Goal: Task Accomplishment & Management: Use online tool/utility

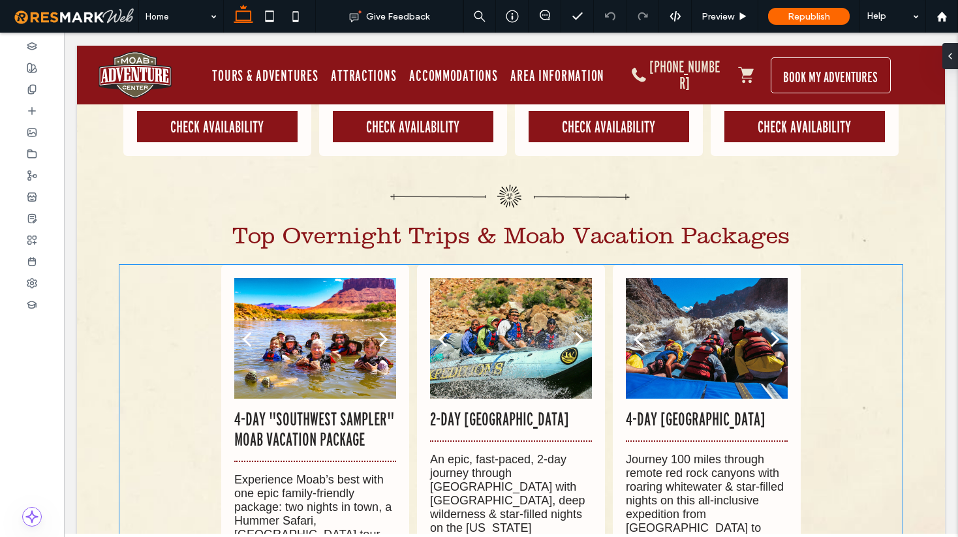
scroll to position [8343, 0]
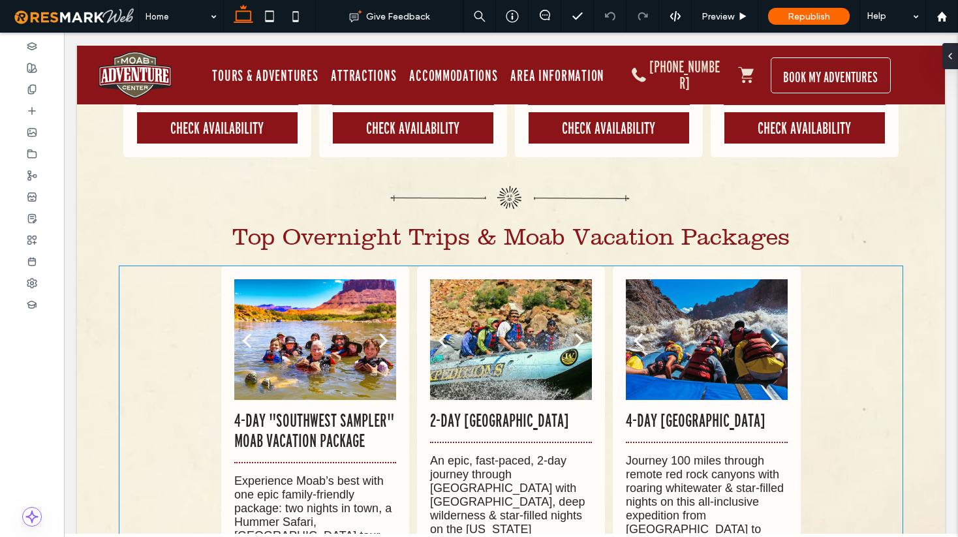
click at [665, 279] on div at bounding box center [707, 339] width 162 height 121
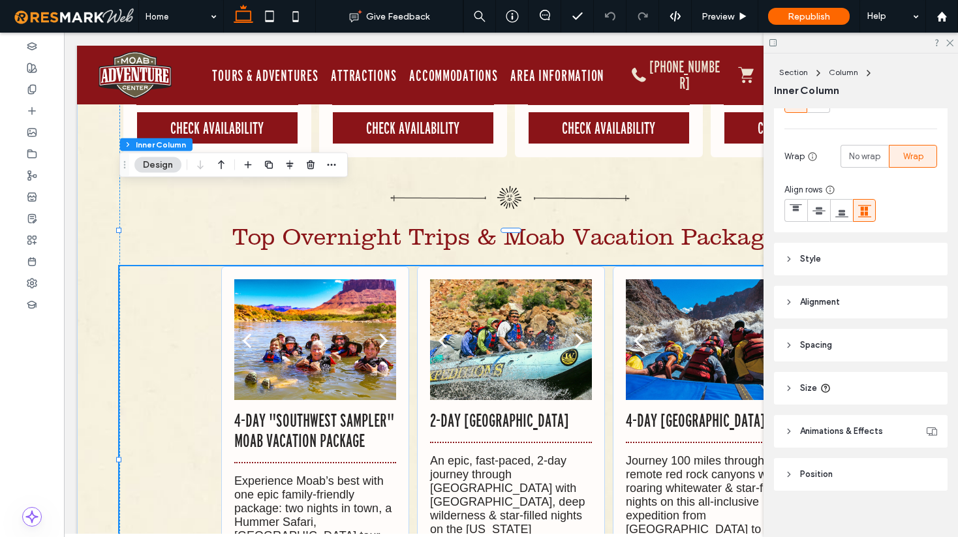
scroll to position [204, 0]
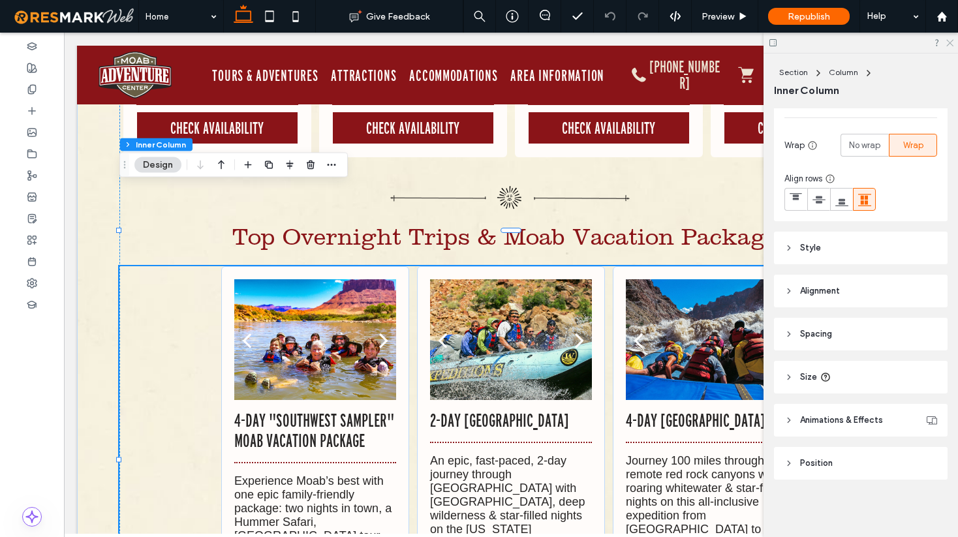
click at [952, 41] on icon at bounding box center [949, 42] width 8 height 8
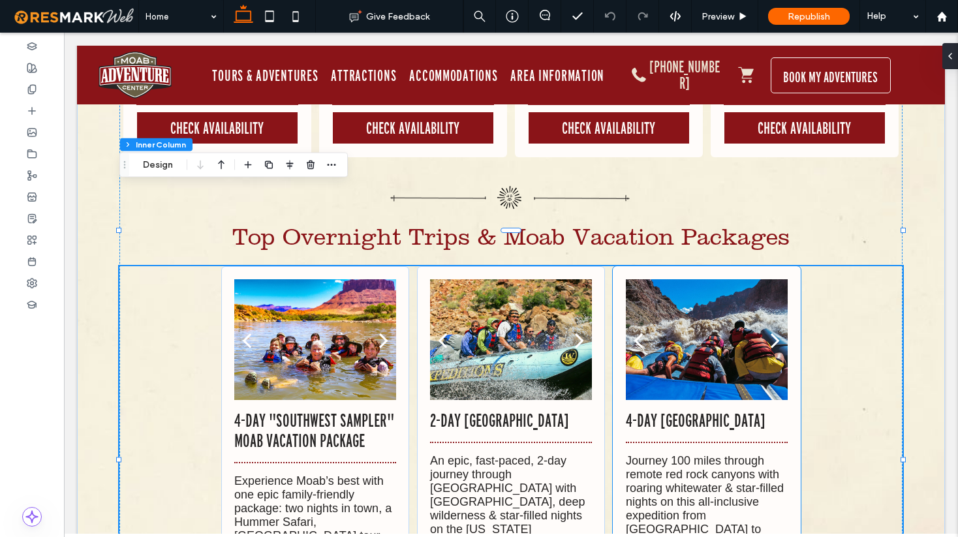
click at [712, 266] on div "a a a a 4-Day Cataract Canyon & Canyonlands National Park Journey 100 miles thr…" at bounding box center [707, 496] width 188 height 461
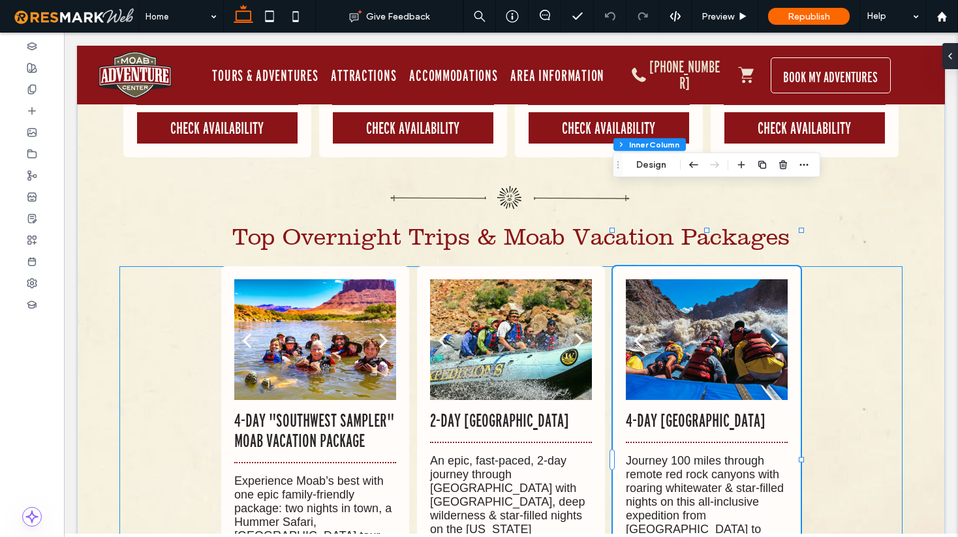
click at [168, 266] on div "a a a a 4-Day "Southwest Sampler" Moab Vacation Package Experience Moab’s best …" at bounding box center [510, 496] width 783 height 461
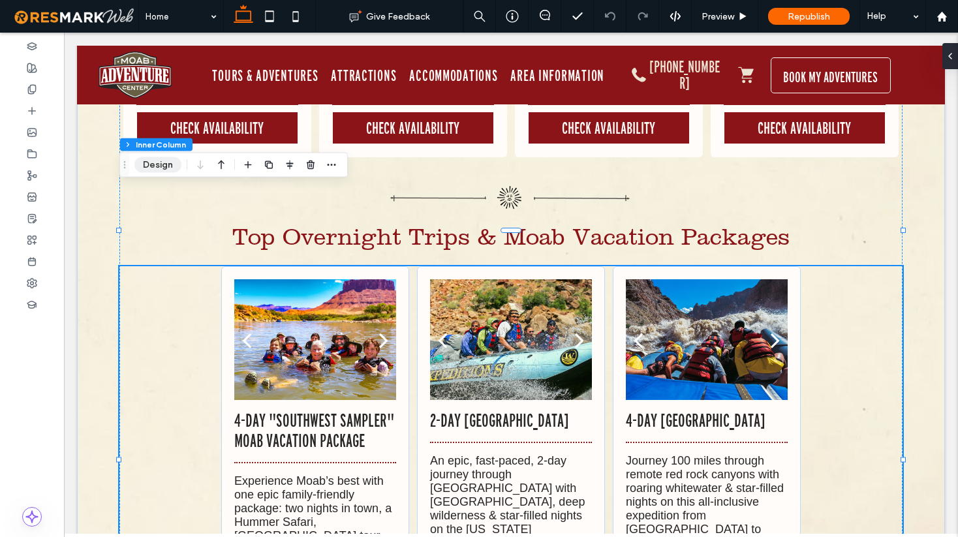
click at [161, 167] on button "Design" at bounding box center [157, 165] width 47 height 16
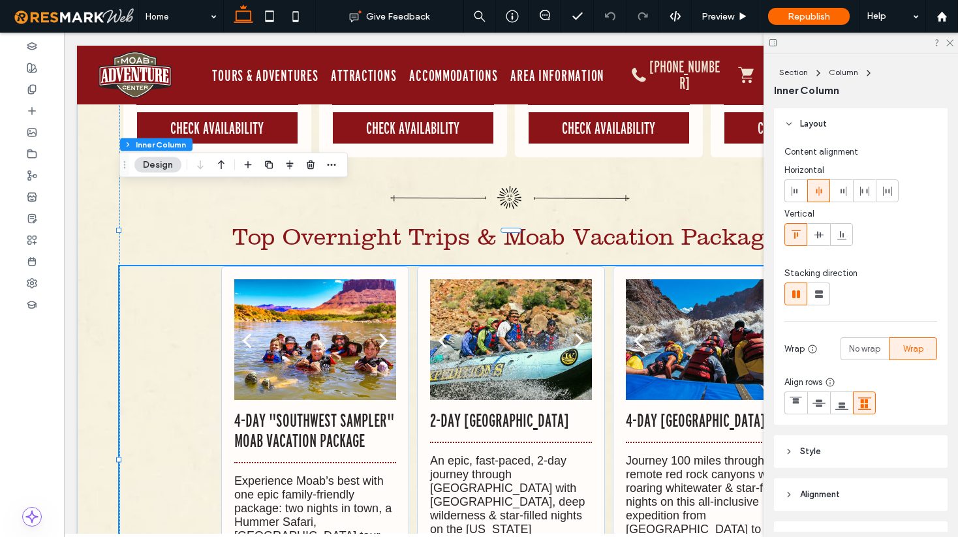
scroll to position [0, 0]
click at [672, 318] on div at bounding box center [707, 347] width 162 height 59
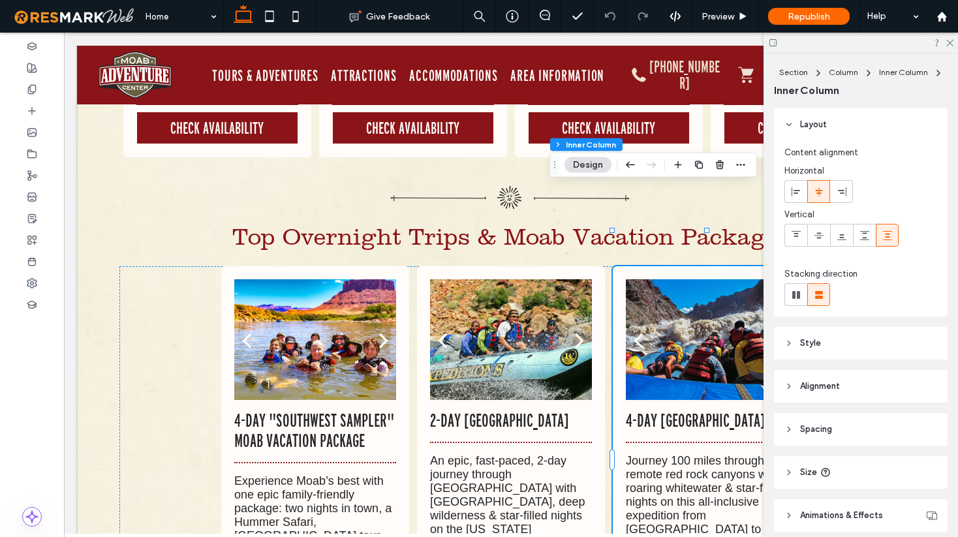
click at [646, 266] on div "a a a a 4-Day Cataract Canyon & Canyonlands National Park Journey 100 miles thr…" at bounding box center [707, 496] width 188 height 461
click at [699, 166] on icon "button" at bounding box center [699, 165] width 10 height 10
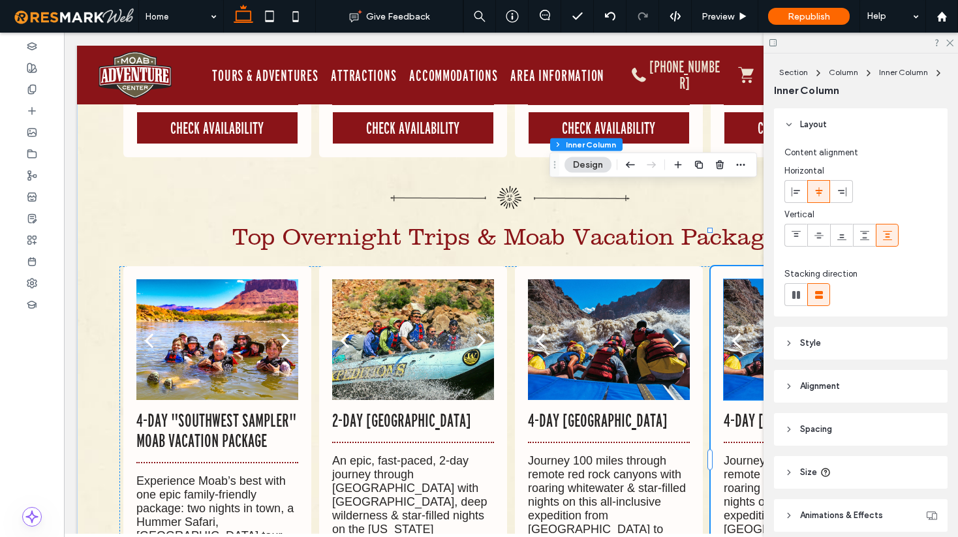
click at [735, 279] on div at bounding box center [805, 339] width 162 height 121
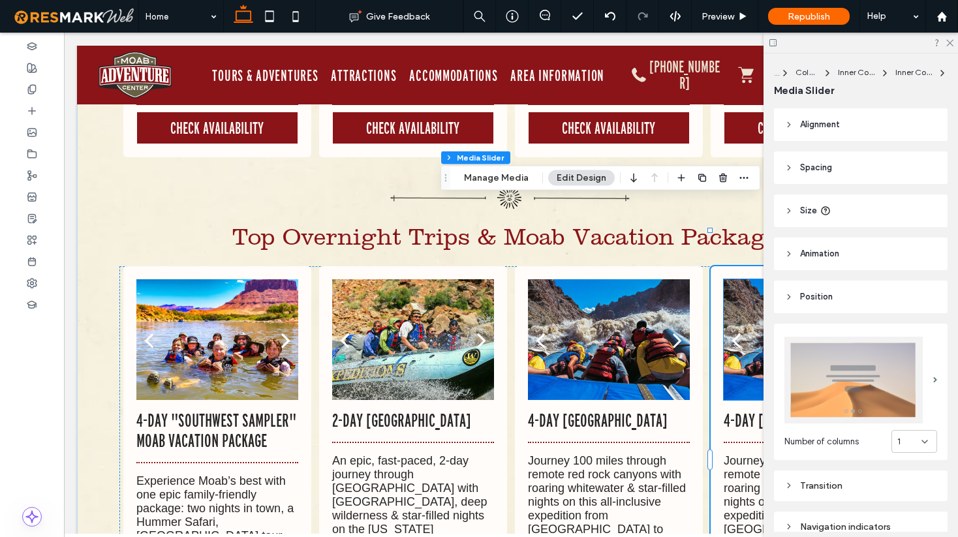
click at [735, 279] on div at bounding box center [805, 339] width 162 height 121
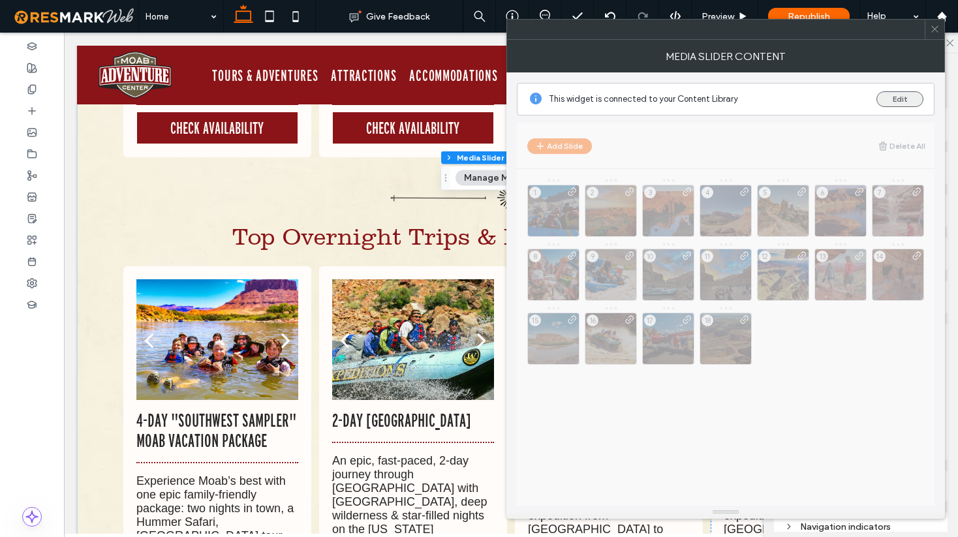
click at [904, 101] on button "Edit" at bounding box center [899, 99] width 47 height 16
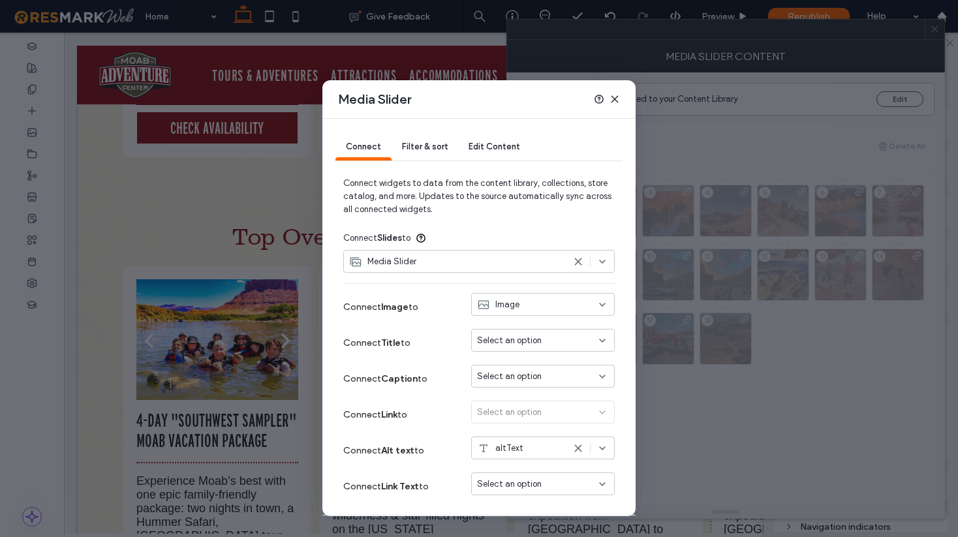
click at [429, 148] on span "Filter & sort" at bounding box center [425, 147] width 46 height 10
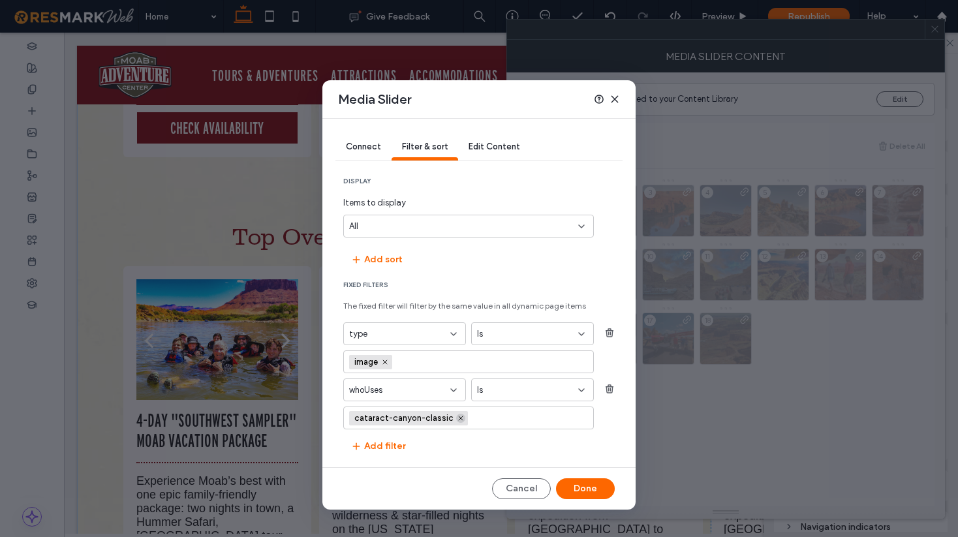
click at [462, 420] on span at bounding box center [460, 418] width 9 height 9
click at [419, 423] on input "values-textbox" at bounding box center [463, 418] width 229 height 10
type input "*****"
click at [440, 399] on span "desolation-canyon-rafting" at bounding box center [401, 396] width 104 height 13
click at [591, 488] on button "Done" at bounding box center [585, 488] width 59 height 21
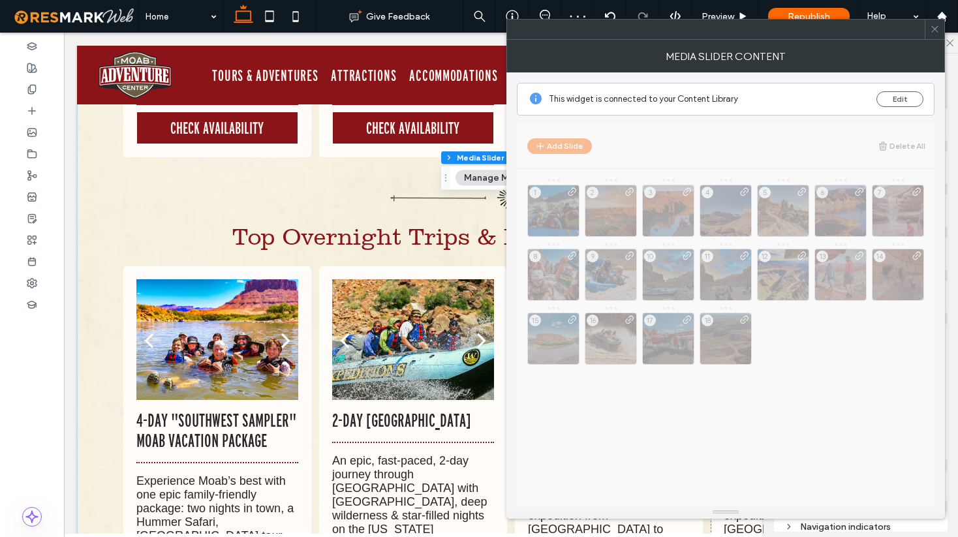
click at [937, 31] on icon at bounding box center [935, 29] width 10 height 10
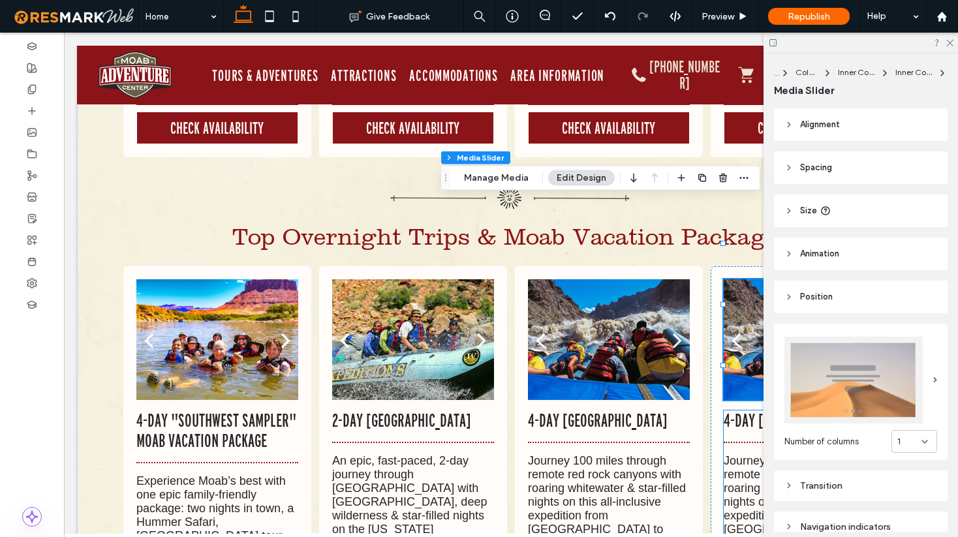
click at [740, 410] on p "4-Day [GEOGRAPHIC_DATA]" at bounding box center [805, 420] width 162 height 20
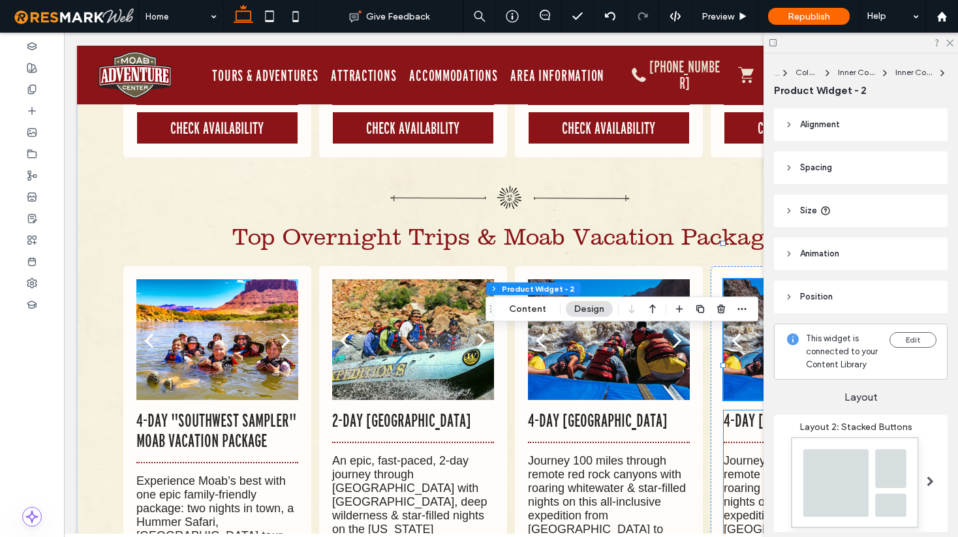
click at [740, 410] on p "4-Day [GEOGRAPHIC_DATA]" at bounding box center [805, 420] width 162 height 20
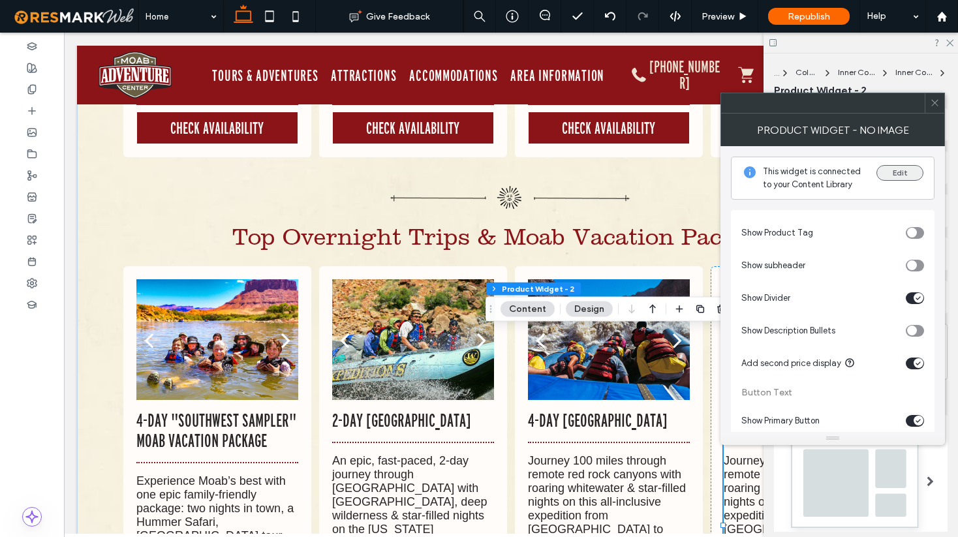
click at [914, 168] on button "Edit" at bounding box center [899, 173] width 47 height 16
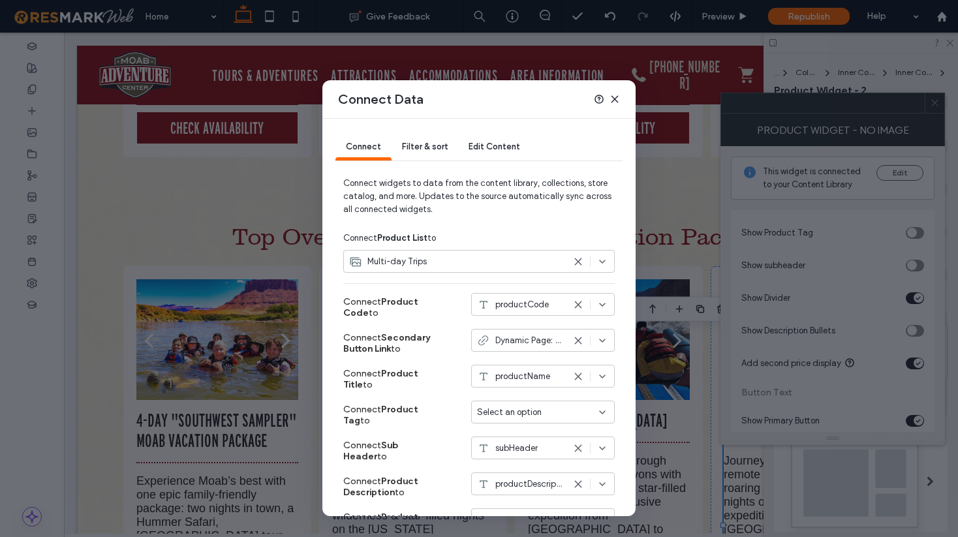
click at [432, 147] on span "Filter & sort" at bounding box center [425, 147] width 46 height 10
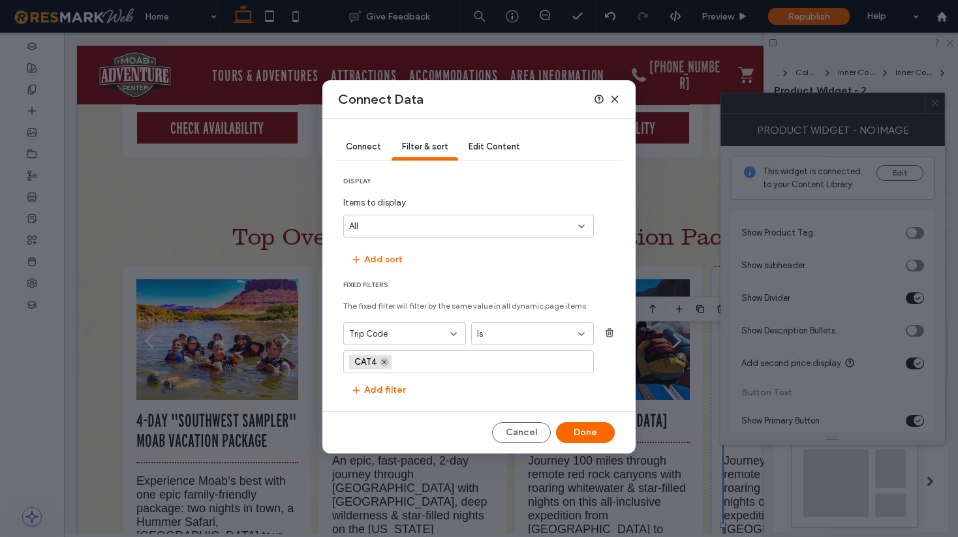
click at [386, 363] on icon at bounding box center [384, 362] width 7 height 7
click at [374, 363] on input "values-textbox" at bounding box center [463, 362] width 229 height 10
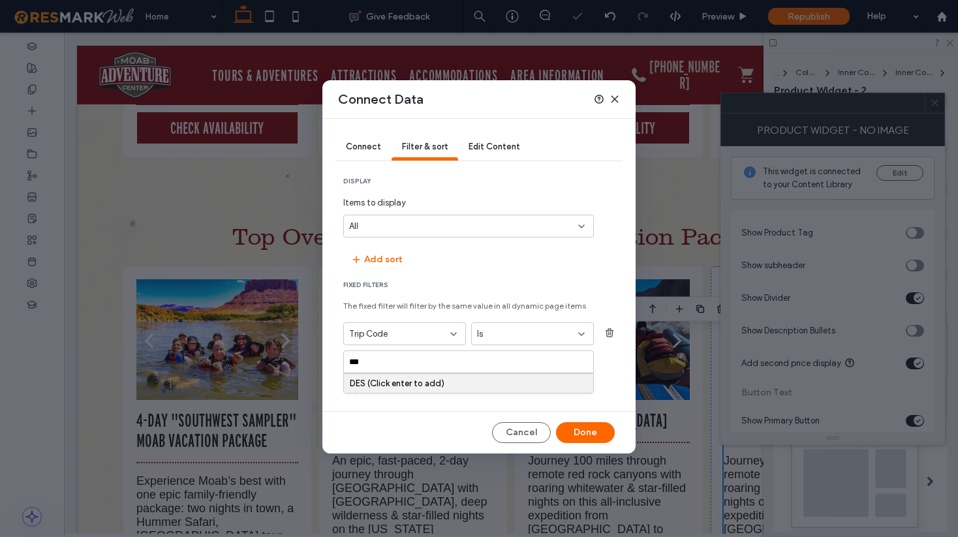
type input "****"
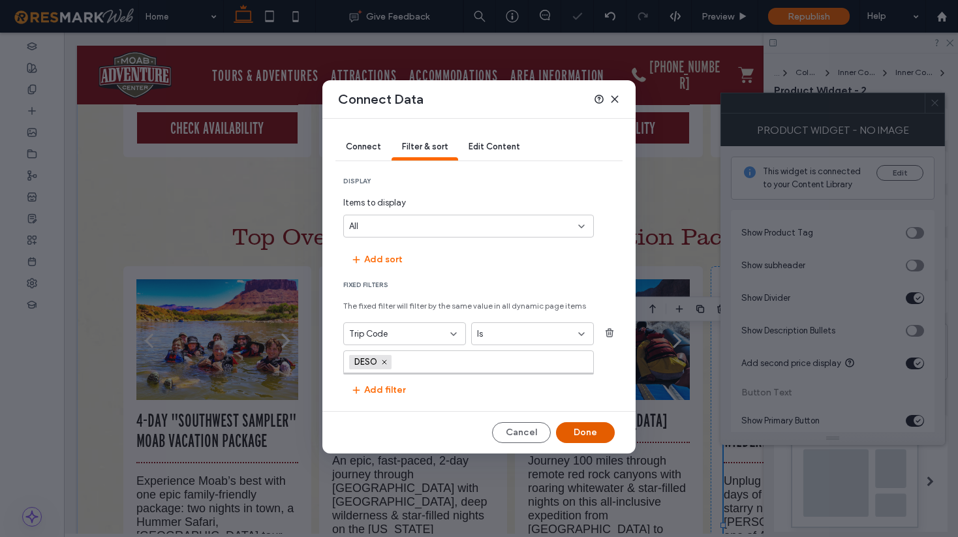
click at [592, 435] on button "Done" at bounding box center [585, 432] width 59 height 21
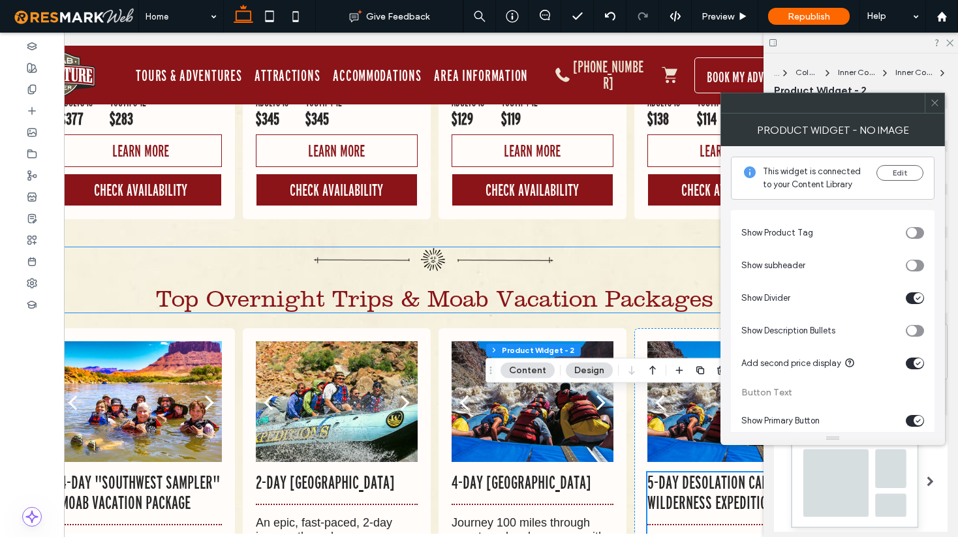
scroll to position [8288, 0]
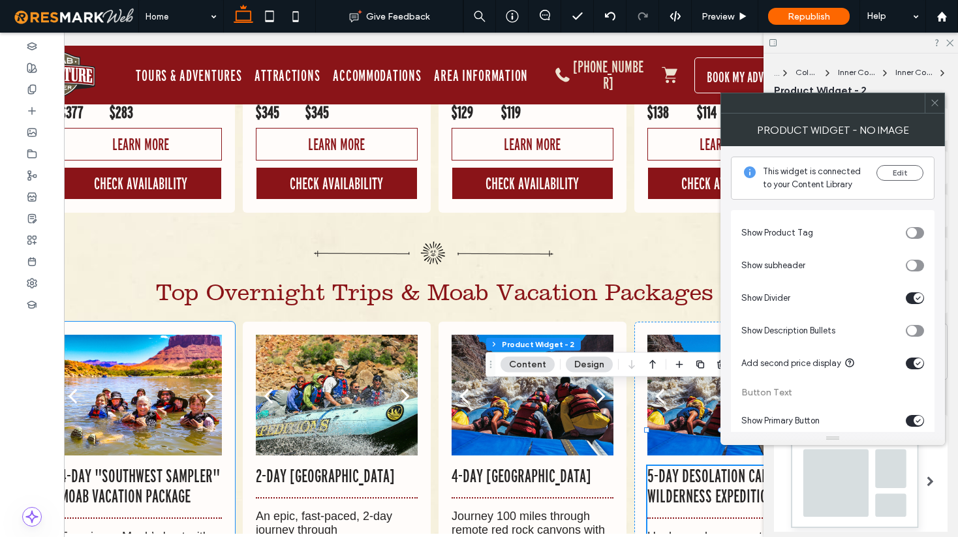
click at [129, 374] on div at bounding box center [141, 403] width 162 height 59
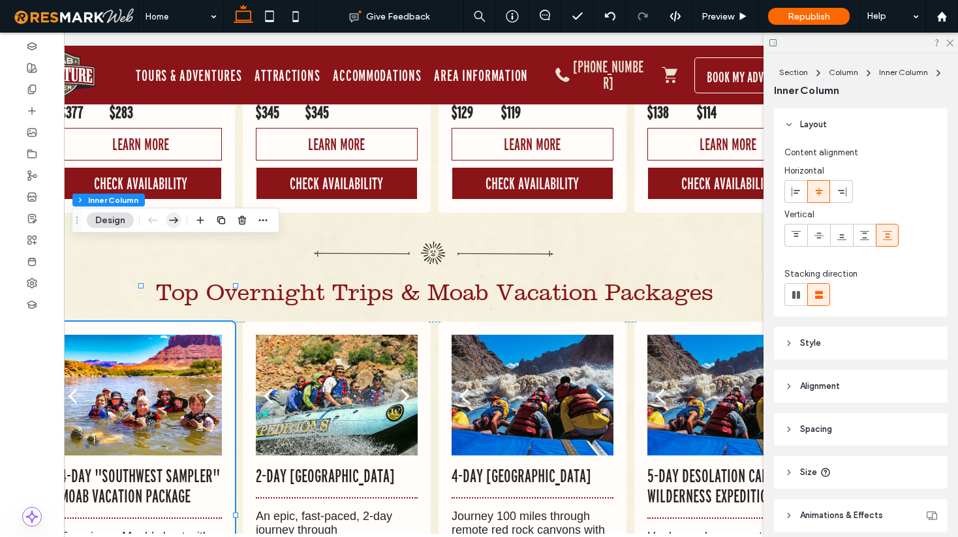
click at [170, 222] on icon "button" at bounding box center [174, 220] width 16 height 23
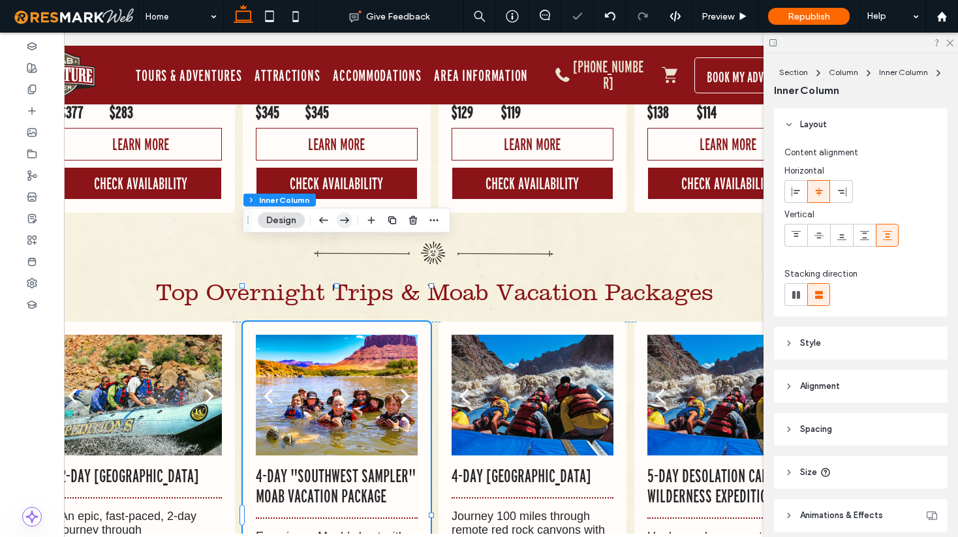
click at [343, 221] on icon "button" at bounding box center [345, 220] width 16 height 23
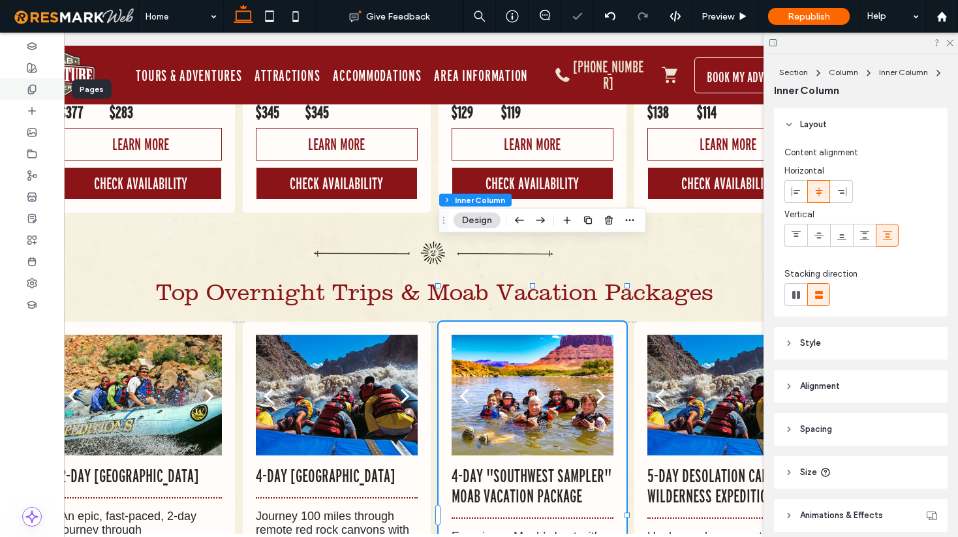
click at [35, 96] on div at bounding box center [32, 89] width 64 height 22
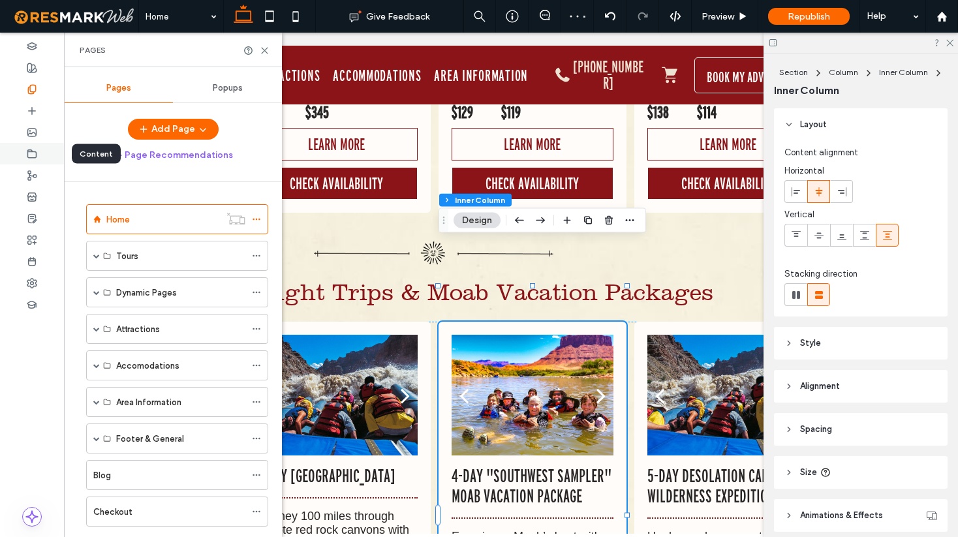
click at [38, 152] on div at bounding box center [32, 154] width 64 height 22
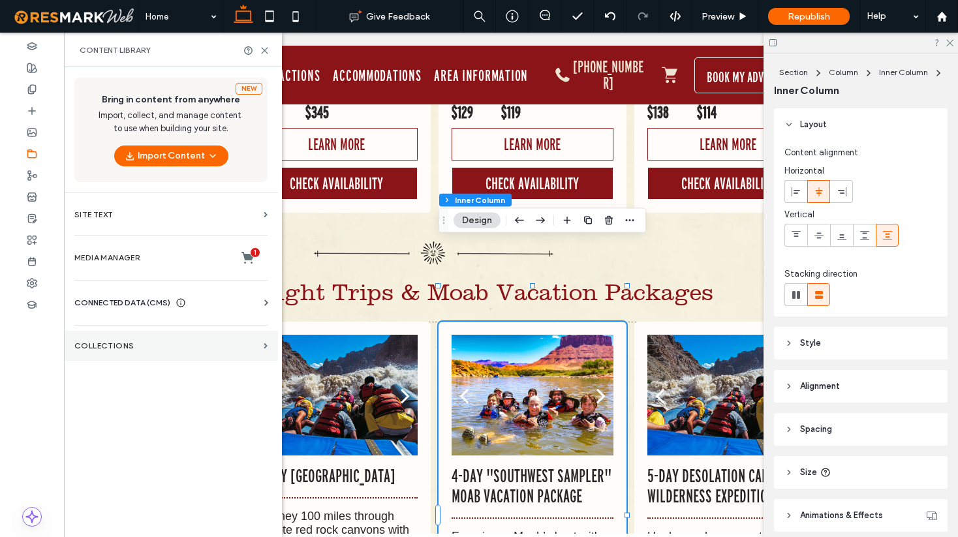
click at [140, 346] on label "Collections" at bounding box center [166, 345] width 184 height 9
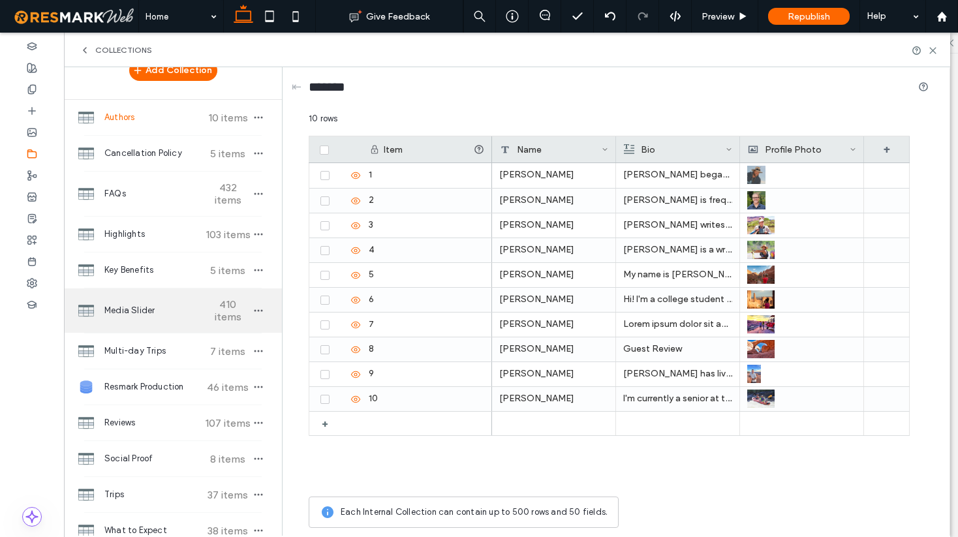
scroll to position [27, 0]
click at [139, 313] on span "Media Slider" at bounding box center [152, 309] width 97 height 13
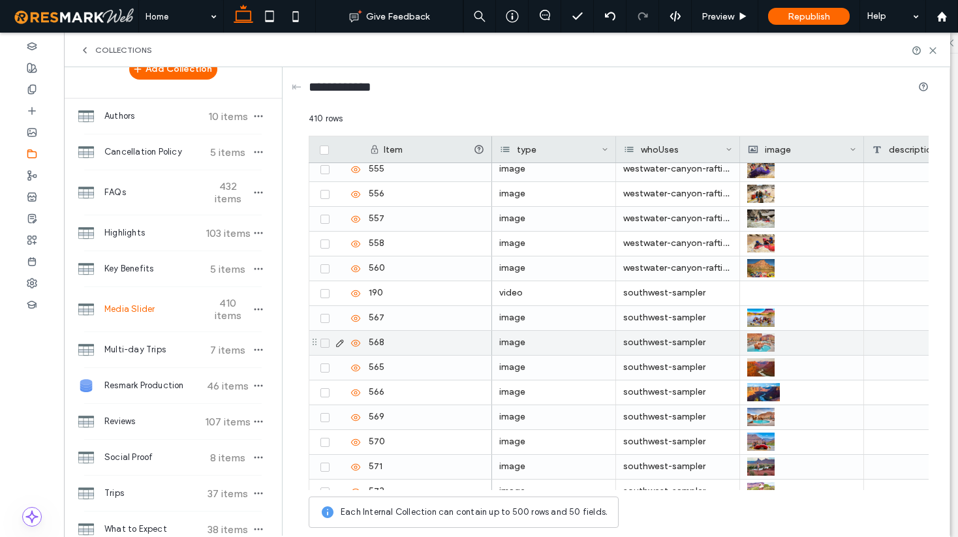
scroll to position [9215, 0]
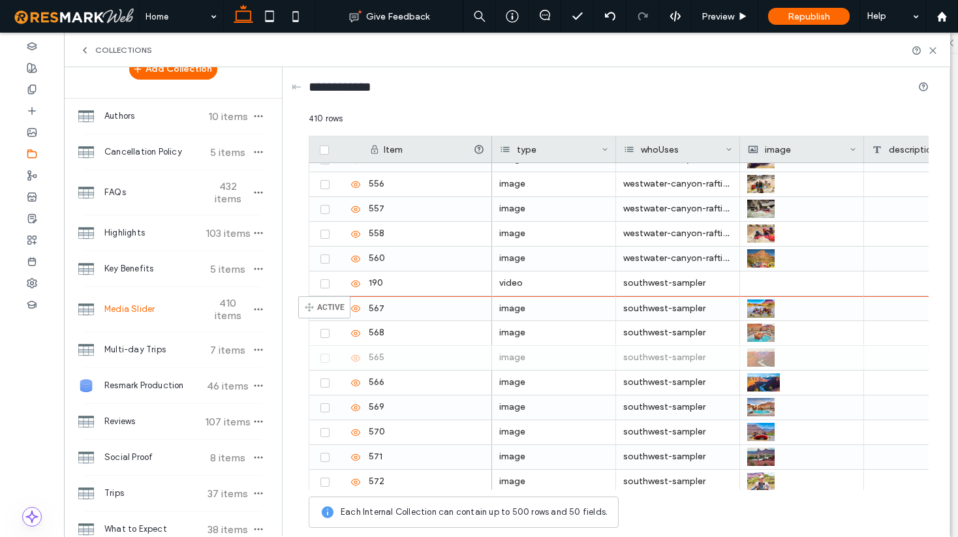
drag, startPoint x: 313, startPoint y: 357, endPoint x: 317, endPoint y: 302, distance: 54.9
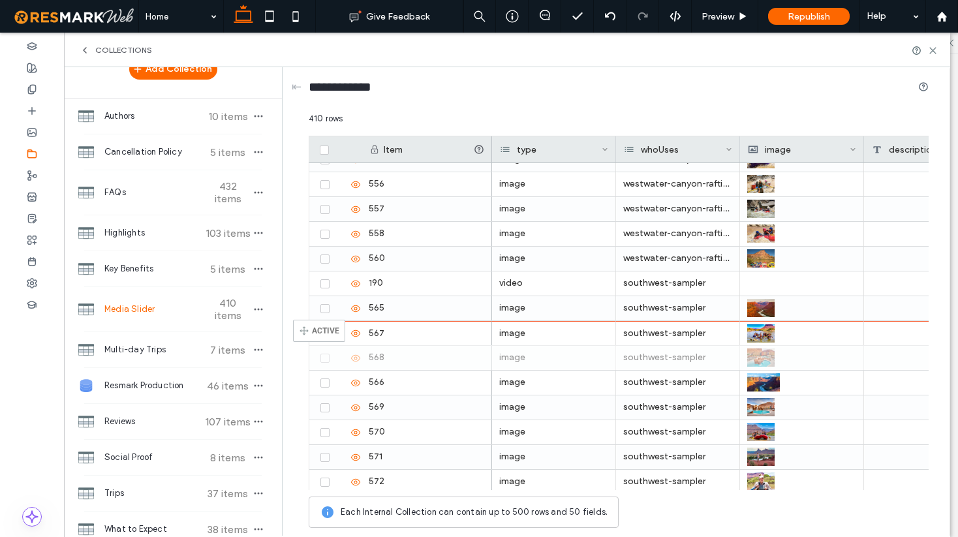
drag, startPoint x: 311, startPoint y: 356, endPoint x: 313, endPoint y: 326, distance: 30.0
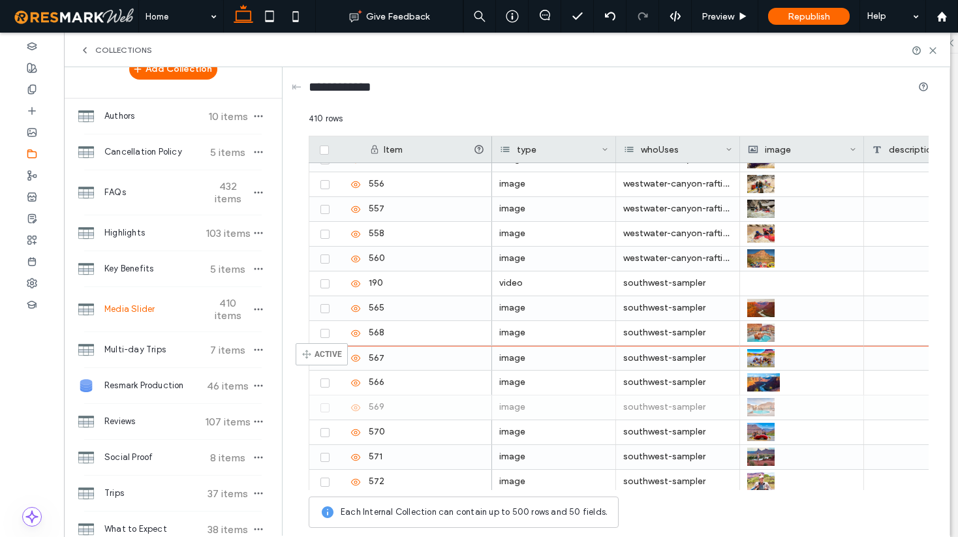
drag, startPoint x: 313, startPoint y: 406, endPoint x: 315, endPoint y: 349, distance: 56.8
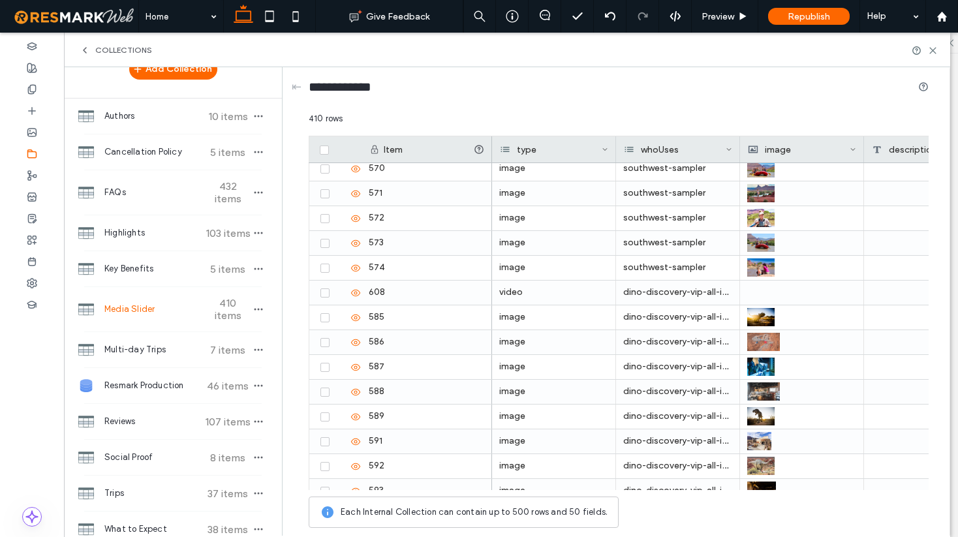
scroll to position [9863, 0]
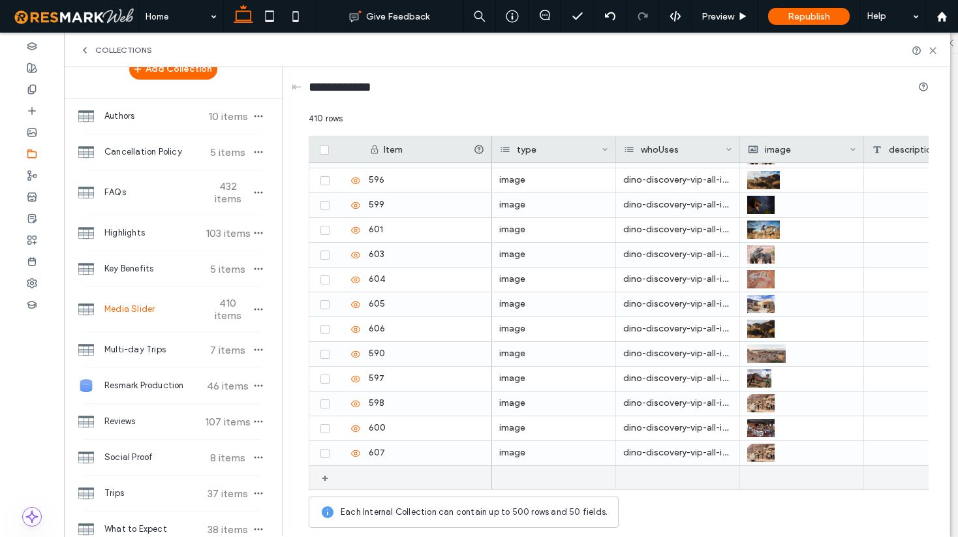
click at [324, 480] on div "+" at bounding box center [330, 477] width 16 height 23
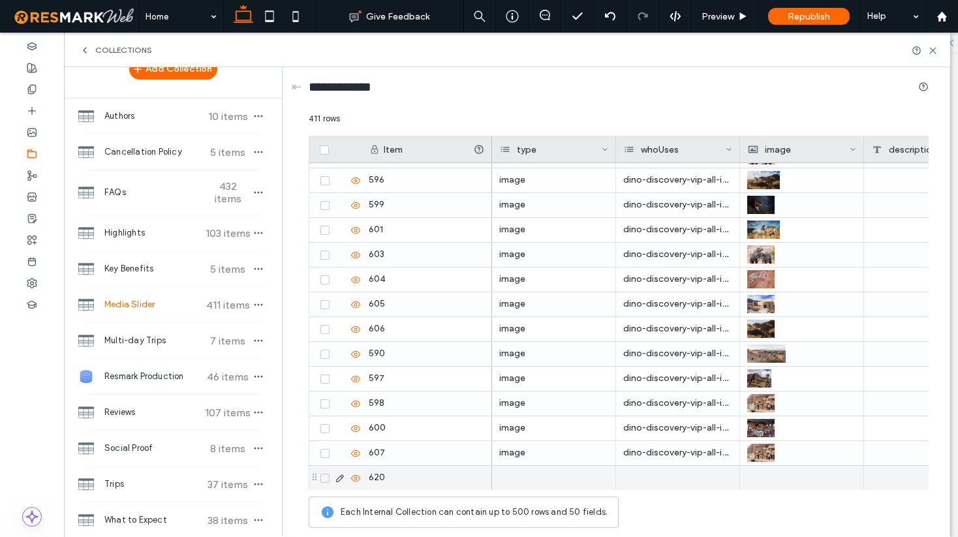
click at [518, 474] on div at bounding box center [554, 478] width 124 height 24
click at [540, 477] on div at bounding box center [554, 478] width 124 height 24
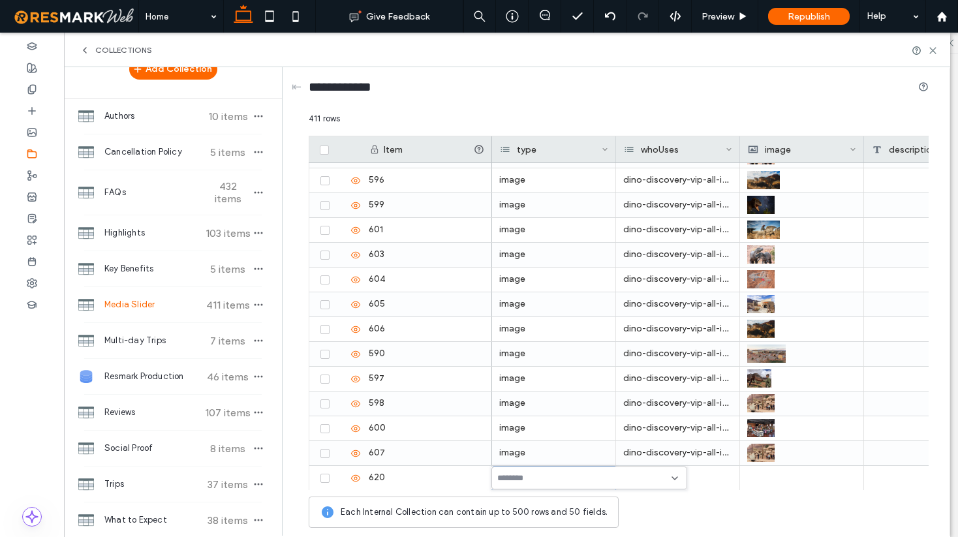
click at [534, 479] on input at bounding box center [542, 478] width 90 height 10
click at [534, 495] on span "image" at bounding box center [529, 501] width 25 height 13
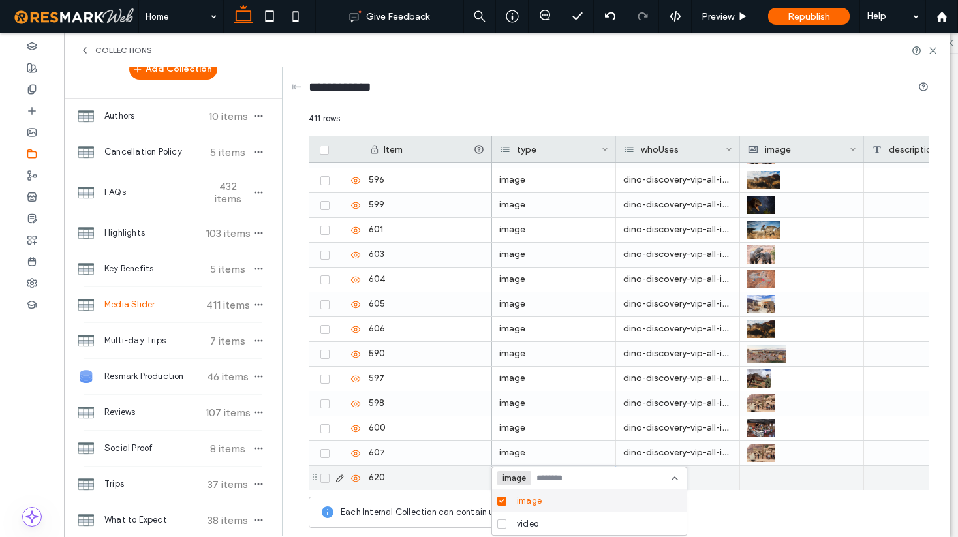
click at [718, 477] on div at bounding box center [678, 478] width 124 height 24
click at [686, 478] on div at bounding box center [678, 478] width 124 height 24
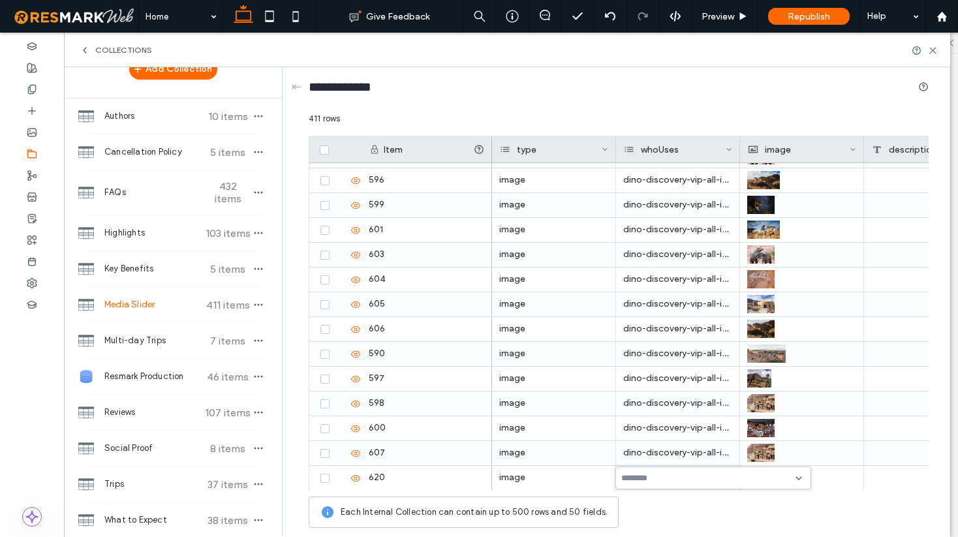
click at [681, 478] on input at bounding box center [666, 478] width 90 height 10
type input "*"
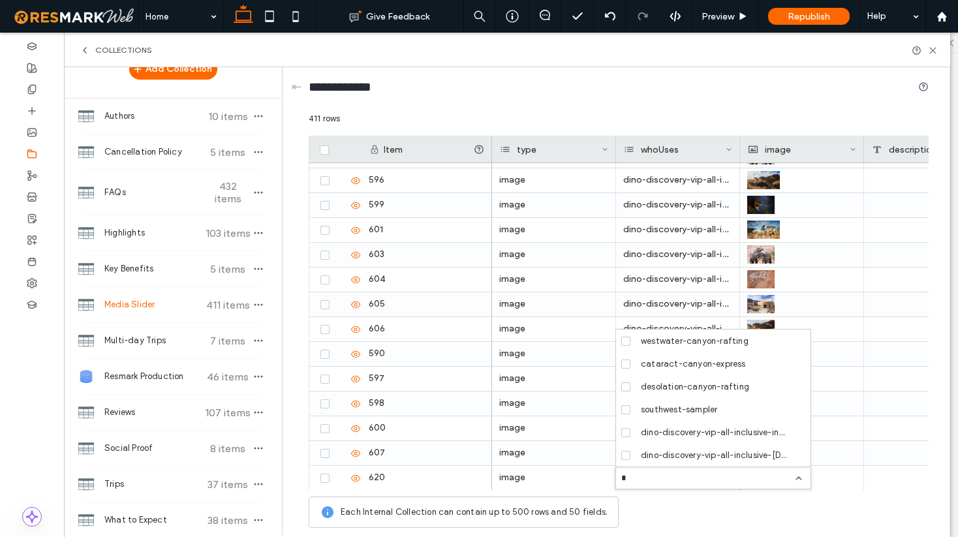
scroll to position [567, 0]
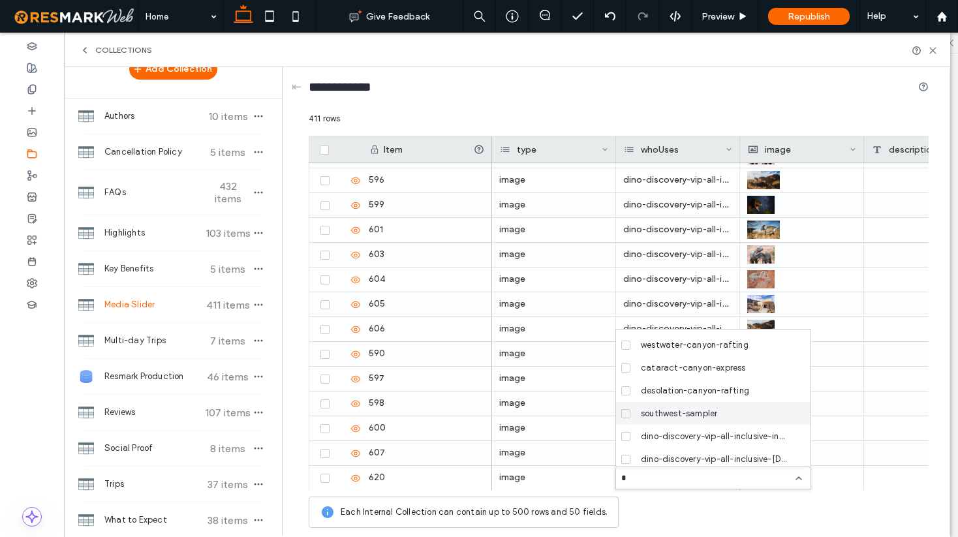
click at [627, 413] on icon at bounding box center [625, 414] width 5 height 4
click at [662, 480] on input "*" at bounding box center [690, 478] width 90 height 10
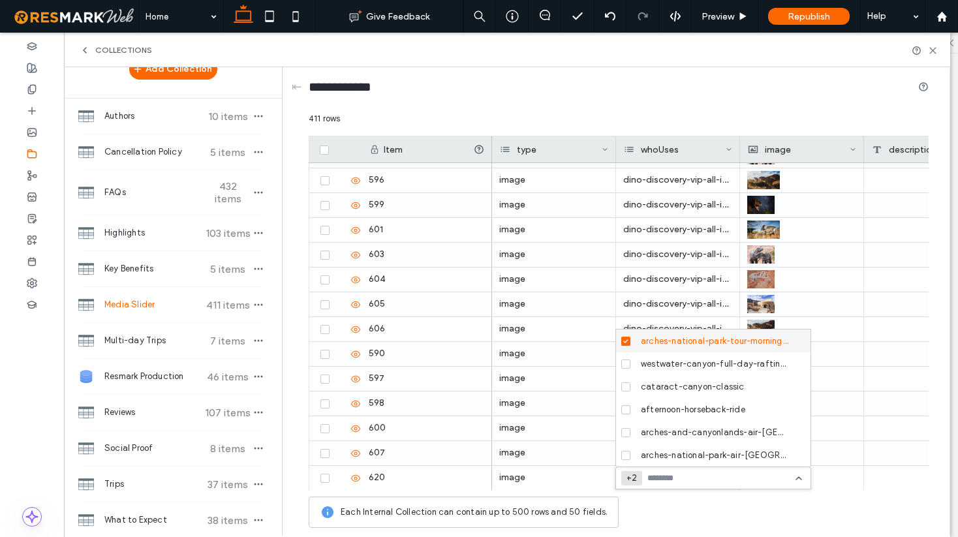
click at [626, 340] on icon at bounding box center [625, 341] width 5 height 4
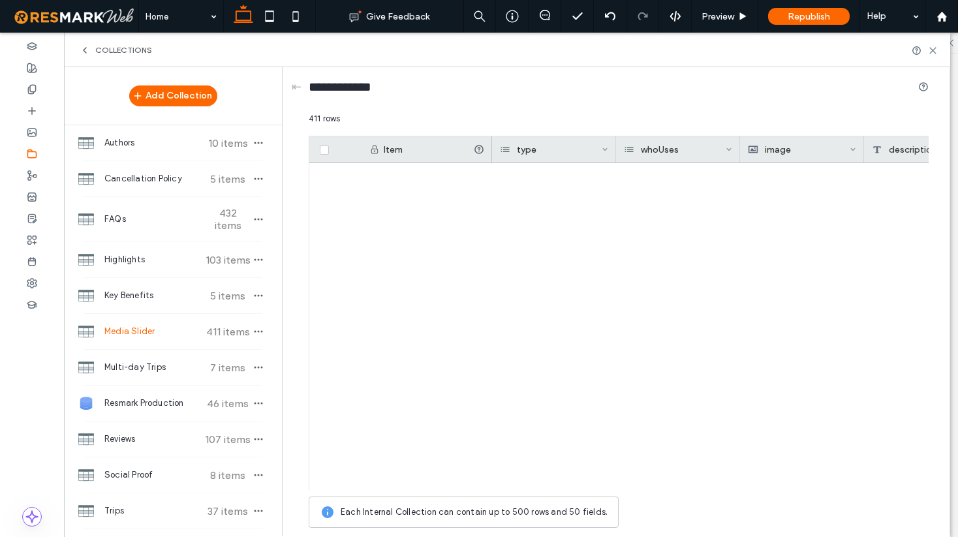
scroll to position [0, 76]
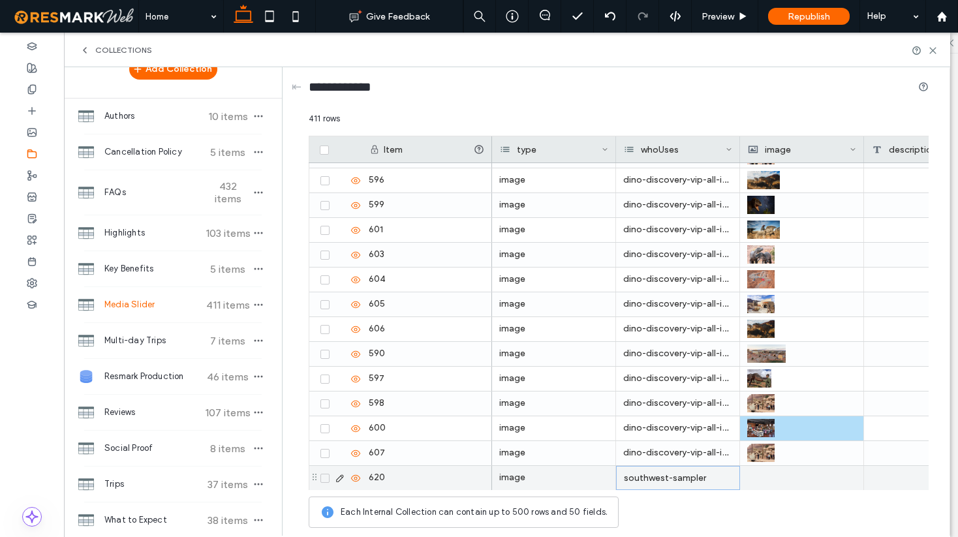
click at [763, 483] on div at bounding box center [801, 478] width 109 height 24
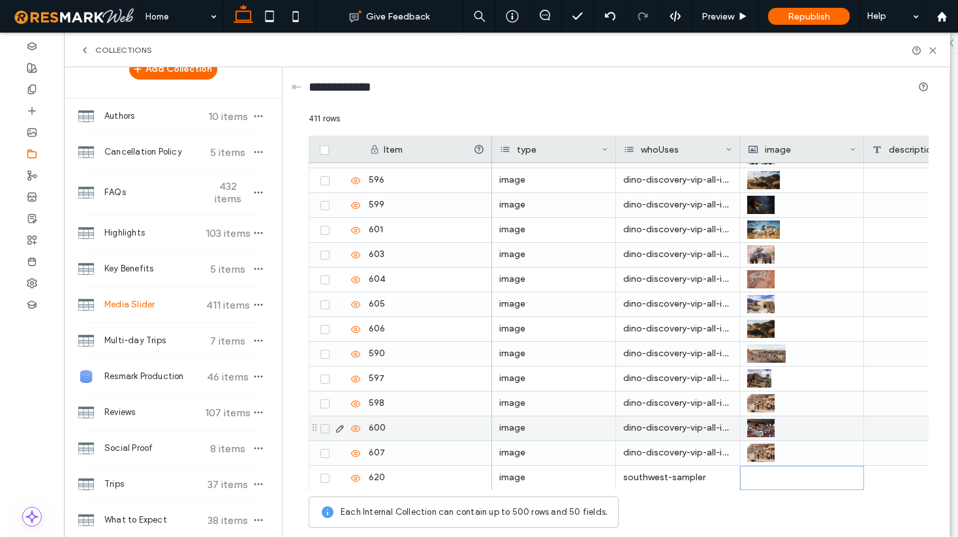
scroll to position [9888, 0]
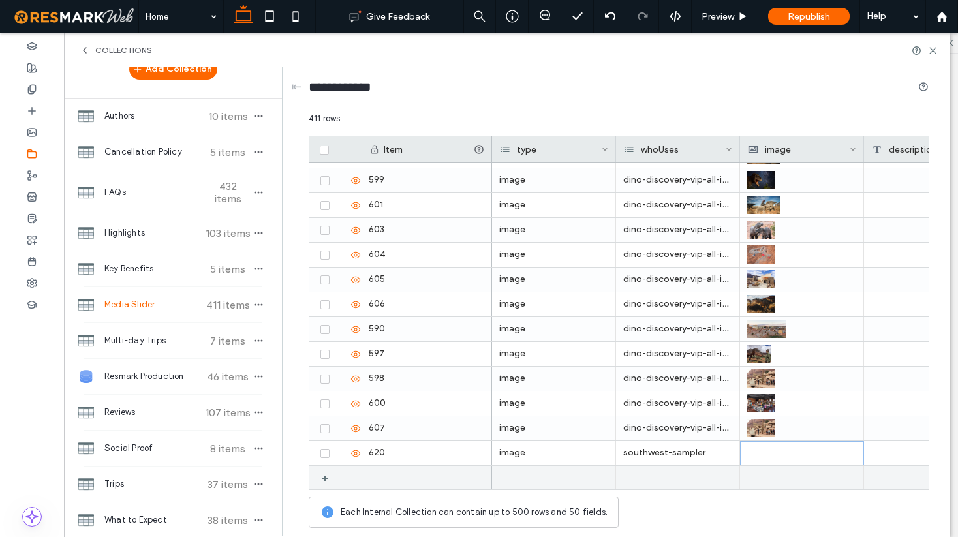
click at [360, 478] on div "+" at bounding box center [338, 477] width 45 height 23
click at [523, 474] on div at bounding box center [554, 478] width 124 height 24
click at [523, 473] on div at bounding box center [554, 478] width 124 height 24
click at [523, 473] on div "412 rows Drag here to set row groups Drag here to set column labels Item type w…" at bounding box center [619, 323] width 620 height 422
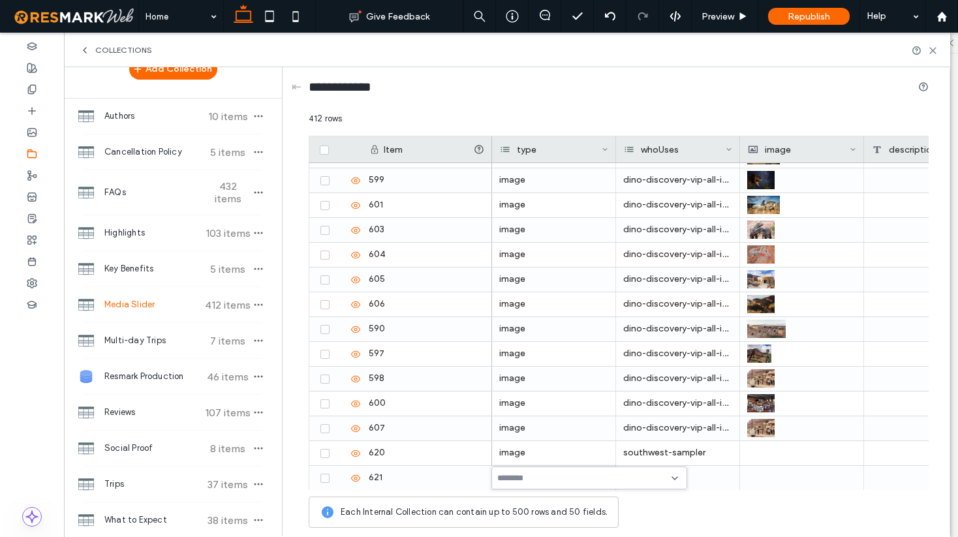
click at [529, 479] on input at bounding box center [542, 478] width 90 height 10
click at [530, 500] on span "image" at bounding box center [529, 501] width 25 height 13
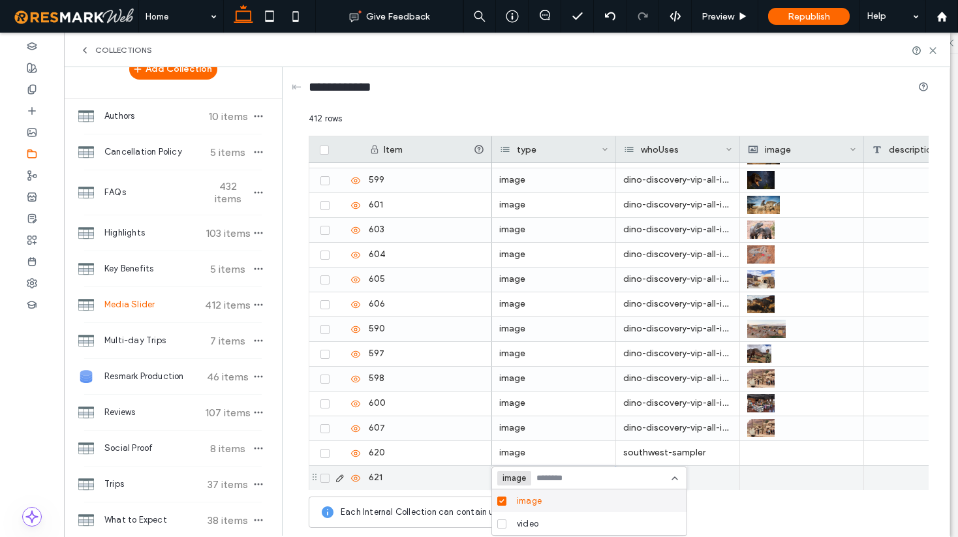
click at [715, 475] on div at bounding box center [678, 478] width 124 height 24
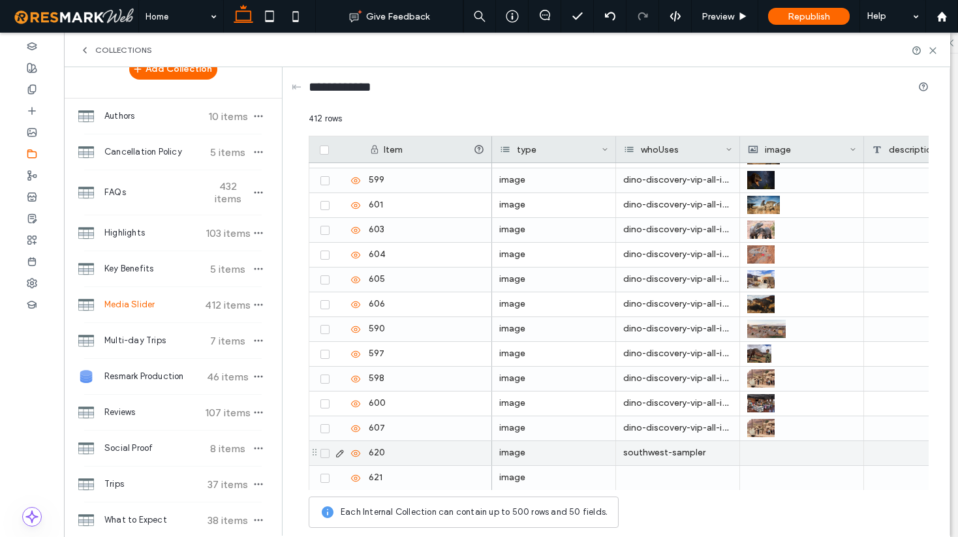
click at [326, 455] on icon at bounding box center [324, 454] width 5 height 4
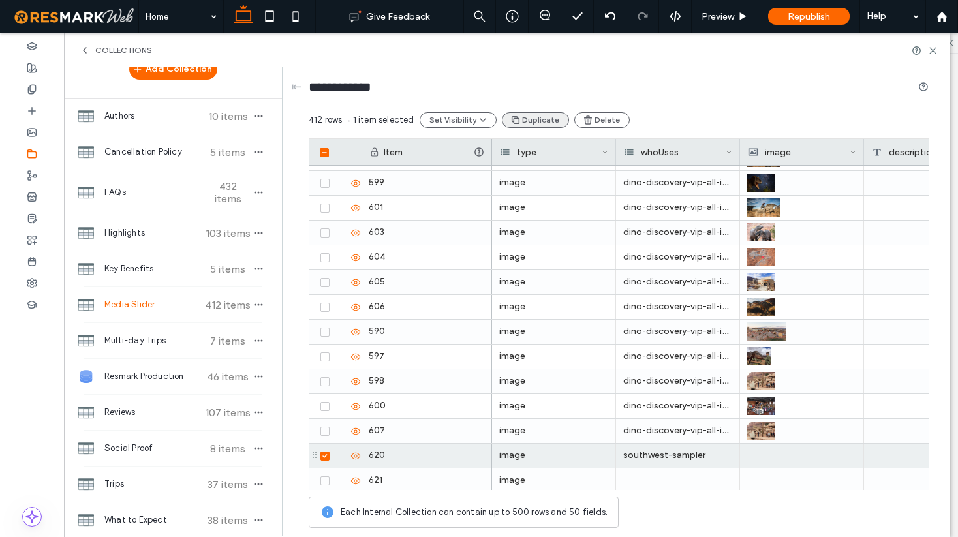
click at [538, 123] on button "Duplicate" at bounding box center [535, 120] width 67 height 16
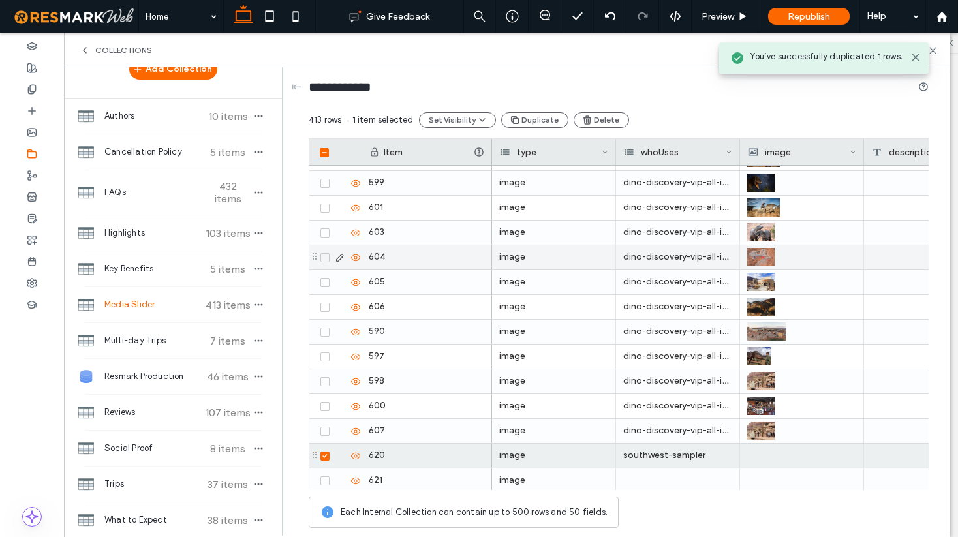
scroll to position [9940, 0]
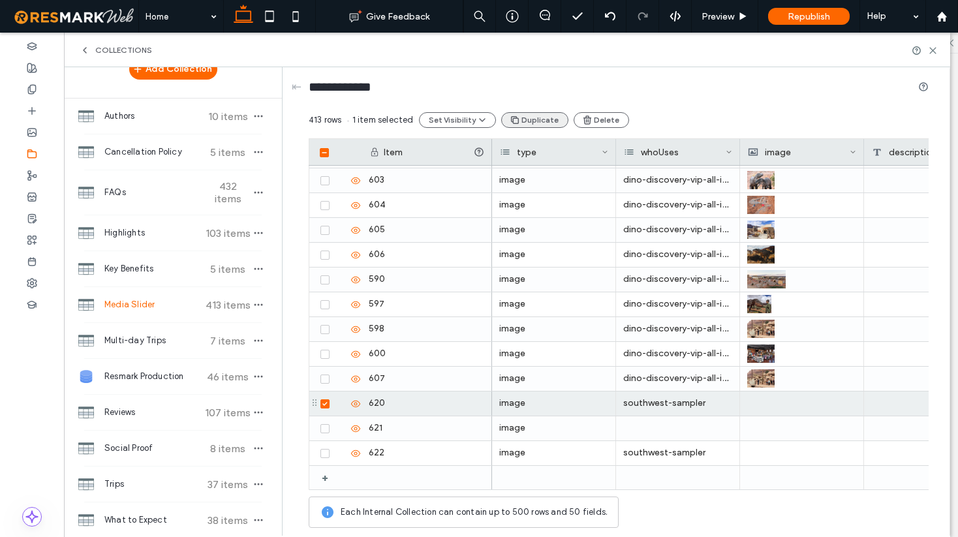
click at [527, 115] on button "Duplicate" at bounding box center [534, 120] width 67 height 16
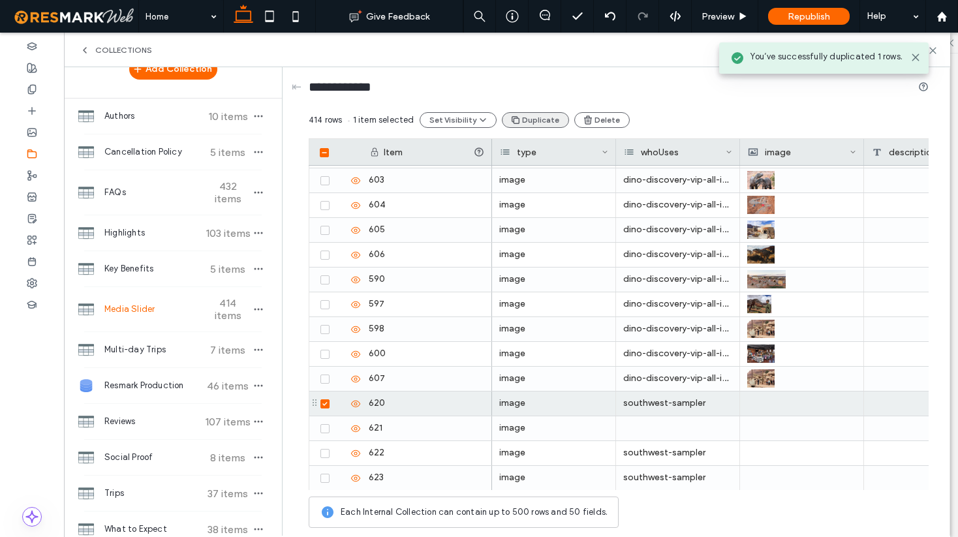
click at [527, 117] on button "Duplicate" at bounding box center [535, 120] width 67 height 16
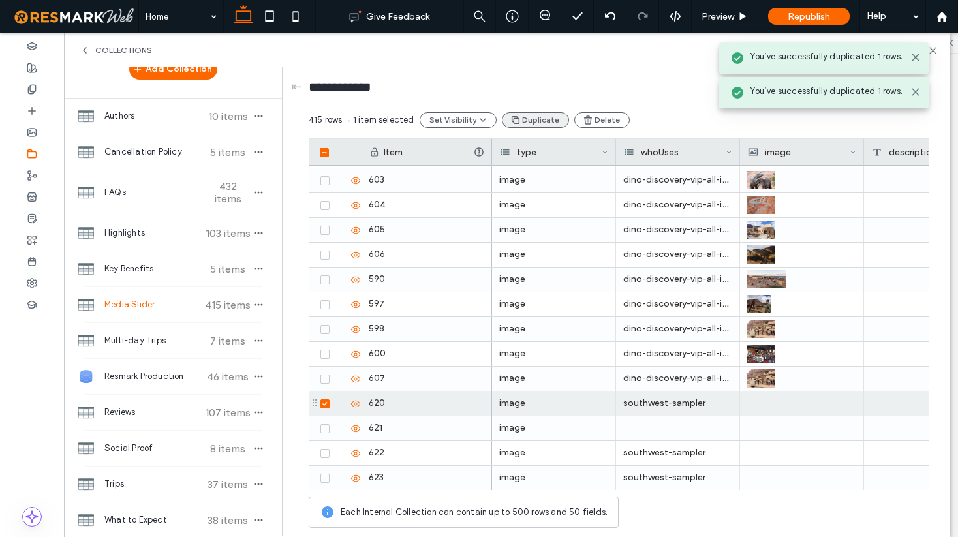
click at [527, 117] on button "Duplicate" at bounding box center [535, 120] width 67 height 16
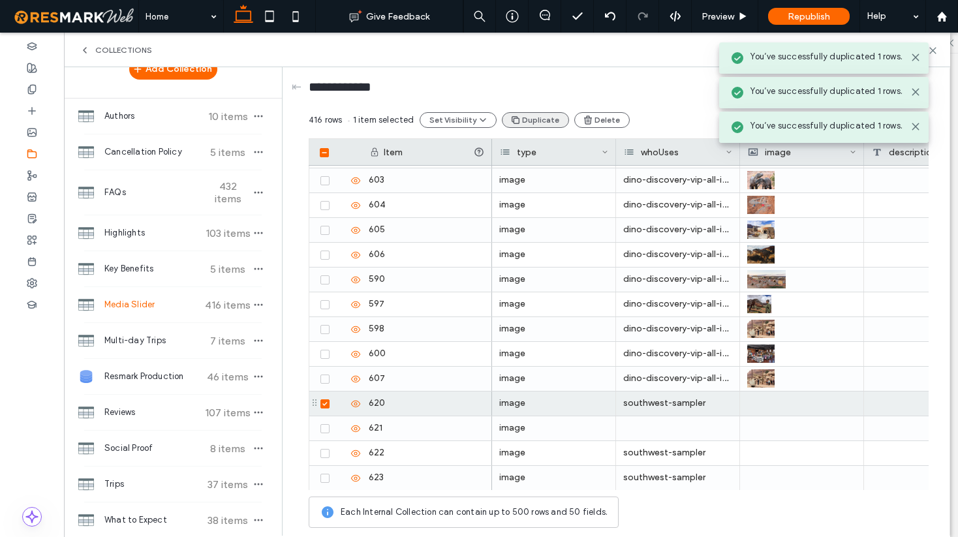
click at [527, 117] on button "Duplicate" at bounding box center [535, 120] width 67 height 16
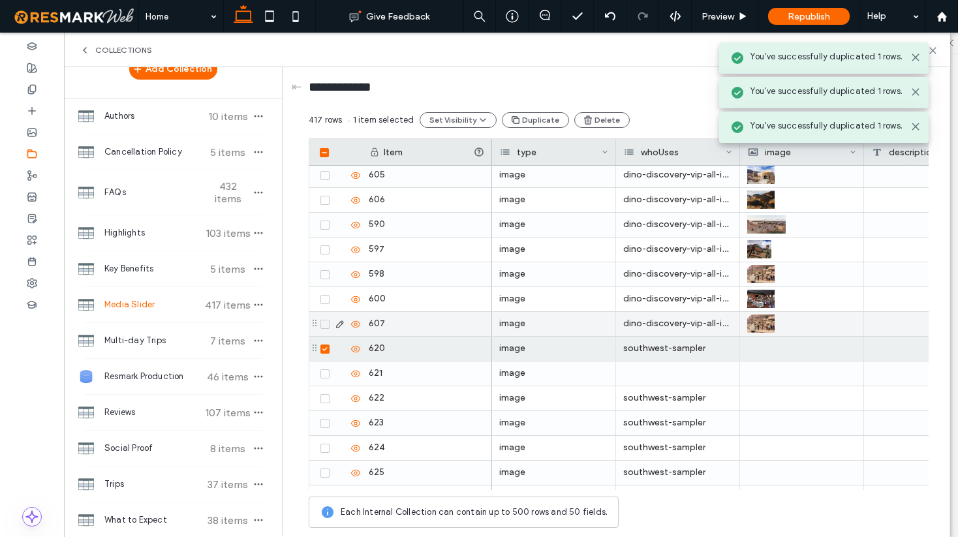
scroll to position [10006, 0]
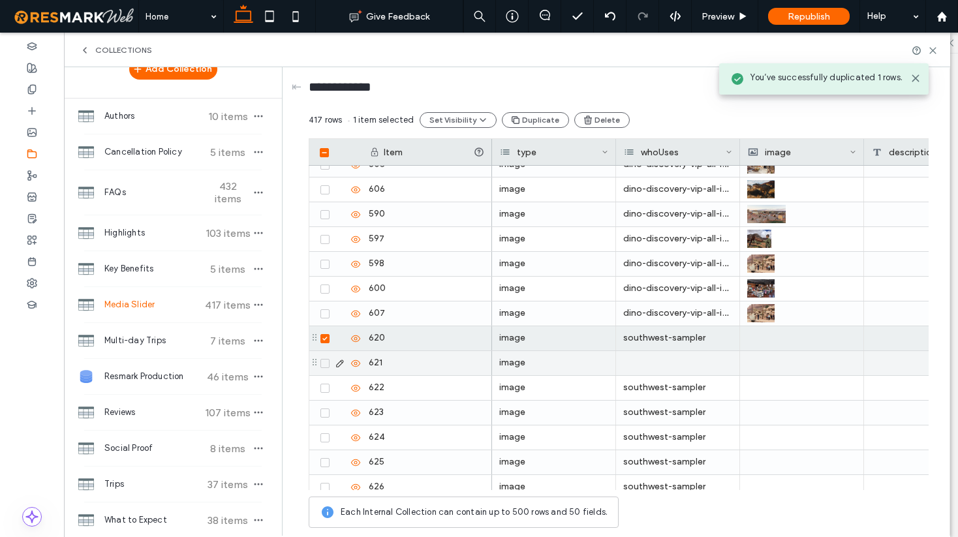
click at [684, 369] on div at bounding box center [678, 363] width 124 height 24
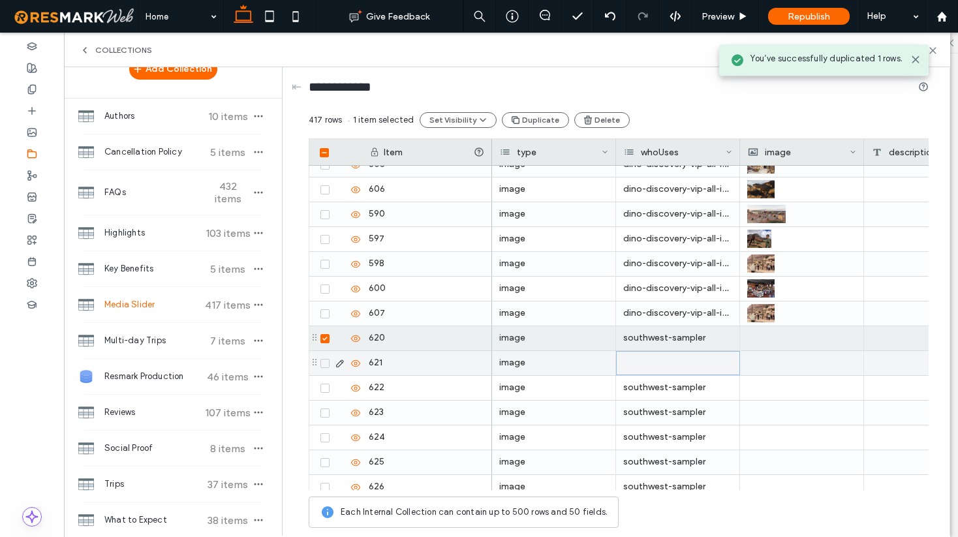
click at [684, 369] on div at bounding box center [678, 363] width 124 height 24
click at [661, 365] on input at bounding box center [666, 361] width 90 height 10
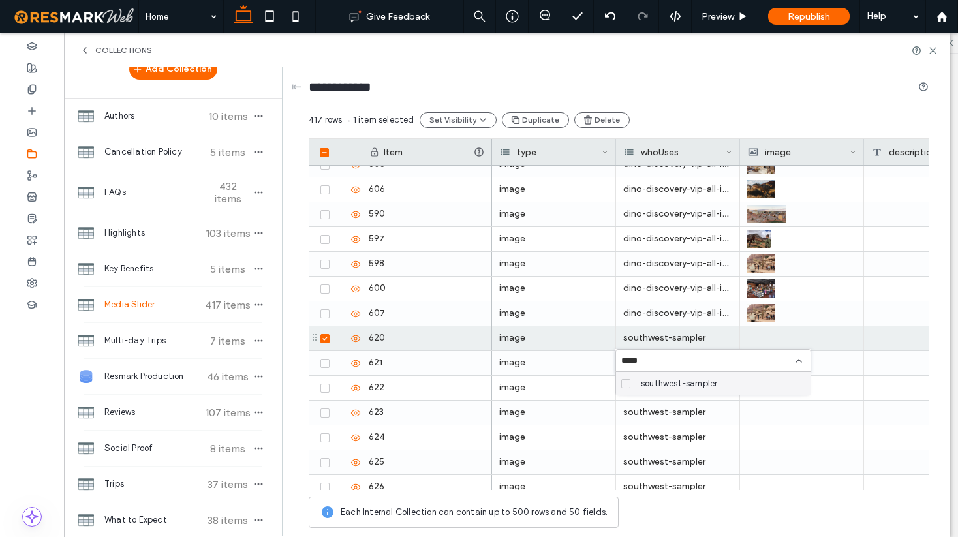
type input "*****"
click at [627, 382] on icon at bounding box center [625, 384] width 5 height 4
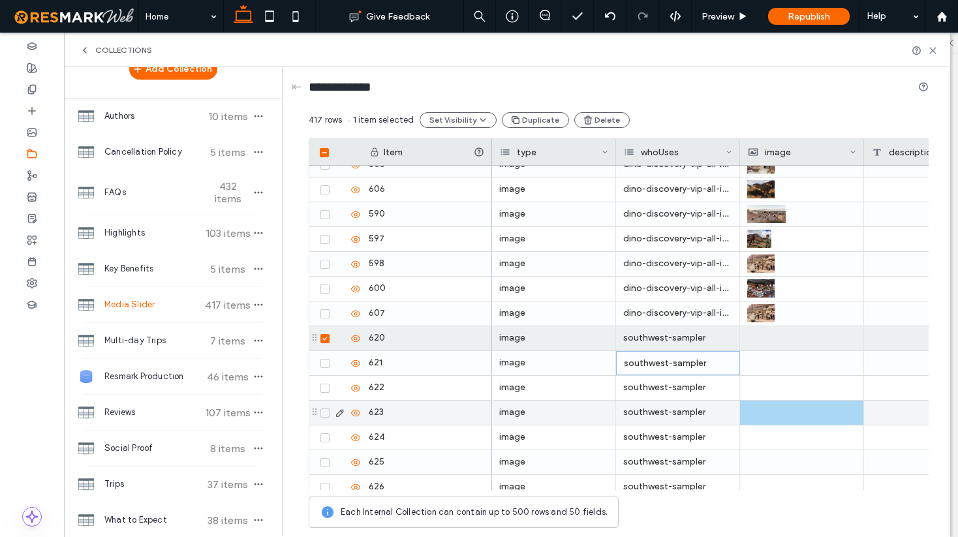
click at [833, 403] on div at bounding box center [801, 413] width 109 height 24
click at [765, 330] on div at bounding box center [802, 338] width 108 height 23
click at [765, 335] on div at bounding box center [802, 338] width 108 height 23
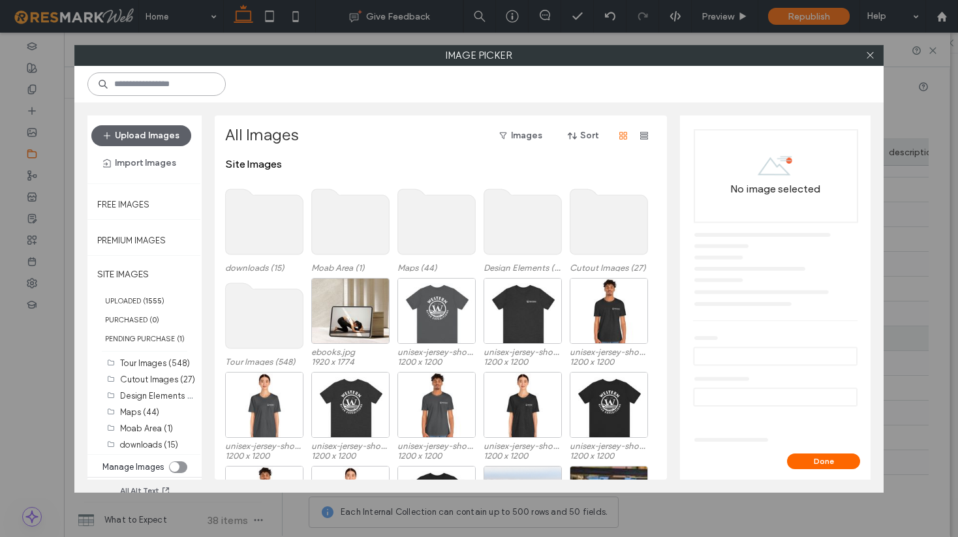
click at [142, 88] on input at bounding box center [156, 83] width 138 height 23
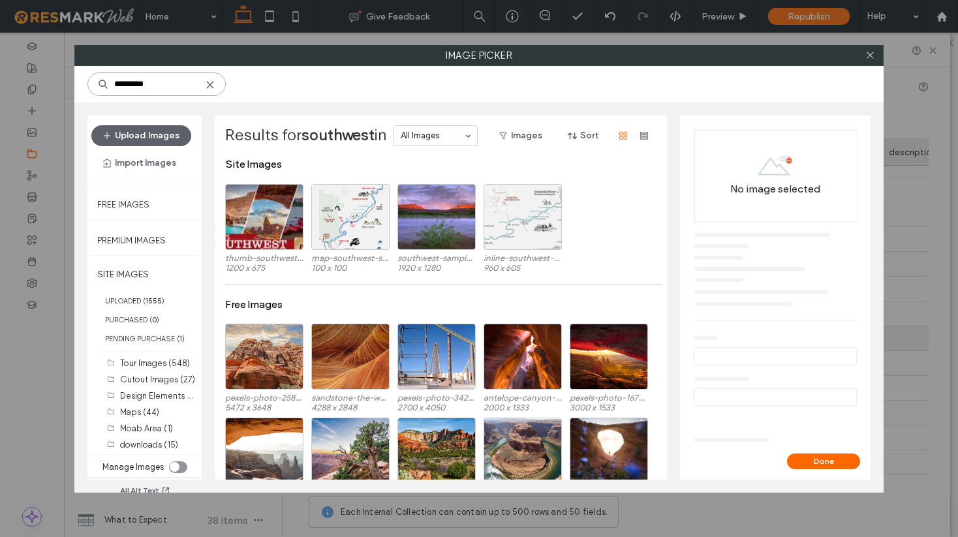
drag, startPoint x: 161, startPoint y: 87, endPoint x: 112, endPoint y: 85, distance: 48.4
click at [112, 85] on input "*********" at bounding box center [156, 83] width 138 height 23
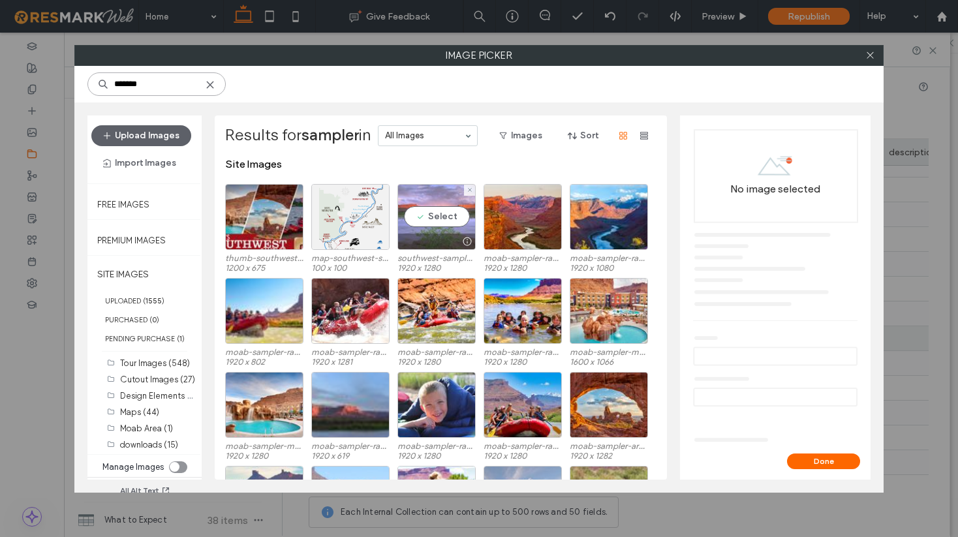
type input "*******"
click at [439, 218] on div "Select" at bounding box center [436, 217] width 78 height 66
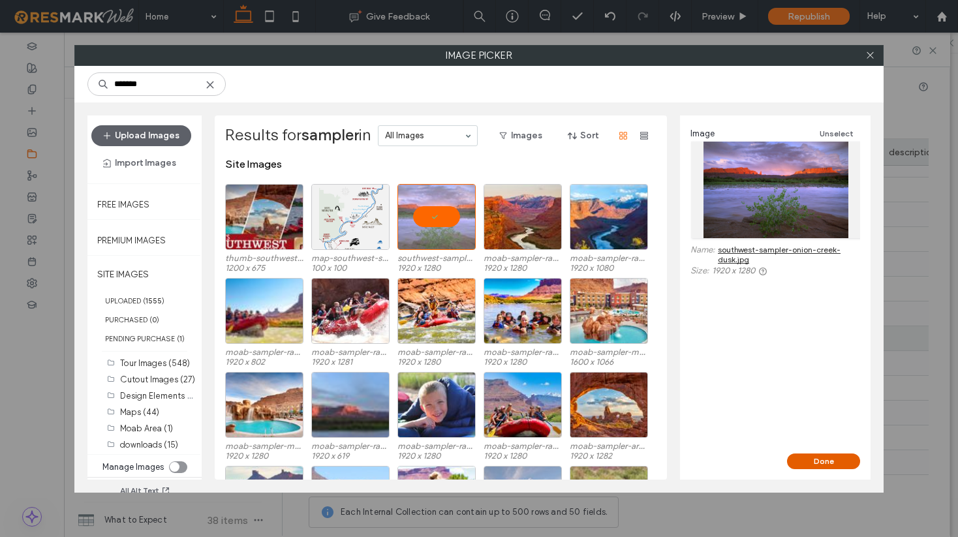
click at [813, 457] on button "Done" at bounding box center [823, 461] width 73 height 16
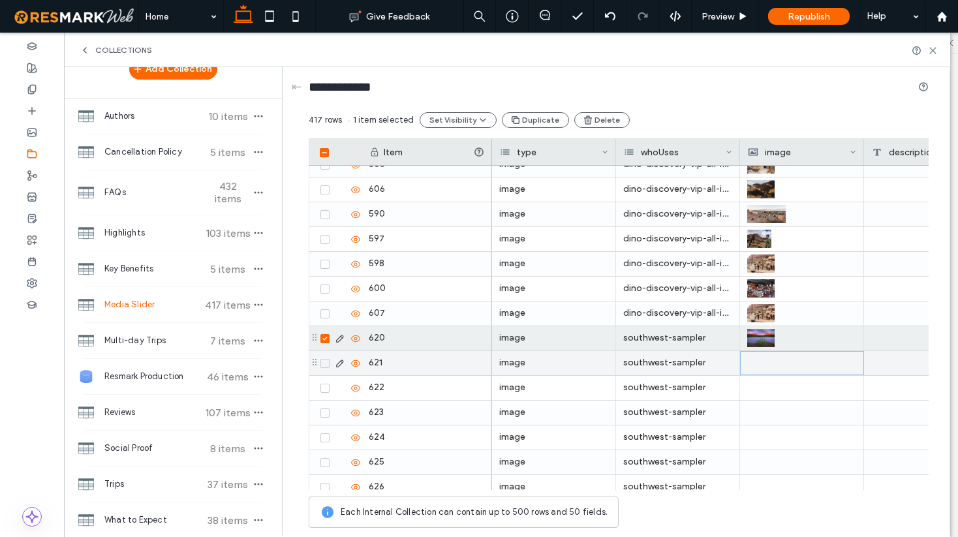
click at [774, 363] on div at bounding box center [802, 363] width 108 height 23
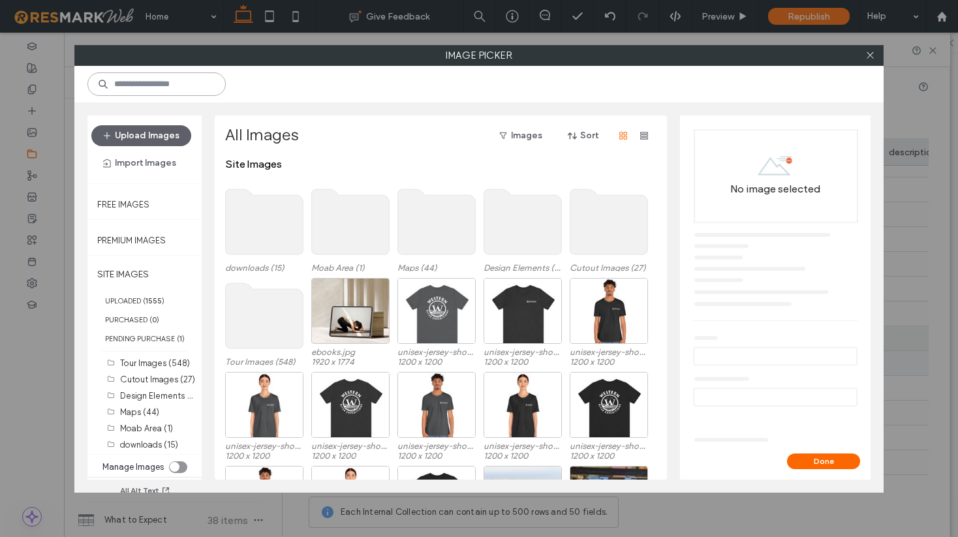
click at [128, 83] on input at bounding box center [156, 83] width 138 height 23
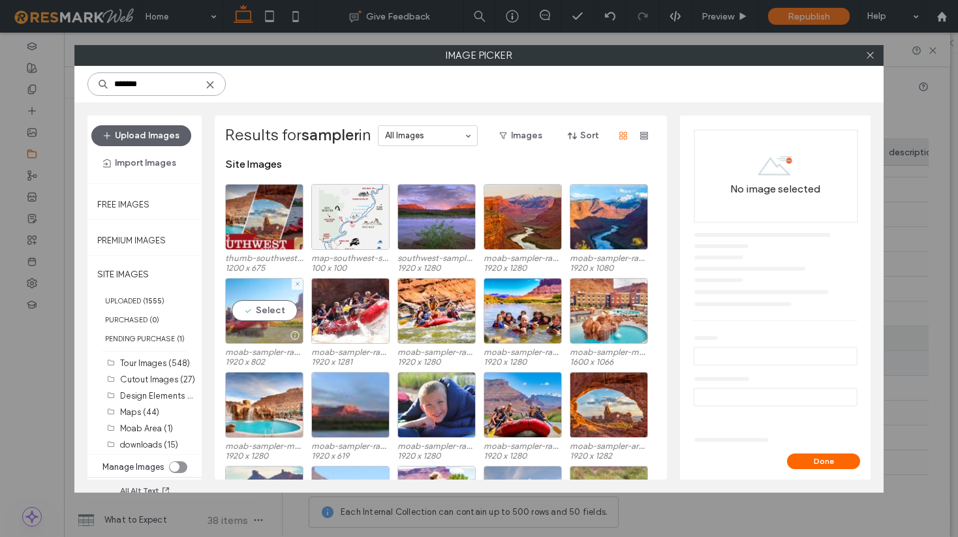
type input "*******"
click at [269, 309] on div "Select" at bounding box center [264, 311] width 78 height 66
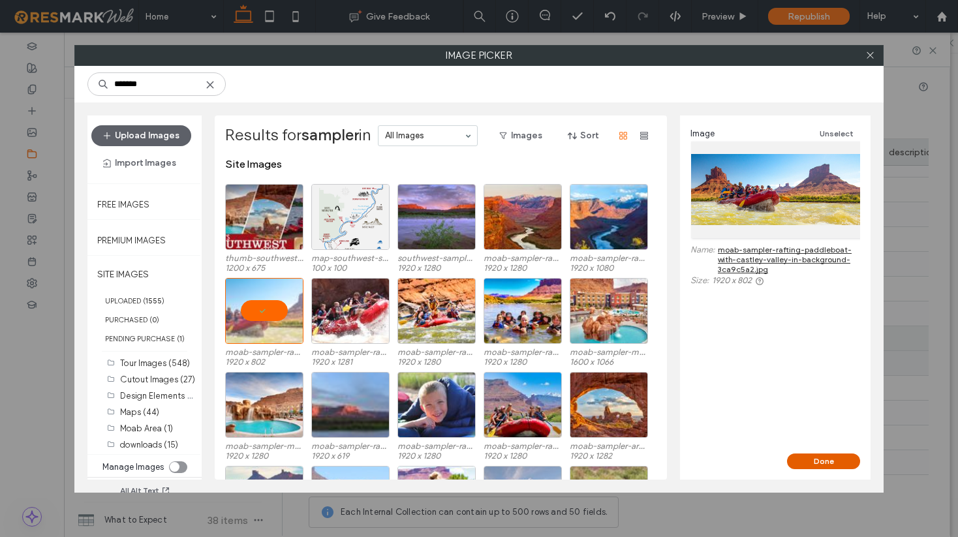
click at [827, 461] on button "Done" at bounding box center [823, 461] width 73 height 16
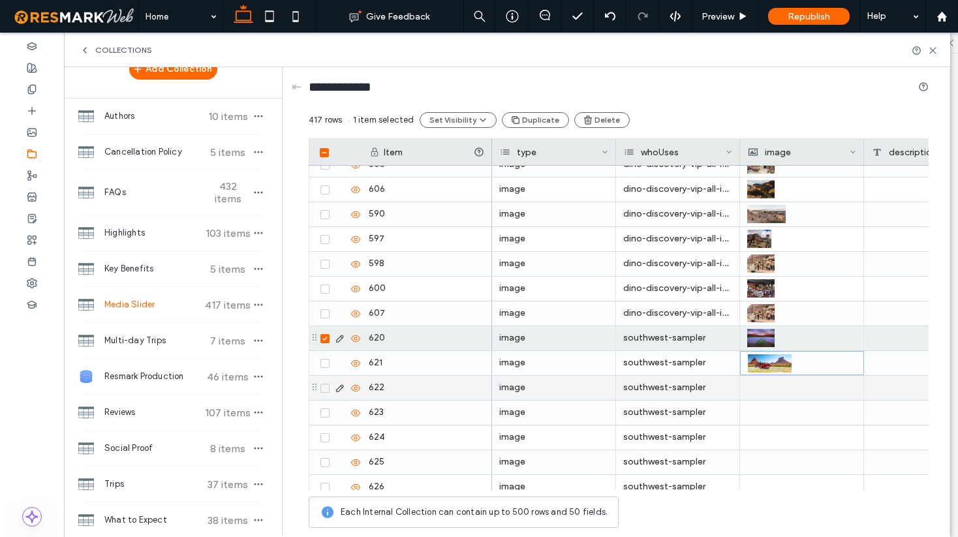
click at [770, 388] on div at bounding box center [801, 388] width 109 height 24
click at [770, 388] on div at bounding box center [802, 387] width 108 height 23
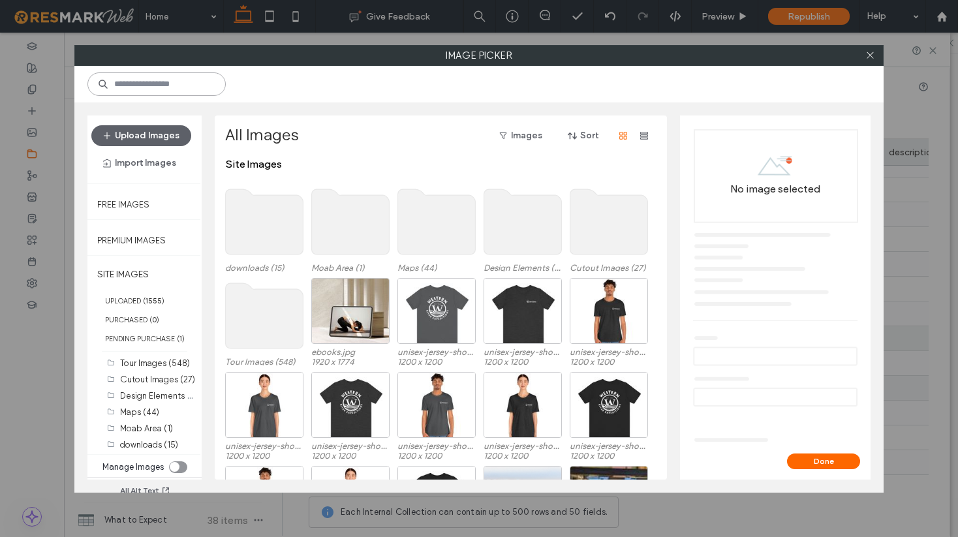
click at [160, 83] on input at bounding box center [156, 83] width 138 height 23
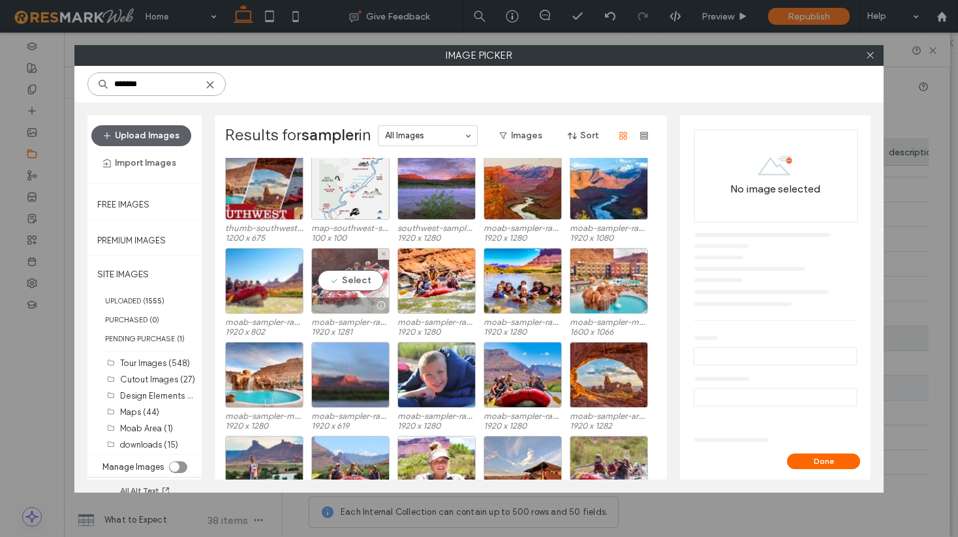
scroll to position [31, 0]
type input "*******"
click at [358, 282] on div "Select" at bounding box center [350, 280] width 78 height 66
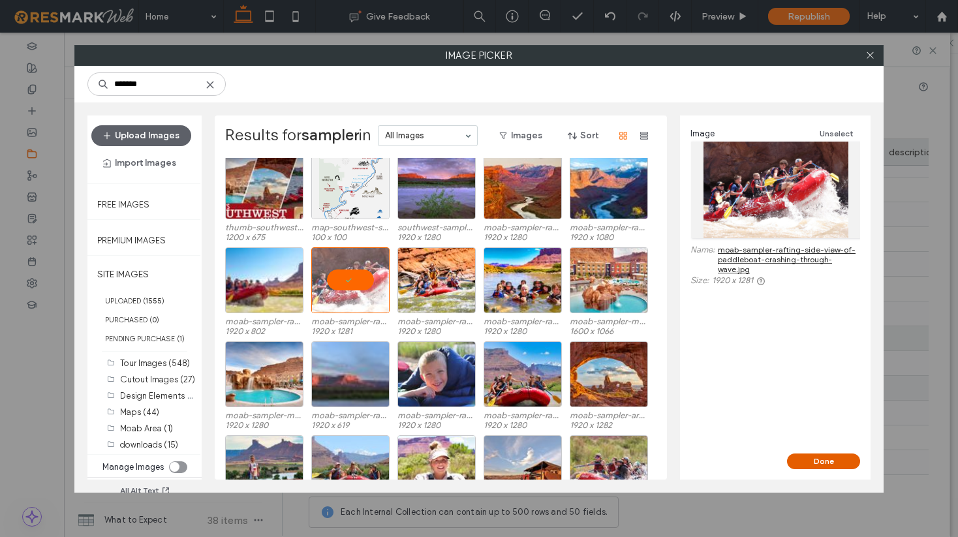
click at [810, 463] on button "Done" at bounding box center [823, 461] width 73 height 16
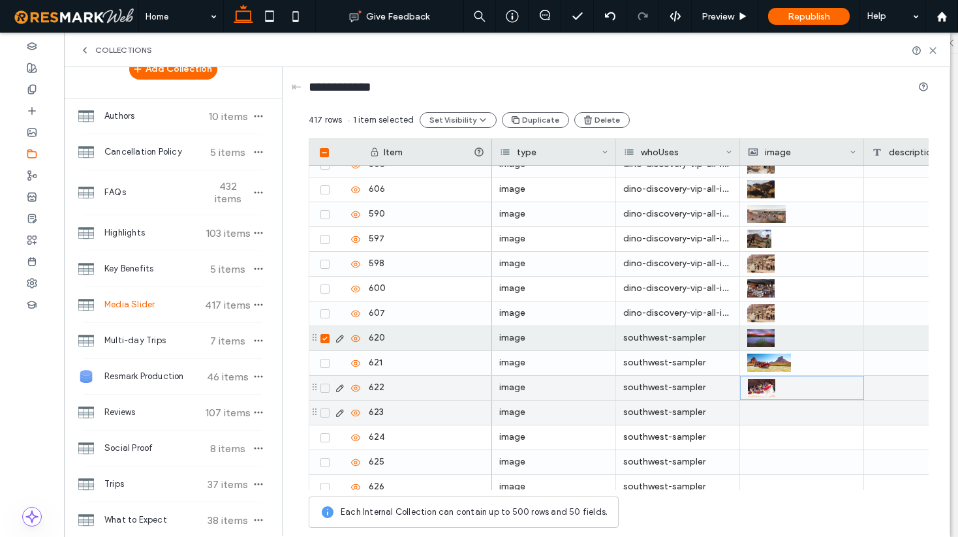
click at [774, 413] on div at bounding box center [801, 413] width 109 height 24
click at [774, 413] on div at bounding box center [802, 412] width 108 height 23
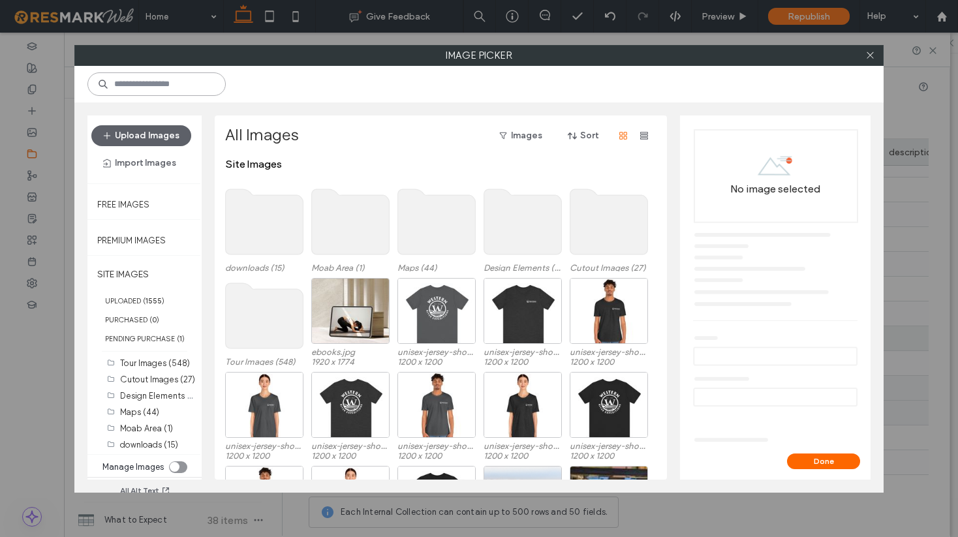
click at [138, 80] on input at bounding box center [156, 83] width 138 height 23
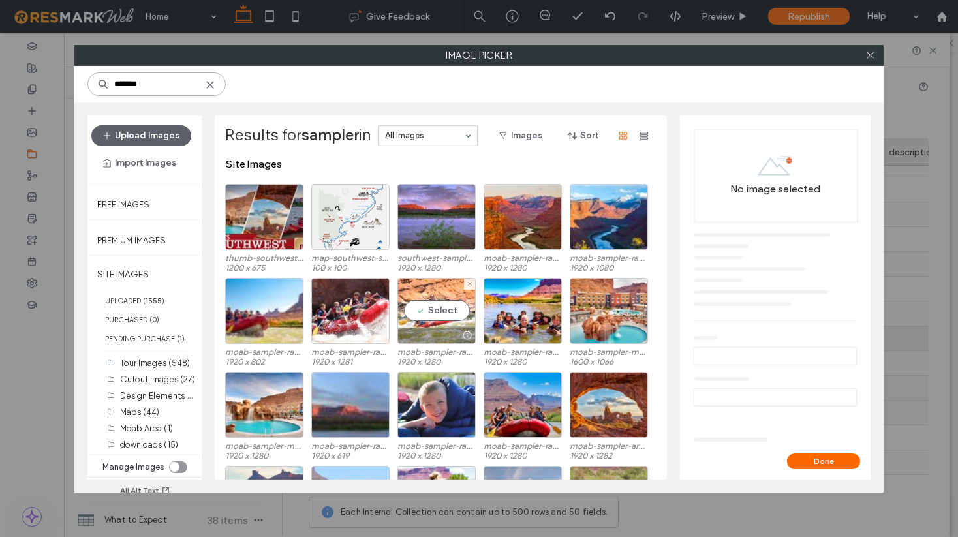
type input "*******"
click at [448, 315] on div "Select" at bounding box center [436, 311] width 78 height 66
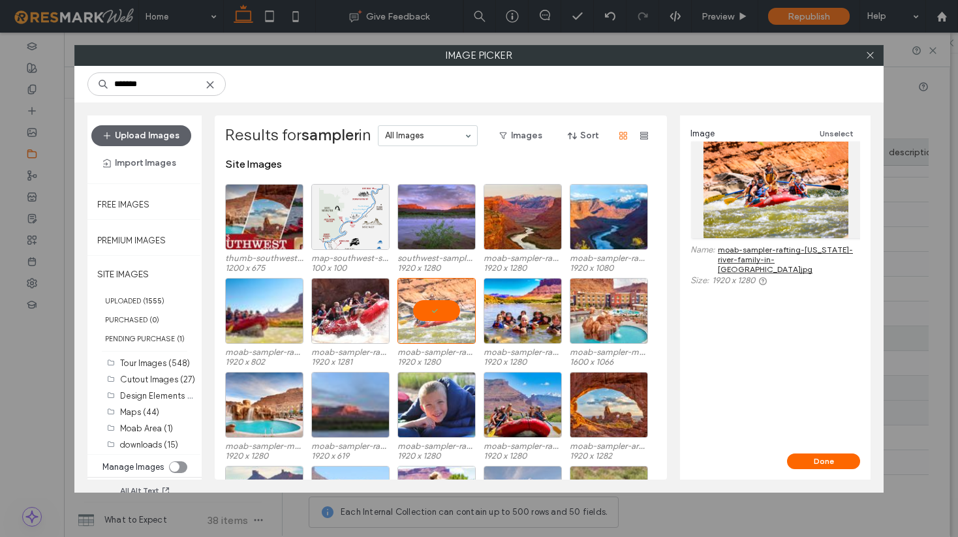
click at [812, 459] on button "Done" at bounding box center [823, 461] width 73 height 16
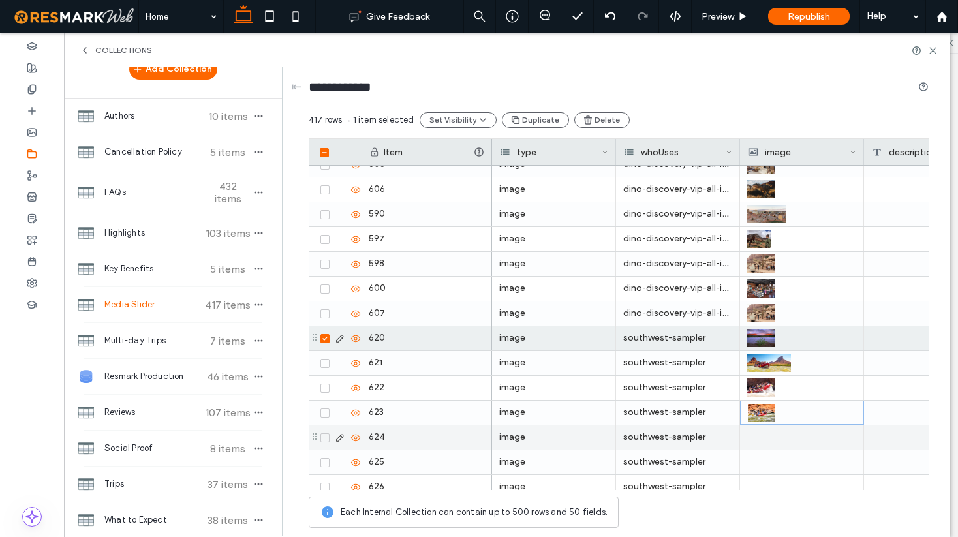
click at [771, 440] on div at bounding box center [801, 437] width 109 height 24
click at [771, 440] on div at bounding box center [802, 437] width 108 height 23
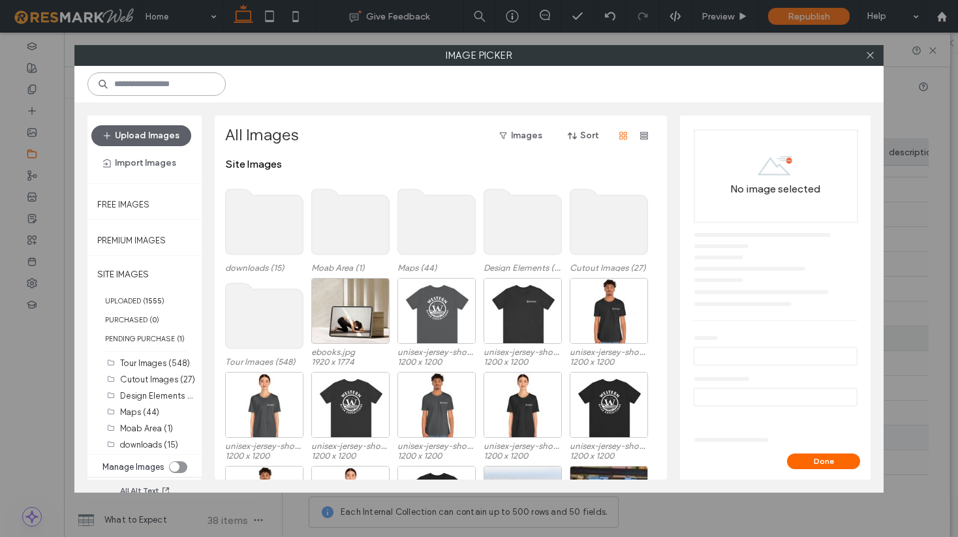
click at [159, 87] on input at bounding box center [156, 83] width 138 height 23
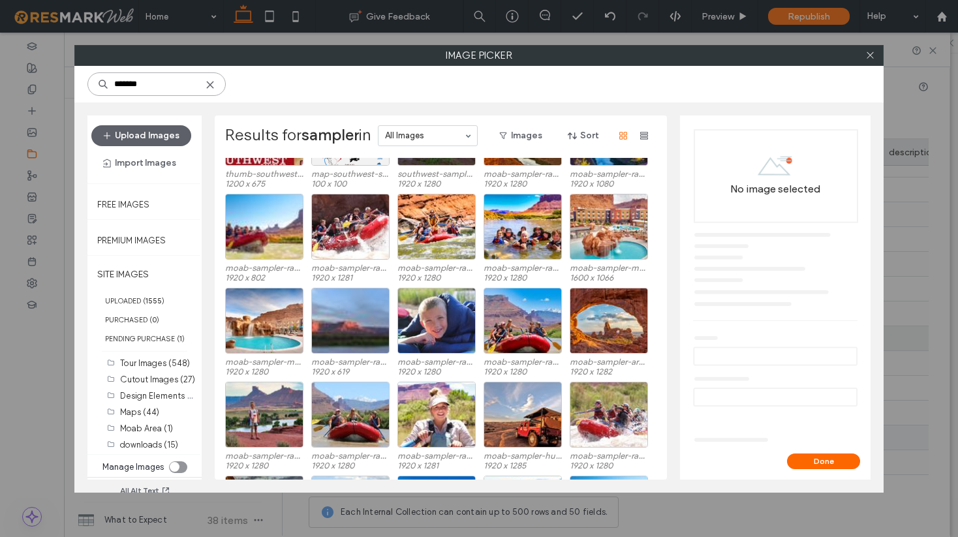
scroll to position [80, 0]
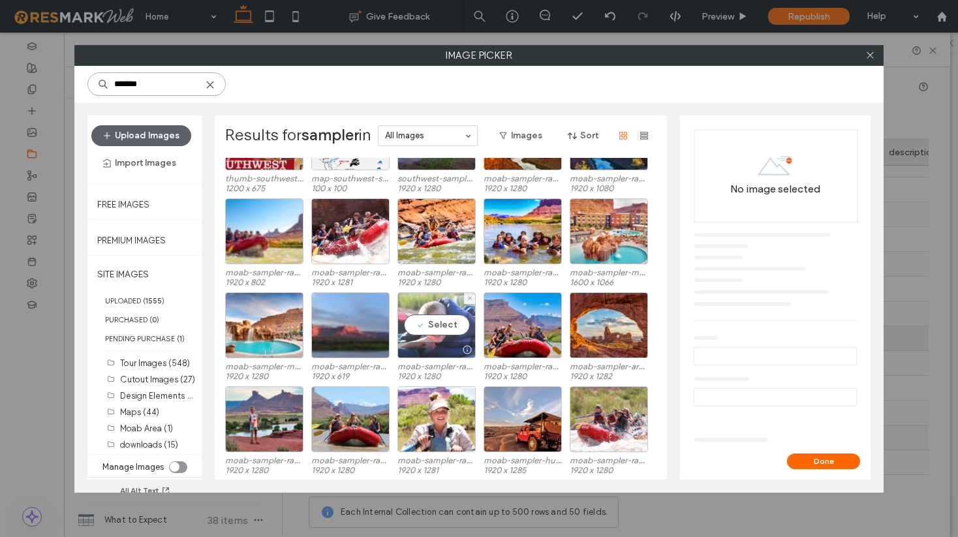
type input "*******"
click at [451, 324] on div "Select" at bounding box center [436, 325] width 78 height 66
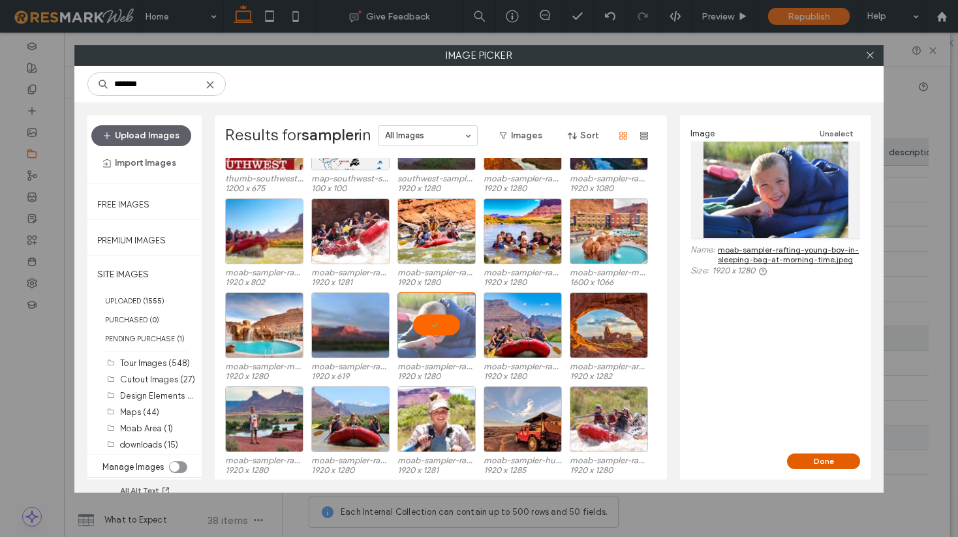
click at [814, 461] on button "Done" at bounding box center [823, 461] width 73 height 16
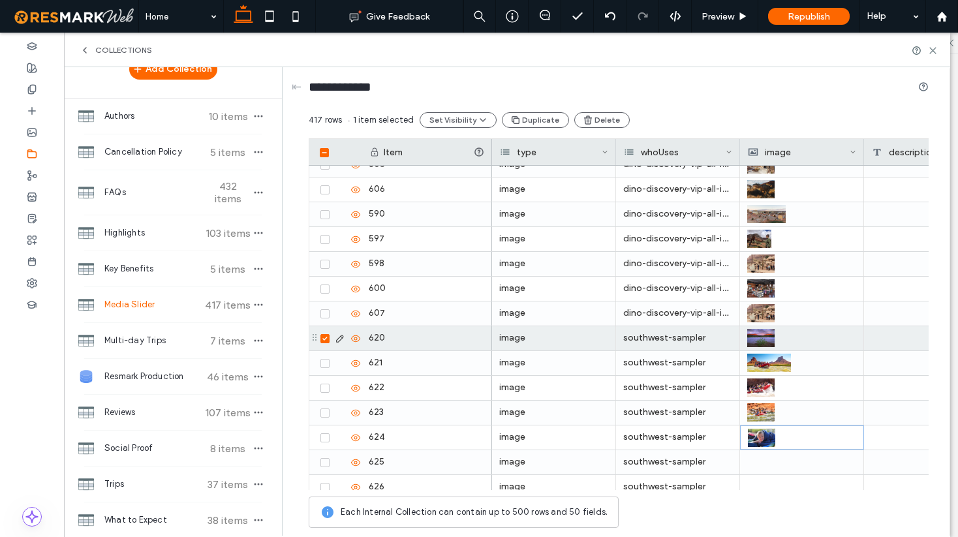
scroll to position [10040, 0]
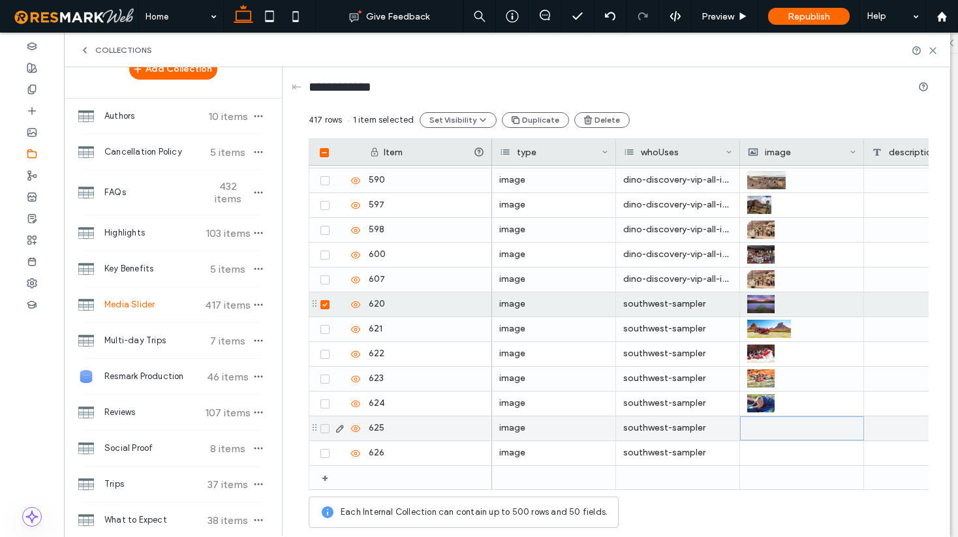
click at [771, 428] on div at bounding box center [802, 428] width 108 height 23
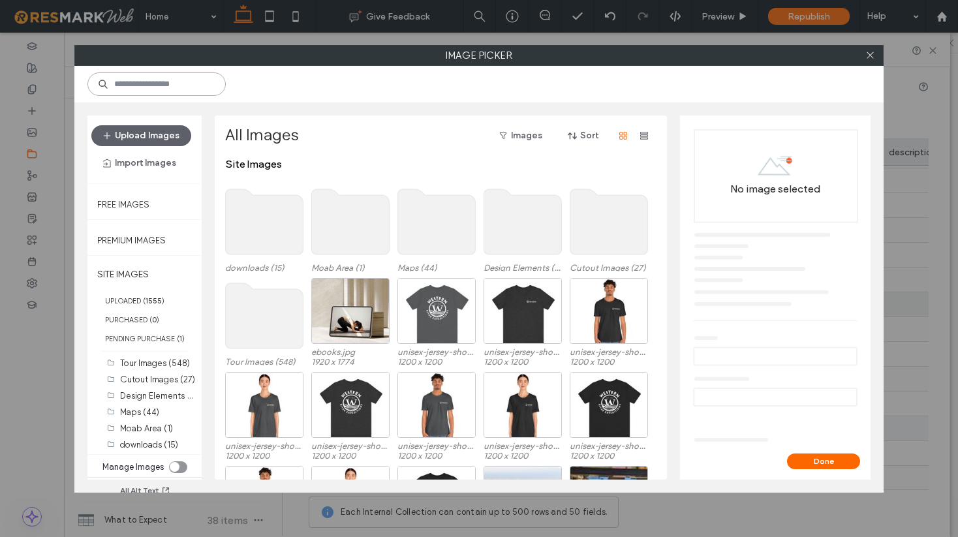
click at [165, 84] on input at bounding box center [156, 83] width 138 height 23
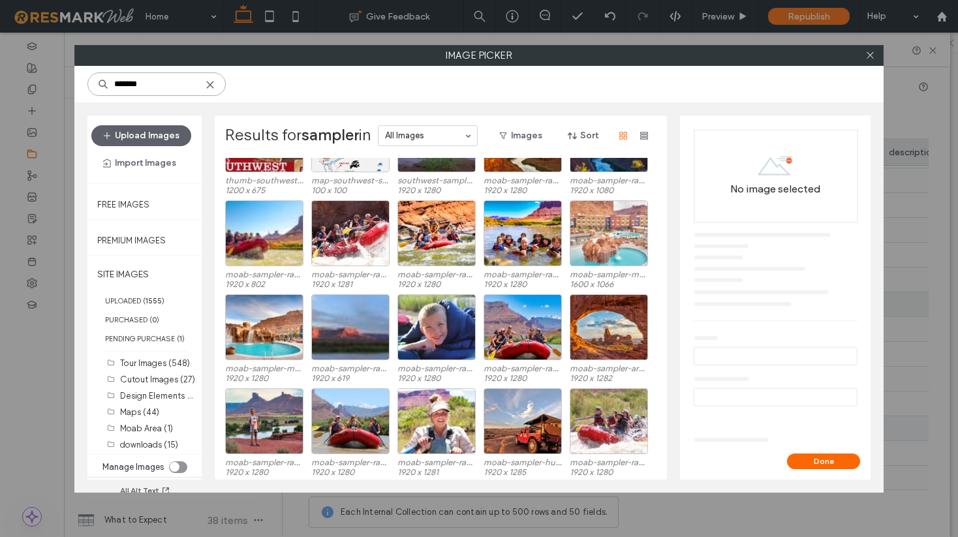
scroll to position [82, 0]
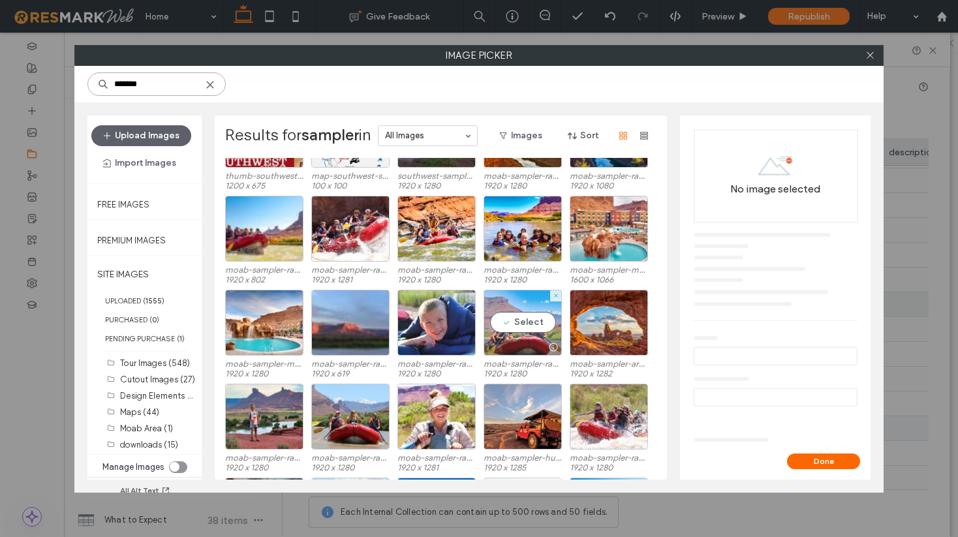
type input "*******"
click at [532, 318] on div "Select" at bounding box center [522, 323] width 78 height 66
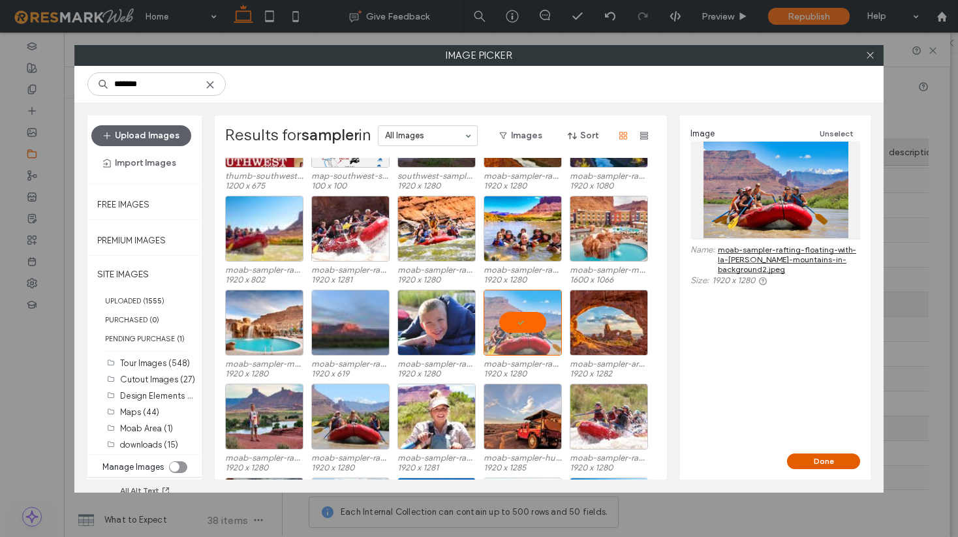
click at [834, 464] on button "Done" at bounding box center [823, 461] width 73 height 16
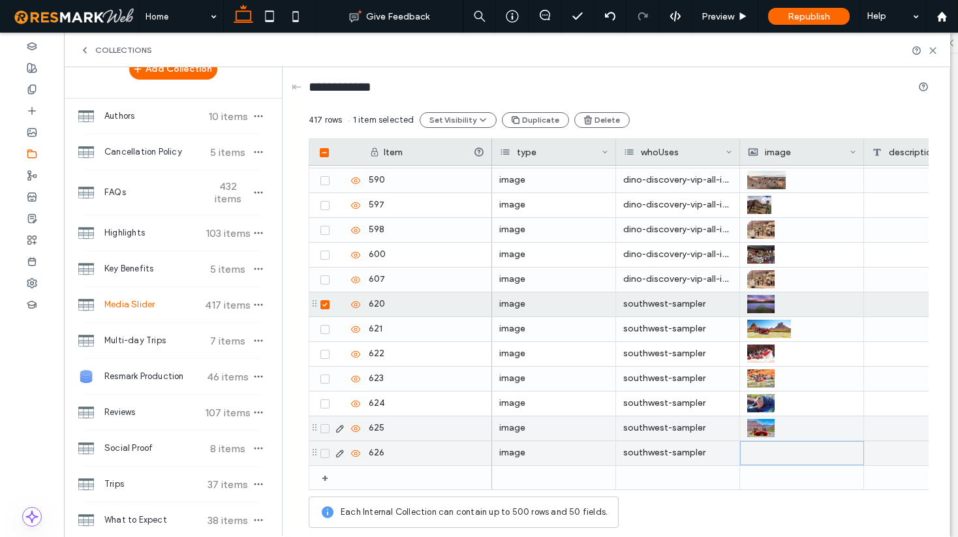
click at [759, 452] on div at bounding box center [802, 453] width 108 height 23
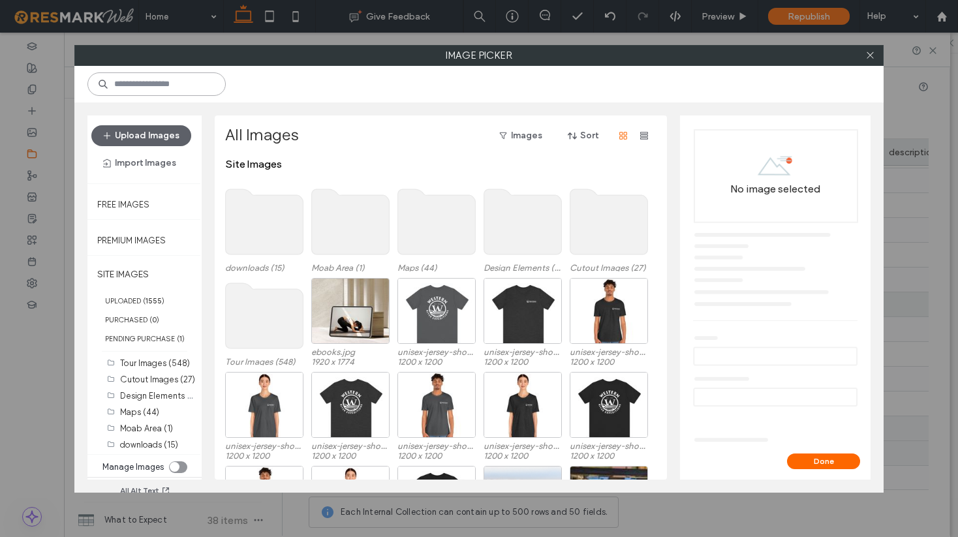
click at [156, 84] on input at bounding box center [156, 83] width 138 height 23
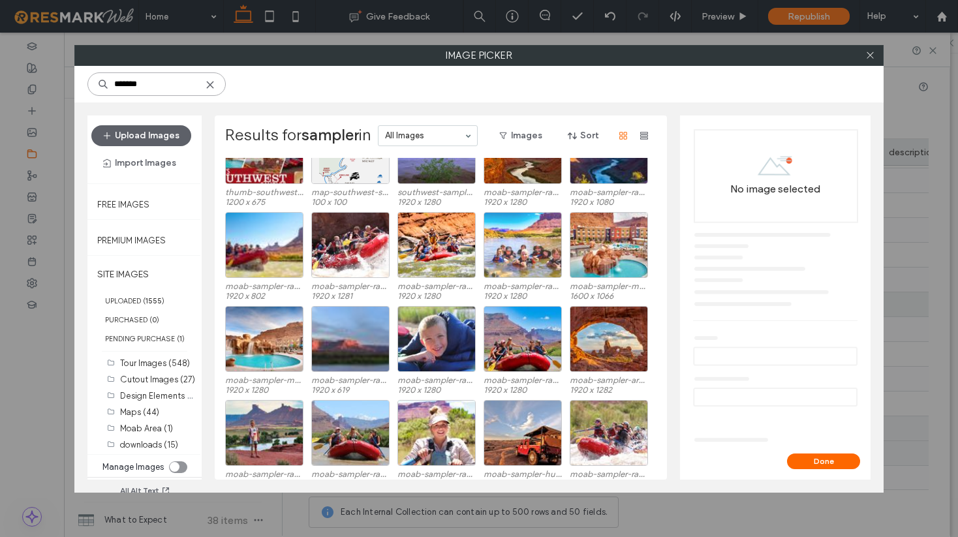
scroll to position [74, 0]
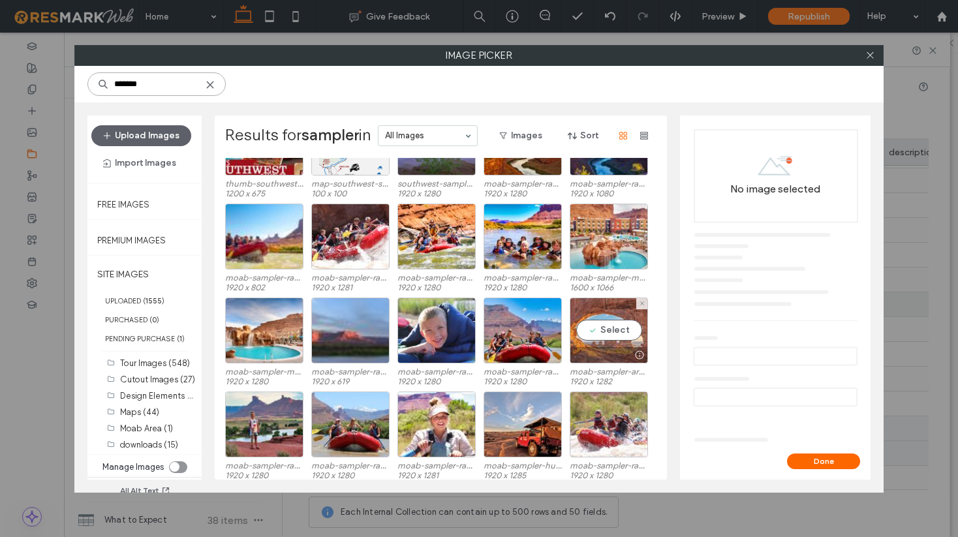
type input "*******"
click at [607, 334] on div "Select" at bounding box center [609, 331] width 78 height 66
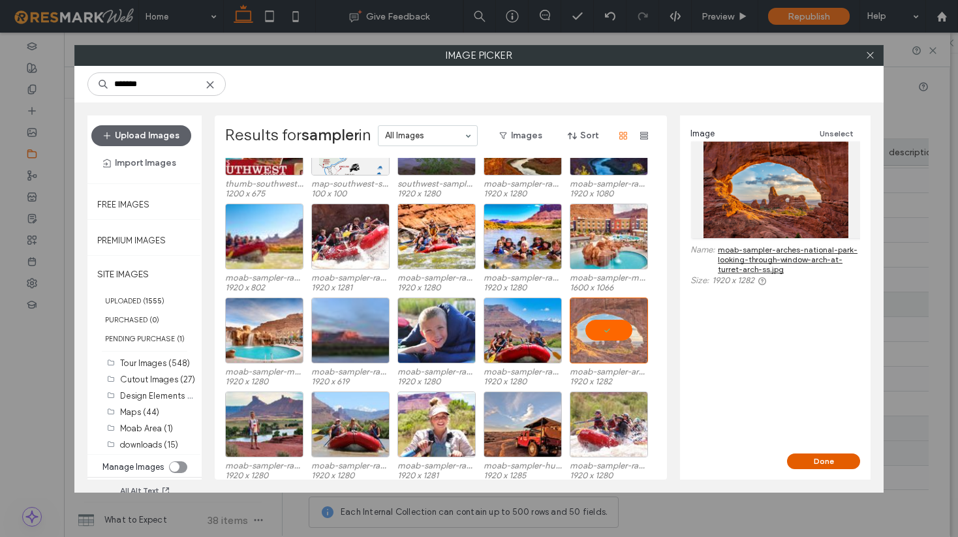
click at [825, 458] on button "Done" at bounding box center [823, 461] width 73 height 16
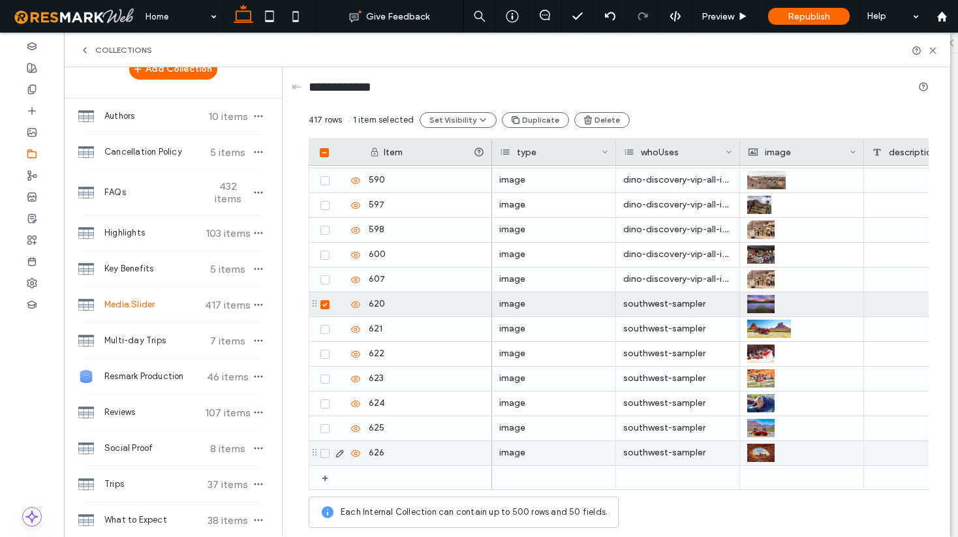
click at [327, 453] on icon at bounding box center [324, 454] width 5 height 4
click at [532, 117] on button "Duplicate" at bounding box center [541, 120] width 67 height 16
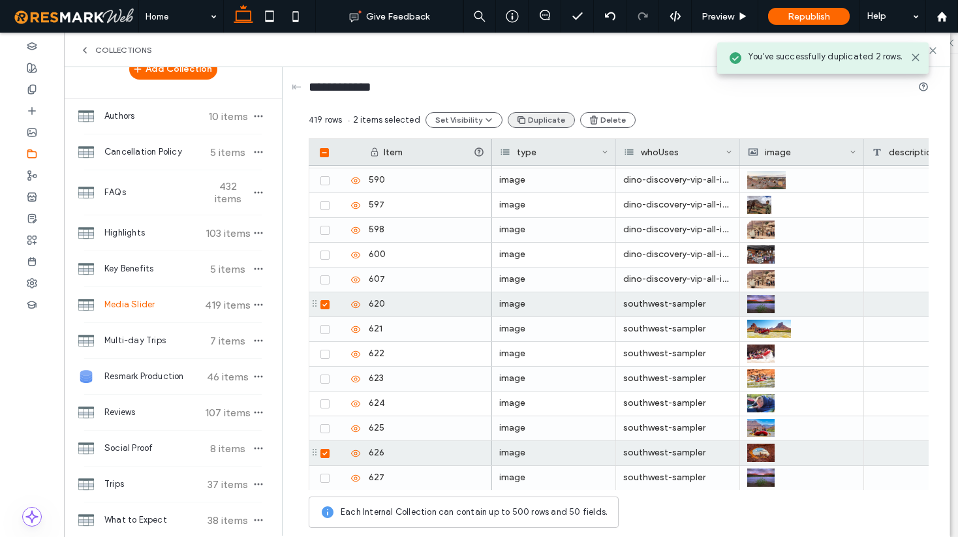
click at [532, 117] on button "Duplicate" at bounding box center [541, 120] width 67 height 16
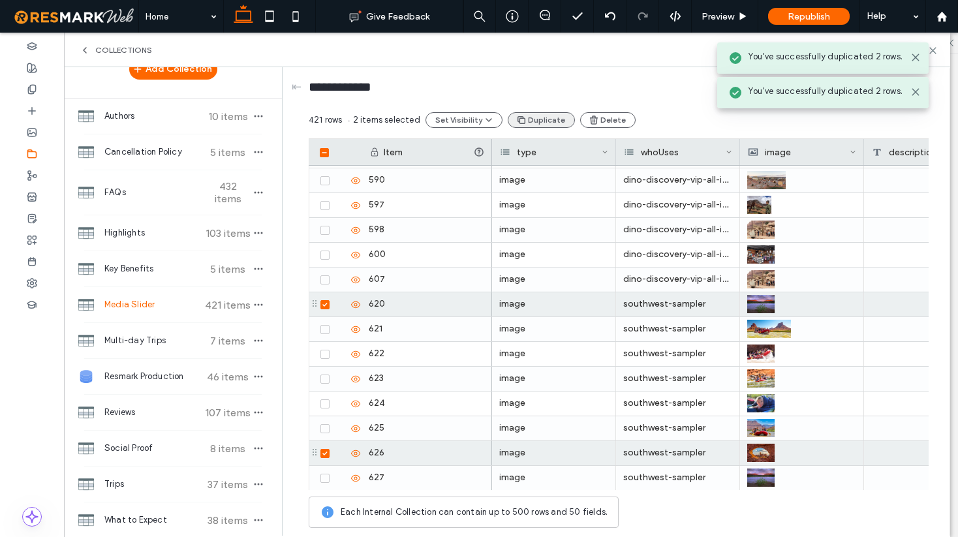
click at [532, 117] on button "Duplicate" at bounding box center [541, 120] width 67 height 16
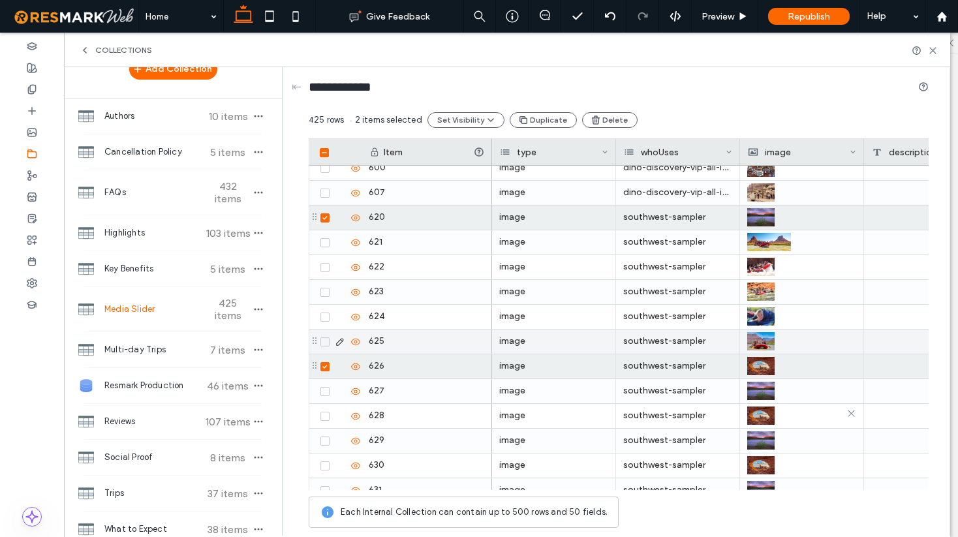
scroll to position [10125, 0]
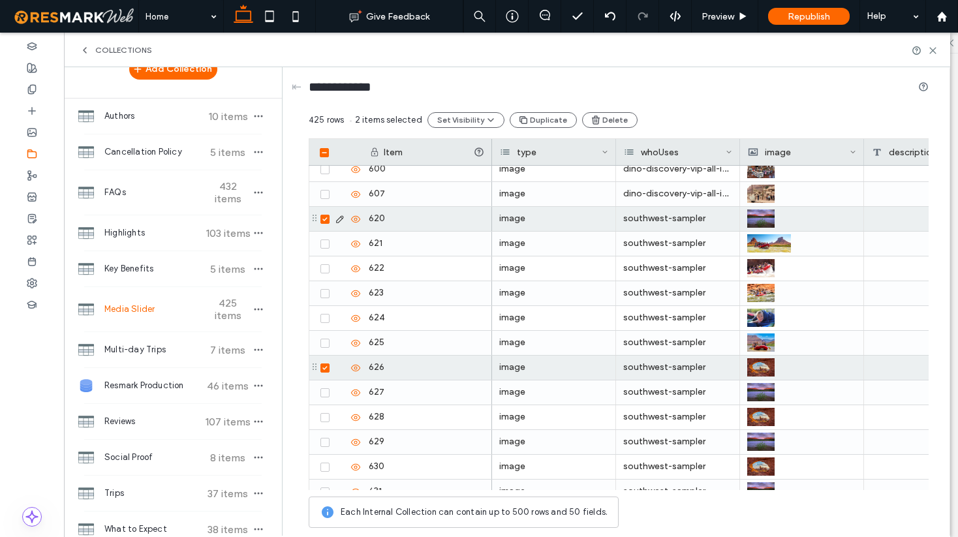
click at [323, 218] on icon at bounding box center [324, 219] width 5 height 4
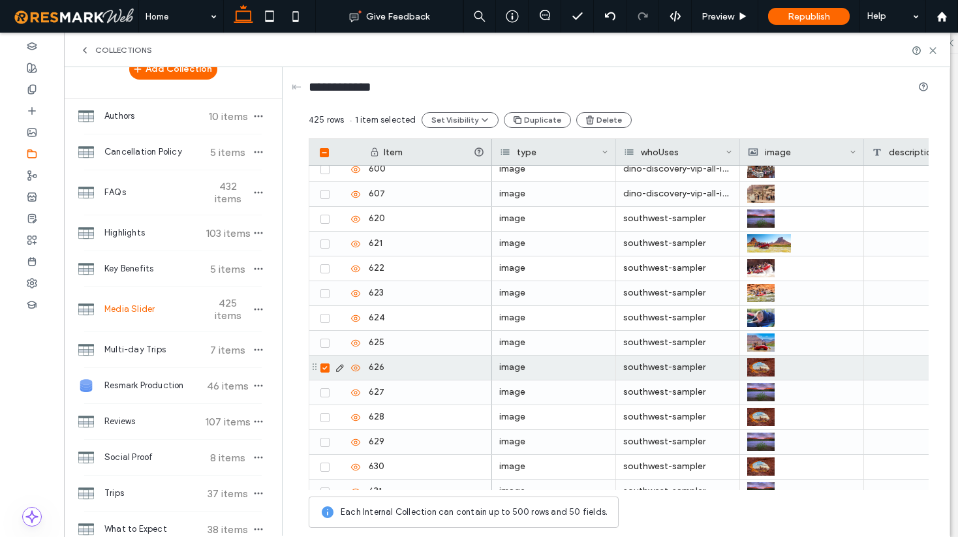
click at [324, 369] on icon at bounding box center [324, 368] width 5 height 4
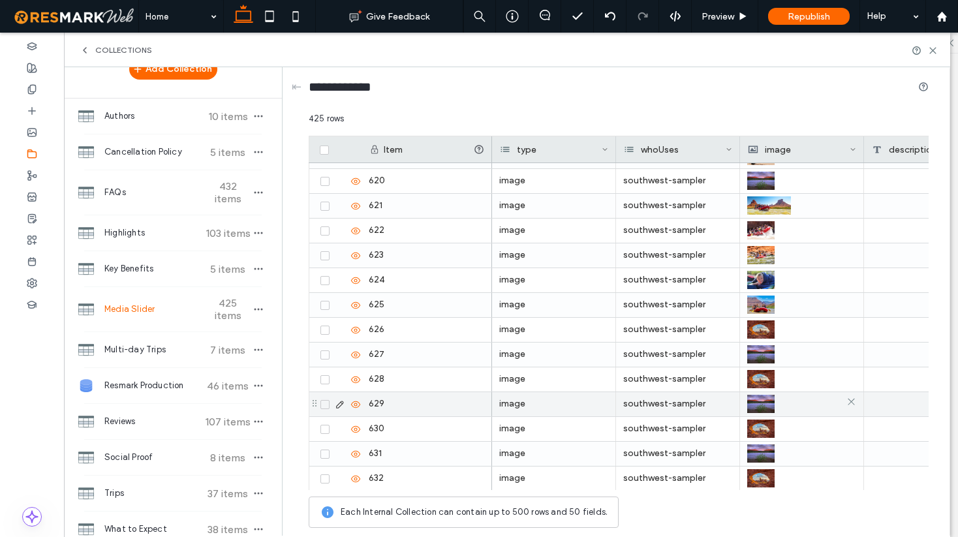
scroll to position [10166, 0]
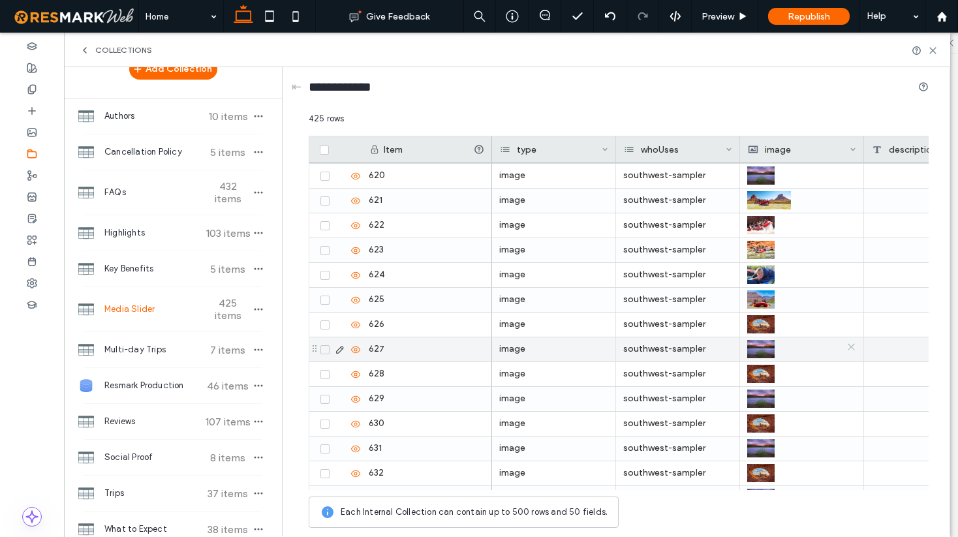
click at [851, 348] on icon at bounding box center [851, 347] width 10 height 10
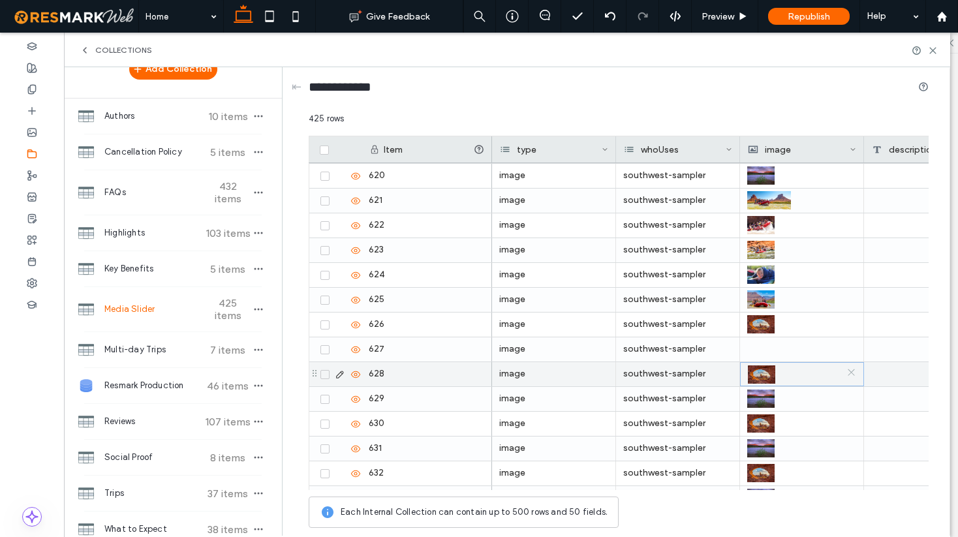
click at [853, 375] on icon at bounding box center [851, 372] width 10 height 10
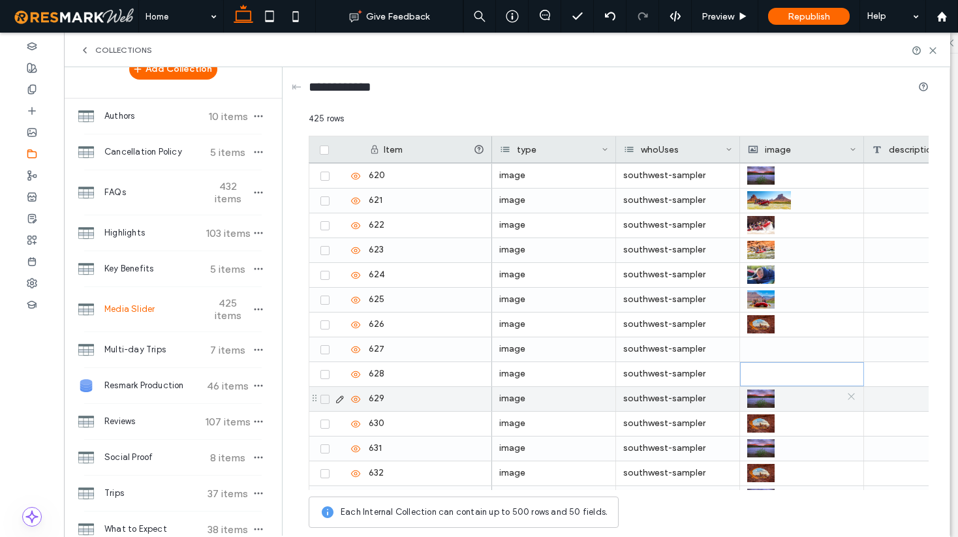
click at [852, 400] on icon at bounding box center [851, 396] width 10 height 10
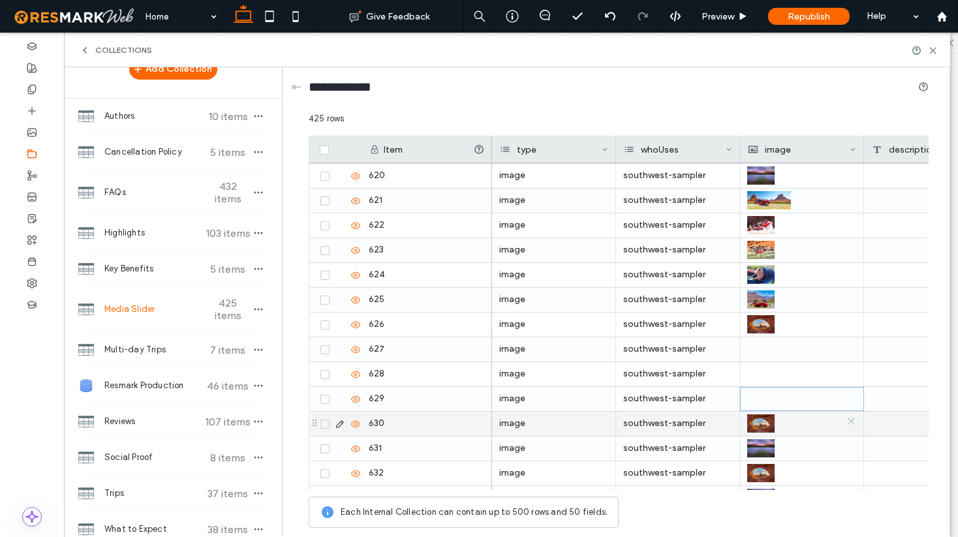
click at [850, 423] on use at bounding box center [851, 421] width 7 height 7
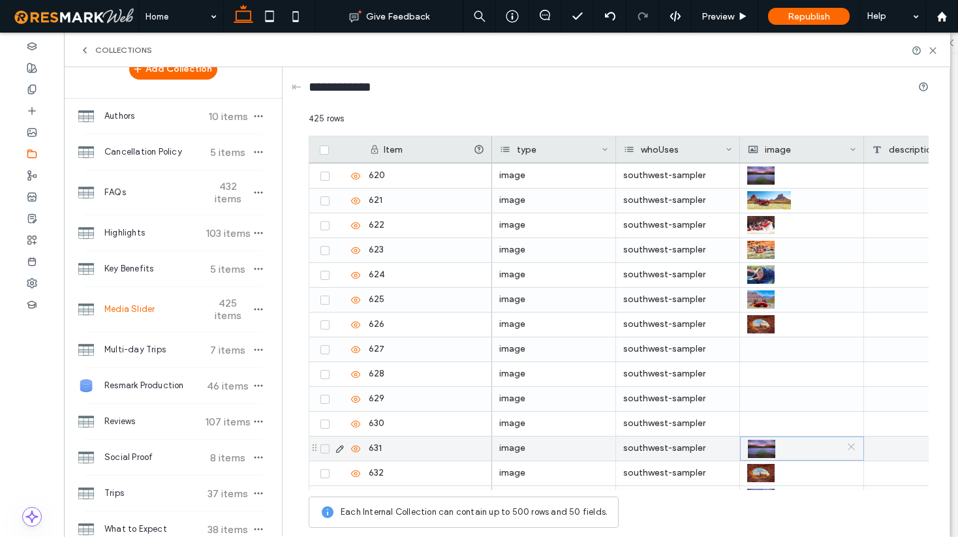
click at [850, 448] on use at bounding box center [851, 447] width 7 height 7
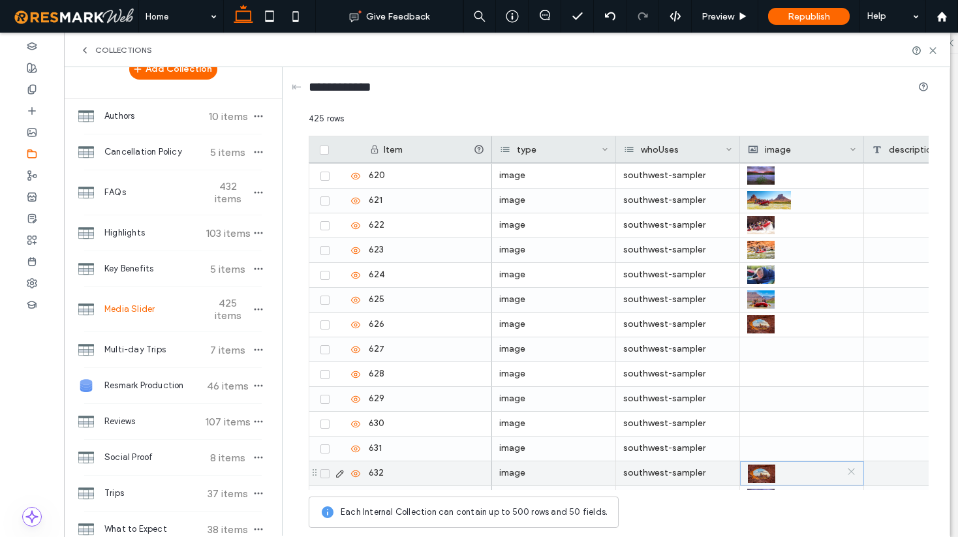
click at [850, 469] on icon at bounding box center [851, 472] width 10 height 10
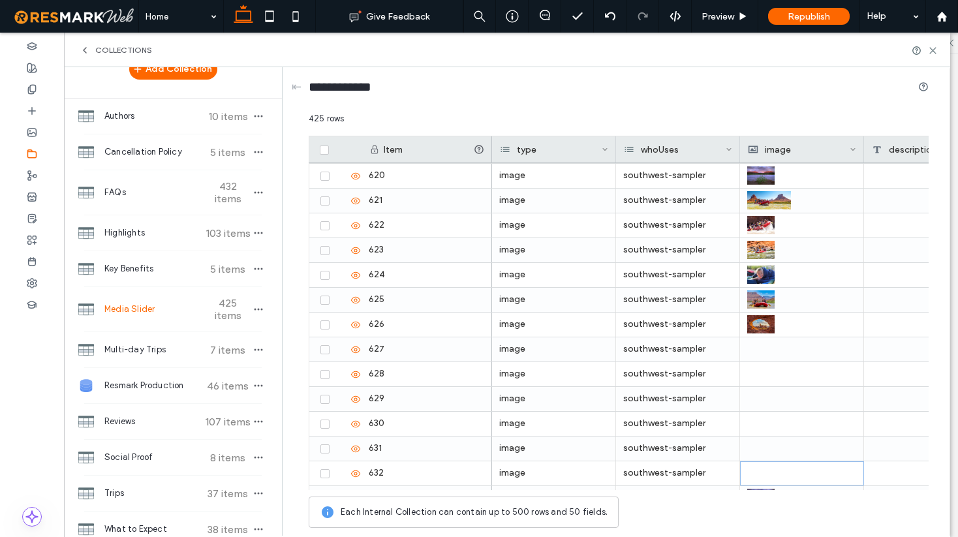
scroll to position [10235, 0]
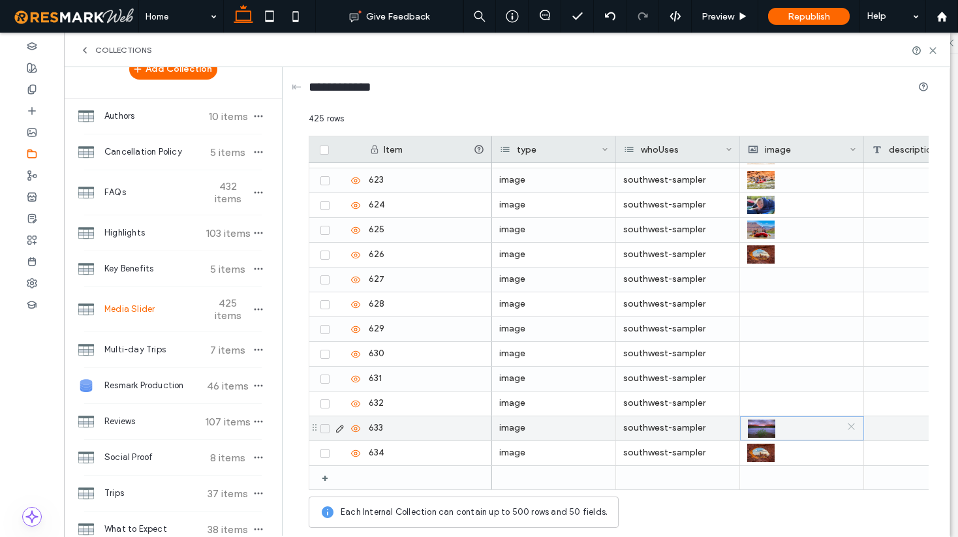
click at [850, 427] on icon at bounding box center [851, 426] width 10 height 10
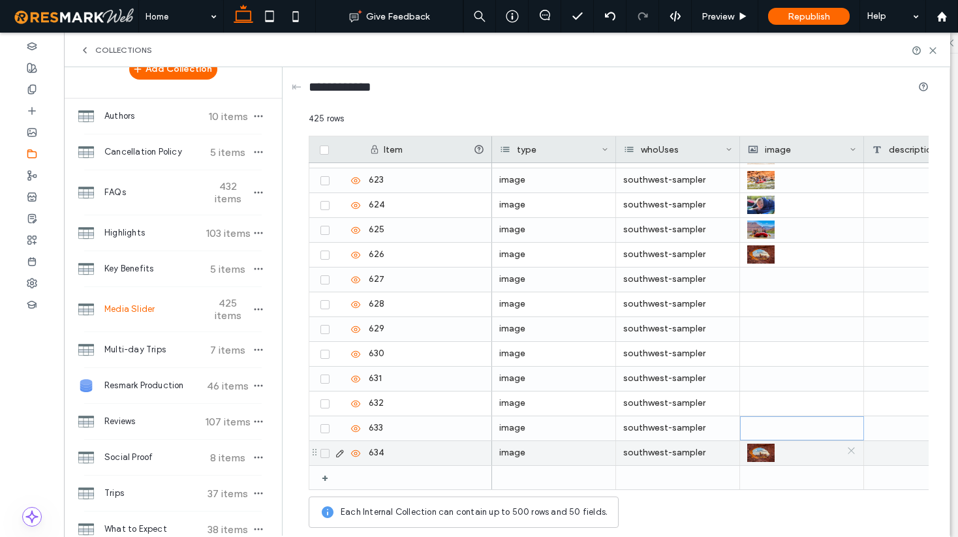
click at [850, 453] on icon at bounding box center [851, 451] width 10 height 10
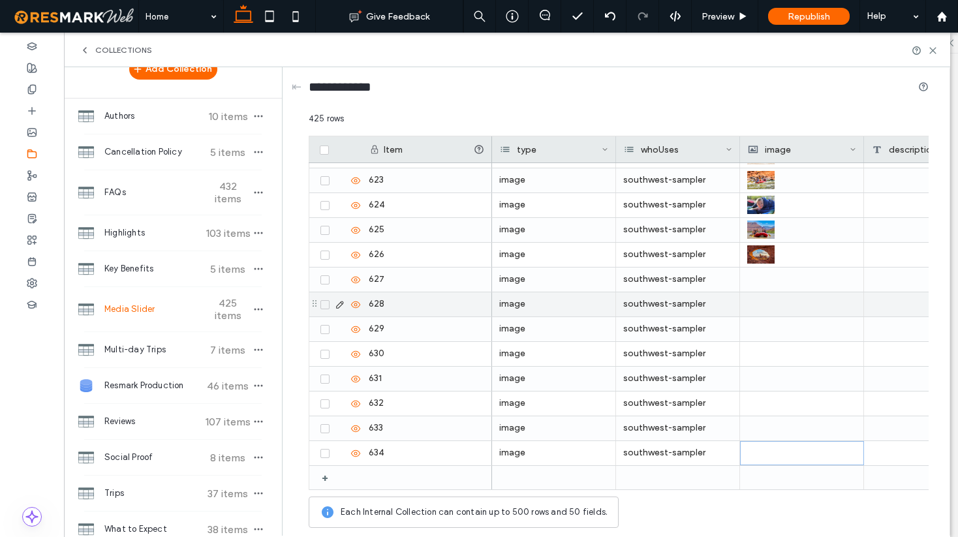
click at [786, 287] on div at bounding box center [801, 280] width 109 height 24
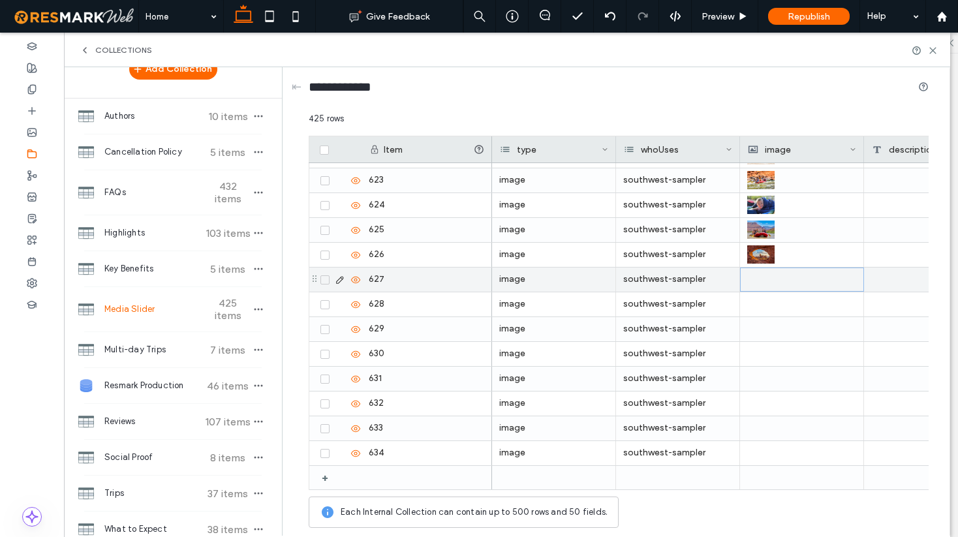
click at [786, 287] on div at bounding box center [802, 279] width 108 height 23
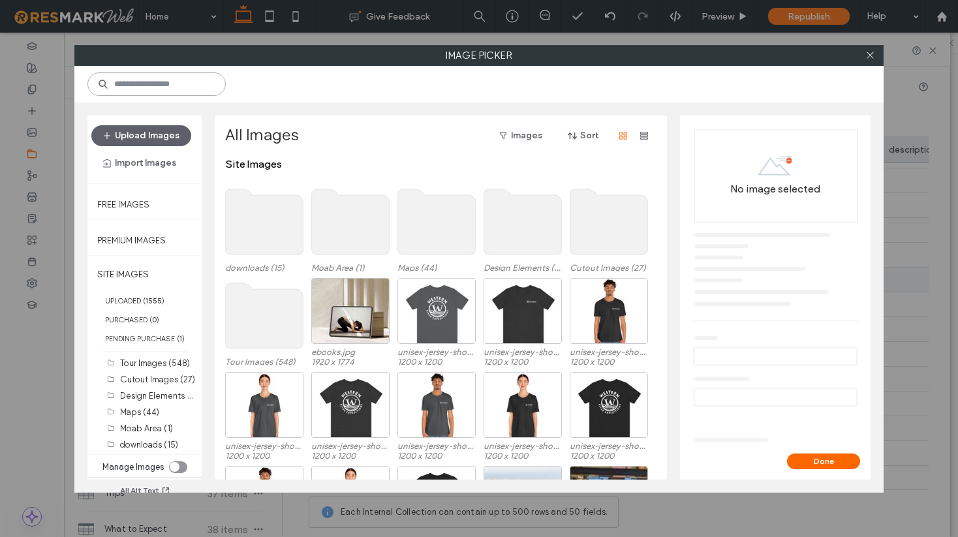
click at [158, 90] on input at bounding box center [156, 83] width 138 height 23
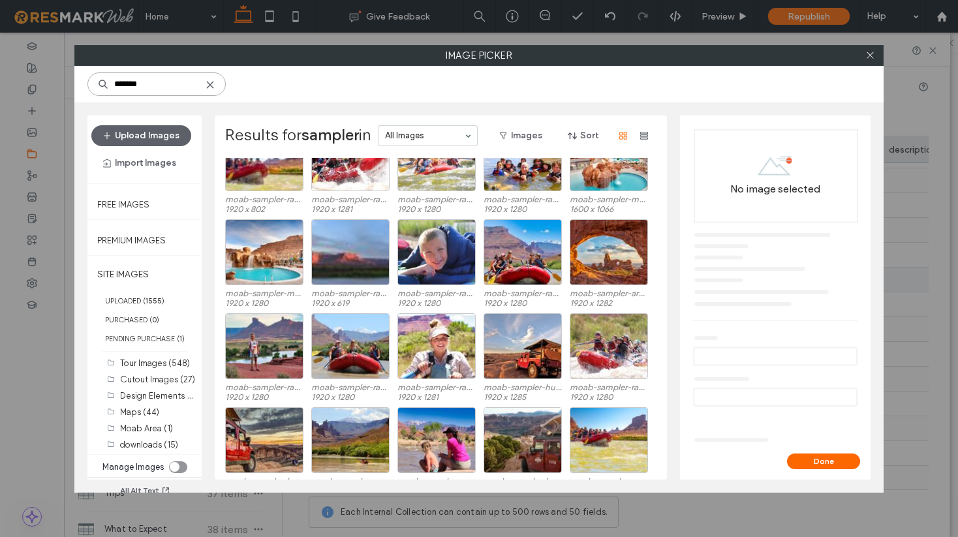
scroll to position [163, 0]
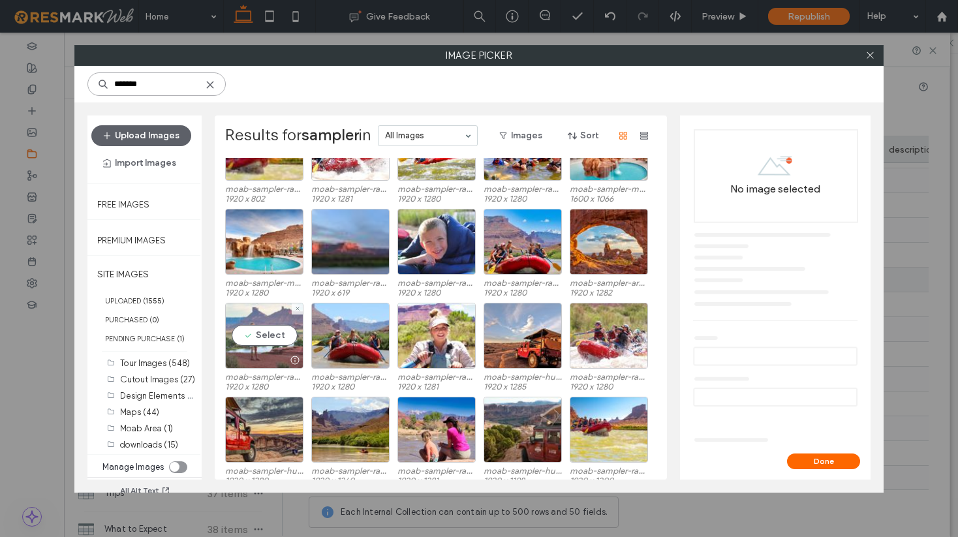
type input "*******"
click at [266, 328] on div "Select" at bounding box center [264, 336] width 78 height 66
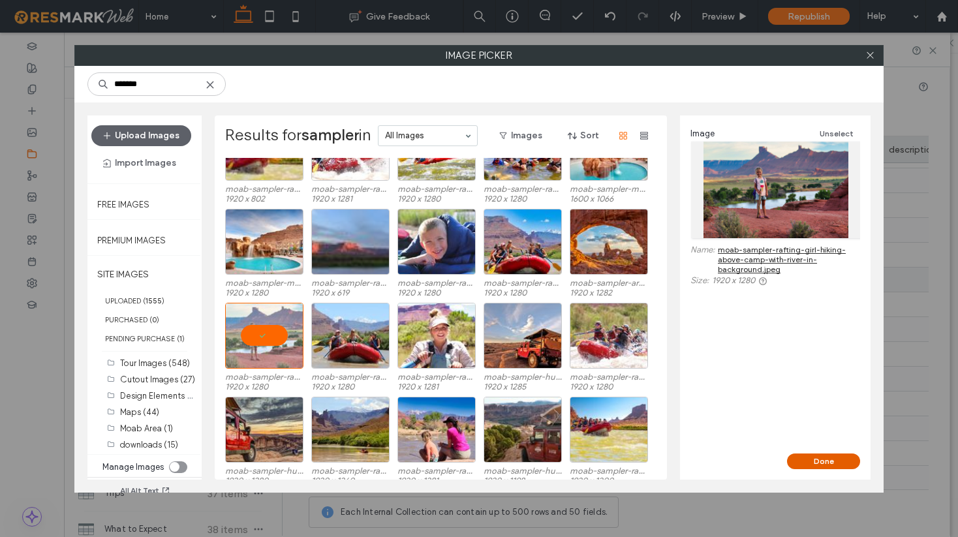
click at [832, 460] on button "Done" at bounding box center [823, 461] width 73 height 16
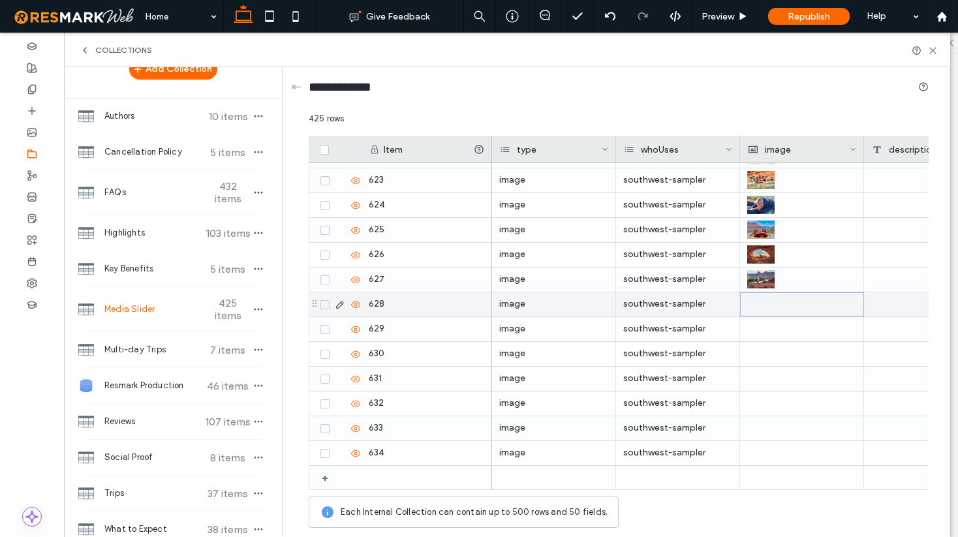
click at [765, 299] on div at bounding box center [802, 304] width 108 height 23
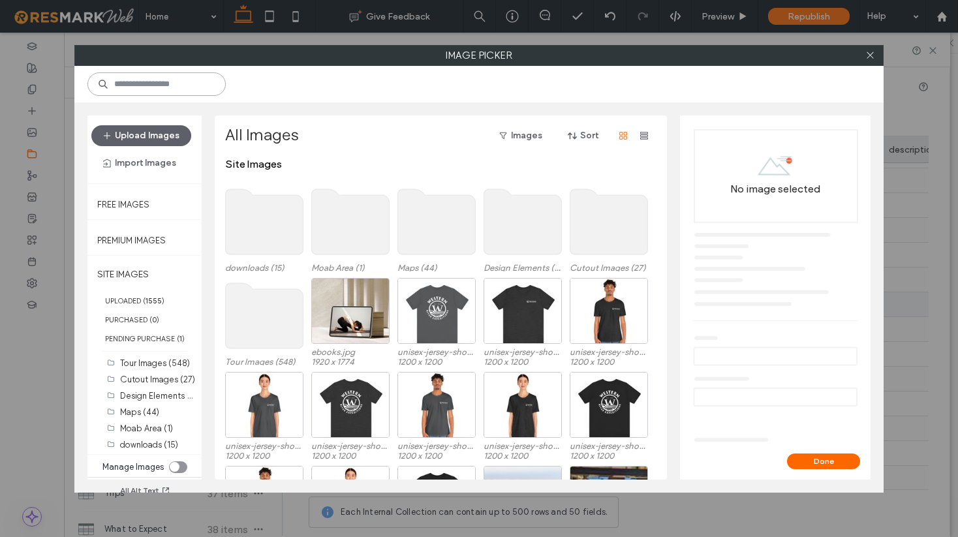
click at [149, 85] on input at bounding box center [156, 83] width 138 height 23
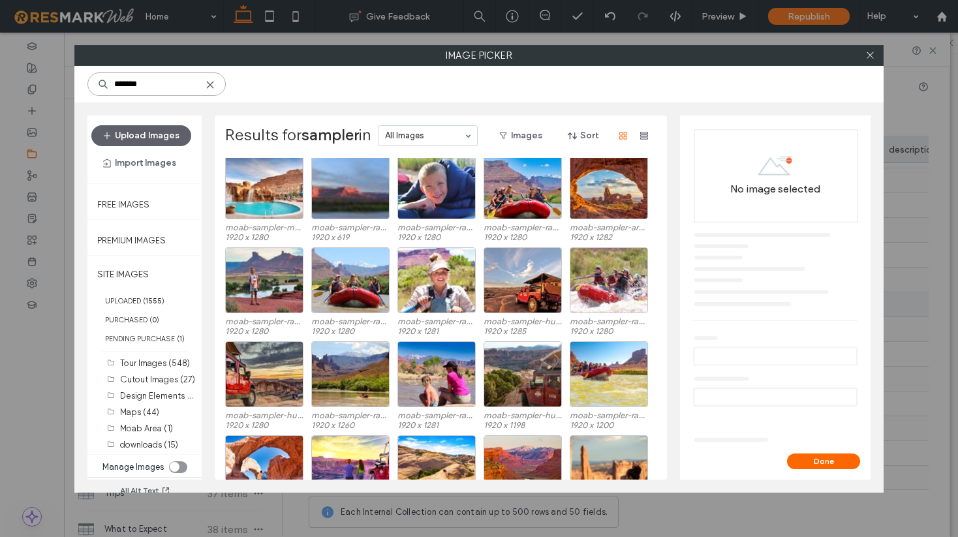
scroll to position [218, 0]
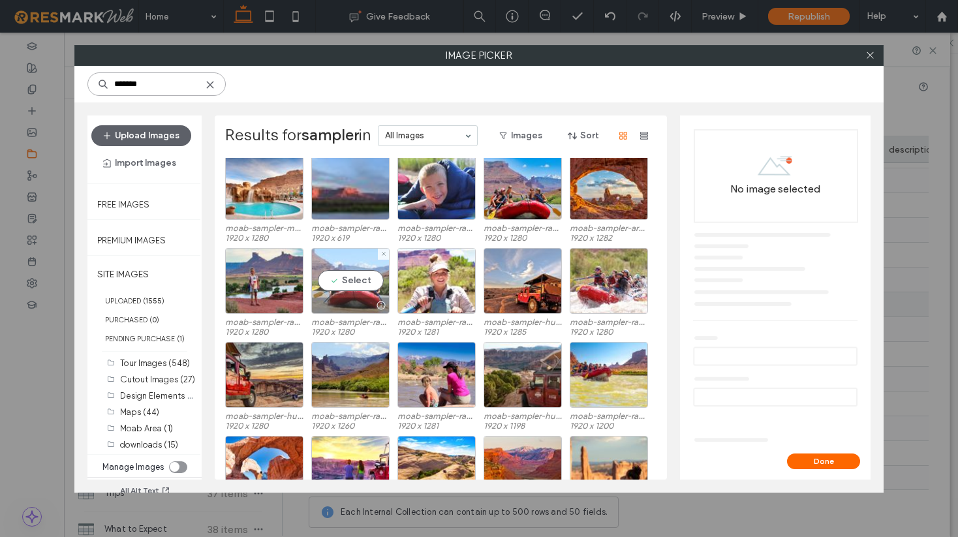
type input "*******"
click at [362, 283] on div "Select" at bounding box center [350, 281] width 78 height 66
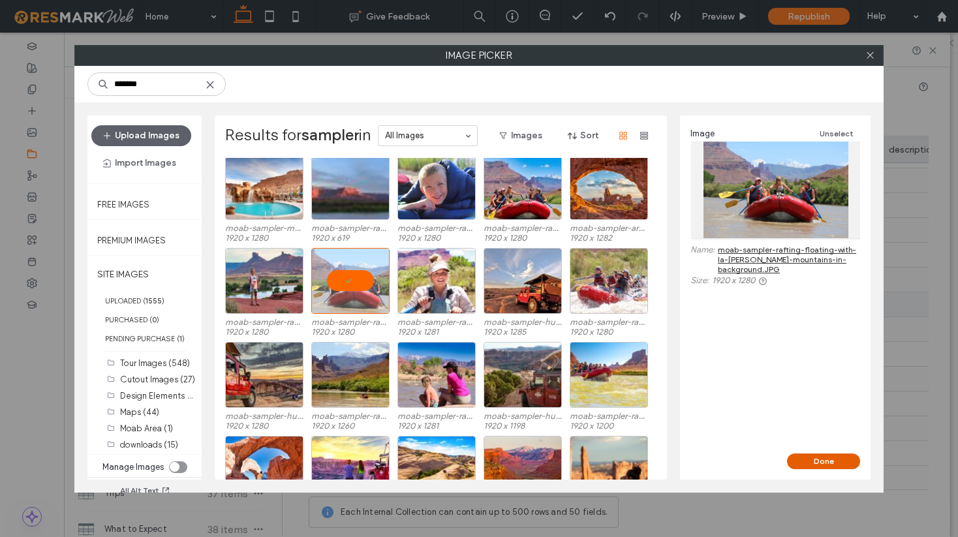
click at [821, 458] on button "Done" at bounding box center [823, 461] width 73 height 16
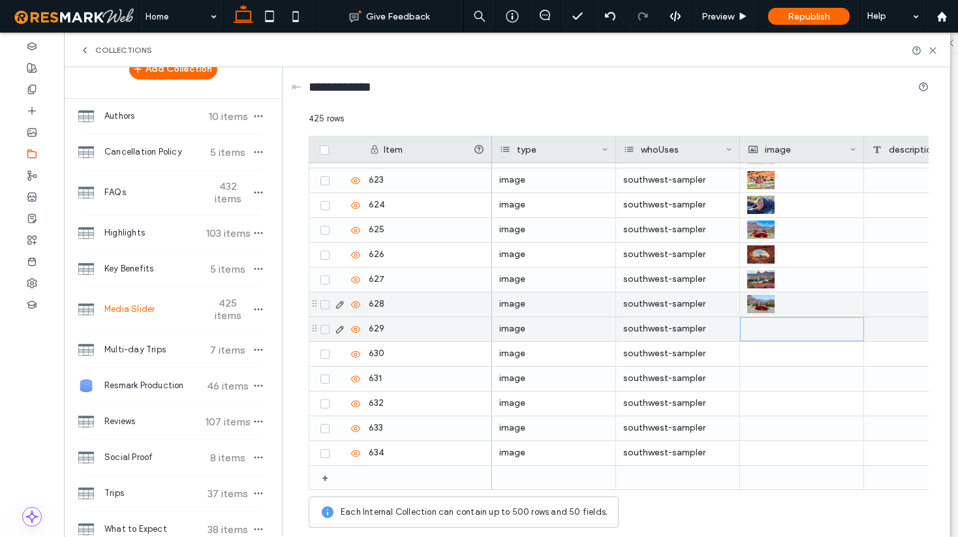
click at [776, 334] on div at bounding box center [802, 329] width 108 height 23
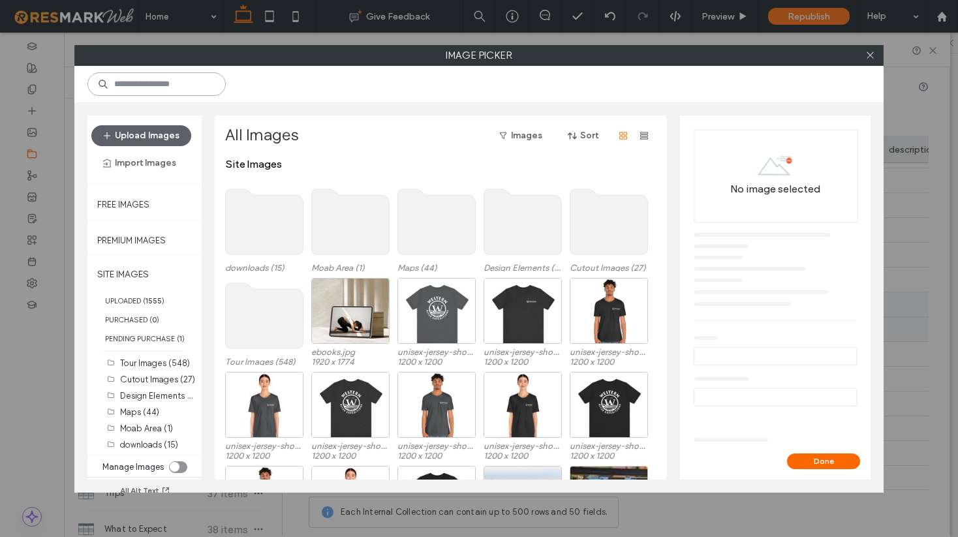
click at [123, 84] on input at bounding box center [156, 83] width 138 height 23
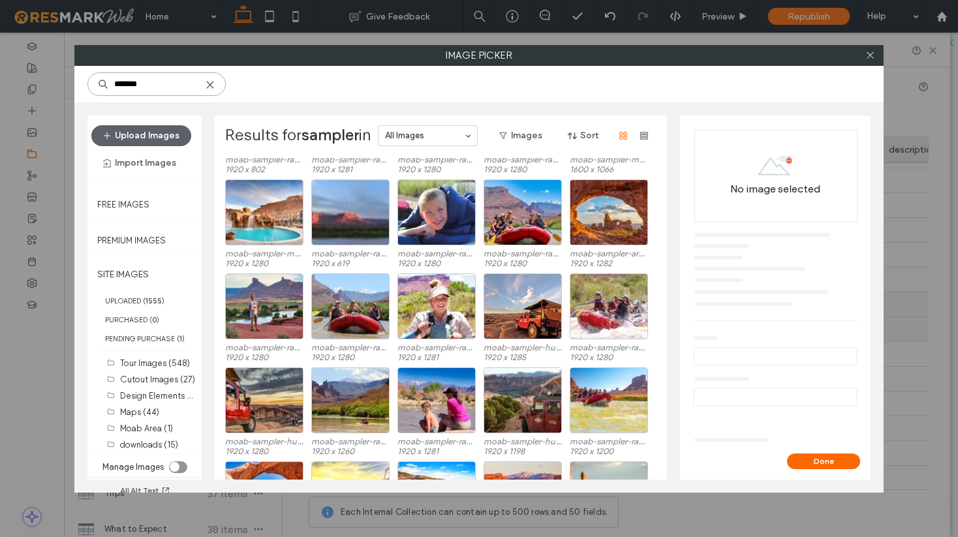
scroll to position [191, 0]
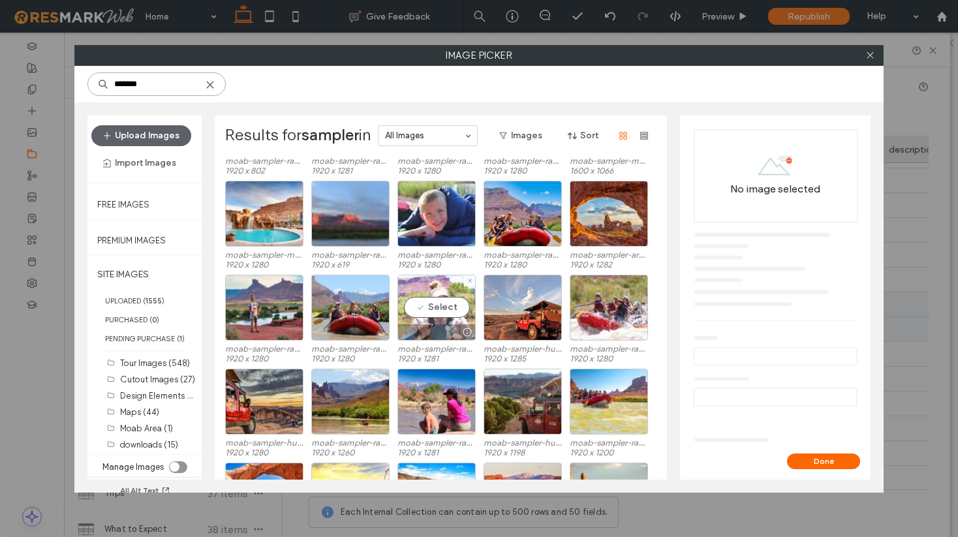
type input "*******"
click at [439, 307] on div "Select" at bounding box center [436, 308] width 78 height 66
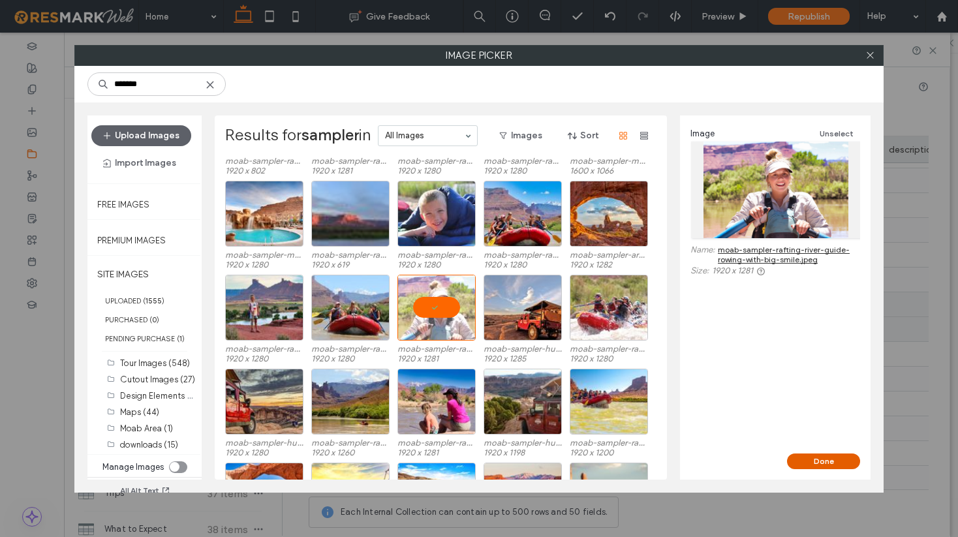
click at [824, 456] on button "Done" at bounding box center [823, 461] width 73 height 16
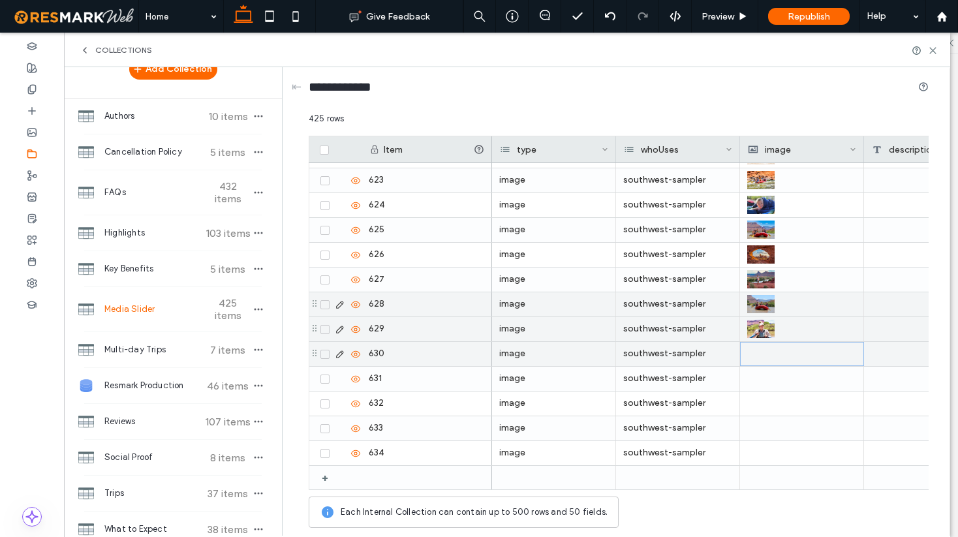
click at [784, 358] on div at bounding box center [802, 354] width 108 height 23
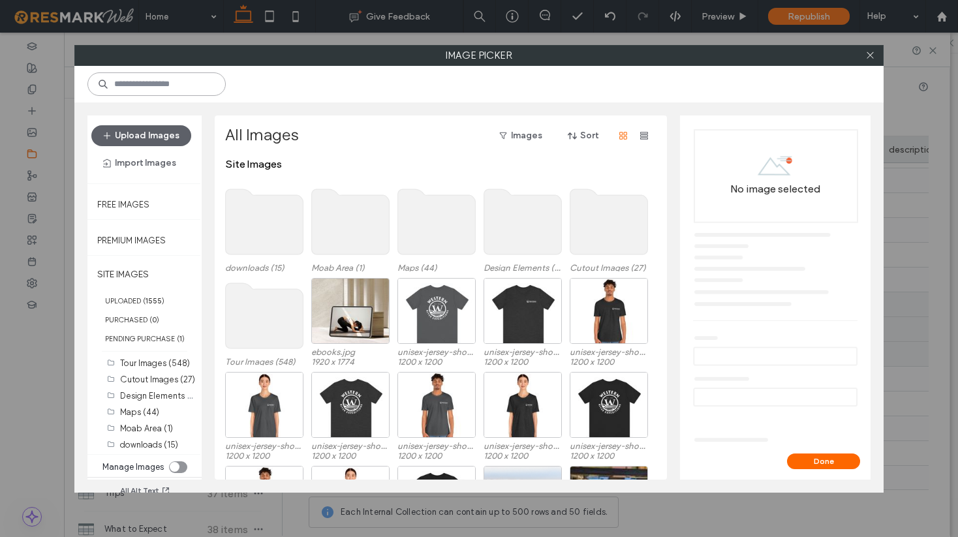
click at [156, 84] on input at bounding box center [156, 83] width 138 height 23
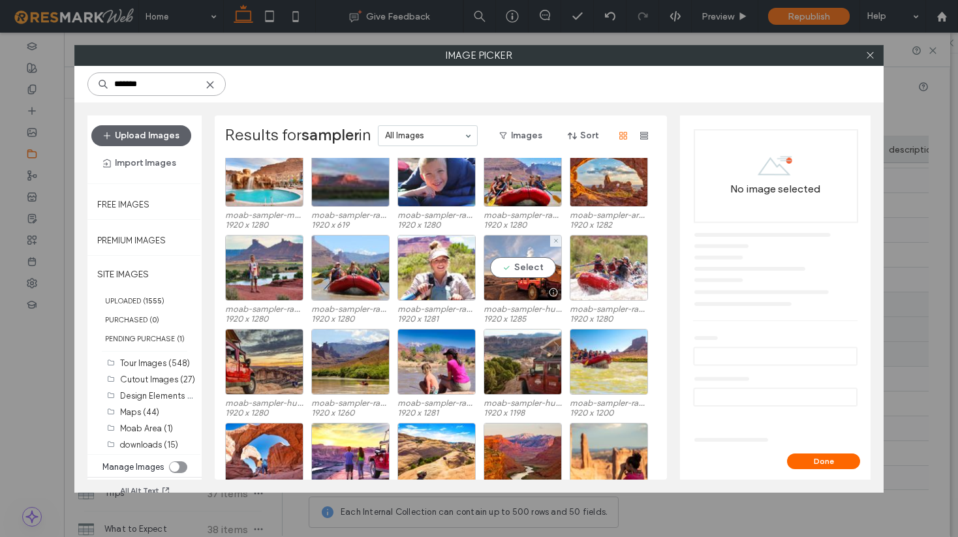
scroll to position [230, 0]
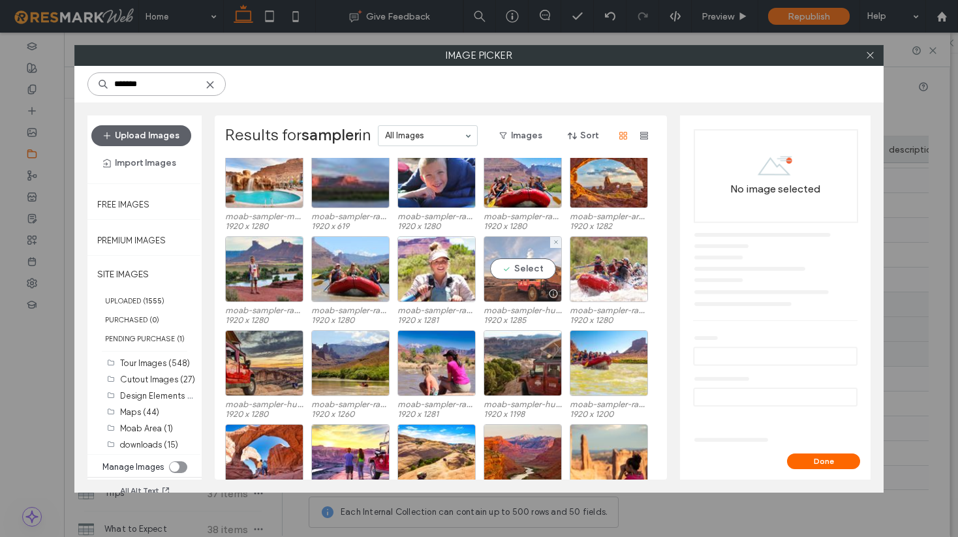
type input "*******"
click at [524, 275] on div "Select" at bounding box center [522, 269] width 78 height 66
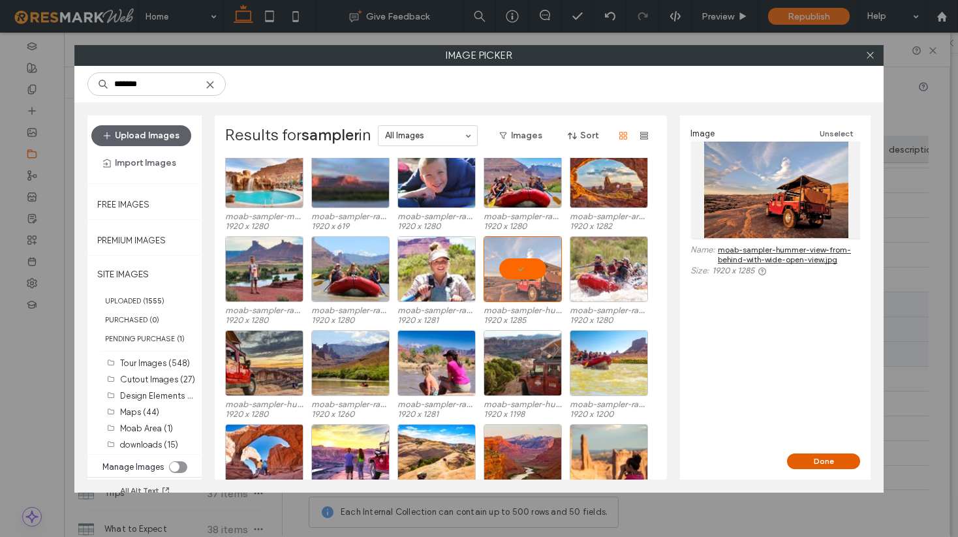
click at [818, 463] on button "Done" at bounding box center [823, 461] width 73 height 16
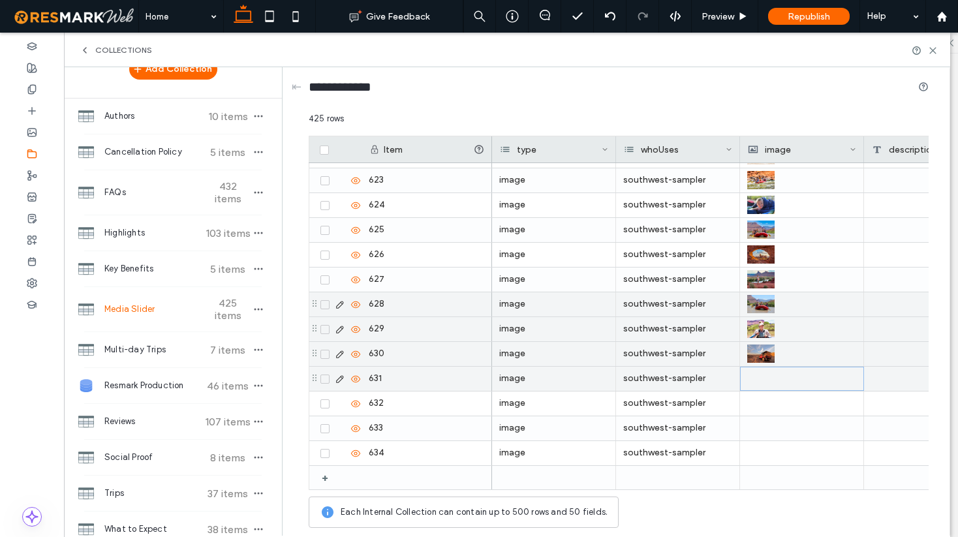
click at [775, 376] on div at bounding box center [802, 378] width 108 height 23
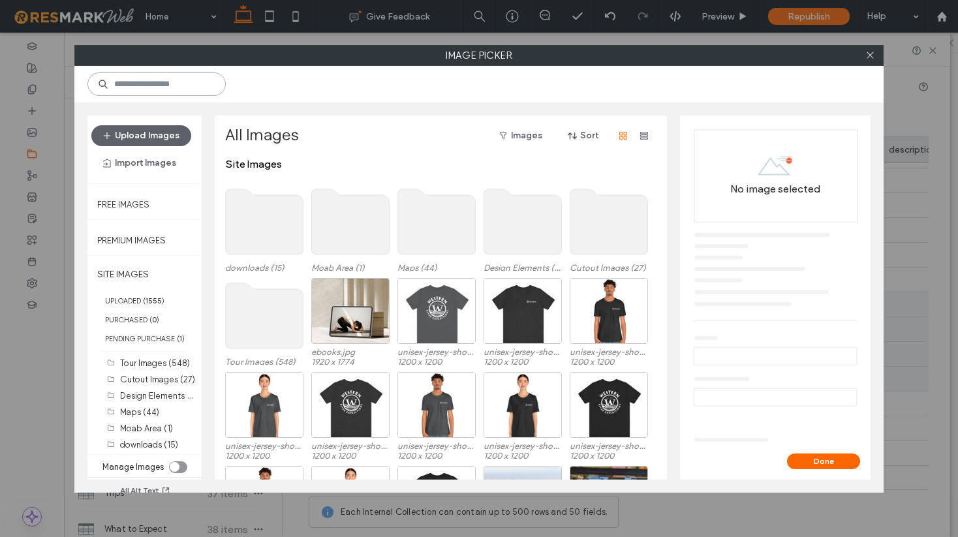
click at [170, 85] on input at bounding box center [156, 83] width 138 height 23
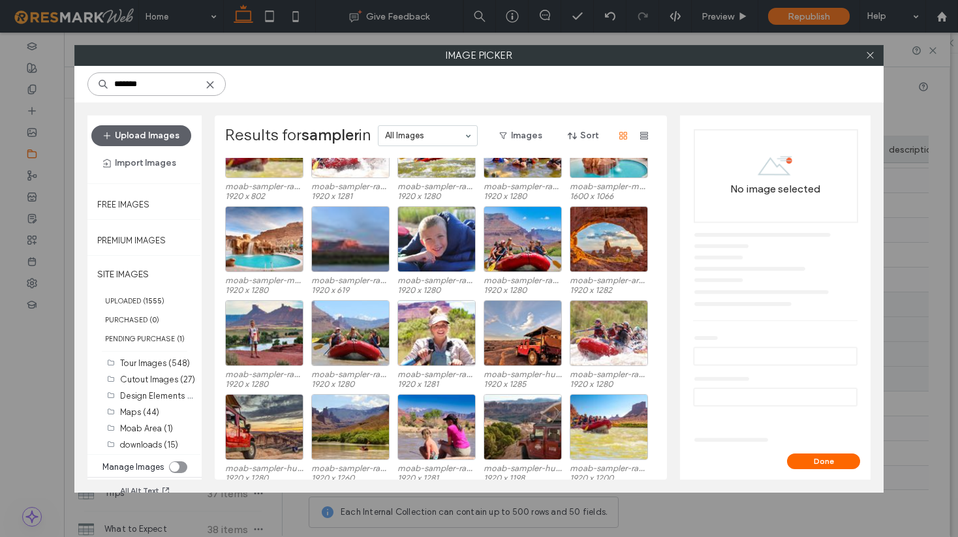
scroll to position [172, 0]
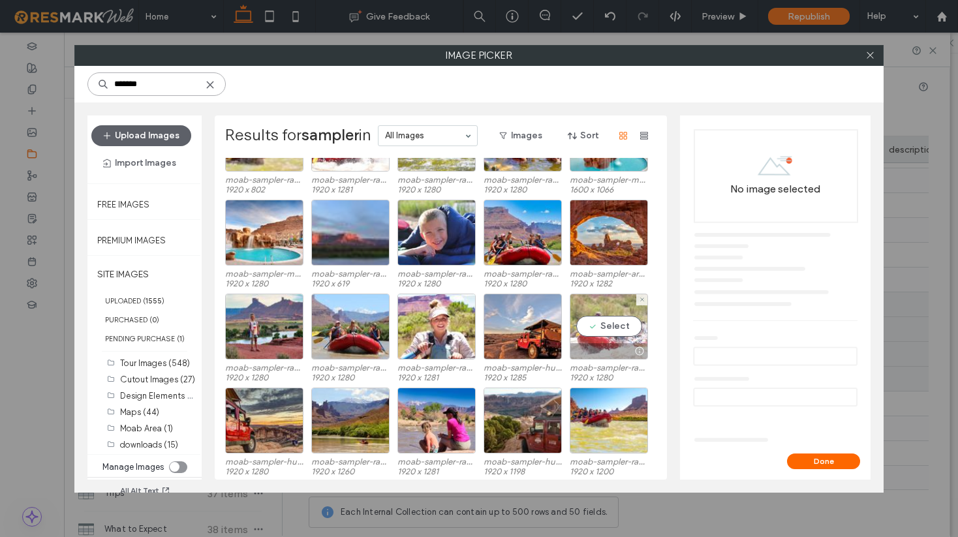
type input "*******"
click at [601, 324] on div "Select" at bounding box center [609, 327] width 78 height 66
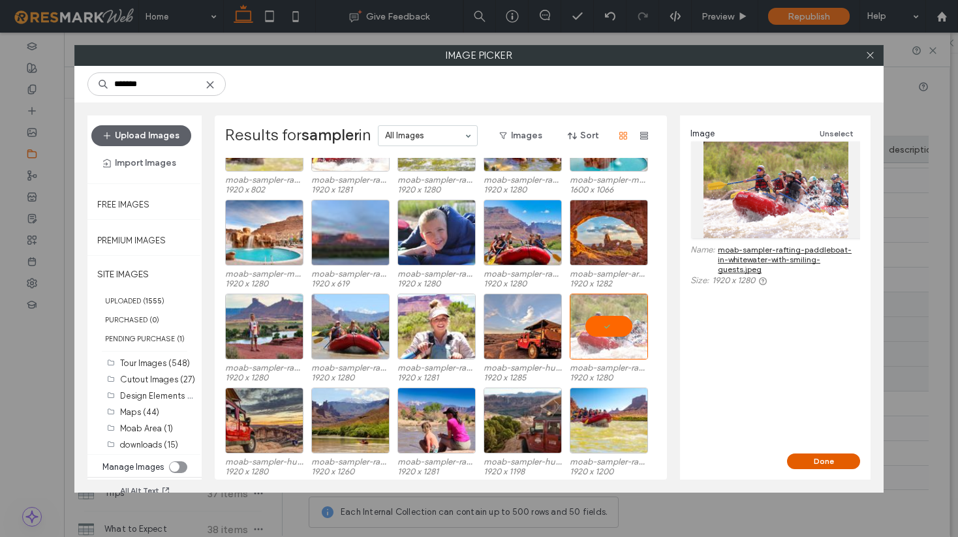
click at [817, 459] on button "Done" at bounding box center [823, 461] width 73 height 16
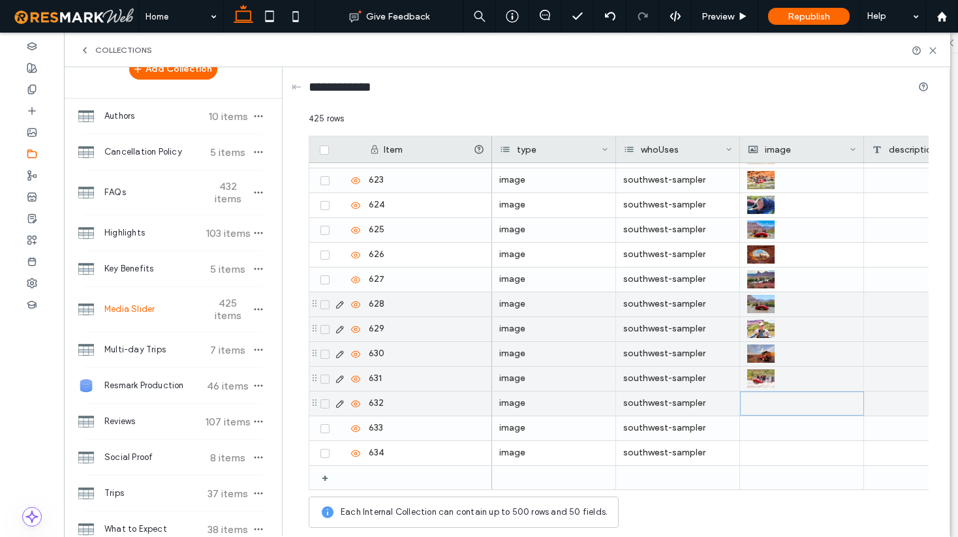
click at [777, 403] on div at bounding box center [802, 403] width 108 height 23
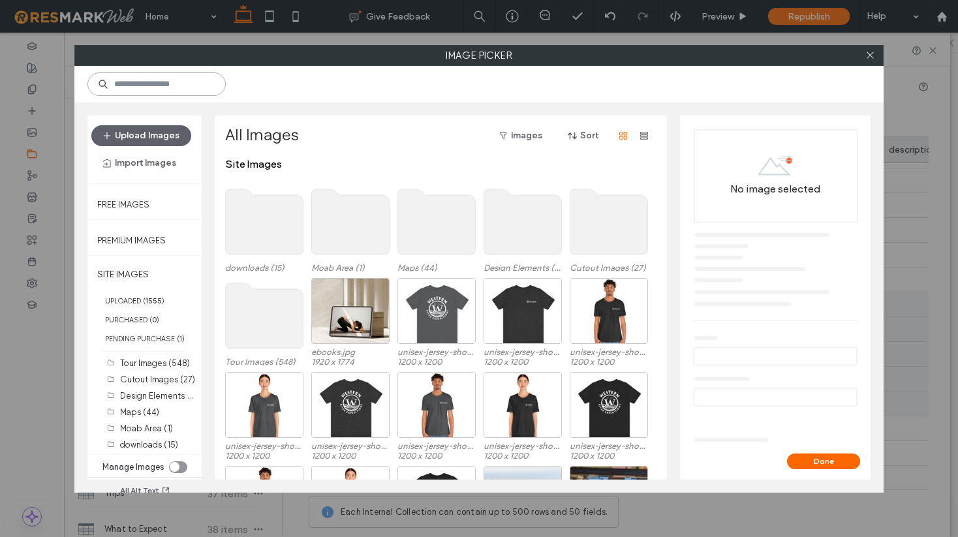
click at [147, 81] on input at bounding box center [156, 83] width 138 height 23
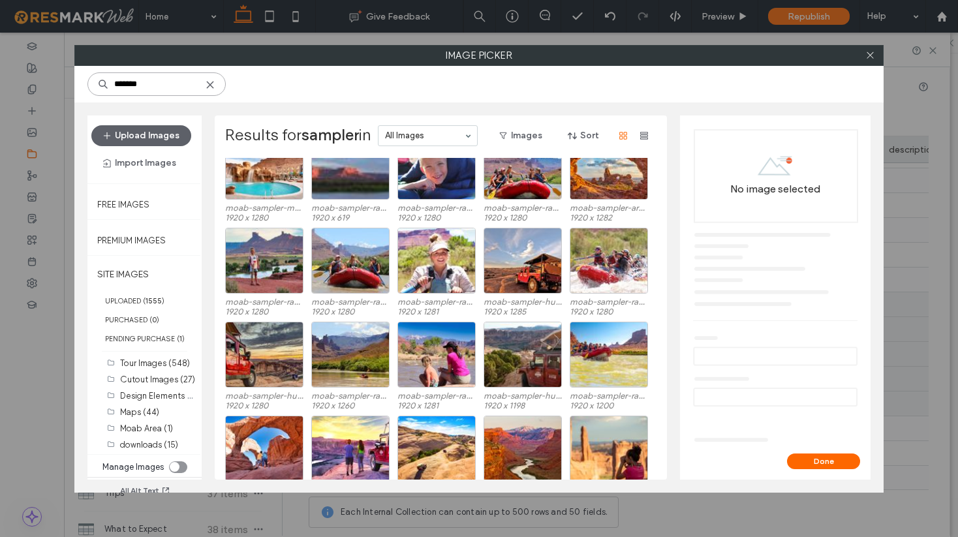
scroll to position [244, 0]
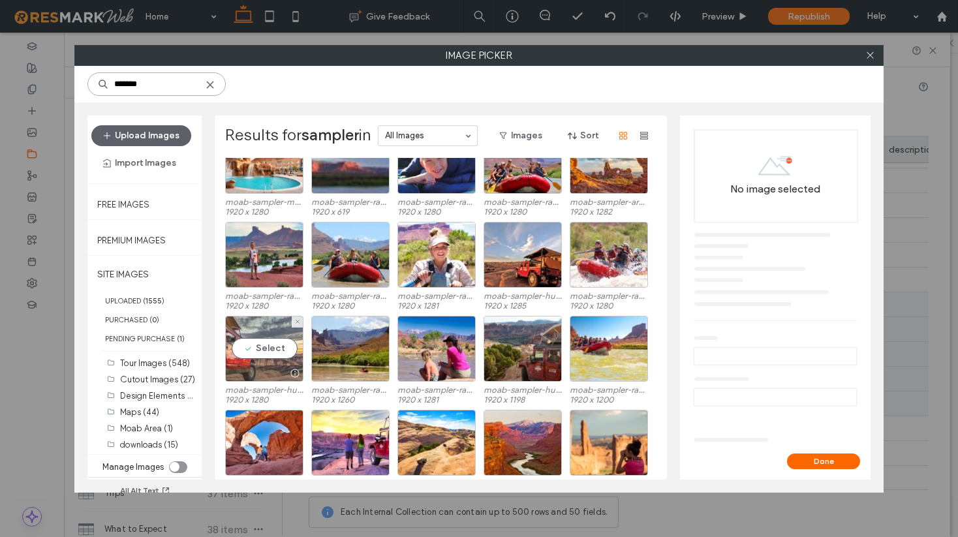
type input "*******"
click at [266, 350] on div "Select" at bounding box center [264, 349] width 78 height 66
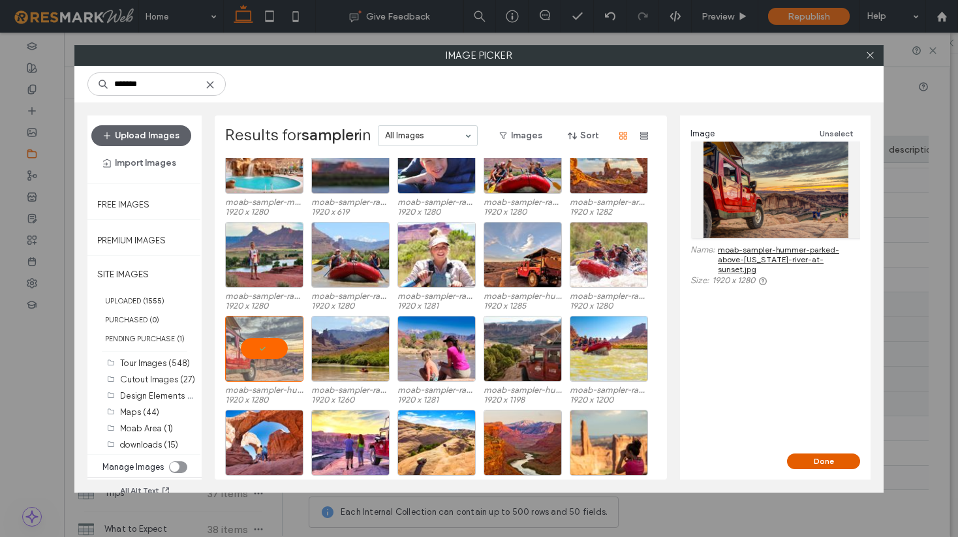
click at [825, 457] on button "Done" at bounding box center [823, 461] width 73 height 16
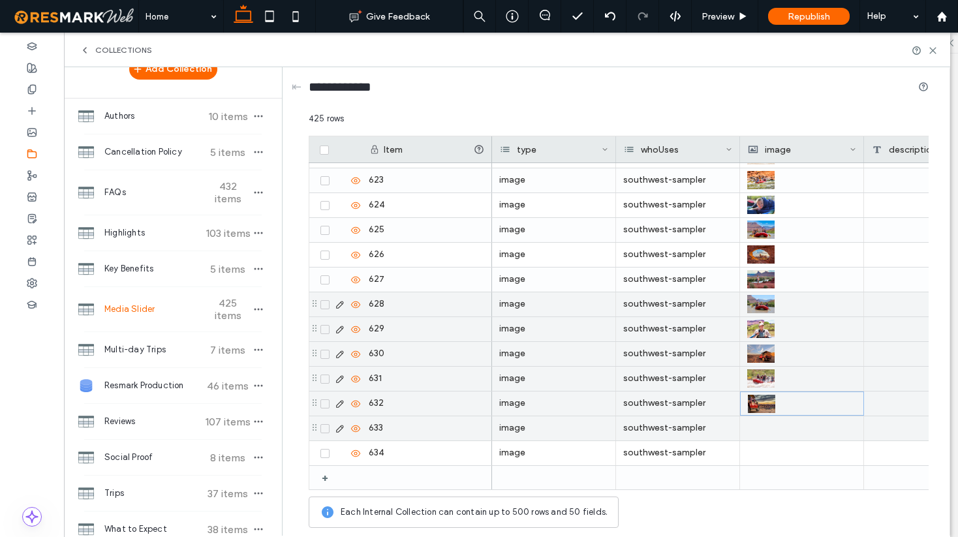
click at [782, 429] on div at bounding box center [801, 428] width 109 height 24
click at [782, 429] on div at bounding box center [802, 428] width 108 height 23
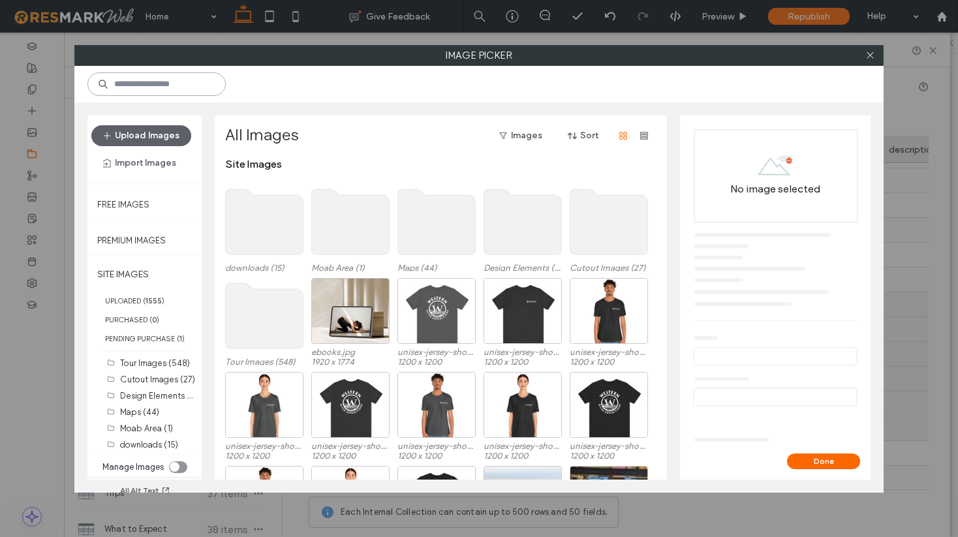
click at [133, 82] on input at bounding box center [156, 83] width 138 height 23
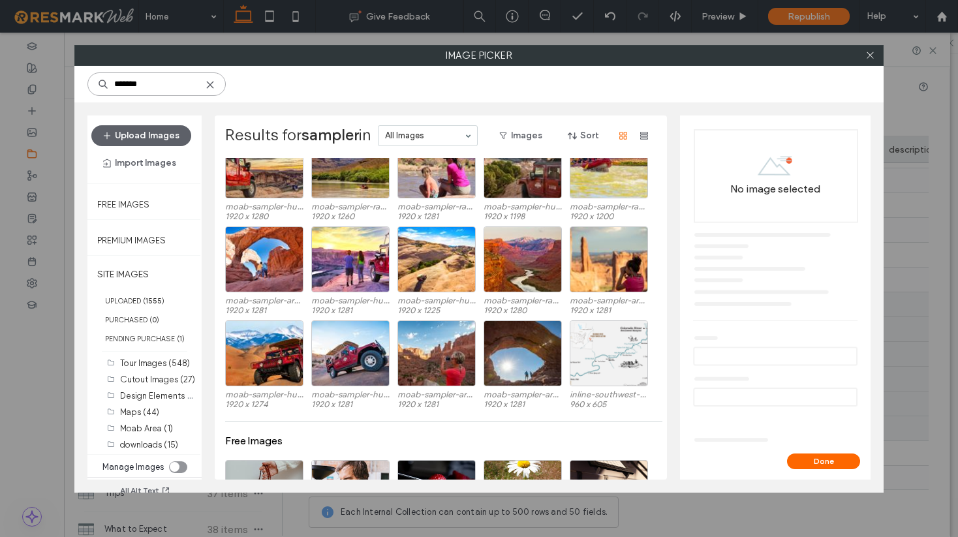
scroll to position [395, 0]
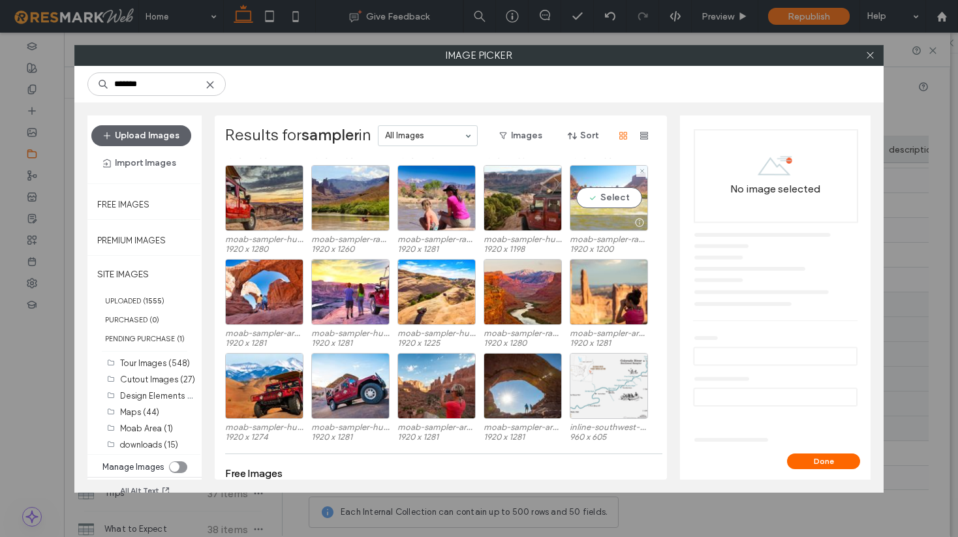
click at [609, 196] on div "Select" at bounding box center [609, 198] width 78 height 66
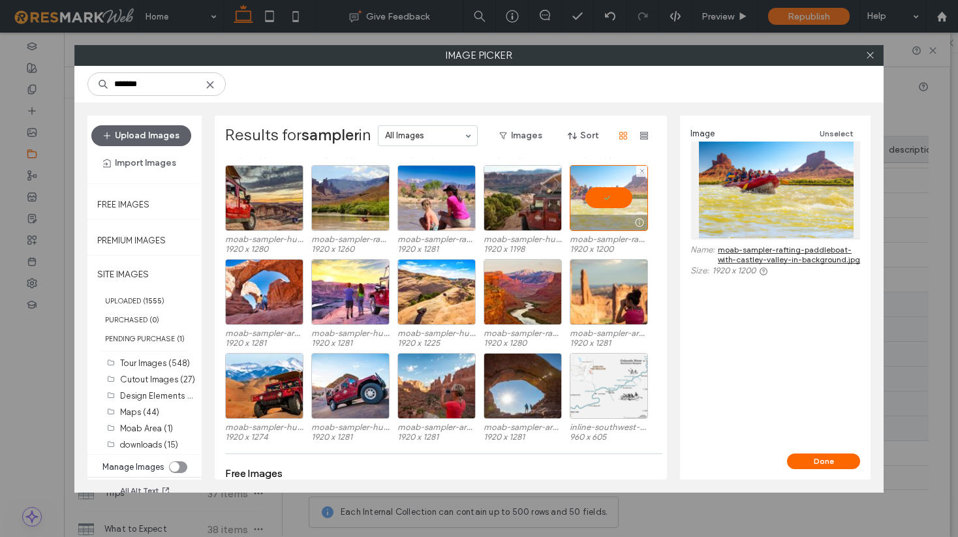
click at [612, 200] on div at bounding box center [609, 198] width 78 height 66
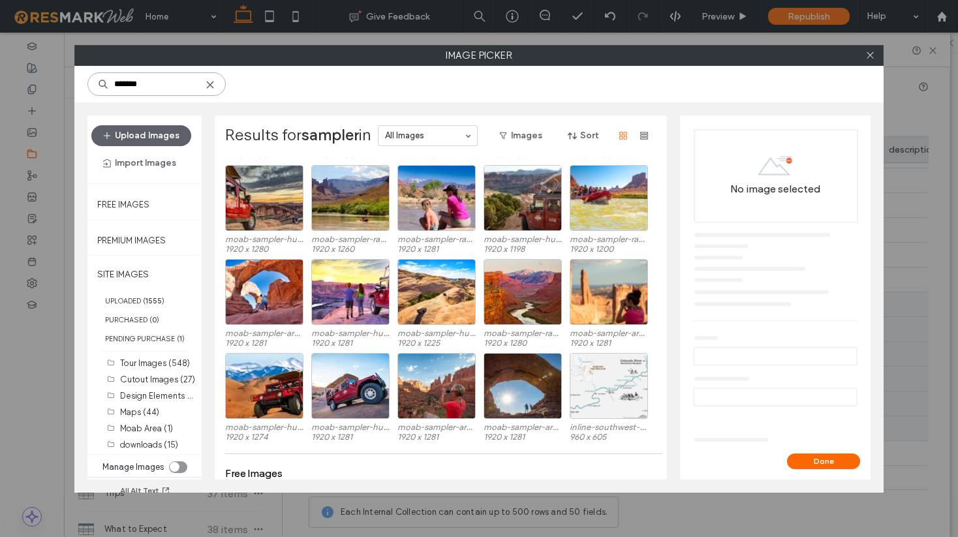
click at [138, 87] on input "*******" at bounding box center [156, 83] width 138 height 23
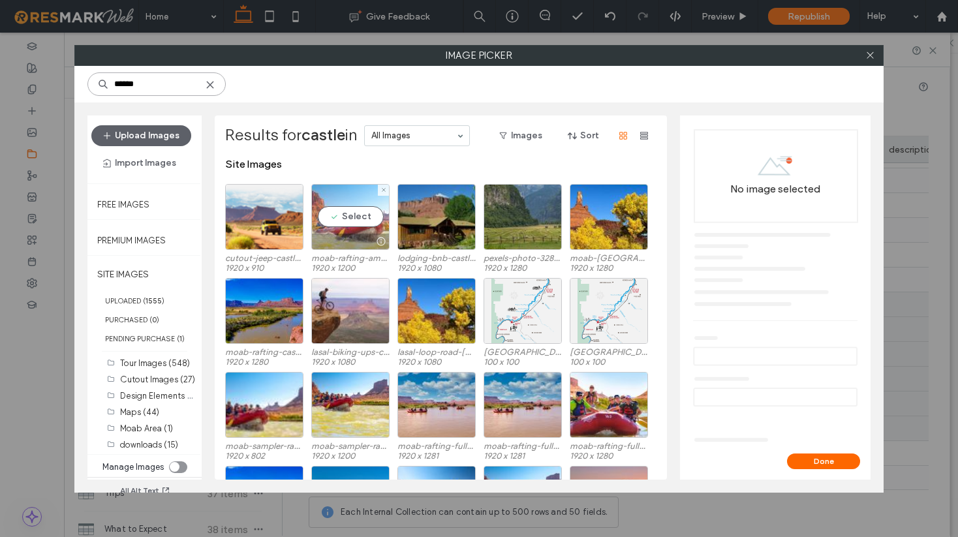
type input "******"
click at [355, 213] on div "Select" at bounding box center [350, 217] width 78 height 66
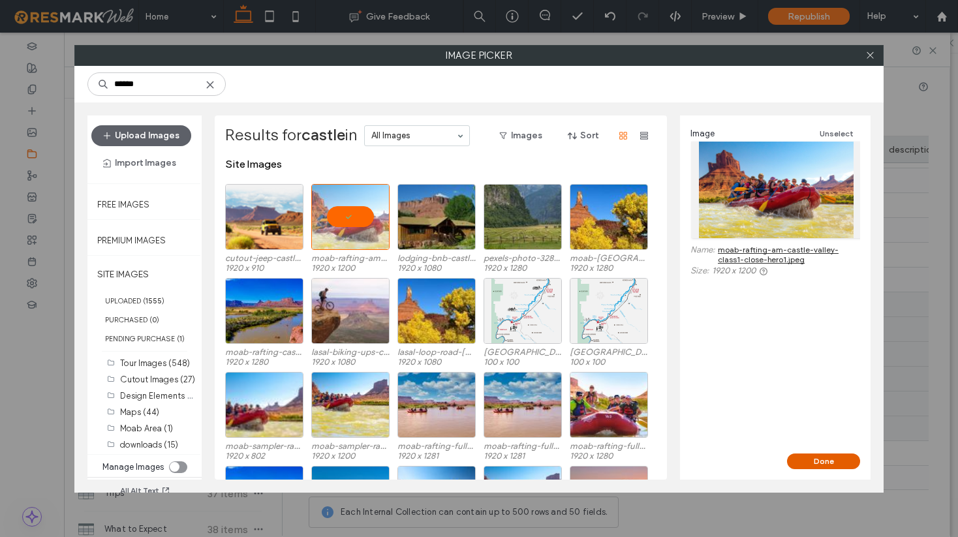
click at [819, 464] on button "Done" at bounding box center [823, 461] width 73 height 16
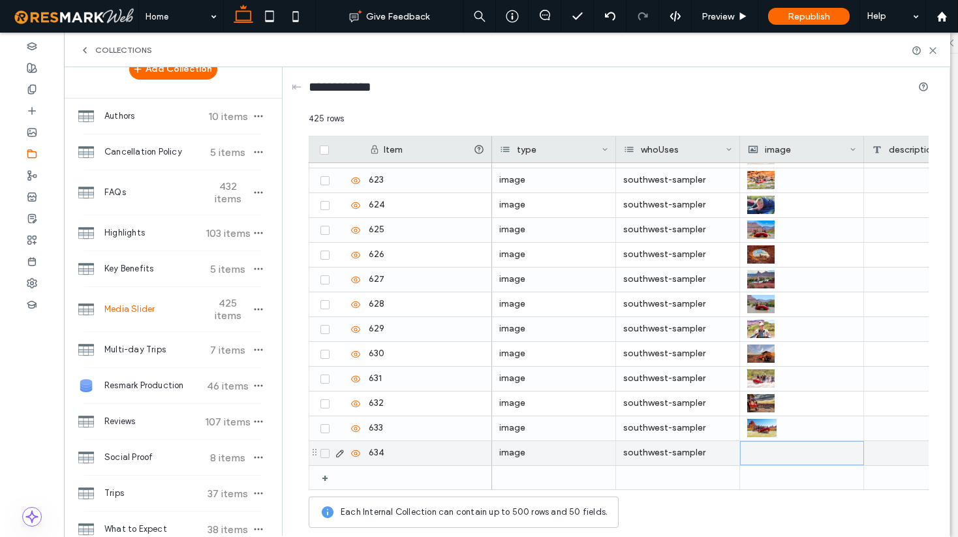
click at [765, 457] on div at bounding box center [802, 453] width 108 height 23
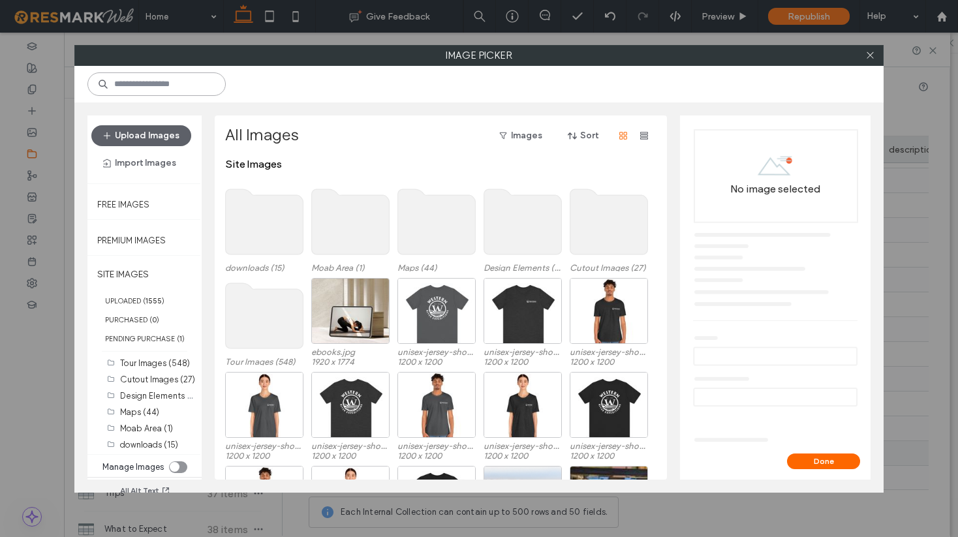
click at [133, 89] on input at bounding box center [156, 83] width 138 height 23
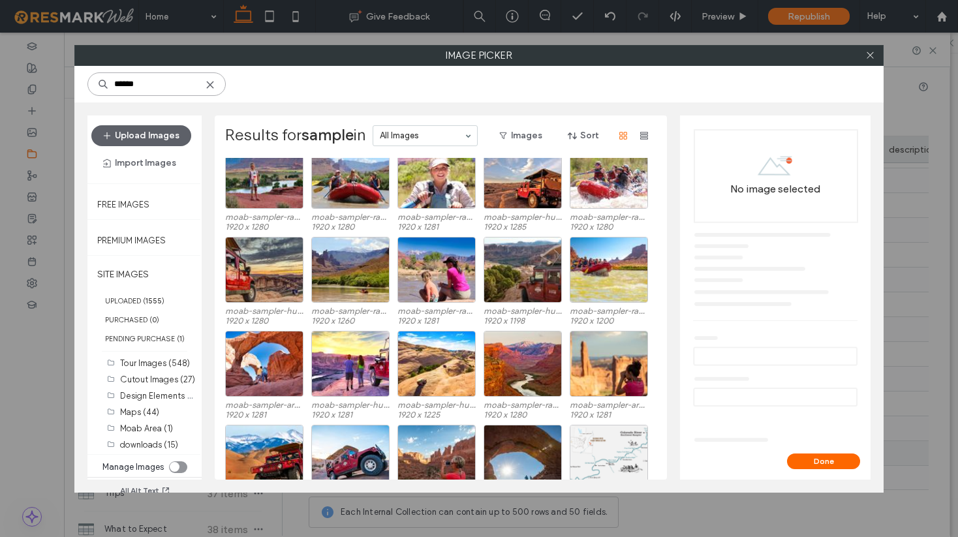
scroll to position [335, 0]
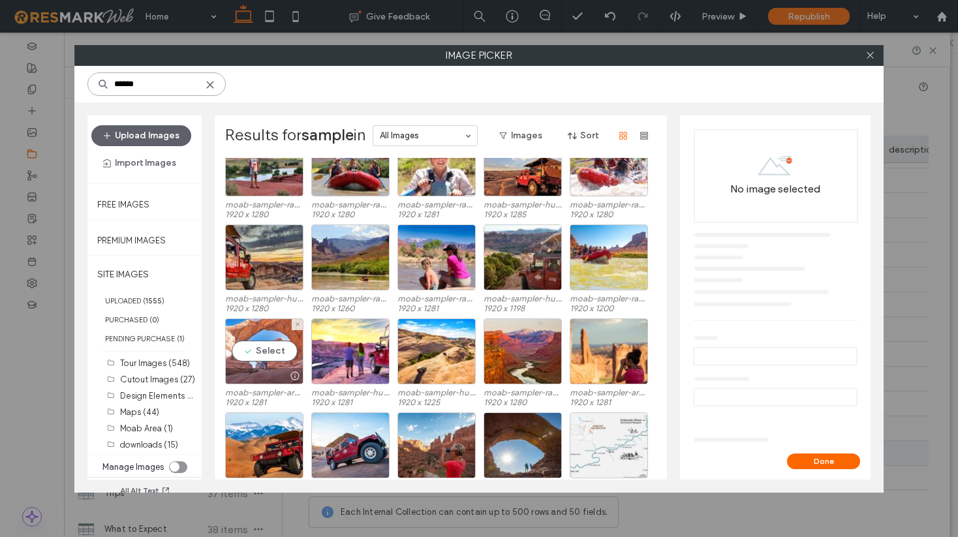
type input "******"
click at [256, 352] on div "Select" at bounding box center [264, 351] width 78 height 66
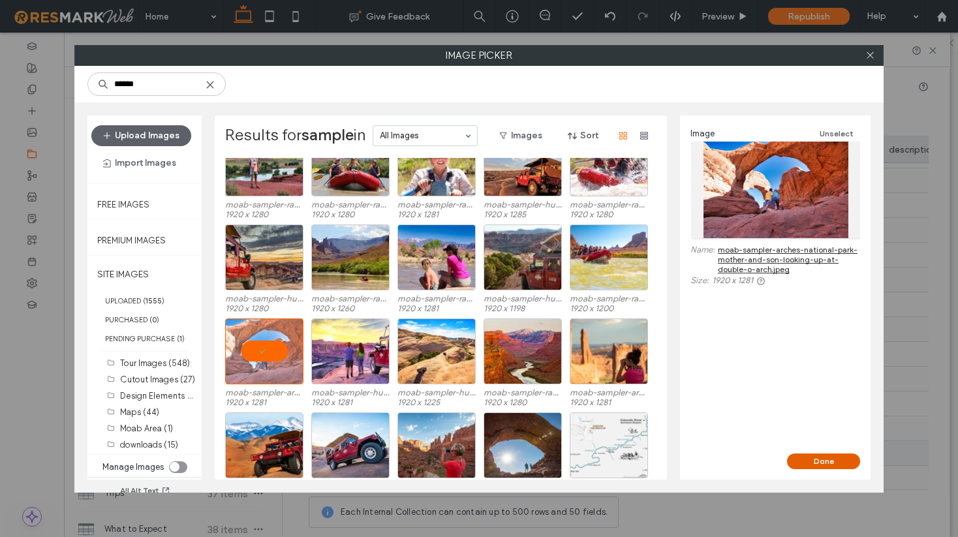
click at [820, 462] on button "Done" at bounding box center [823, 461] width 73 height 16
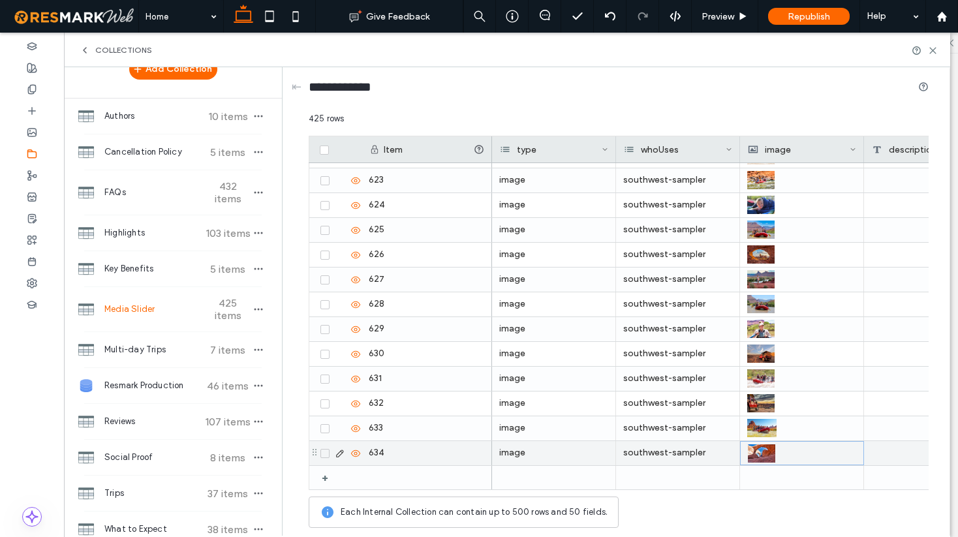
click at [324, 454] on icon at bounding box center [324, 454] width 5 height 4
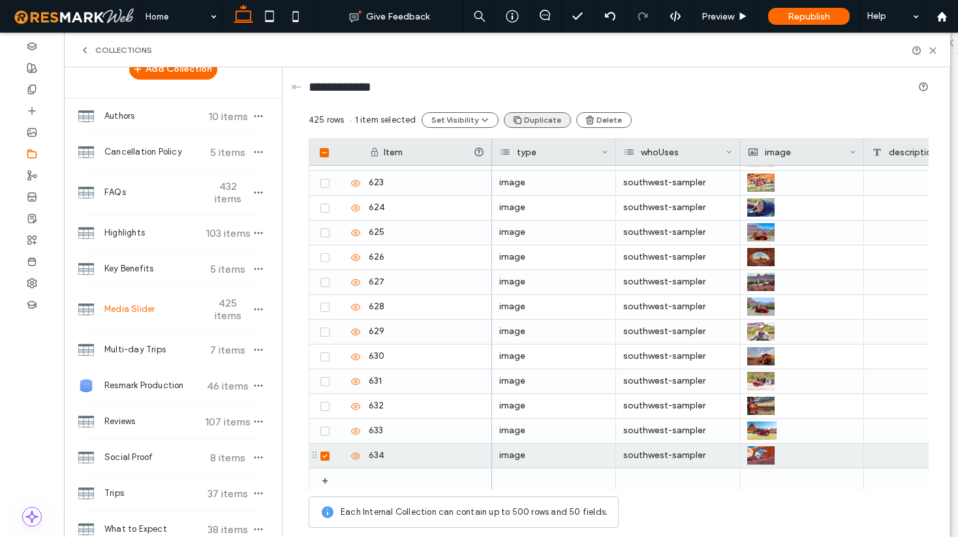
click at [534, 117] on button "Duplicate" at bounding box center [537, 120] width 67 height 16
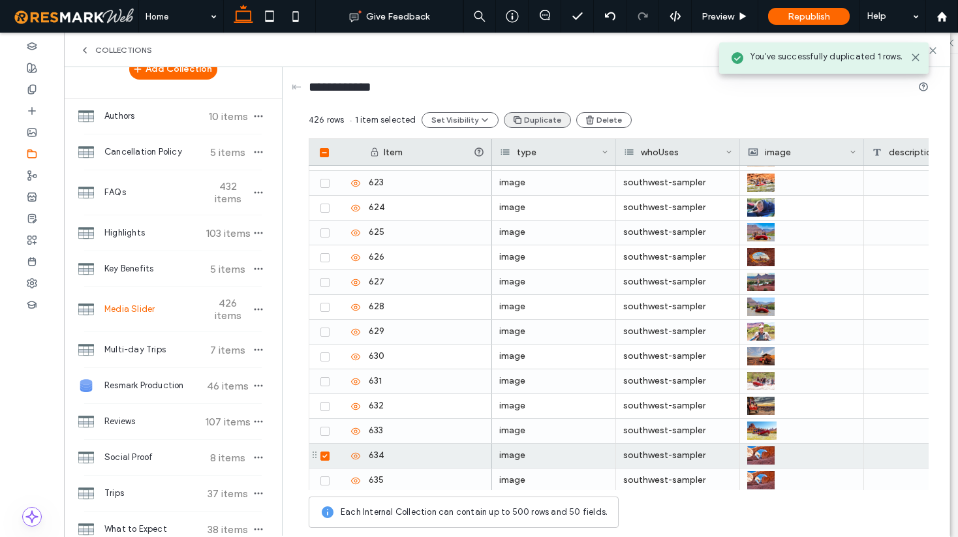
click at [534, 117] on button "Duplicate" at bounding box center [537, 120] width 67 height 16
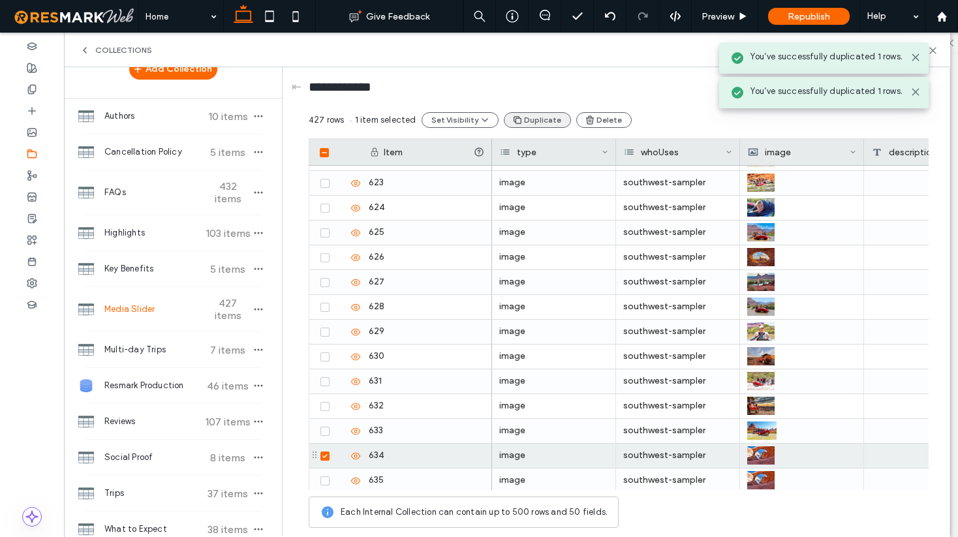
click at [534, 117] on button "Duplicate" at bounding box center [537, 120] width 67 height 16
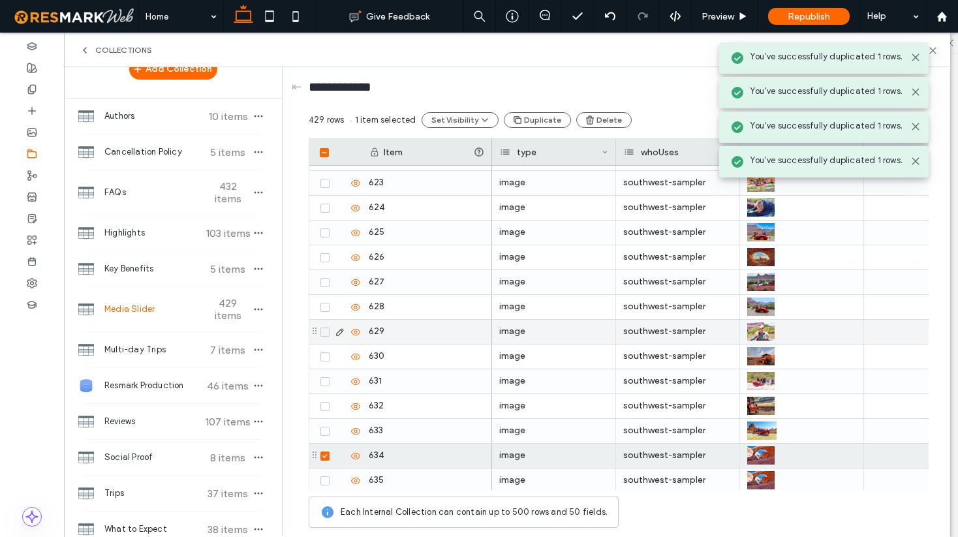
scroll to position [10337, 0]
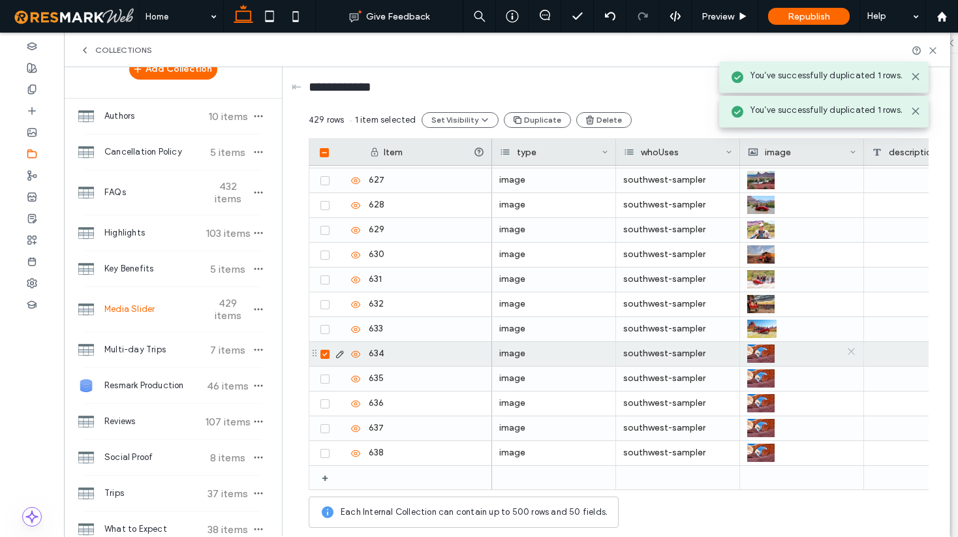
click at [849, 352] on icon at bounding box center [851, 351] width 10 height 10
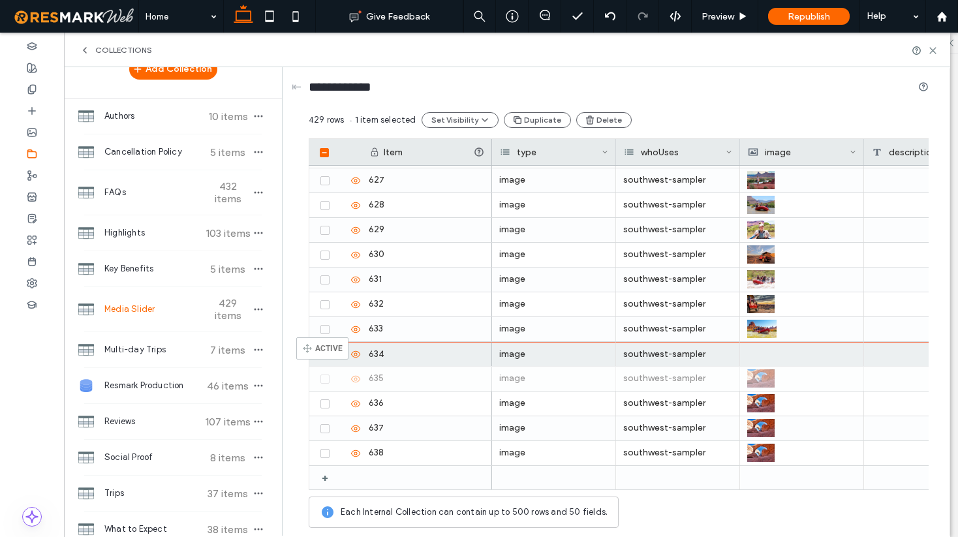
drag, startPoint x: 314, startPoint y: 380, endPoint x: 316, endPoint y: 343, distance: 37.2
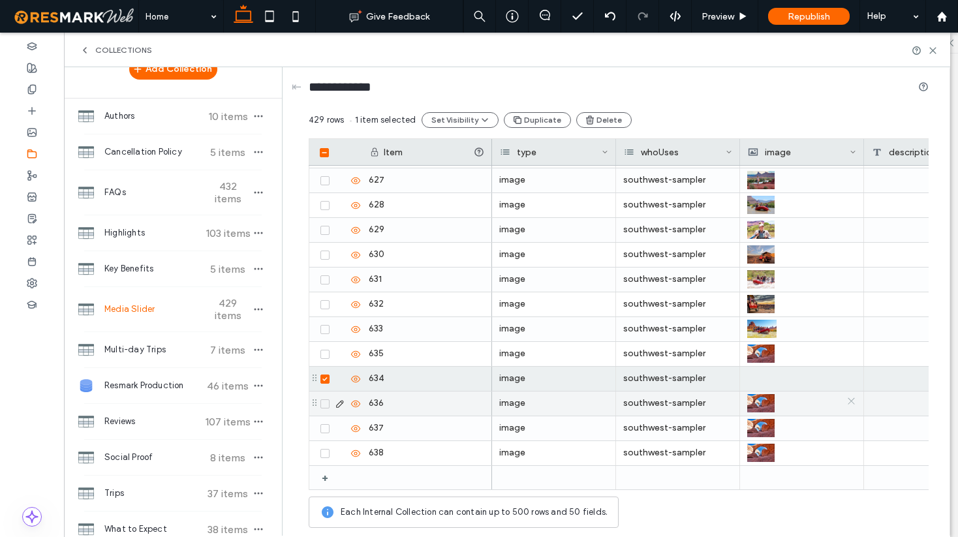
click at [851, 402] on icon at bounding box center [851, 401] width 10 height 10
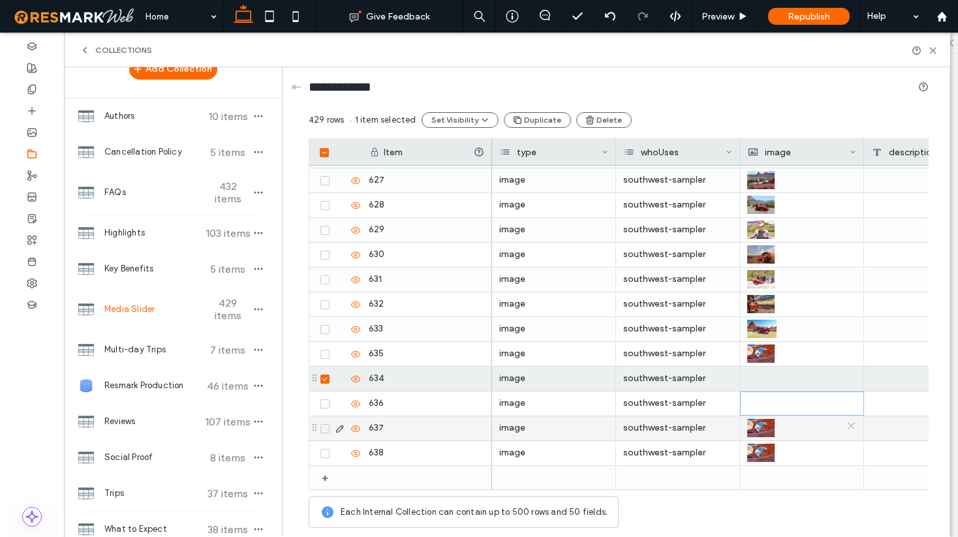
click at [853, 427] on icon at bounding box center [851, 426] width 10 height 10
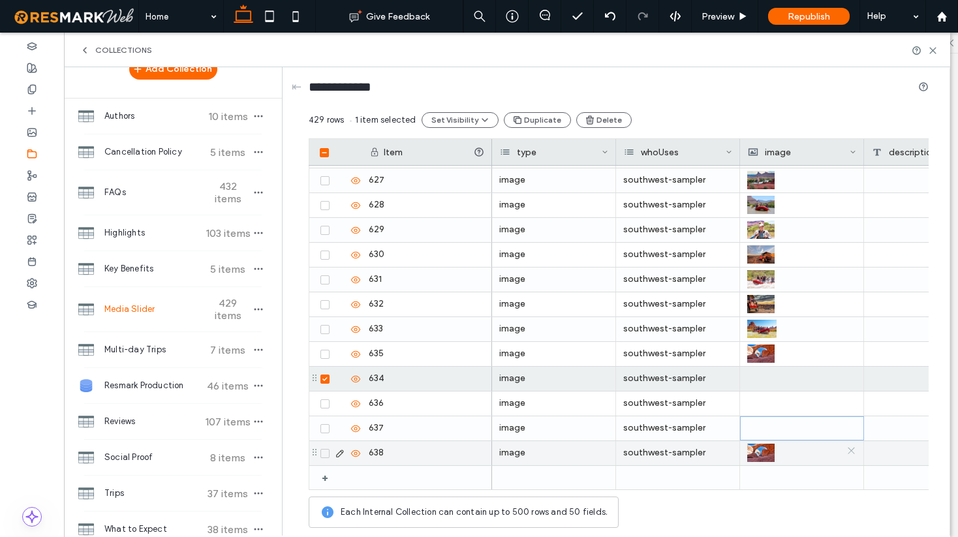
click at [851, 450] on icon at bounding box center [851, 451] width 10 height 10
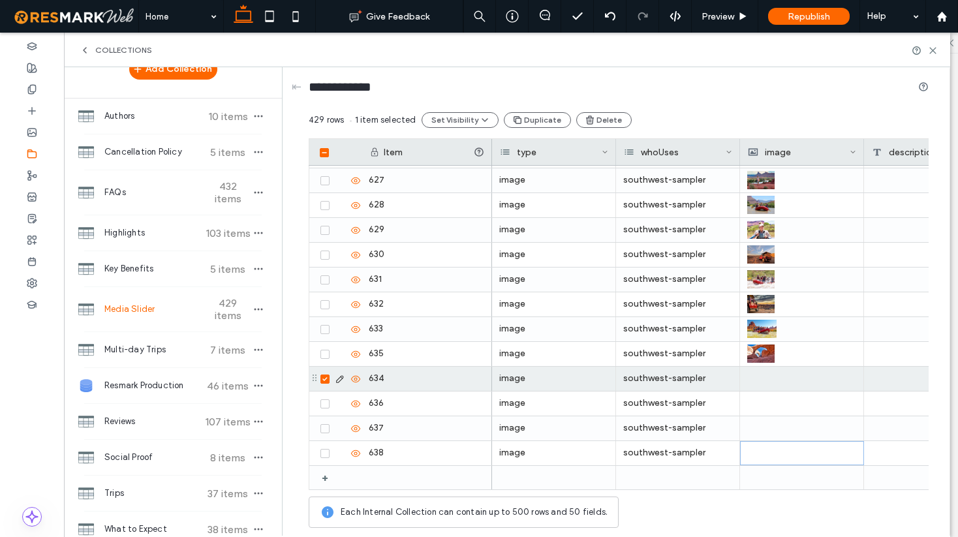
click at [780, 378] on div at bounding box center [801, 379] width 109 height 24
click at [780, 378] on div at bounding box center [802, 378] width 108 height 23
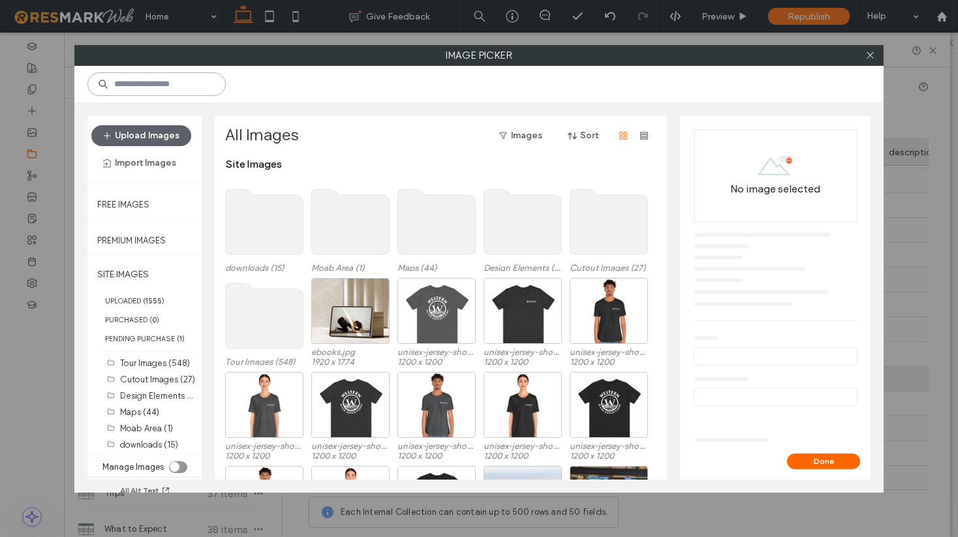
click at [170, 90] on input at bounding box center [156, 83] width 138 height 23
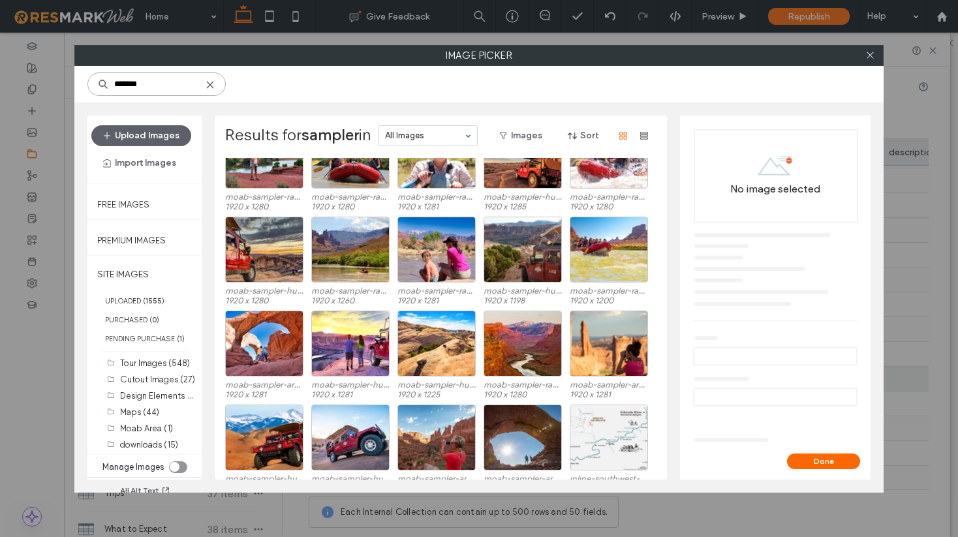
scroll to position [345, 0]
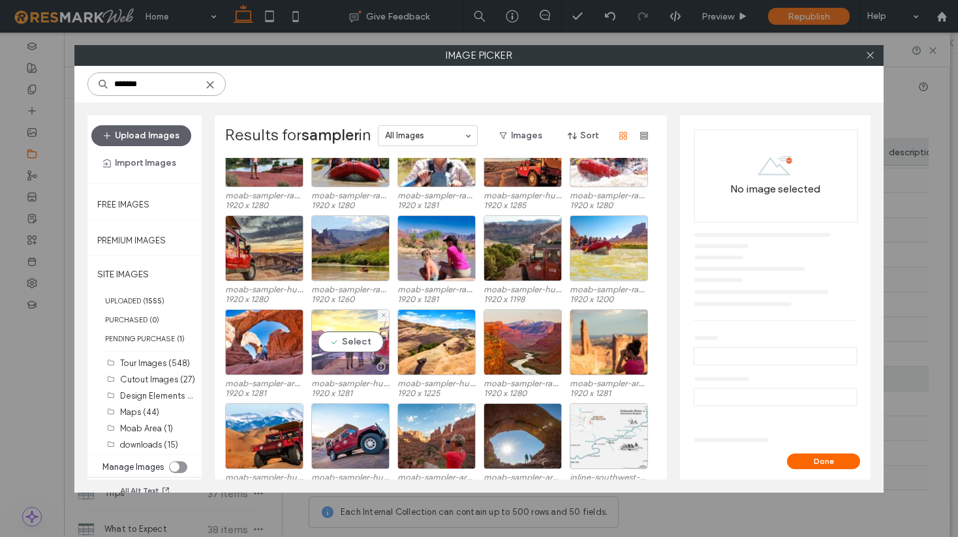
type input "*******"
click at [361, 343] on div "Select" at bounding box center [350, 342] width 78 height 66
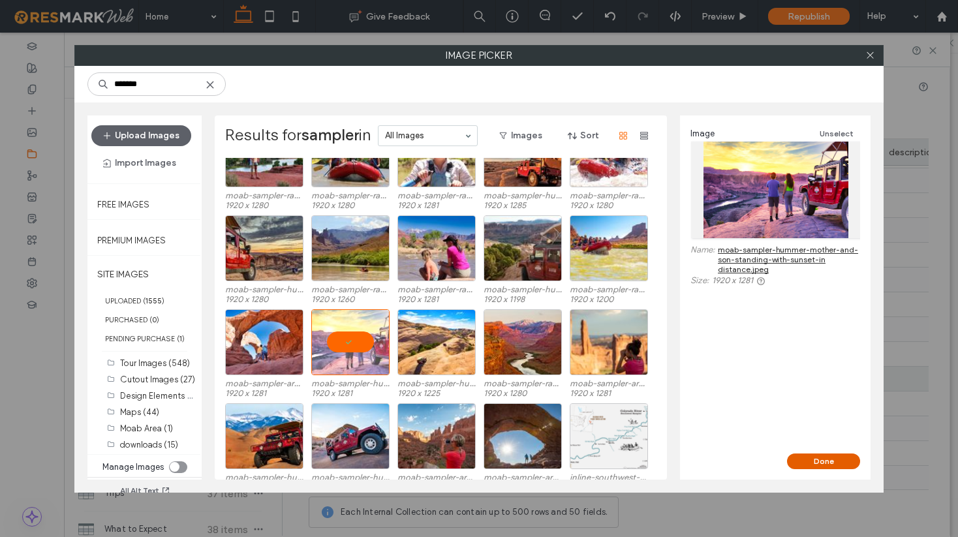
click at [823, 461] on button "Done" at bounding box center [823, 461] width 73 height 16
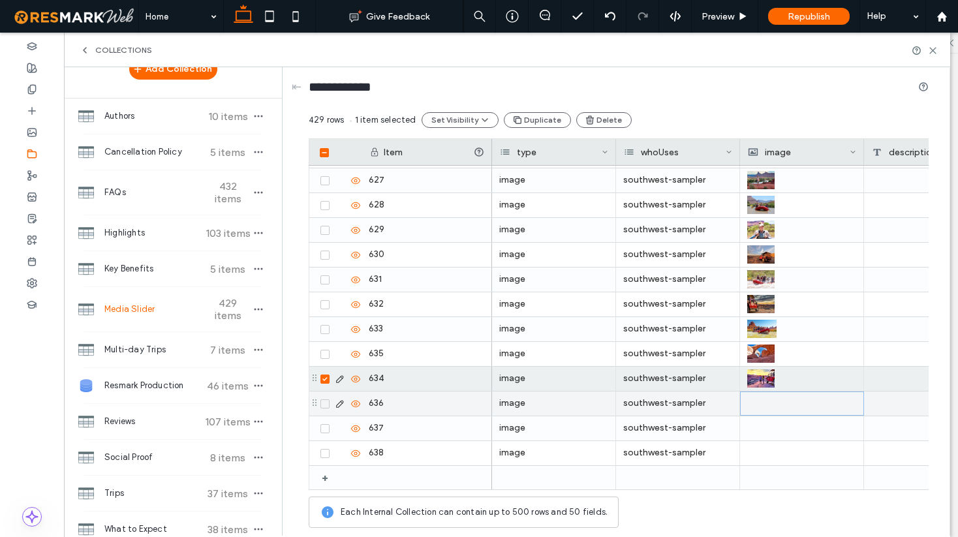
click at [785, 408] on div at bounding box center [802, 403] width 108 height 23
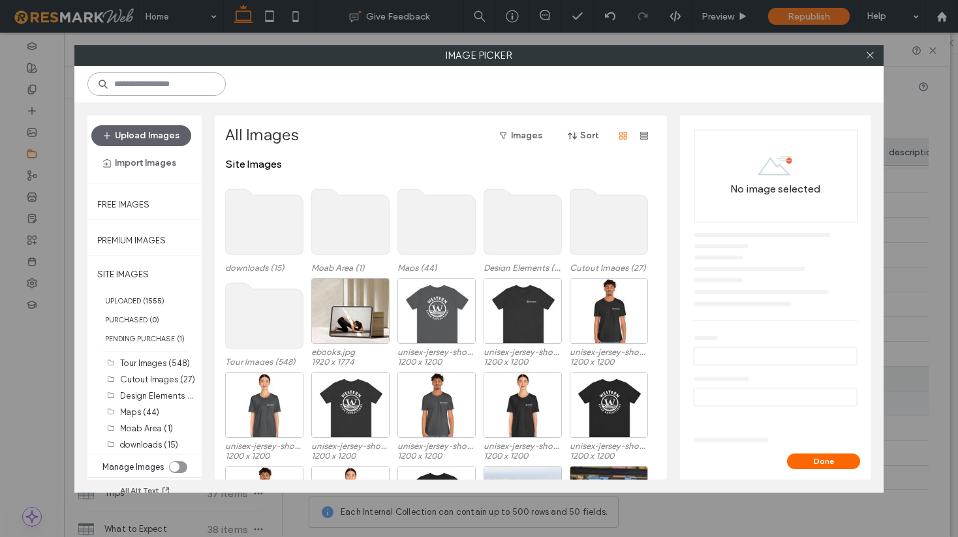
click at [156, 89] on input at bounding box center [156, 83] width 138 height 23
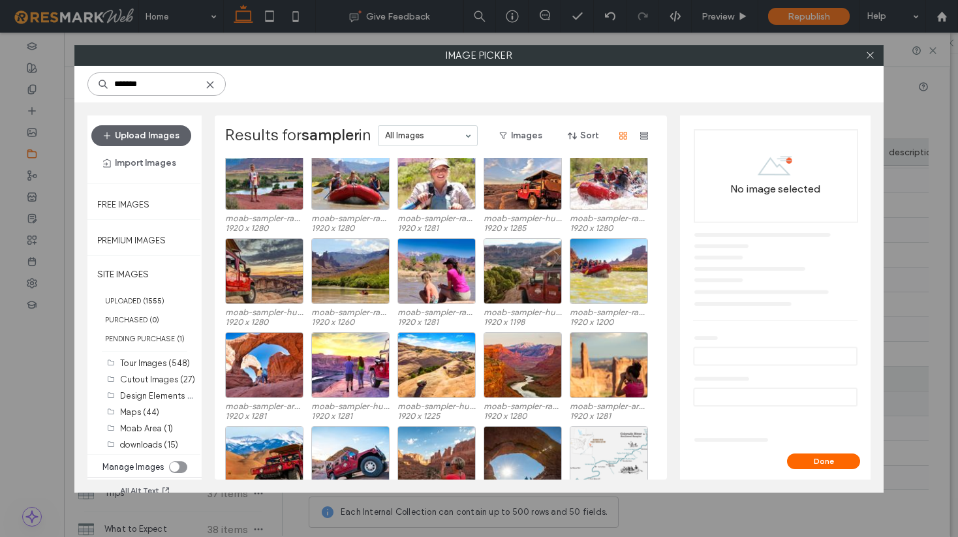
scroll to position [326, 0]
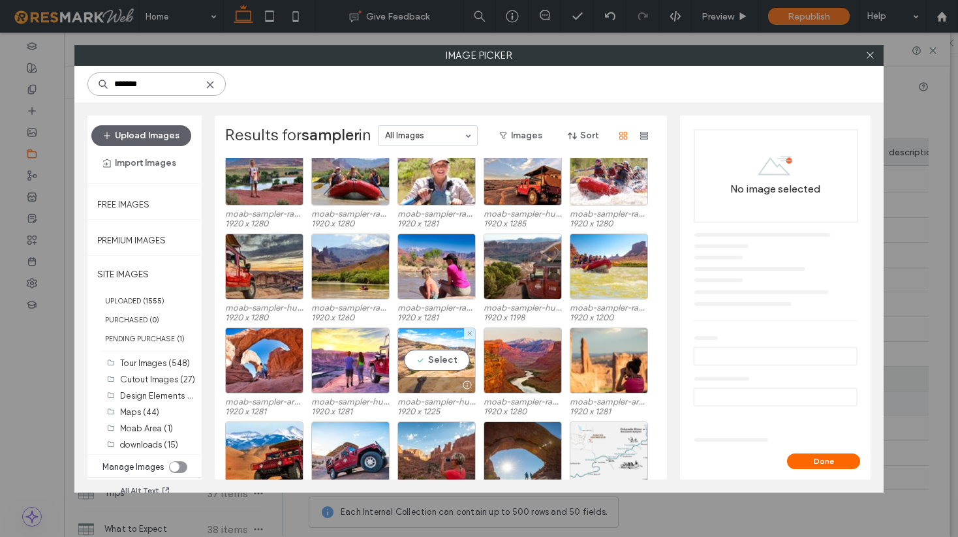
type input "*******"
click at [444, 363] on div "Select" at bounding box center [436, 361] width 78 height 66
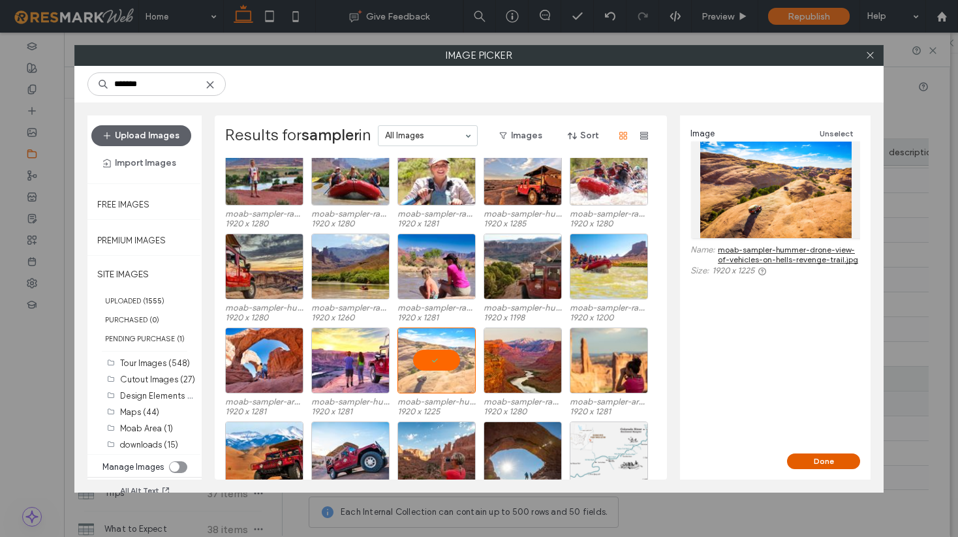
click at [816, 459] on button "Done" at bounding box center [823, 461] width 73 height 16
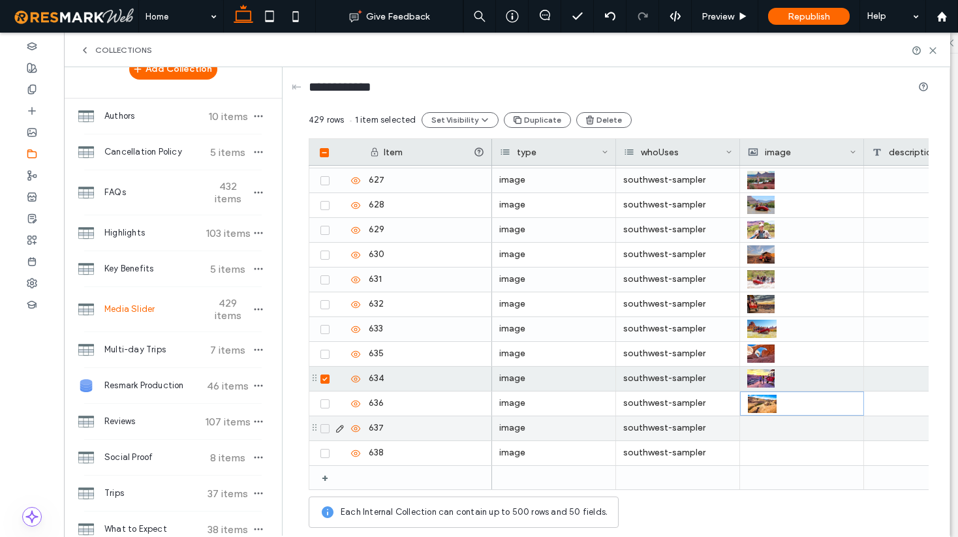
click at [781, 436] on div at bounding box center [801, 428] width 109 height 24
click at [781, 436] on div at bounding box center [802, 428] width 108 height 23
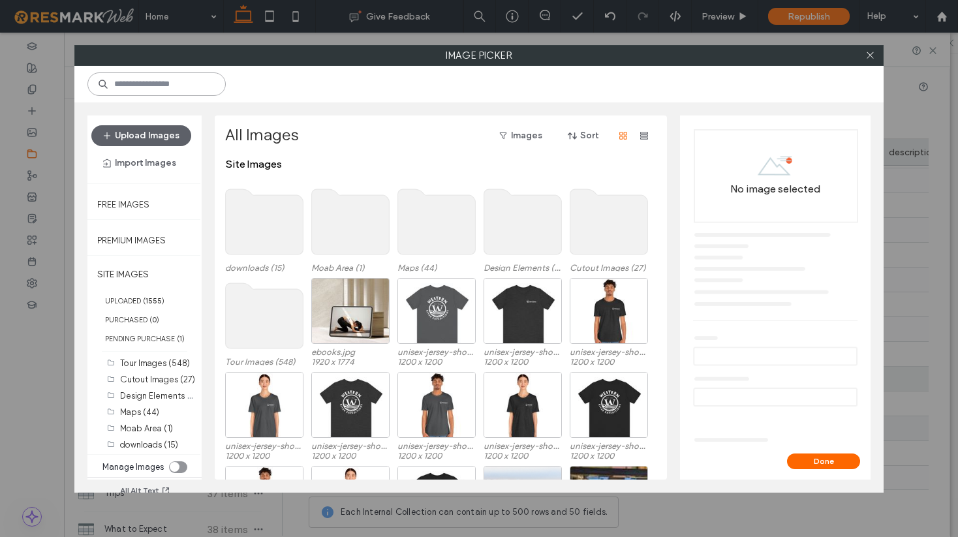
click at [175, 91] on input at bounding box center [156, 83] width 138 height 23
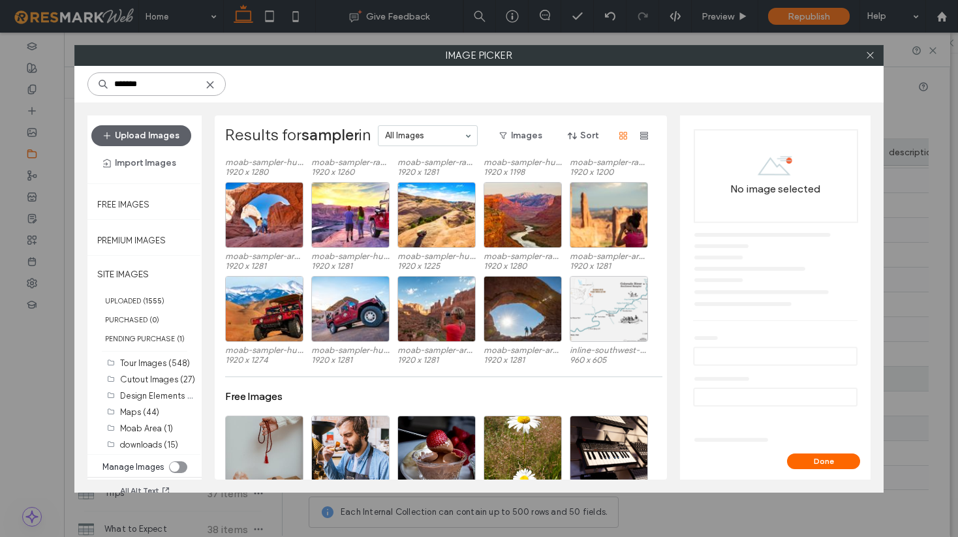
scroll to position [465, 0]
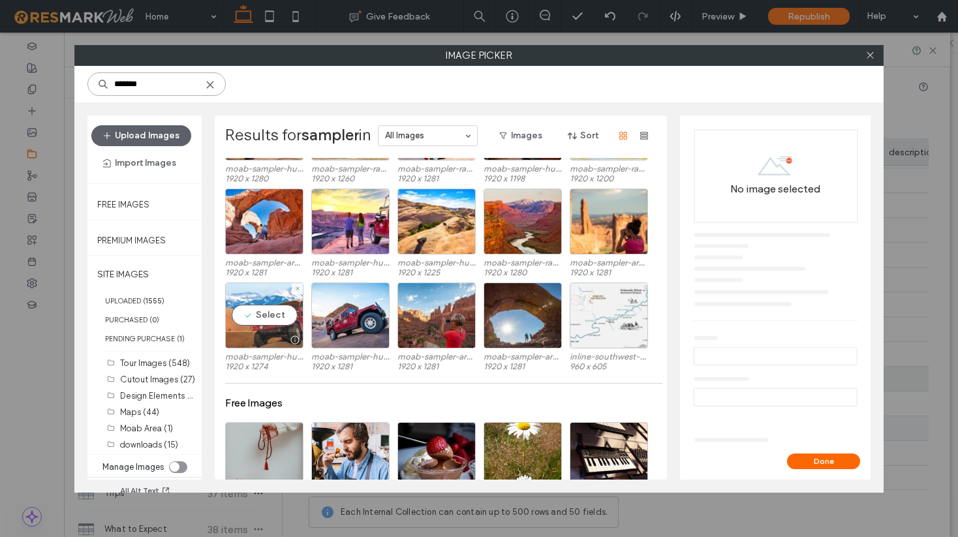
type input "*******"
click at [263, 321] on div "Select" at bounding box center [264, 316] width 78 height 66
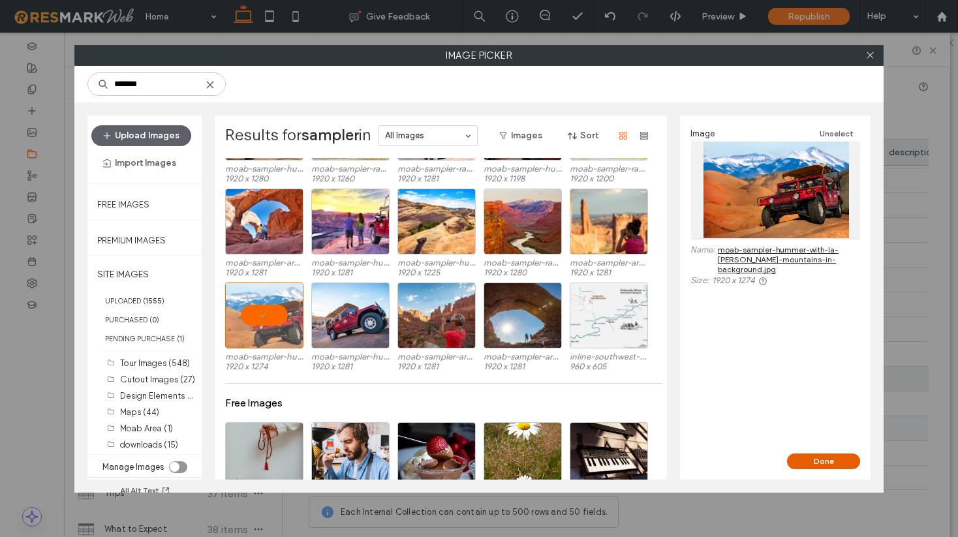
click at [830, 463] on button "Done" at bounding box center [823, 461] width 73 height 16
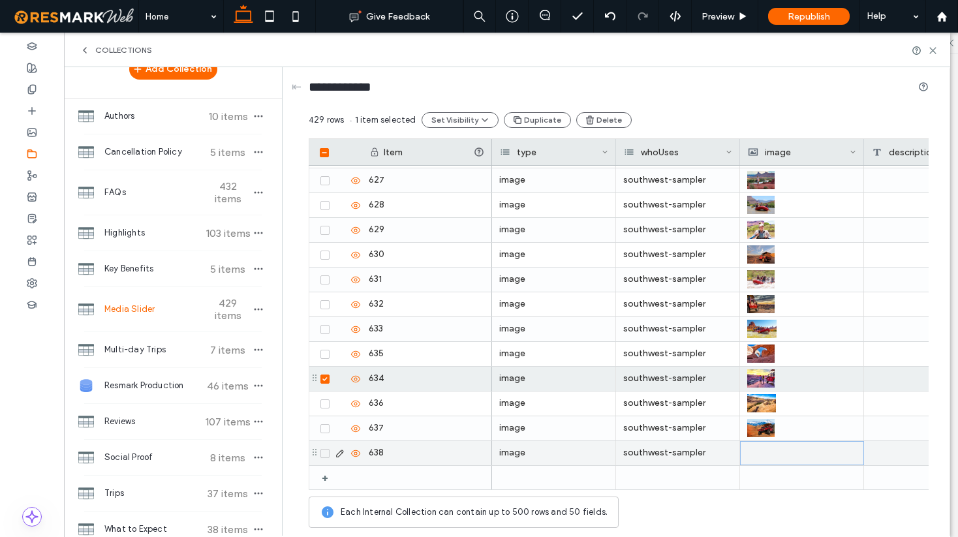
click at [777, 454] on div at bounding box center [802, 453] width 108 height 23
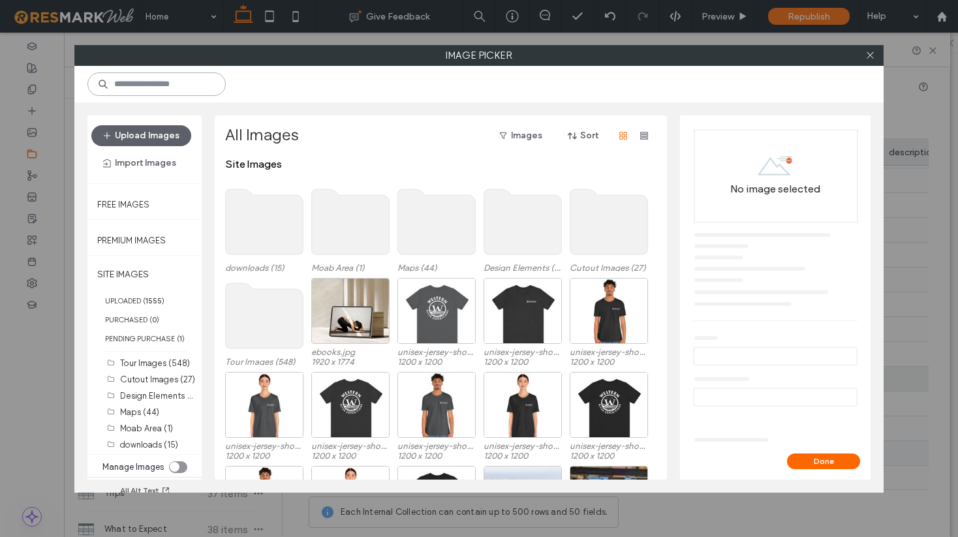
click at [162, 85] on input at bounding box center [156, 83] width 138 height 23
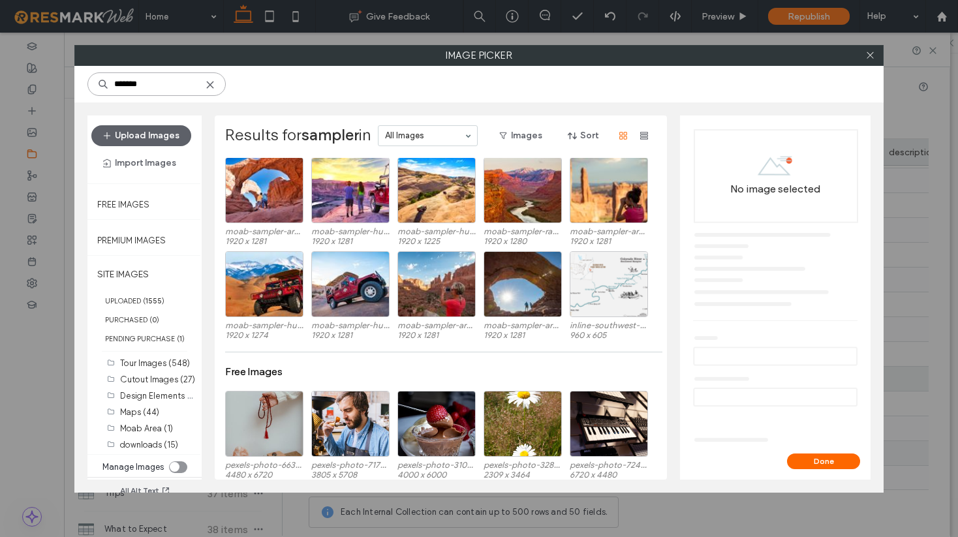
scroll to position [497, 0]
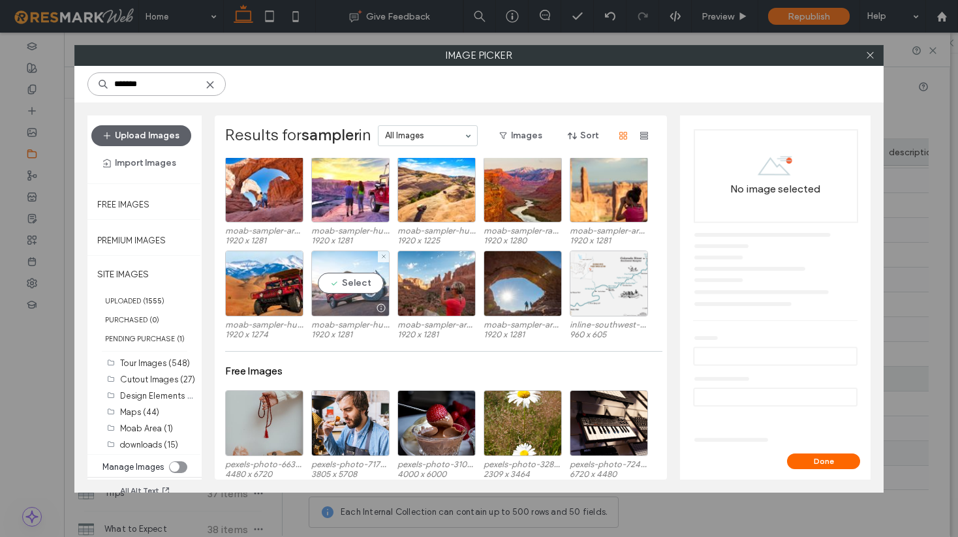
type input "*******"
click at [351, 286] on div "Select" at bounding box center [350, 284] width 78 height 66
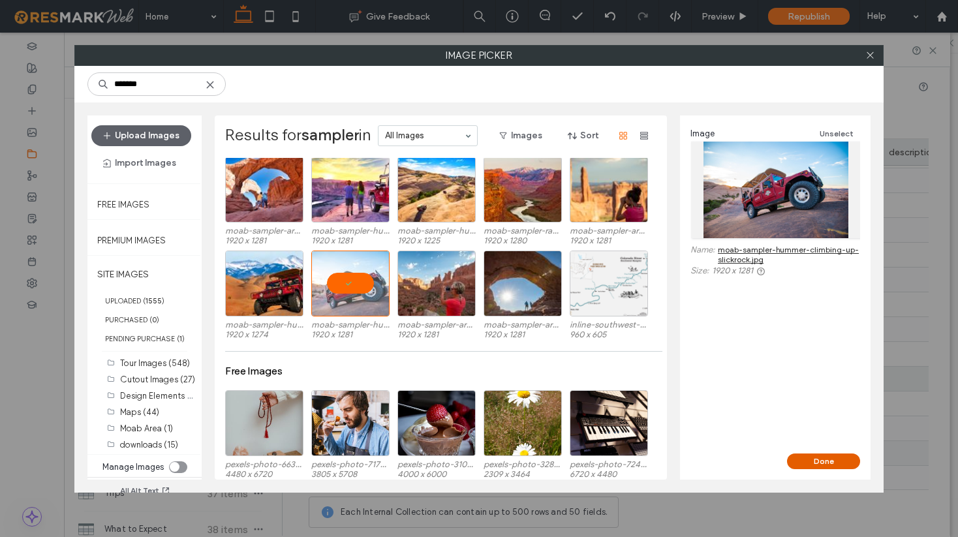
click at [818, 459] on button "Done" at bounding box center [823, 461] width 73 height 16
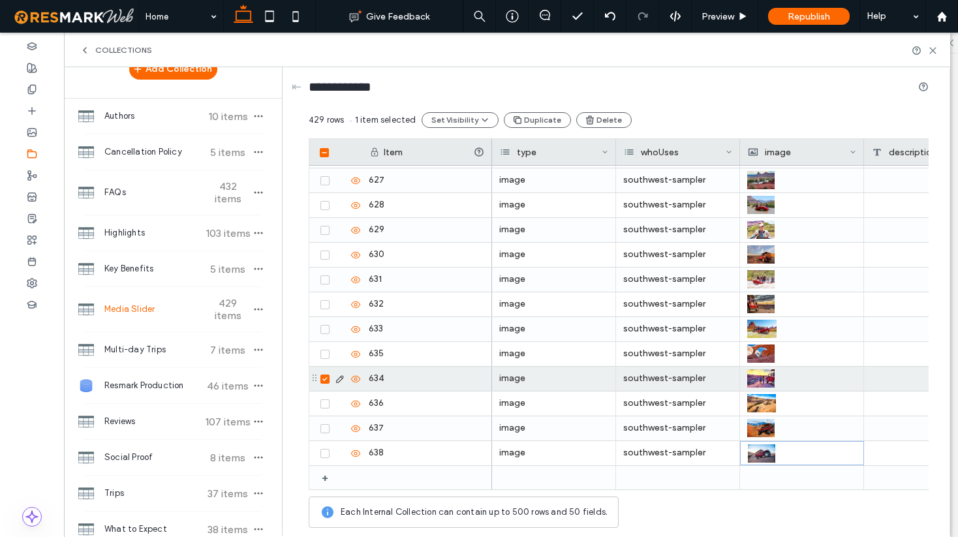
click at [324, 384] on div at bounding box center [338, 379] width 45 height 24
click at [325, 373] on div at bounding box center [338, 379] width 45 height 24
click at [325, 377] on icon at bounding box center [324, 379] width 5 height 4
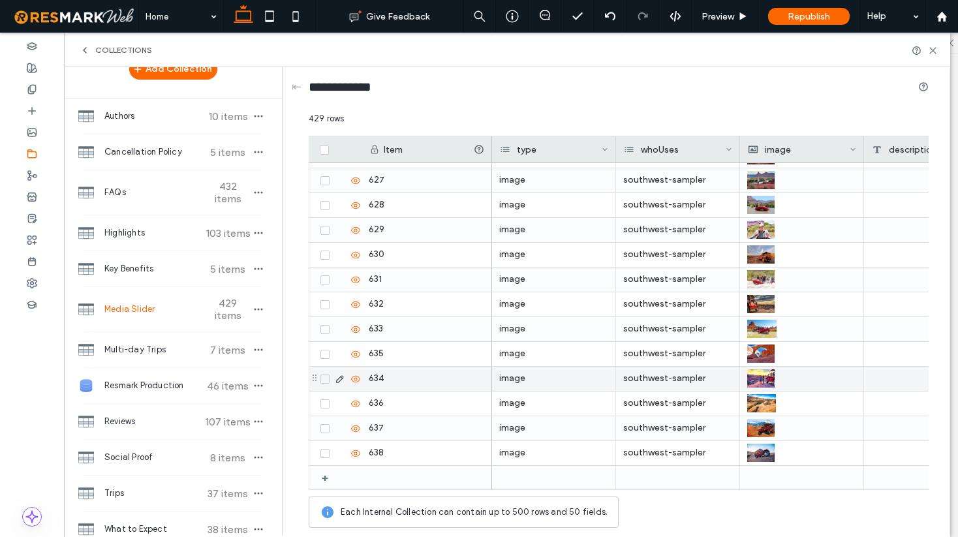
scroll to position [10335, 0]
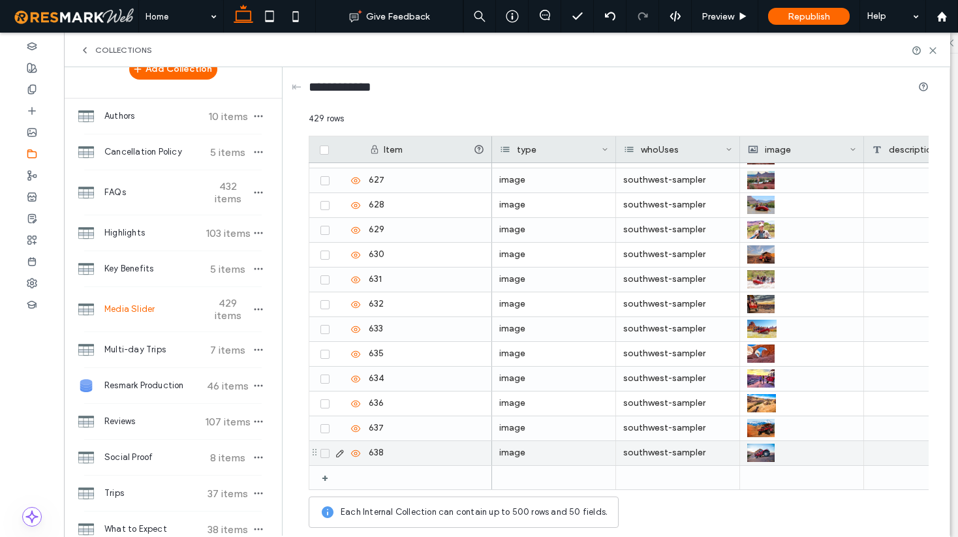
click at [326, 457] on span at bounding box center [324, 453] width 9 height 9
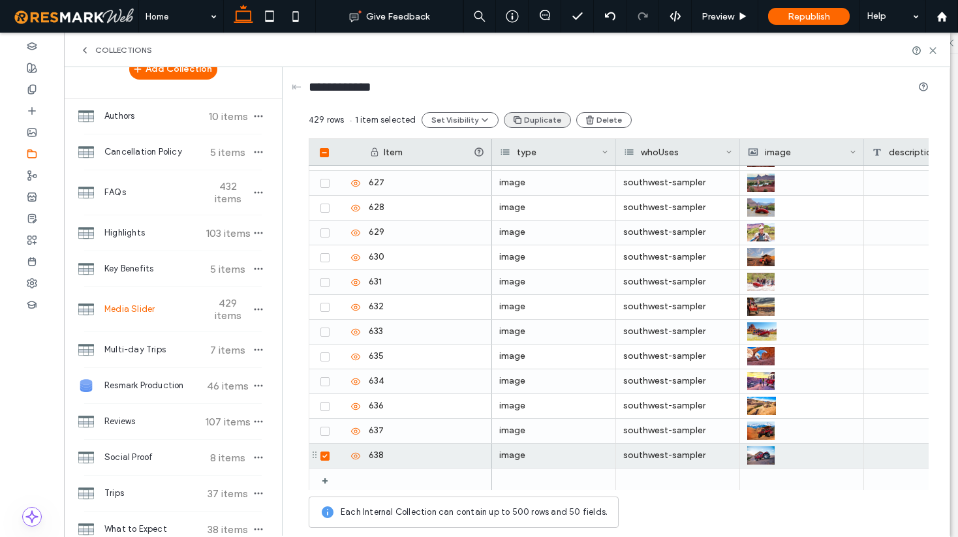
click at [534, 118] on button "Duplicate" at bounding box center [537, 120] width 67 height 16
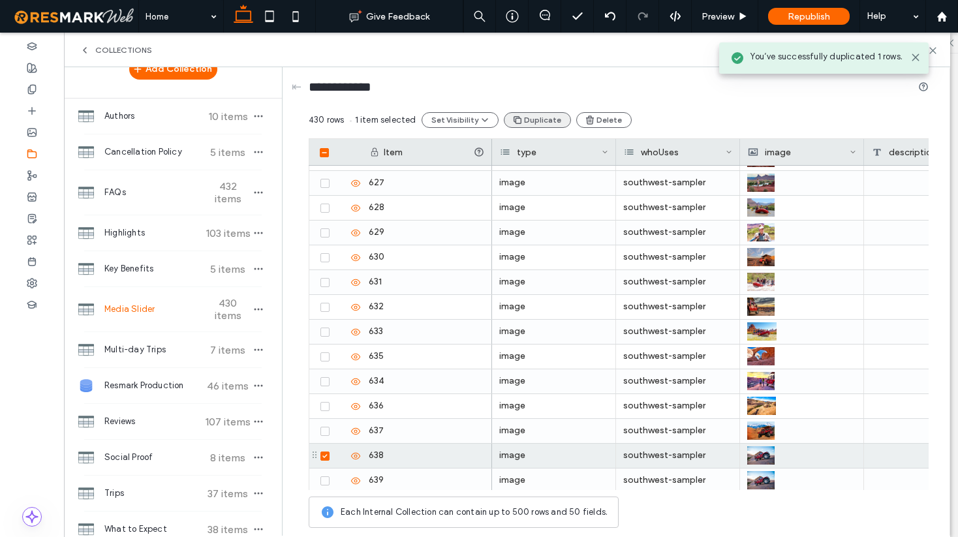
click at [534, 118] on button "Duplicate" at bounding box center [537, 120] width 67 height 16
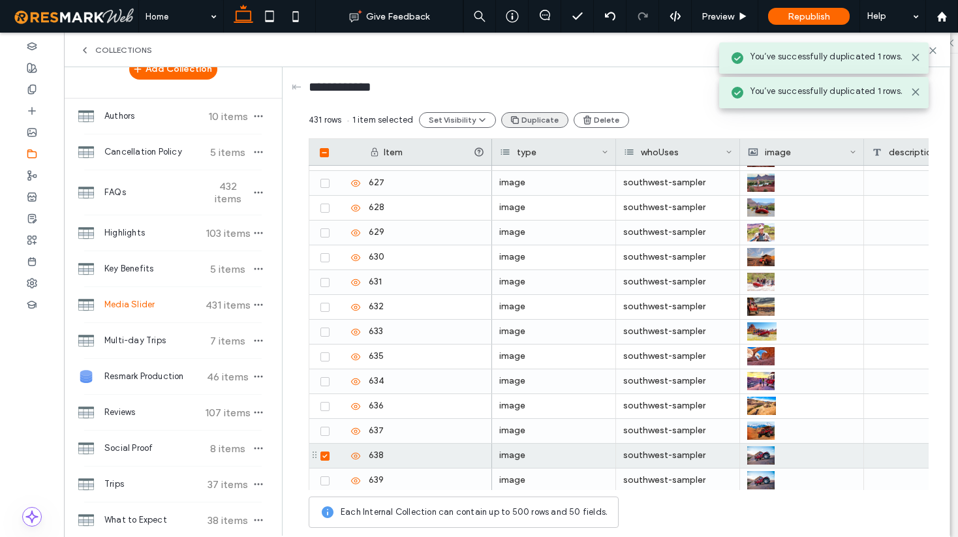
click at [534, 118] on button "Duplicate" at bounding box center [534, 120] width 67 height 16
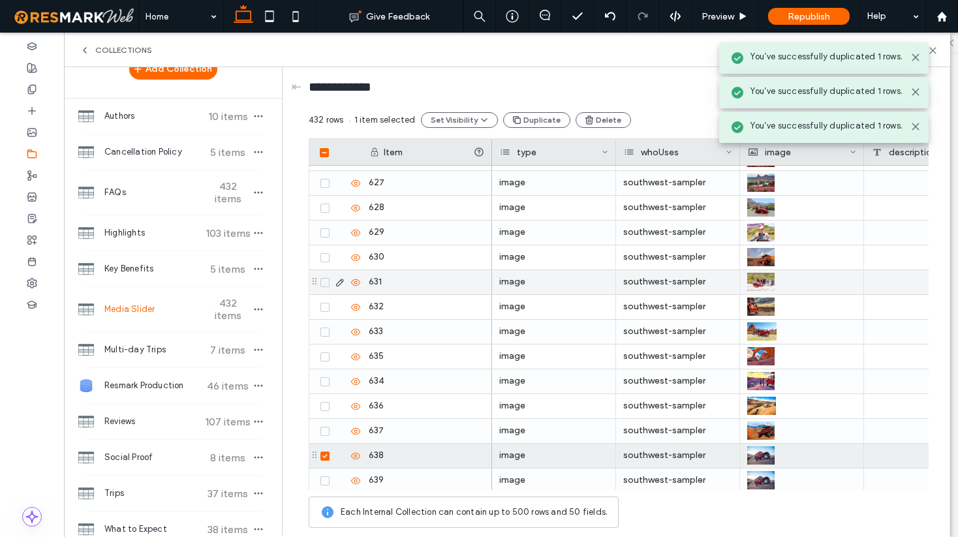
scroll to position [10412, 0]
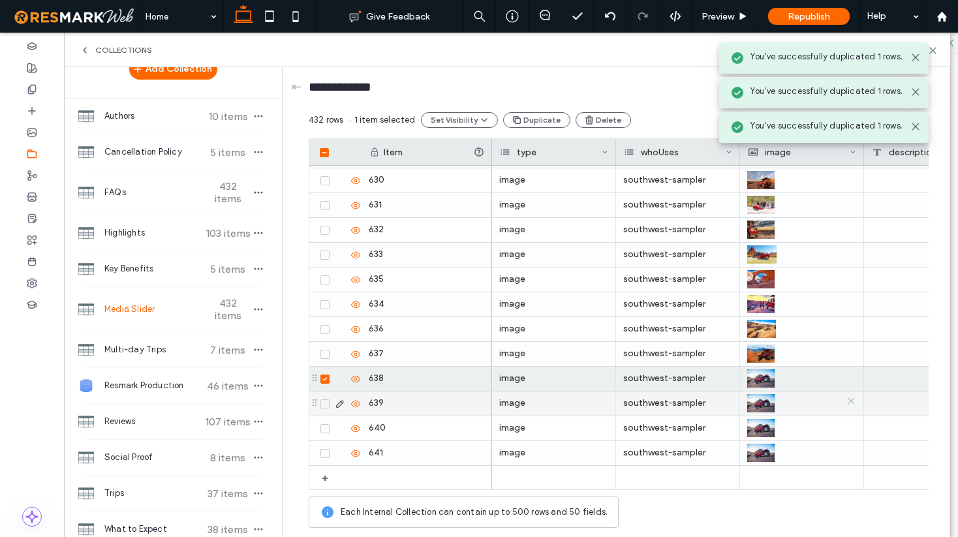
click at [850, 403] on icon at bounding box center [851, 401] width 10 height 10
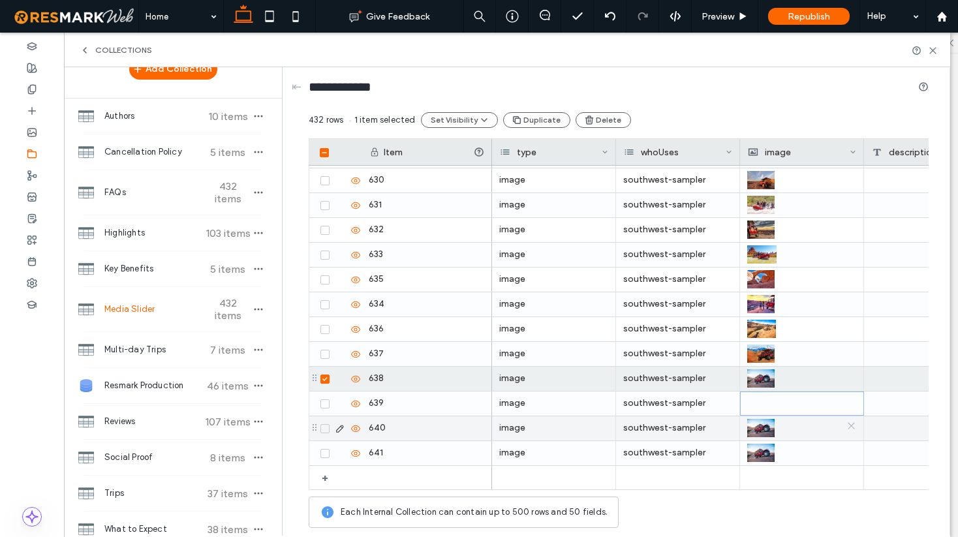
click at [850, 424] on icon at bounding box center [851, 426] width 10 height 10
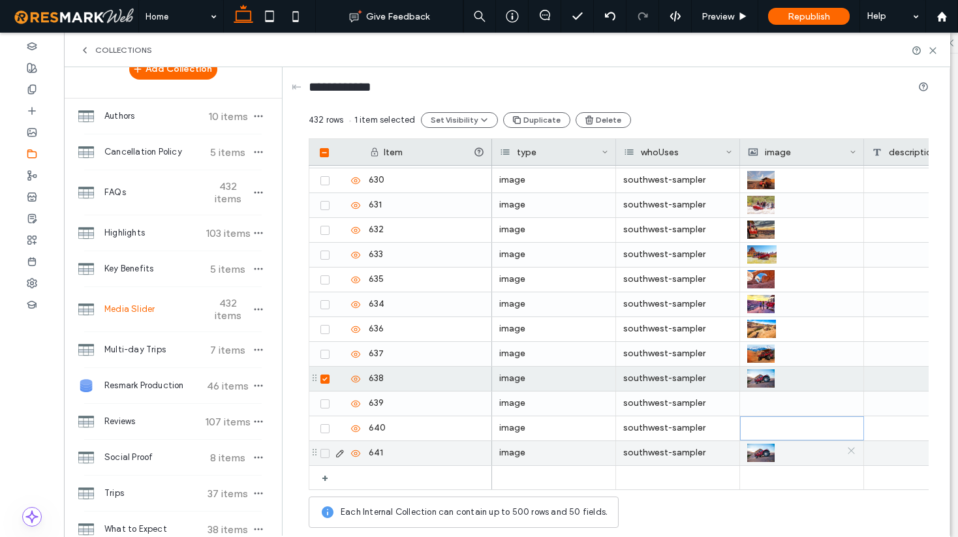
click at [852, 449] on icon at bounding box center [851, 451] width 10 height 10
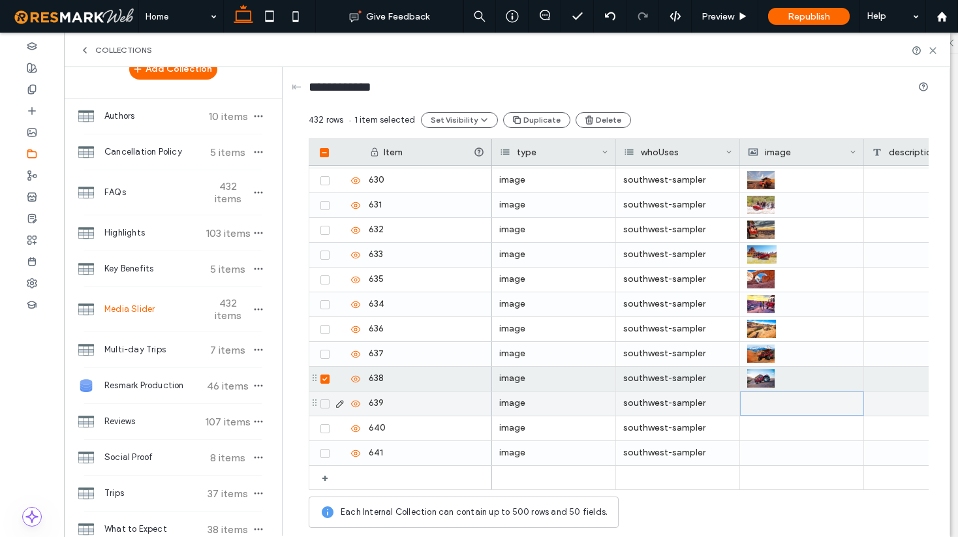
click at [778, 400] on div at bounding box center [802, 403] width 108 height 23
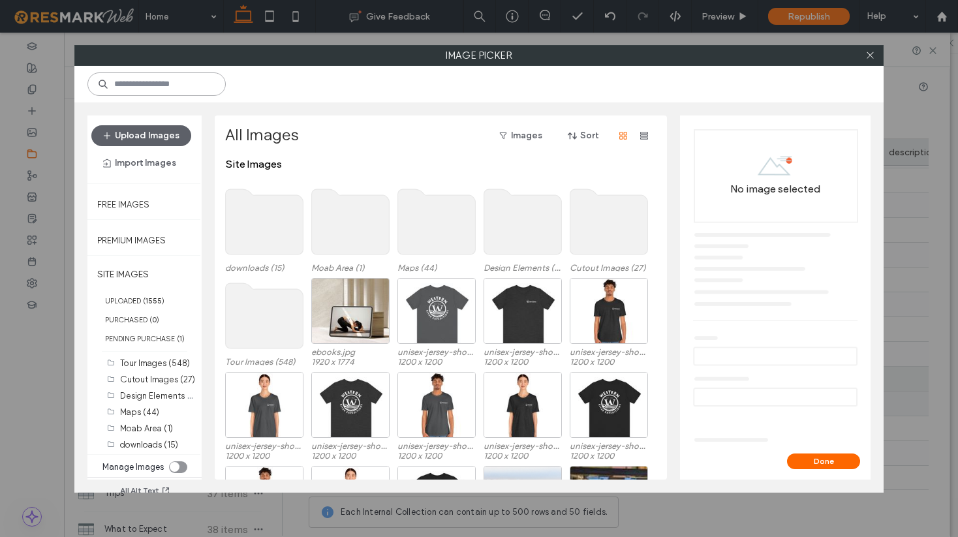
click at [130, 81] on input at bounding box center [156, 83] width 138 height 23
type input "**"
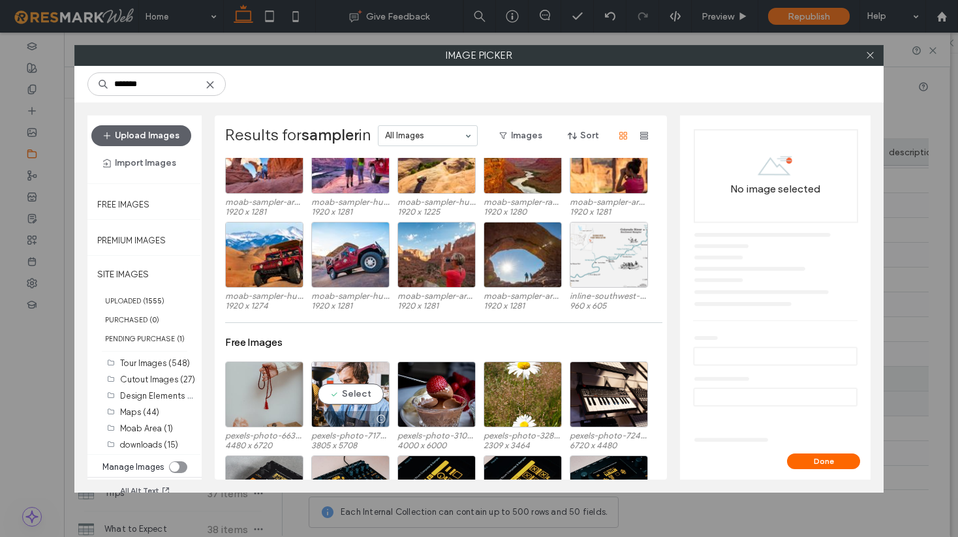
scroll to position [521, 0]
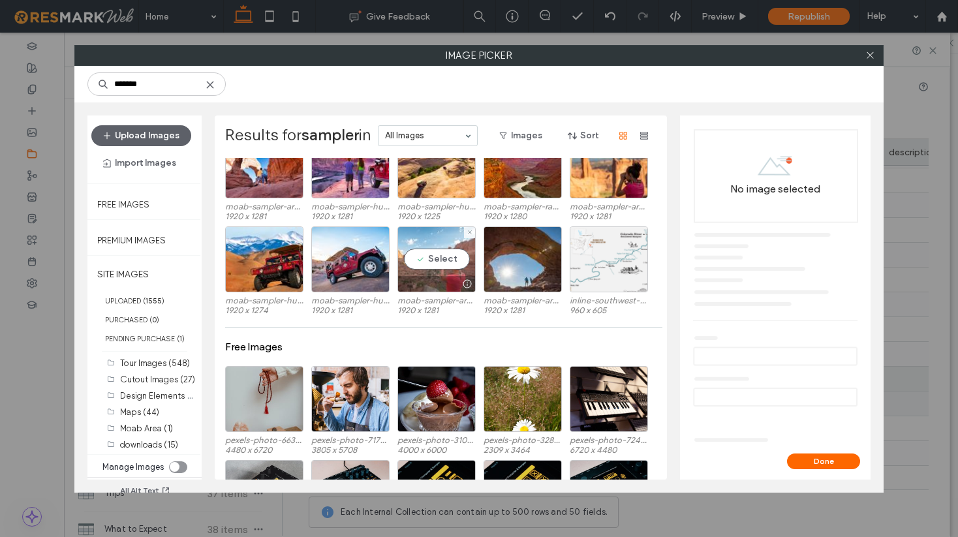
type input "*******"
click at [449, 259] on div "Select" at bounding box center [436, 259] width 78 height 66
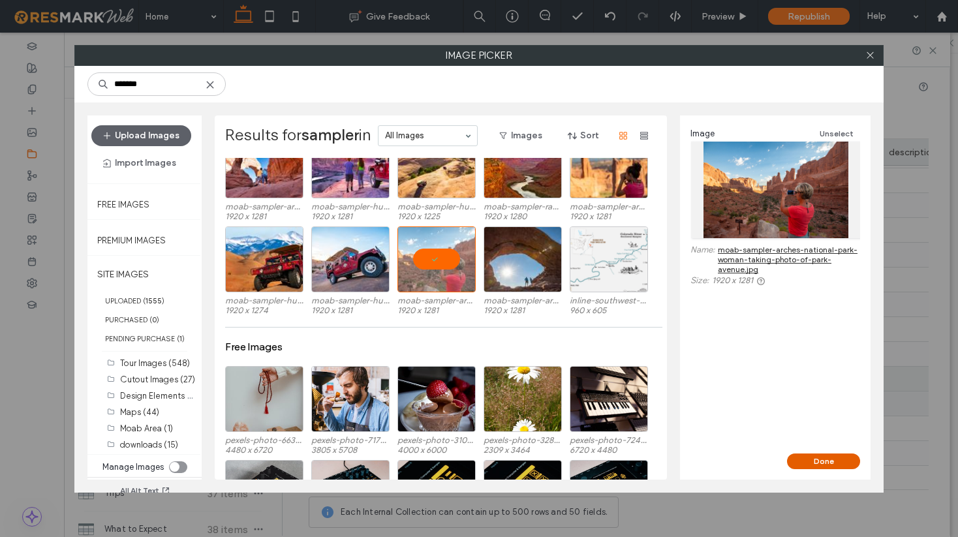
click at [816, 459] on button "Done" at bounding box center [823, 461] width 73 height 16
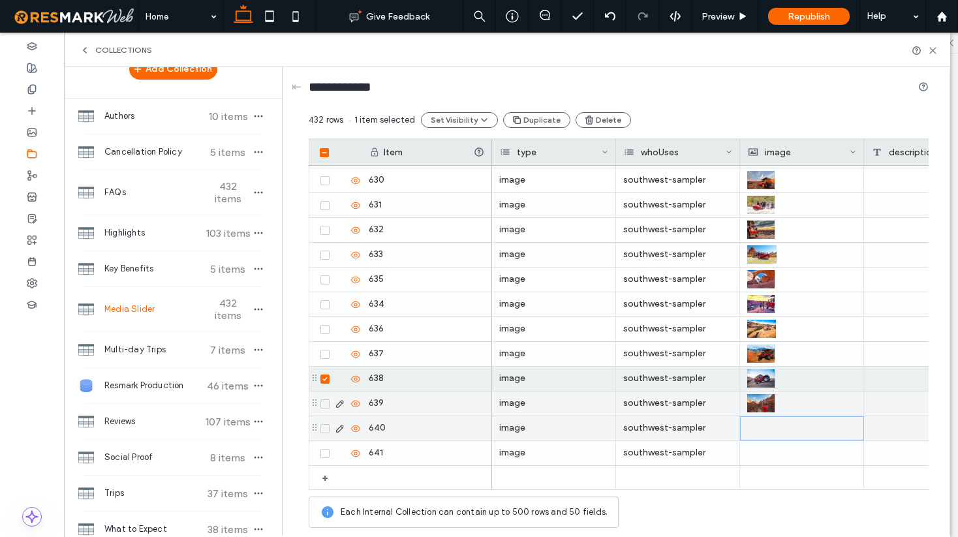
click at [780, 430] on div at bounding box center [802, 428] width 108 height 23
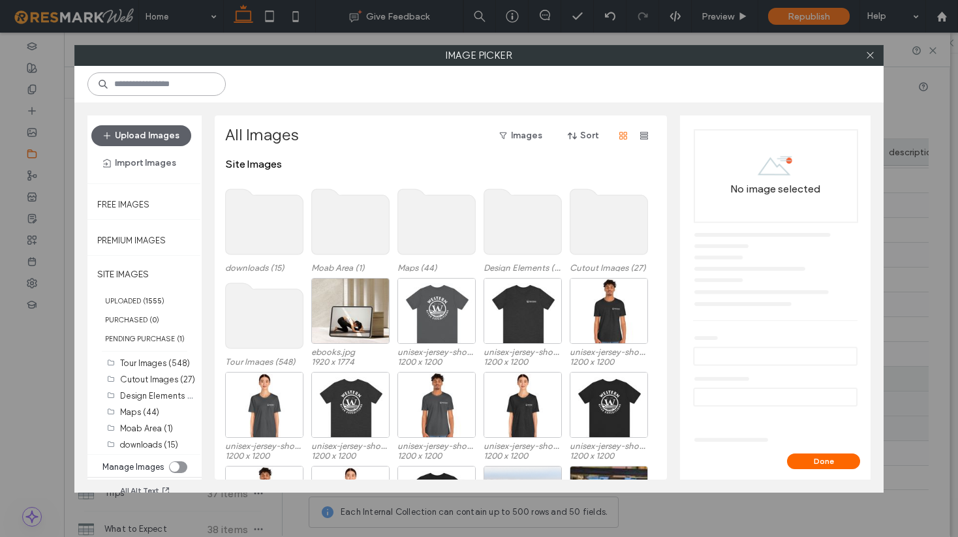
click at [172, 93] on input at bounding box center [156, 83] width 138 height 23
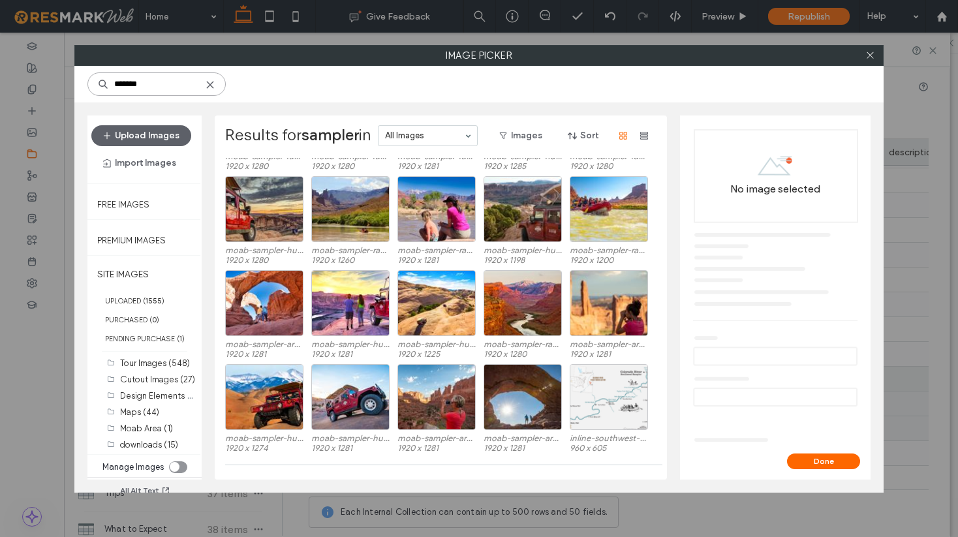
scroll to position [369, 0]
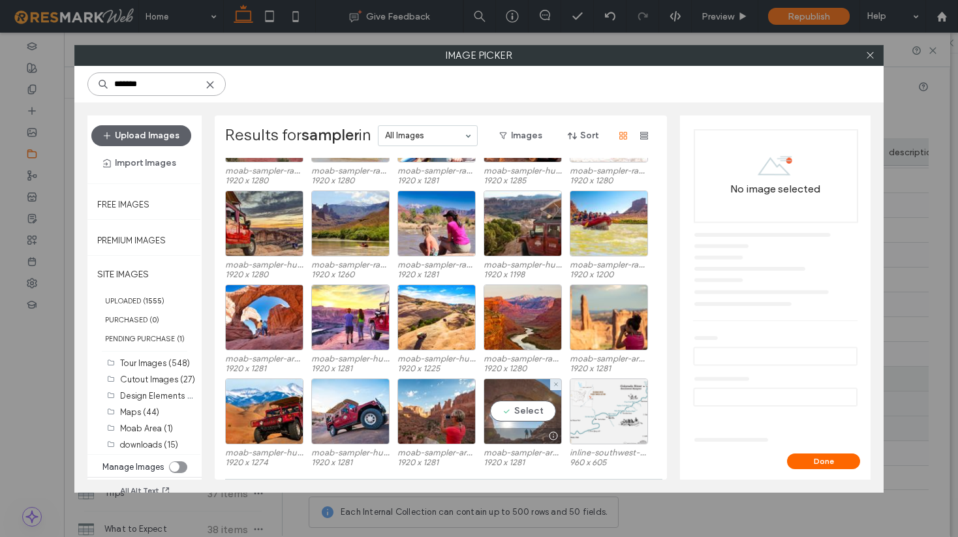
type input "*******"
click at [515, 410] on div "Select" at bounding box center [522, 411] width 78 height 66
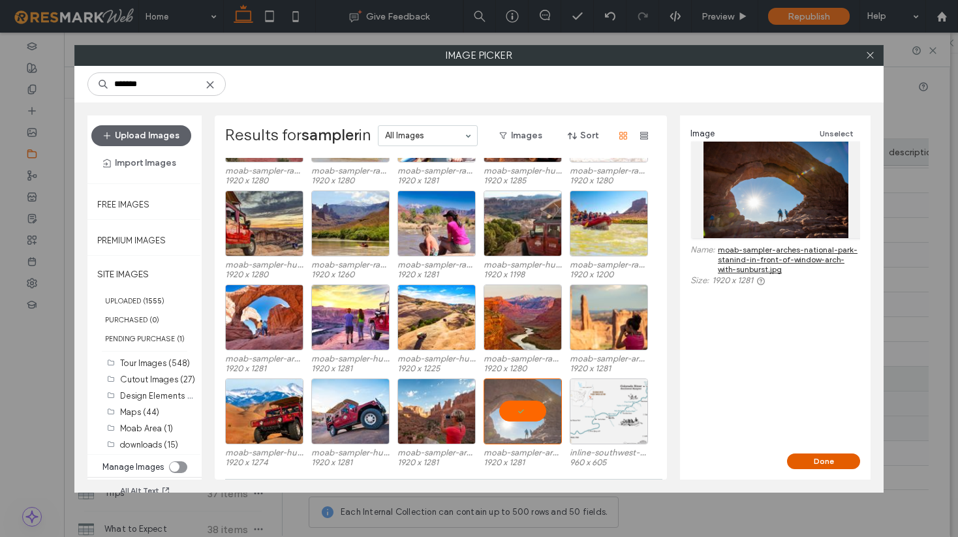
click at [808, 463] on button "Done" at bounding box center [823, 461] width 73 height 16
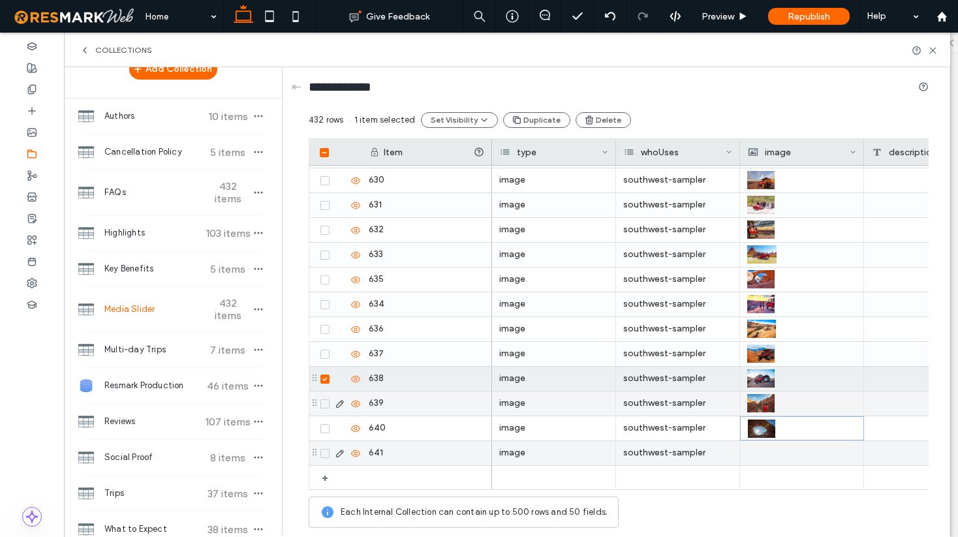
click at [764, 455] on div at bounding box center [801, 453] width 109 height 24
click at [764, 455] on div at bounding box center [802, 453] width 108 height 23
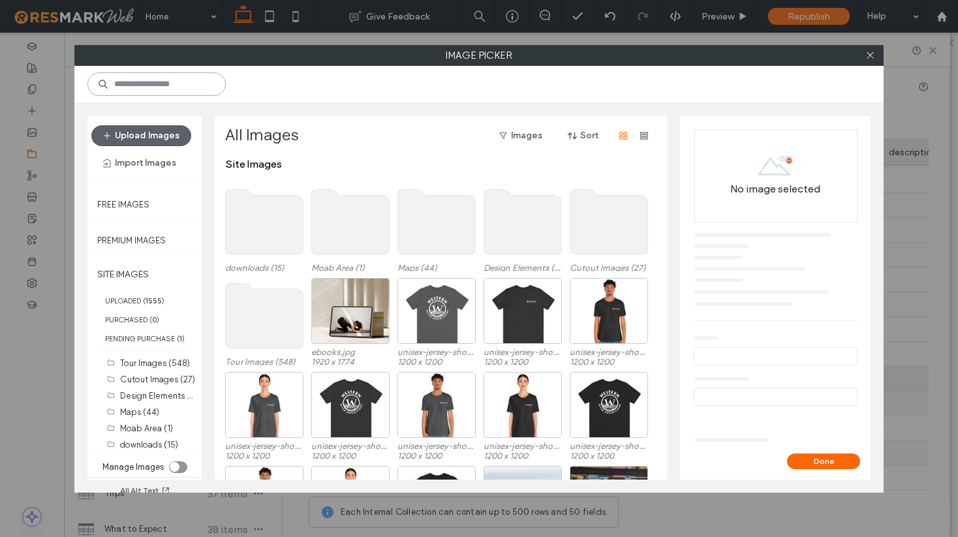
click at [164, 86] on input at bounding box center [156, 83] width 138 height 23
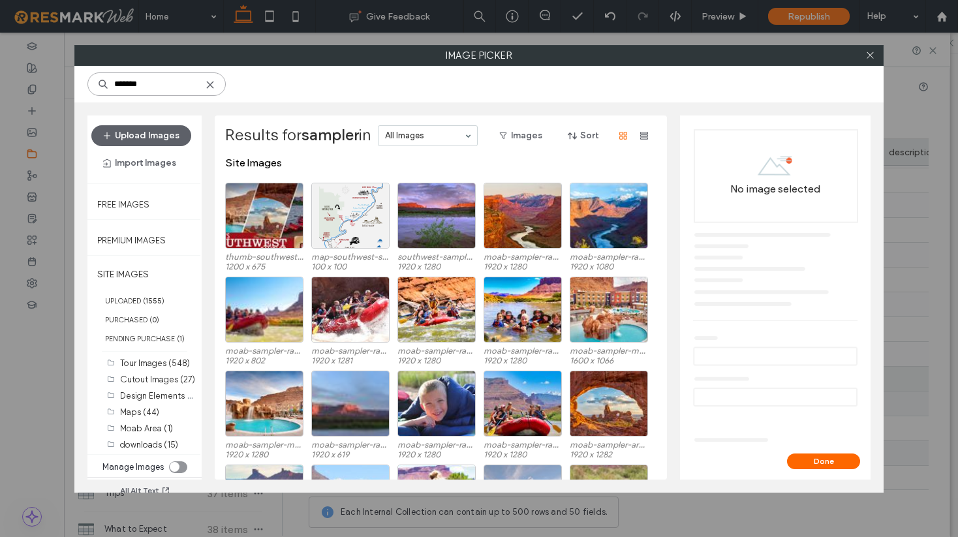
scroll to position [0, 0]
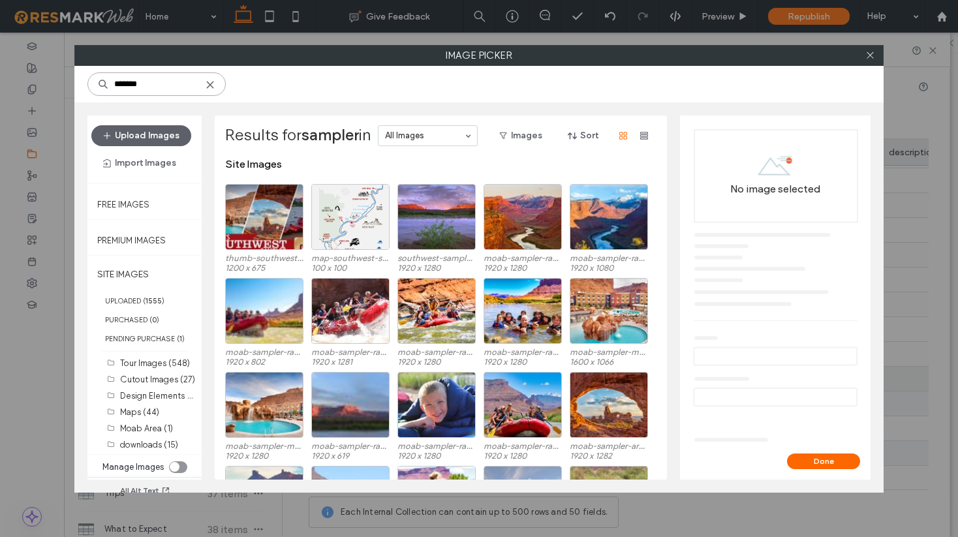
click at [157, 85] on input "*******" at bounding box center [156, 83] width 138 height 23
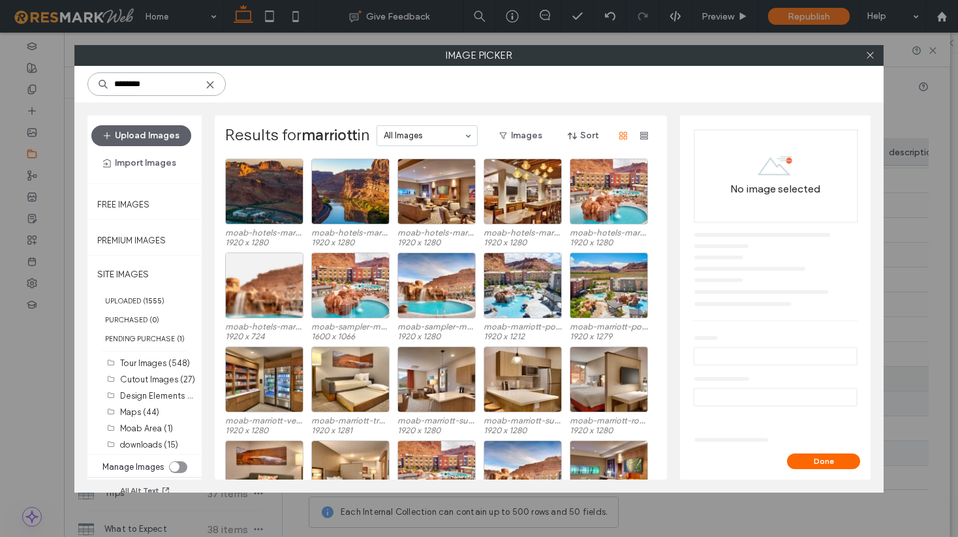
scroll to position [24, 0]
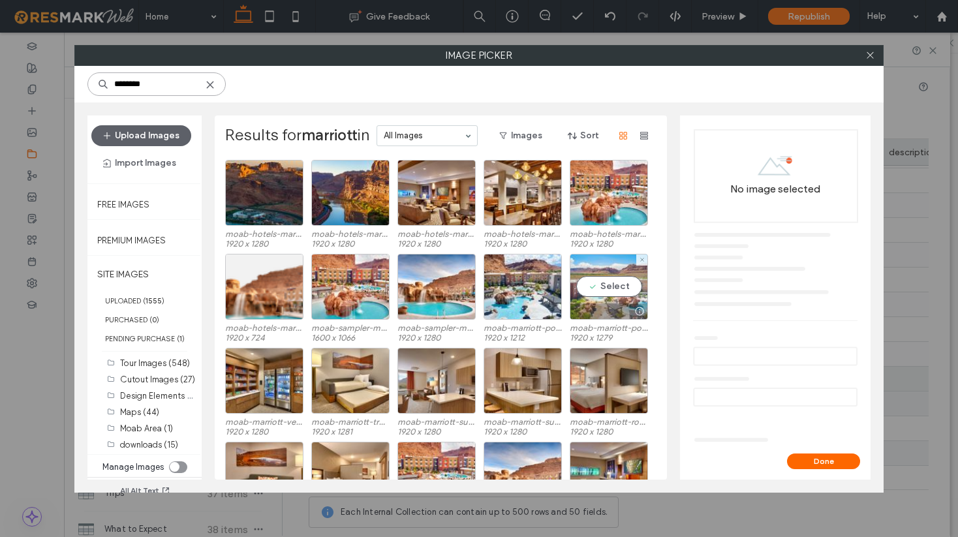
type input "********"
click at [602, 284] on div "Select" at bounding box center [609, 287] width 78 height 66
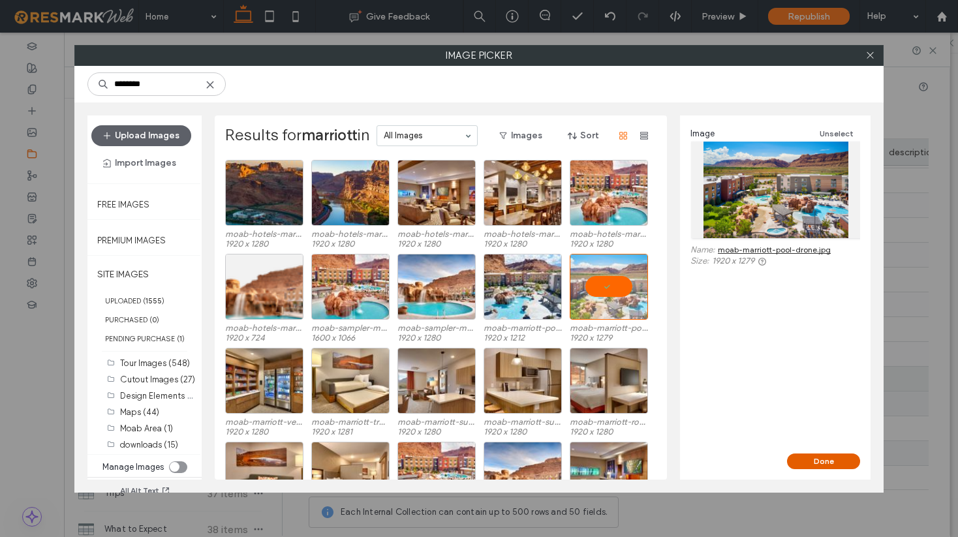
click at [812, 457] on button "Done" at bounding box center [823, 461] width 73 height 16
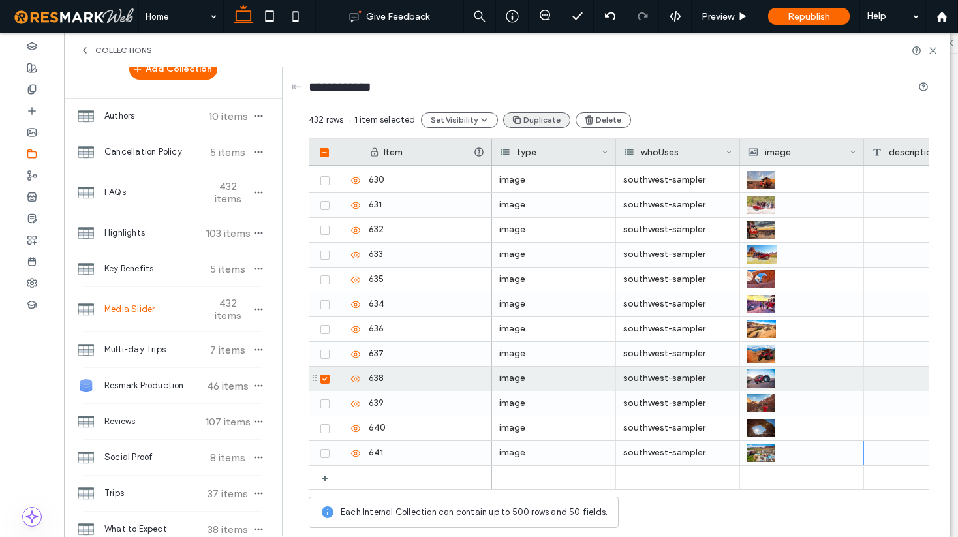
click at [540, 125] on button "Duplicate" at bounding box center [536, 120] width 67 height 16
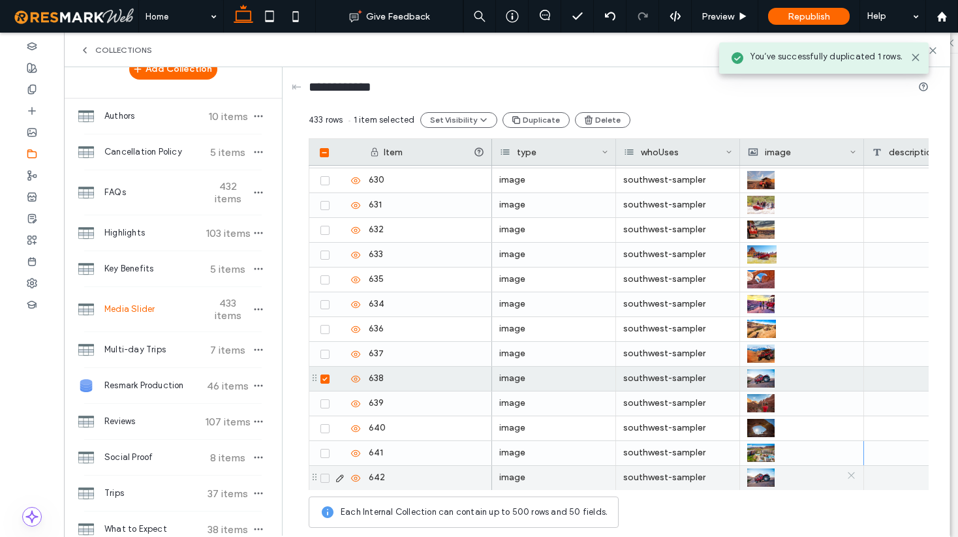
click at [850, 477] on icon at bounding box center [851, 475] width 10 height 10
click at [782, 476] on div at bounding box center [802, 478] width 108 height 23
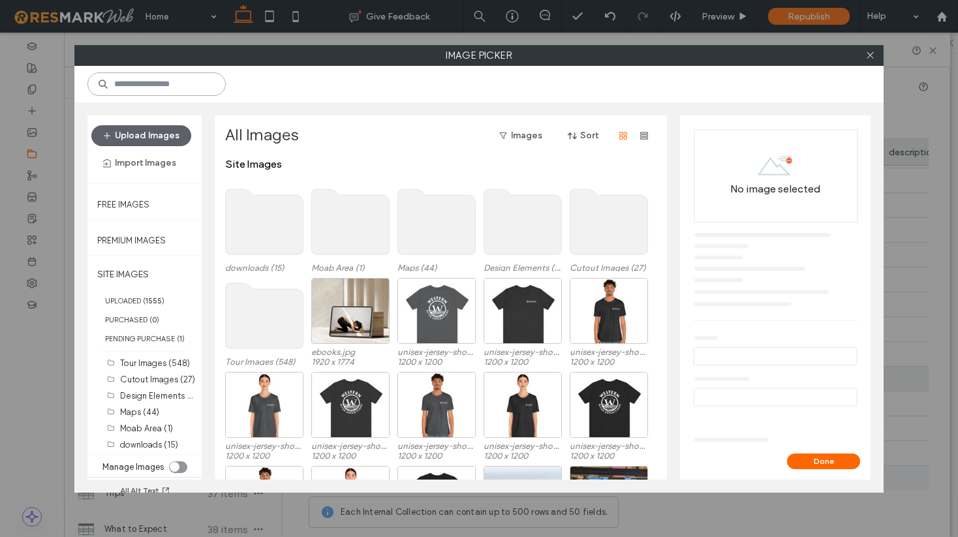
click at [116, 79] on input at bounding box center [156, 83] width 138 height 23
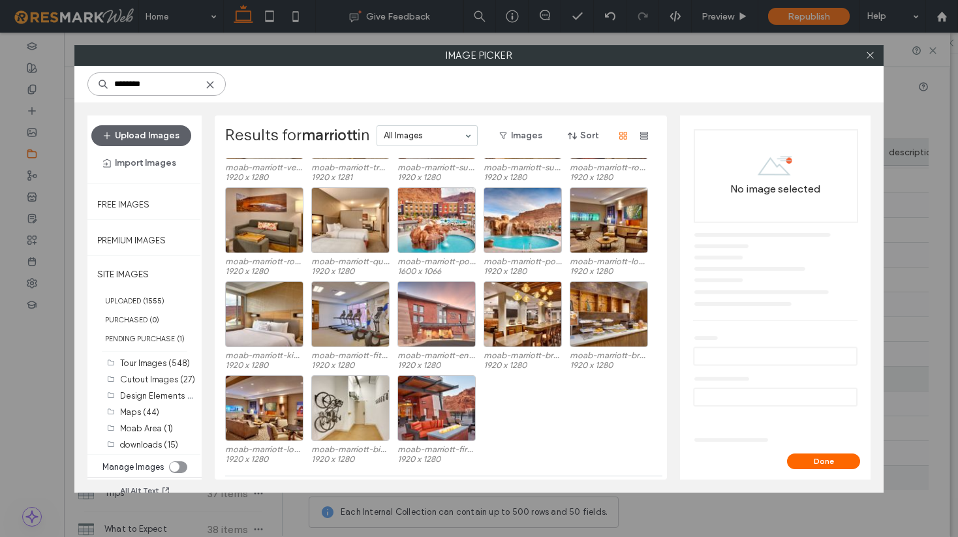
scroll to position [289, 0]
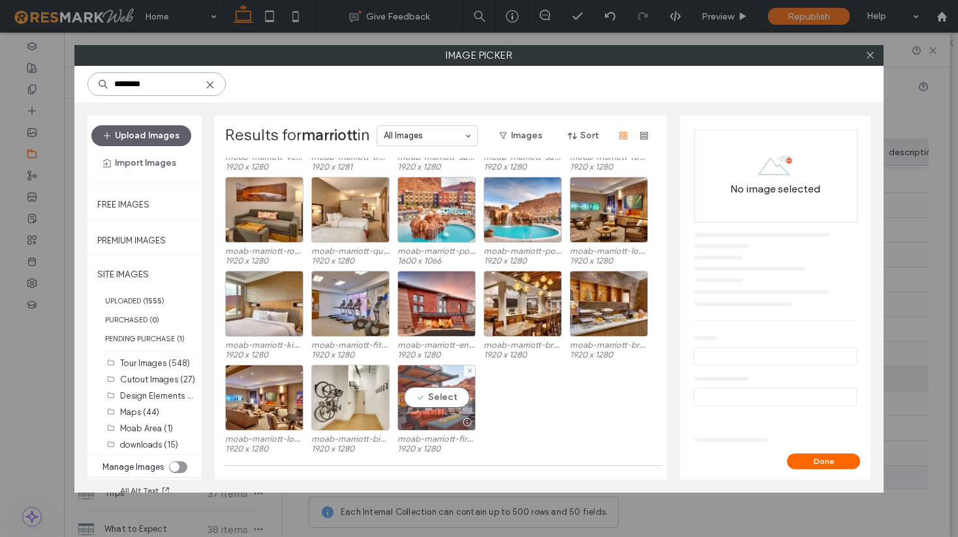
type input "********"
click at [441, 399] on div "Select" at bounding box center [436, 398] width 78 height 66
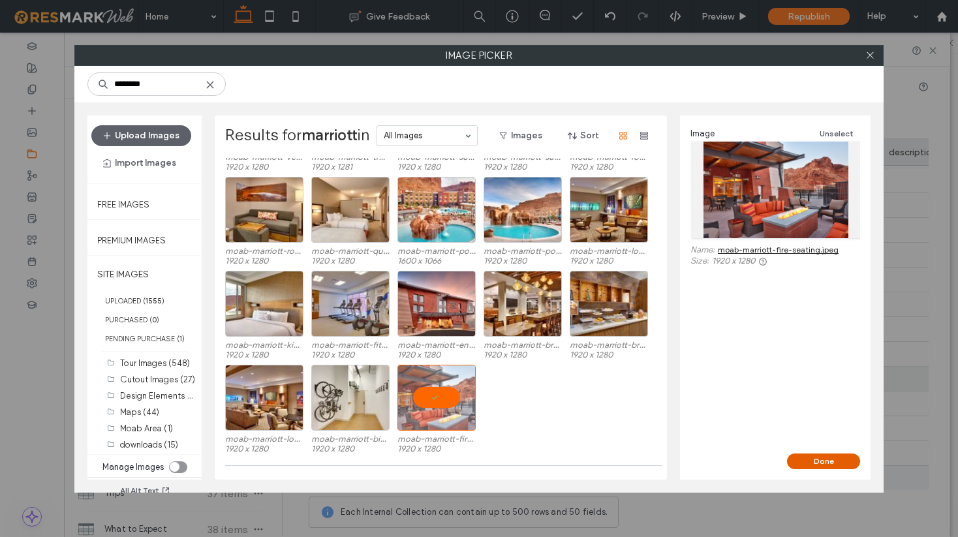
click at [826, 460] on button "Done" at bounding box center [823, 461] width 73 height 16
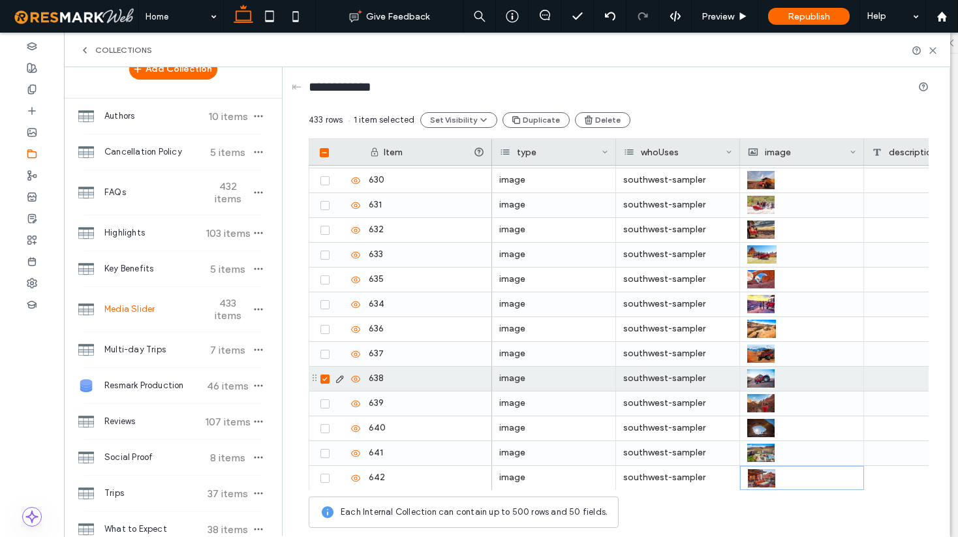
click at [325, 376] on span at bounding box center [324, 379] width 9 height 9
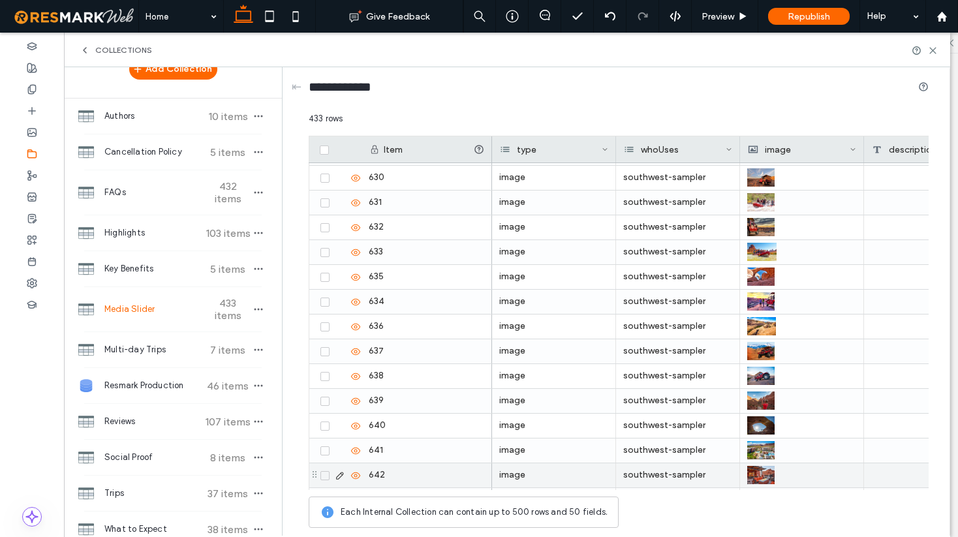
click at [322, 476] on icon at bounding box center [324, 476] width 5 height 4
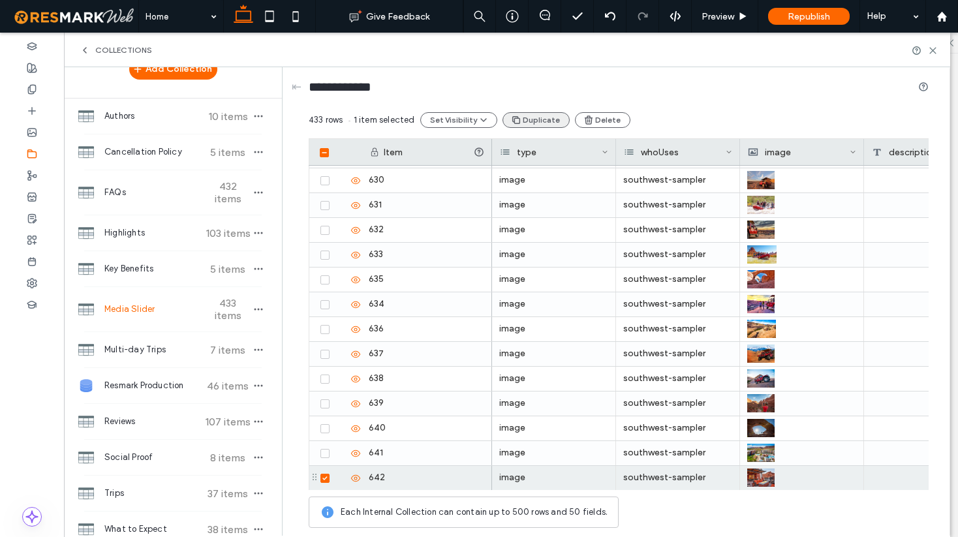
click at [542, 117] on button "Duplicate" at bounding box center [535, 120] width 67 height 16
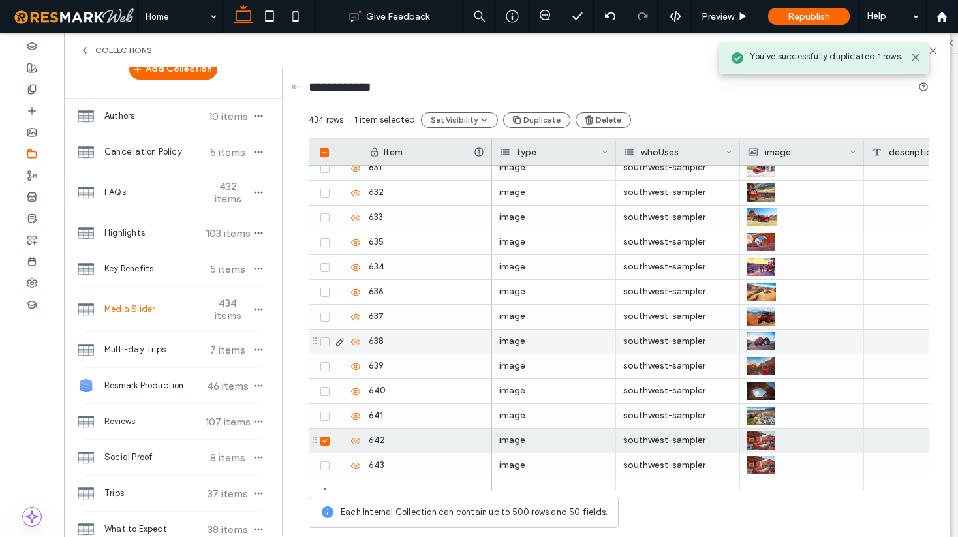
scroll to position [10461, 0]
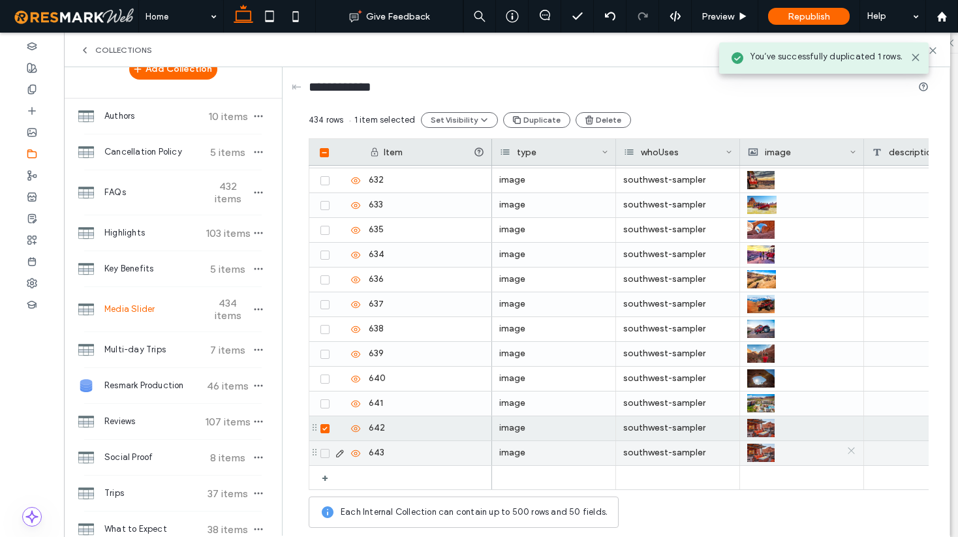
click at [853, 452] on icon at bounding box center [851, 451] width 10 height 10
click at [801, 459] on div at bounding box center [802, 453] width 108 height 23
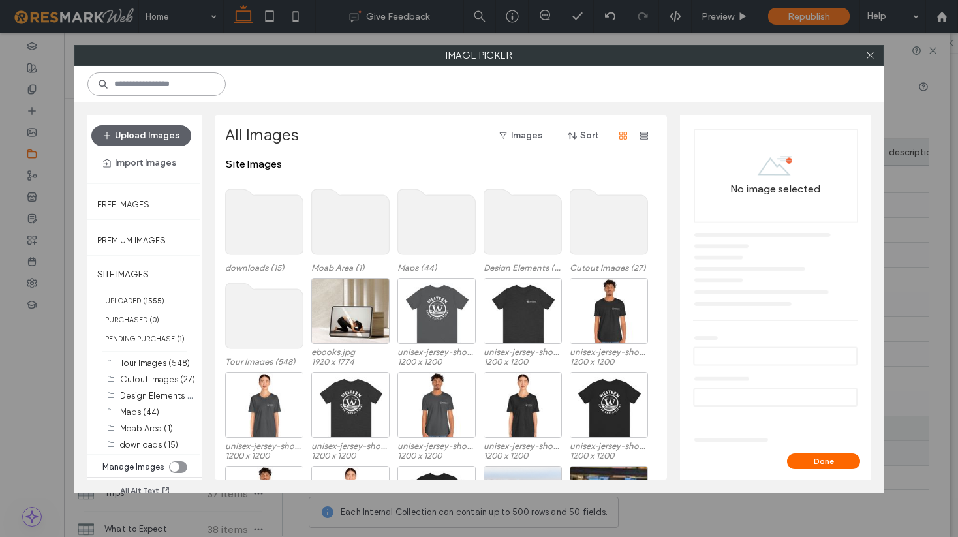
click at [173, 82] on input at bounding box center [156, 83] width 138 height 23
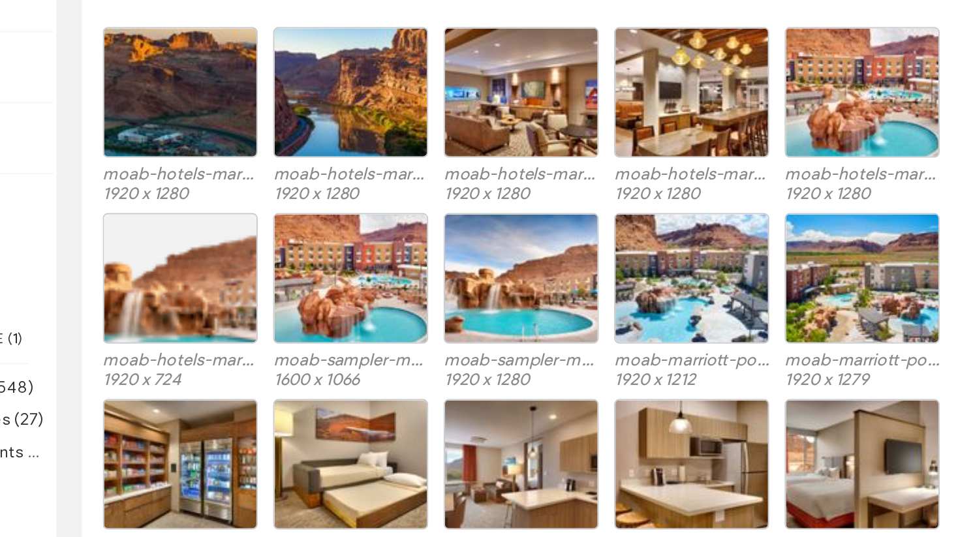
scroll to position [0, 0]
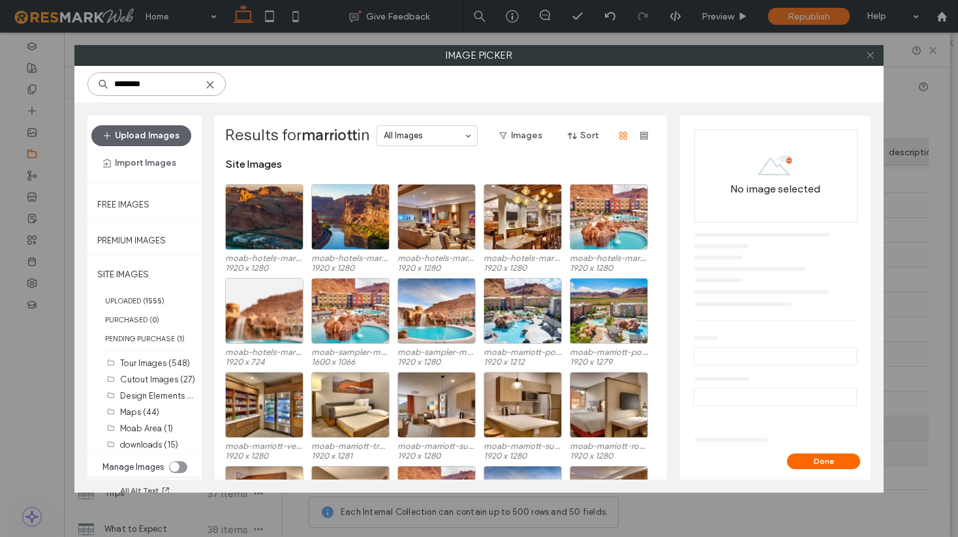
type input "********"
click at [869, 55] on use at bounding box center [869, 55] width 7 height 7
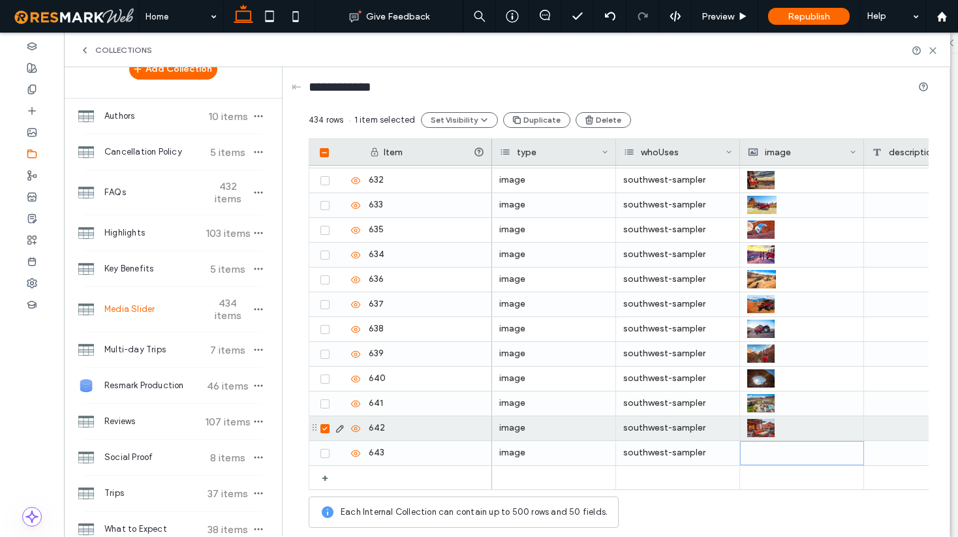
click at [323, 432] on span at bounding box center [324, 428] width 9 height 9
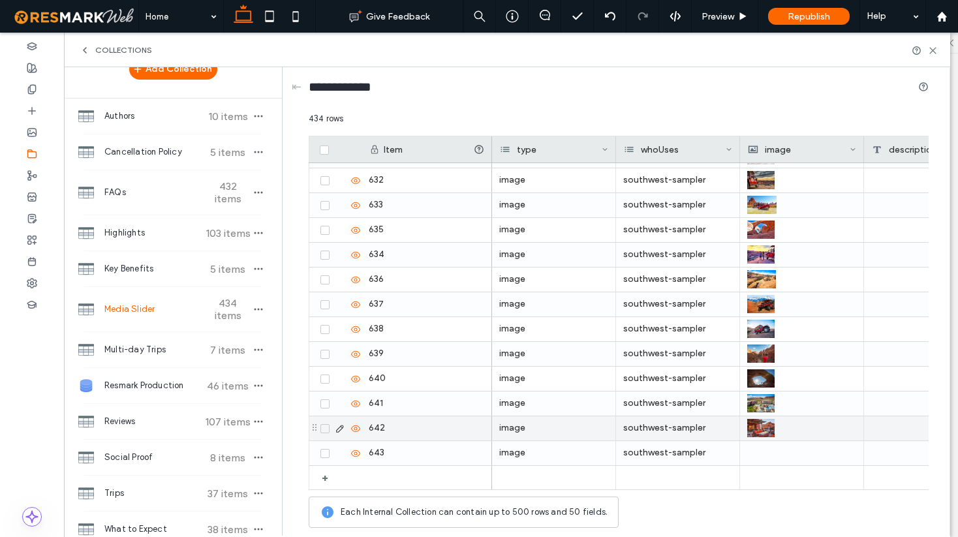
scroll to position [10459, 0]
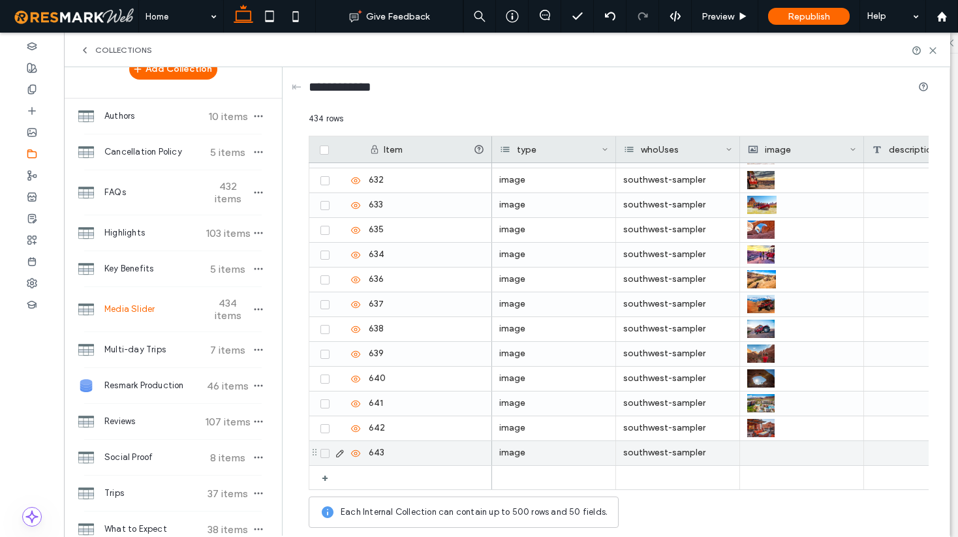
click at [324, 452] on icon at bounding box center [324, 454] width 5 height 4
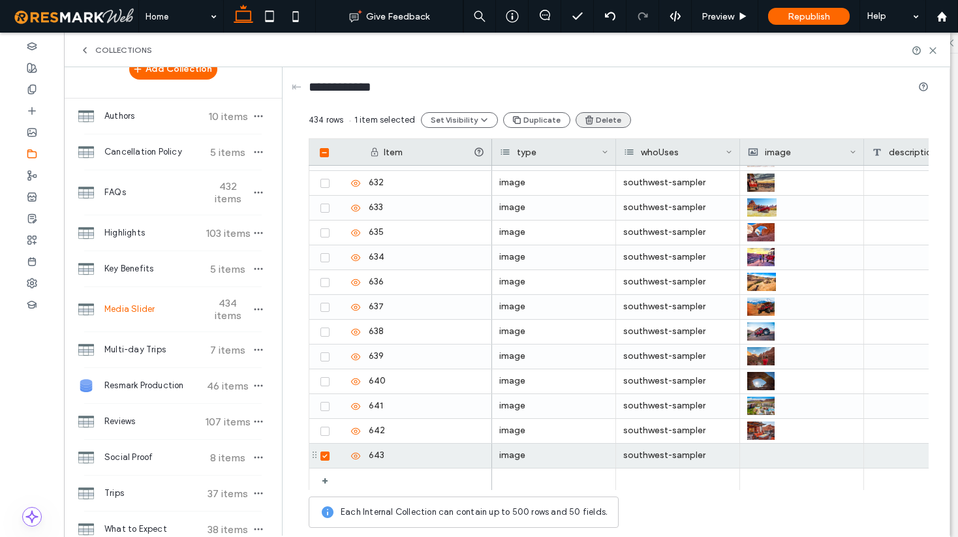
click at [605, 118] on button "Delete" at bounding box center [602, 120] width 55 height 16
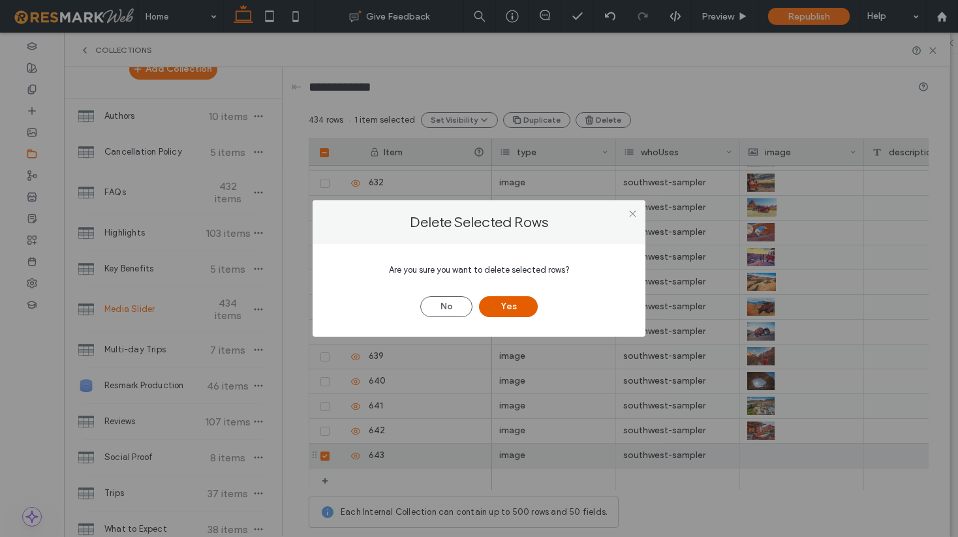
click at [508, 307] on button "Yes" at bounding box center [508, 306] width 59 height 21
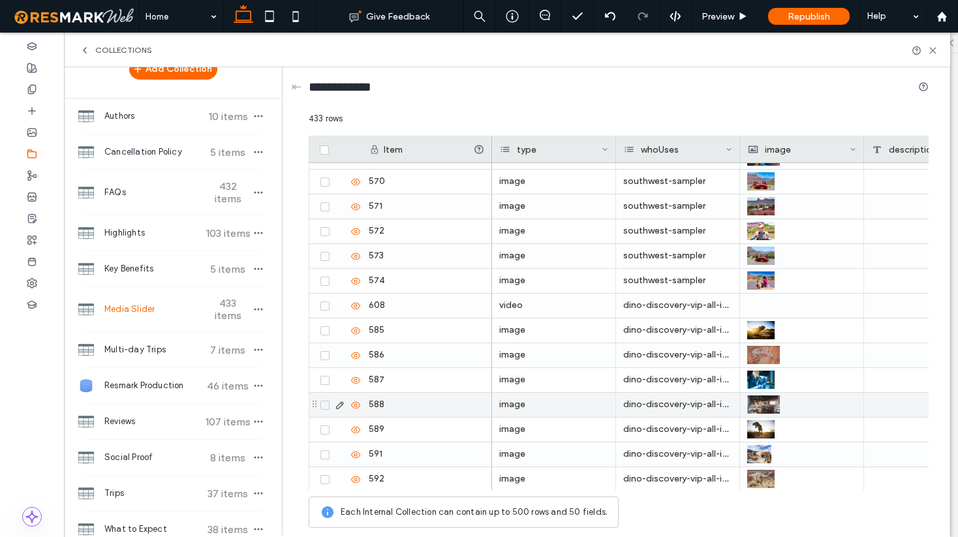
scroll to position [9449, 0]
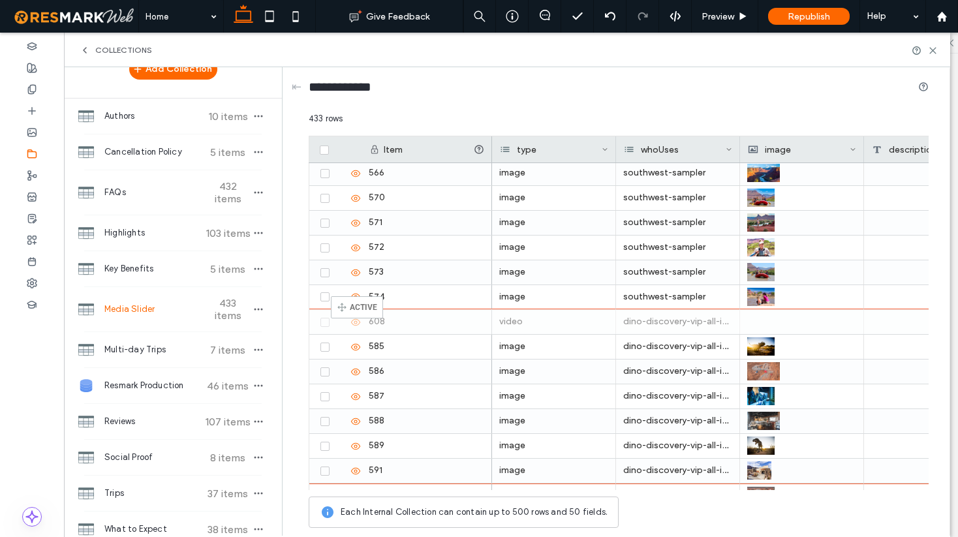
drag, startPoint x: 314, startPoint y: 321, endPoint x: 350, endPoint y: 303, distance: 40.0
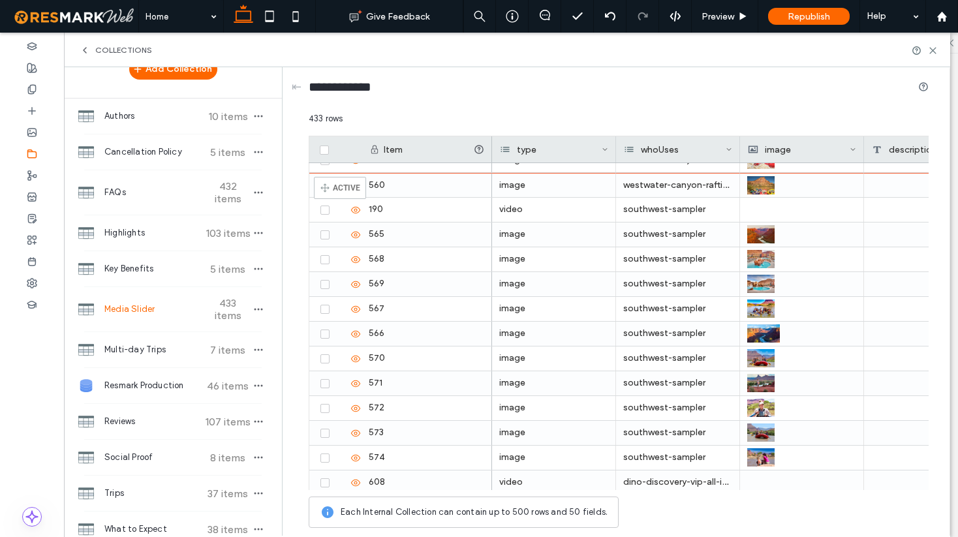
scroll to position [9223, 0]
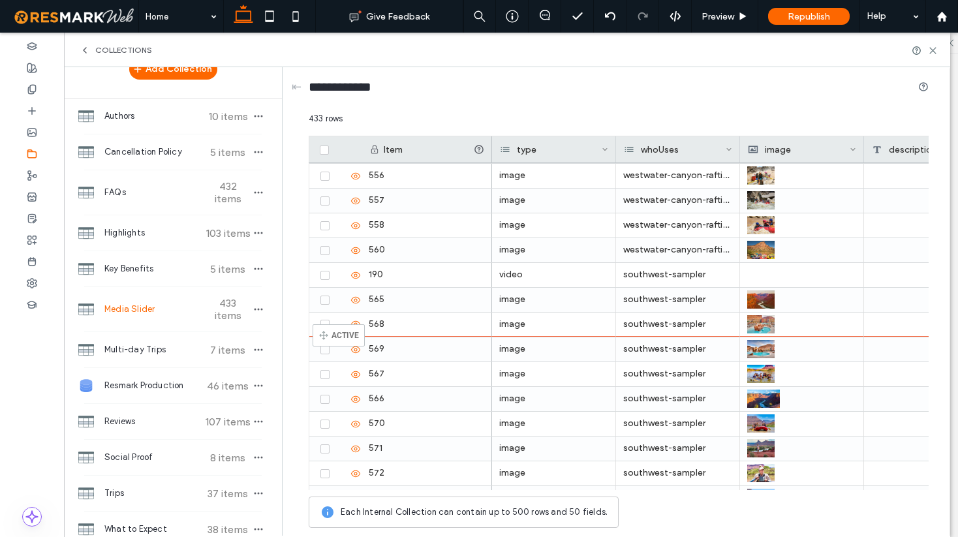
drag, startPoint x: 313, startPoint y: 325, endPoint x: 332, endPoint y: 331, distance: 19.8
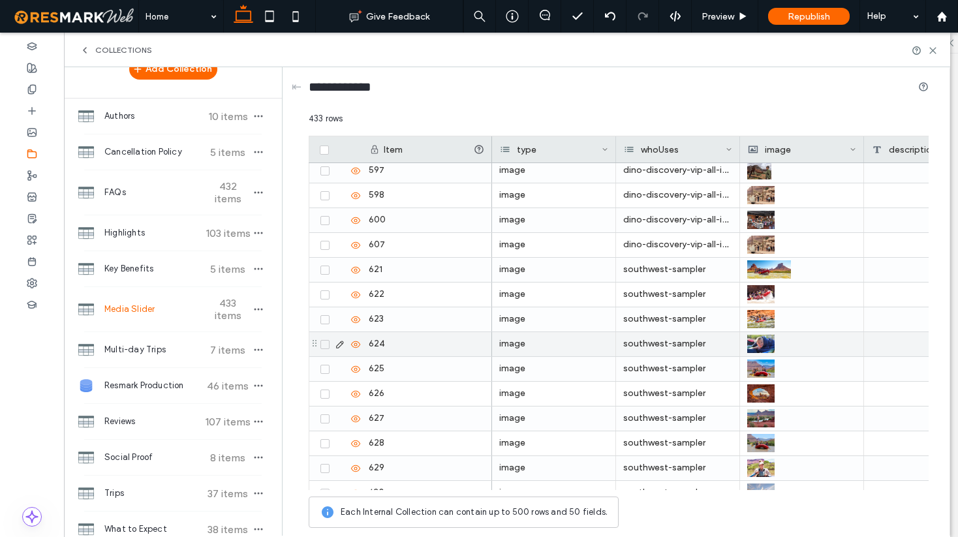
scroll to position [10095, 0]
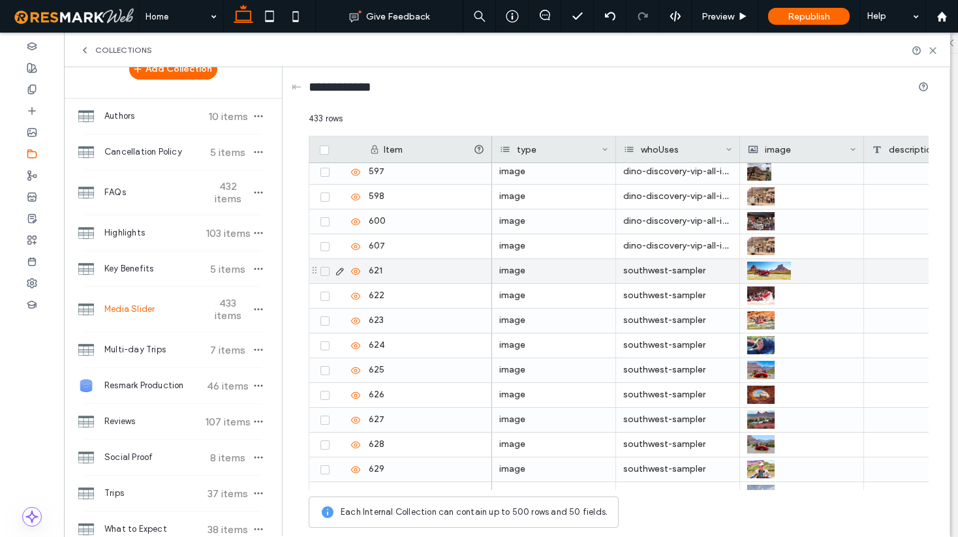
click at [326, 271] on icon at bounding box center [324, 271] width 5 height 4
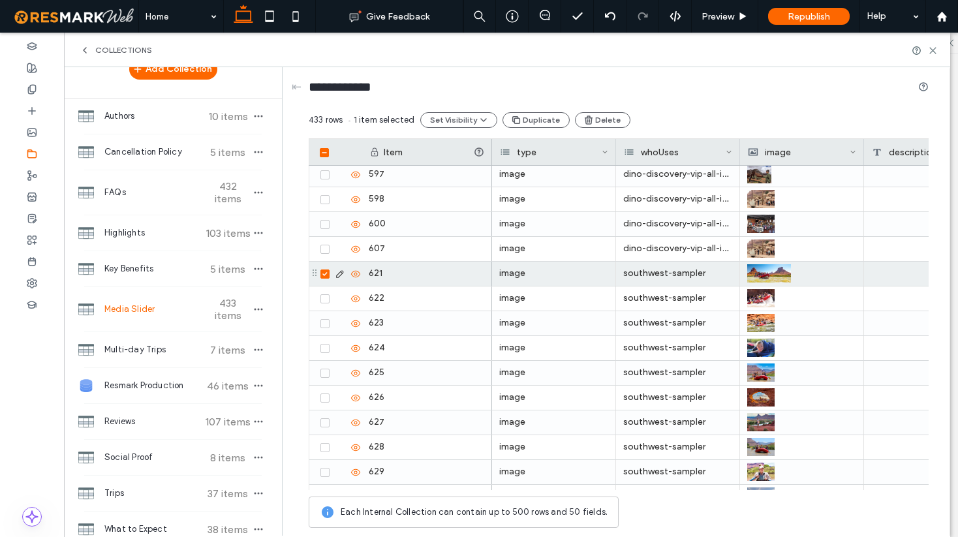
click at [326, 271] on span at bounding box center [324, 273] width 9 height 9
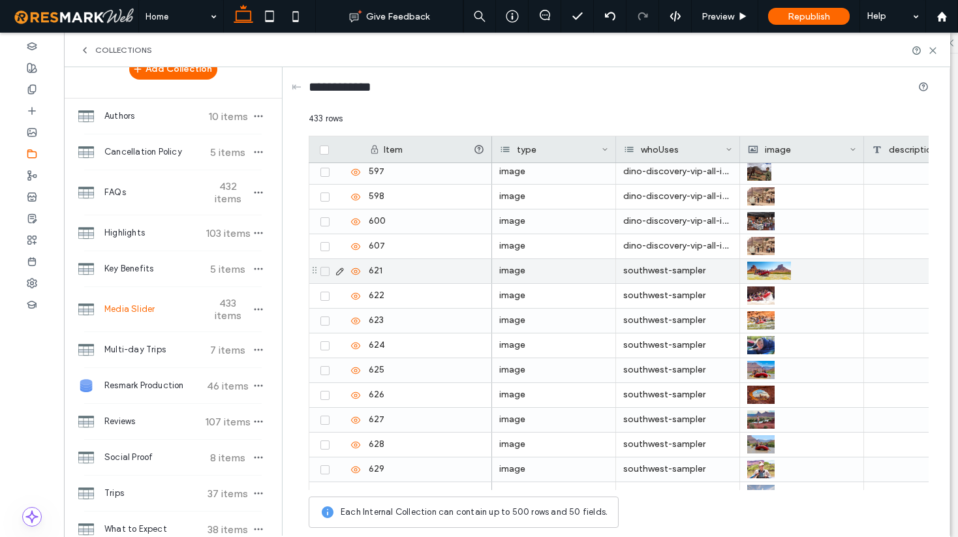
click at [326, 271] on icon at bounding box center [324, 271] width 5 height 4
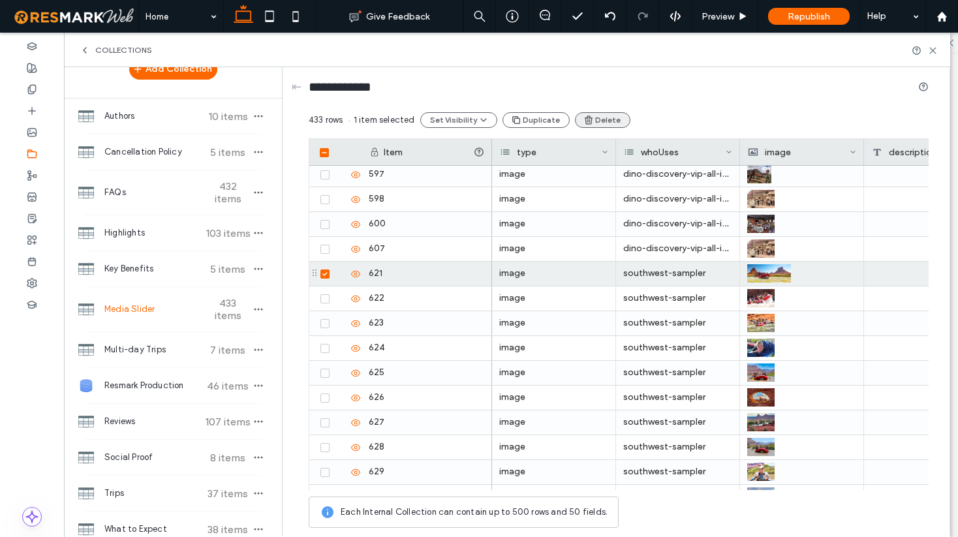
click at [604, 117] on button "Delete" at bounding box center [602, 120] width 55 height 16
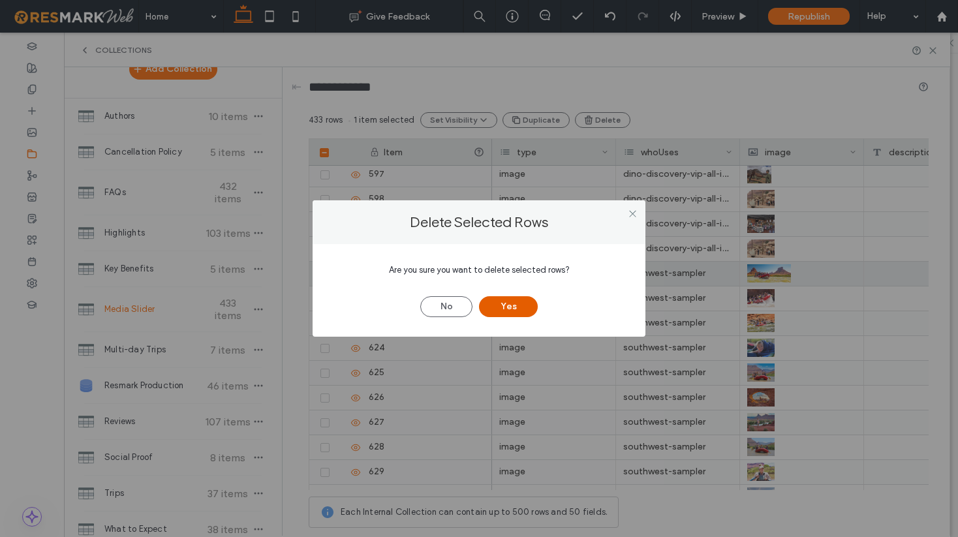
click at [504, 305] on button "Yes" at bounding box center [508, 306] width 59 height 21
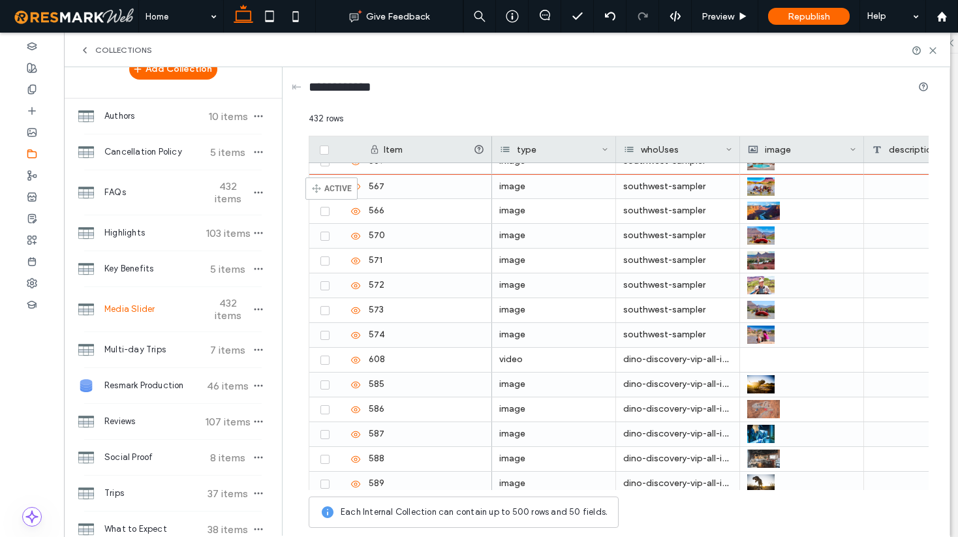
scroll to position [9322, 0]
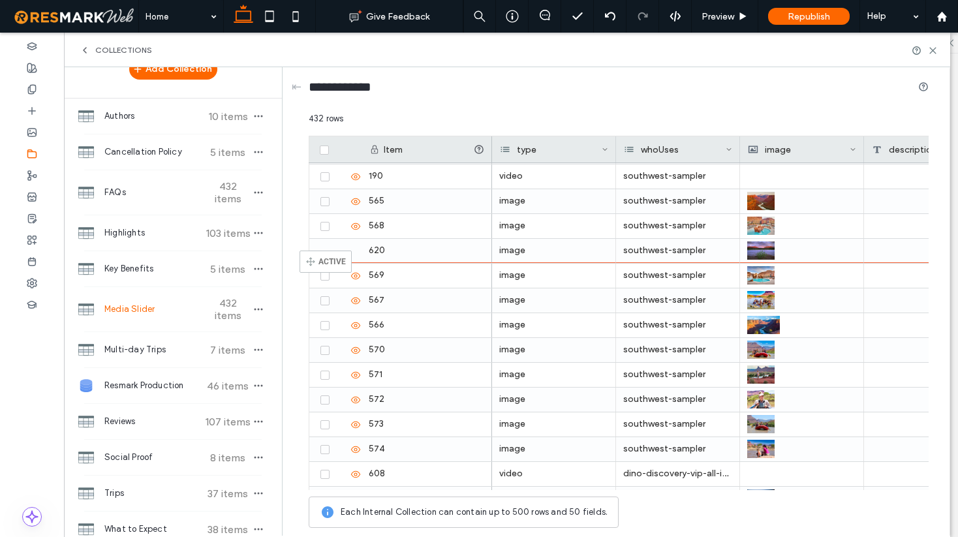
drag, startPoint x: 313, startPoint y: 271, endPoint x: 319, endPoint y: 257, distance: 15.2
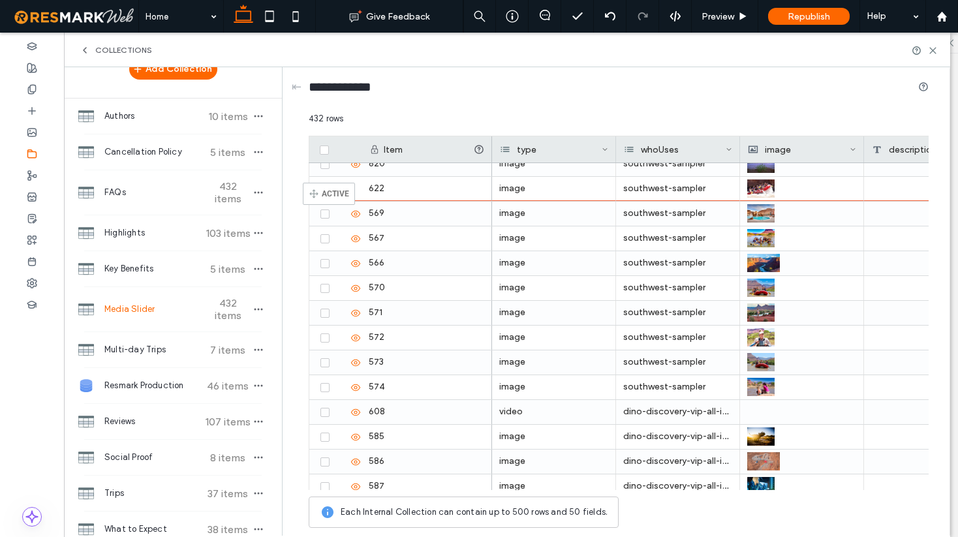
scroll to position [9343, 0]
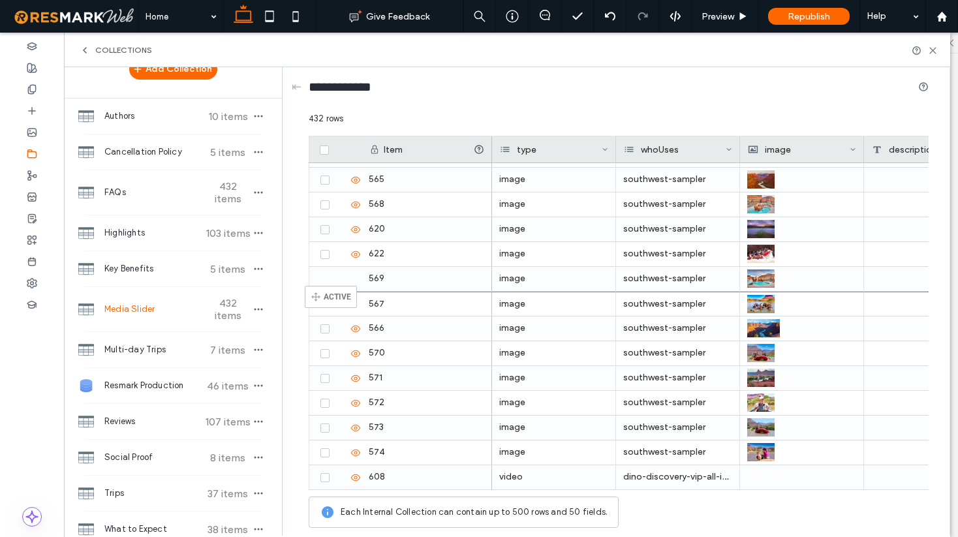
drag, startPoint x: 313, startPoint y: 264, endPoint x: 324, endPoint y: 293, distance: 31.0
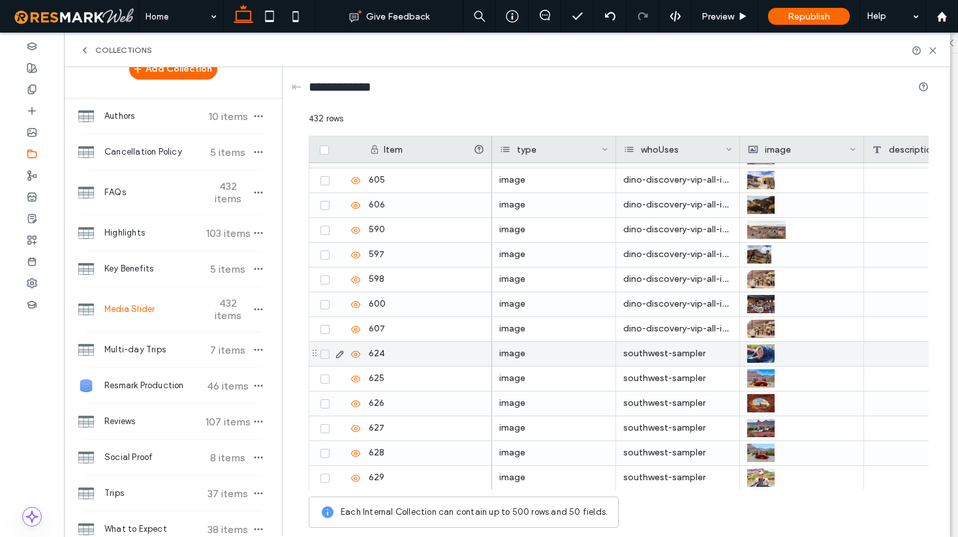
scroll to position [10080, 0]
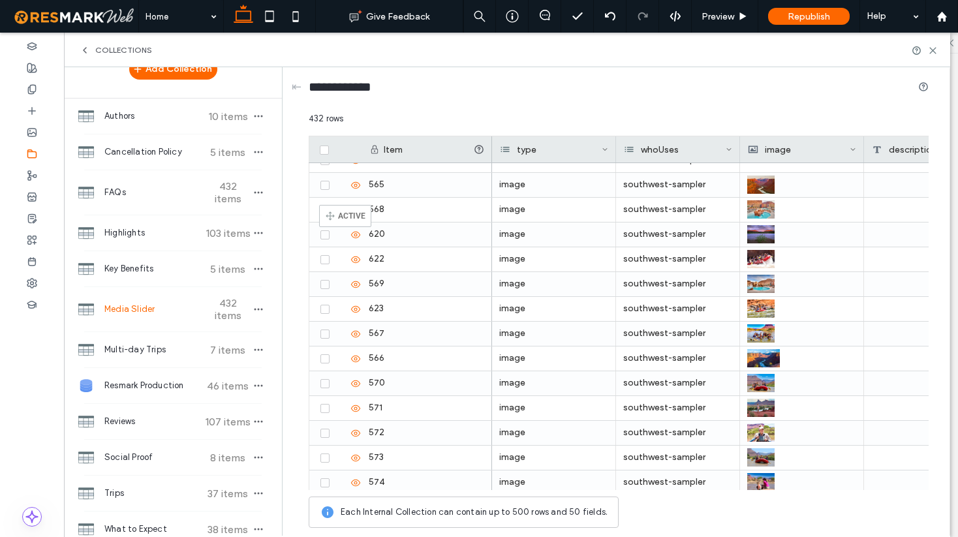
scroll to position [9273, 0]
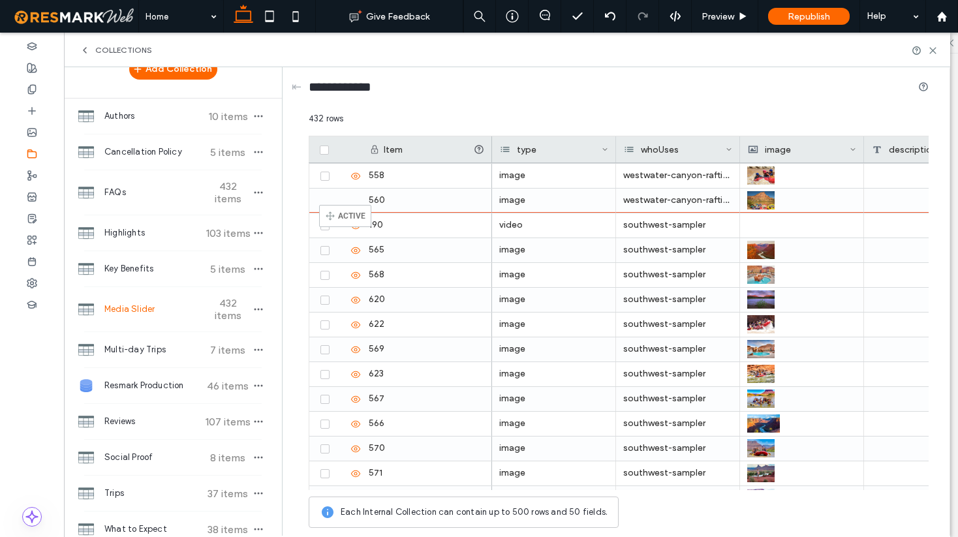
drag, startPoint x: 312, startPoint y: 335, endPoint x: 341, endPoint y: 219, distance: 119.0
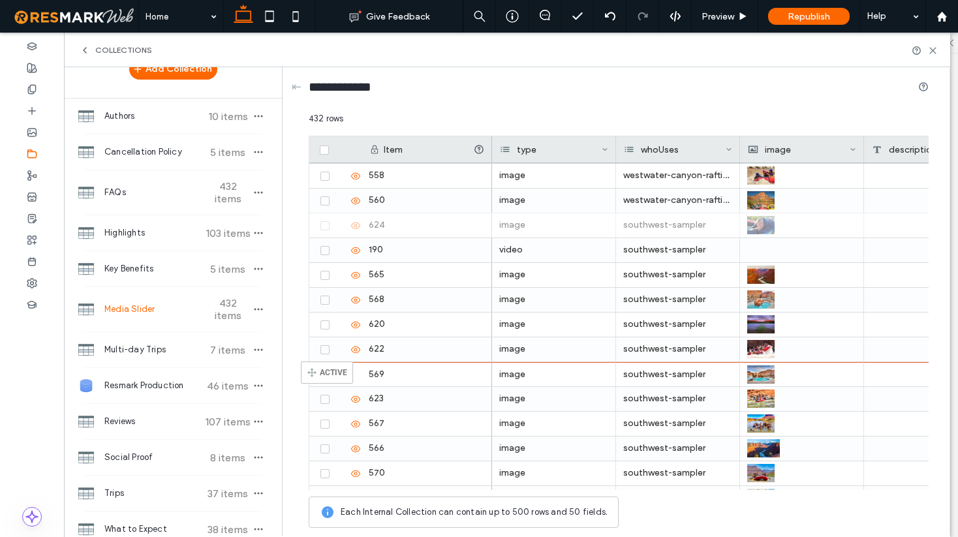
drag, startPoint x: 315, startPoint y: 224, endPoint x: 320, endPoint y: 372, distance: 148.2
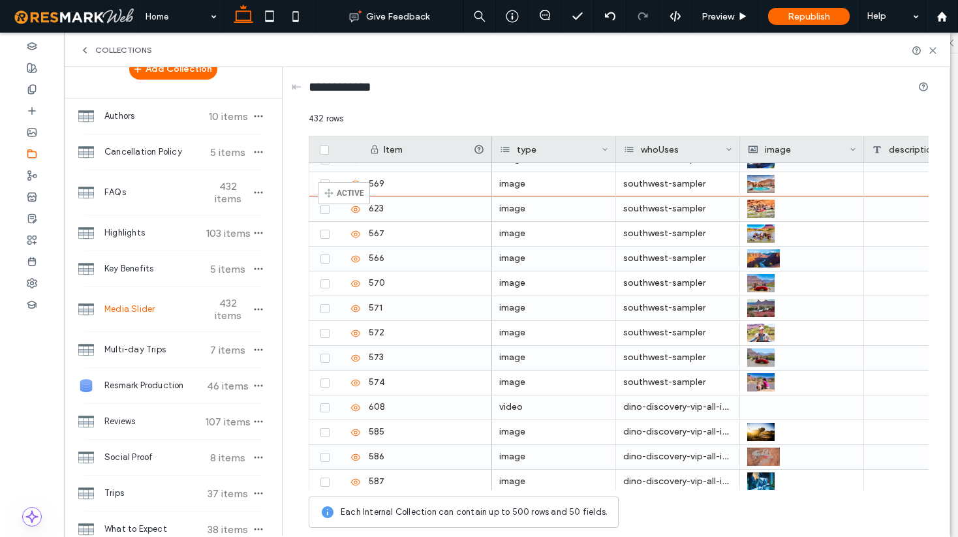
scroll to position [9398, 0]
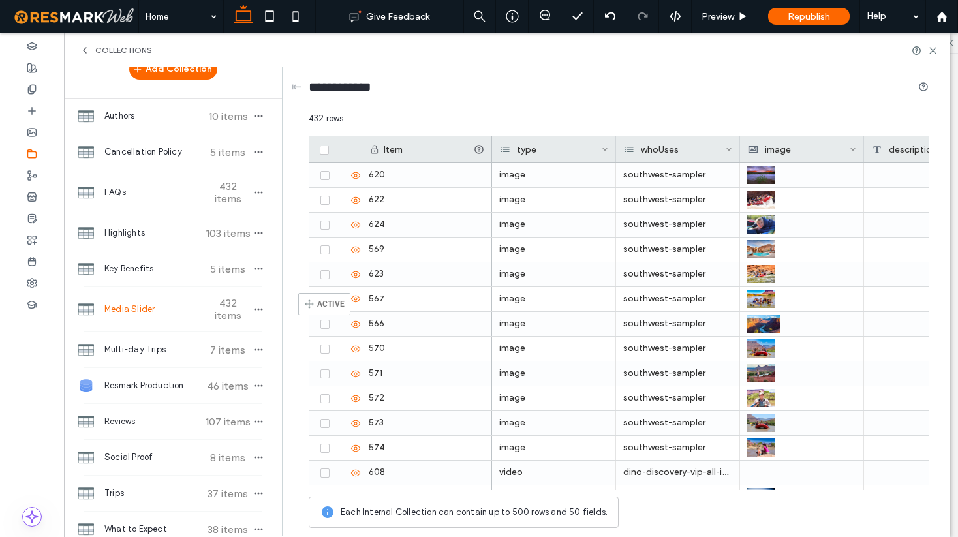
drag, startPoint x: 314, startPoint y: 281, endPoint x: 318, endPoint y: 299, distance: 18.7
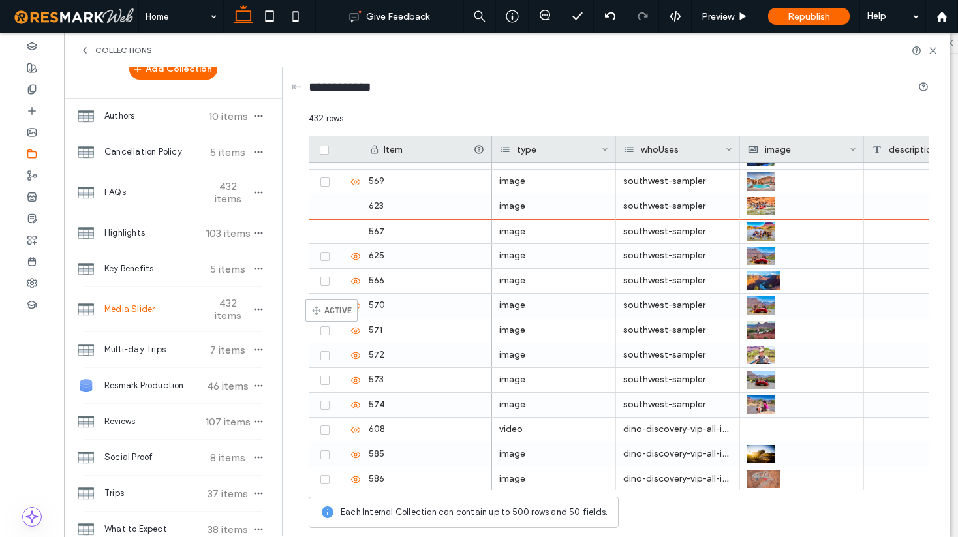
scroll to position [9400, 0]
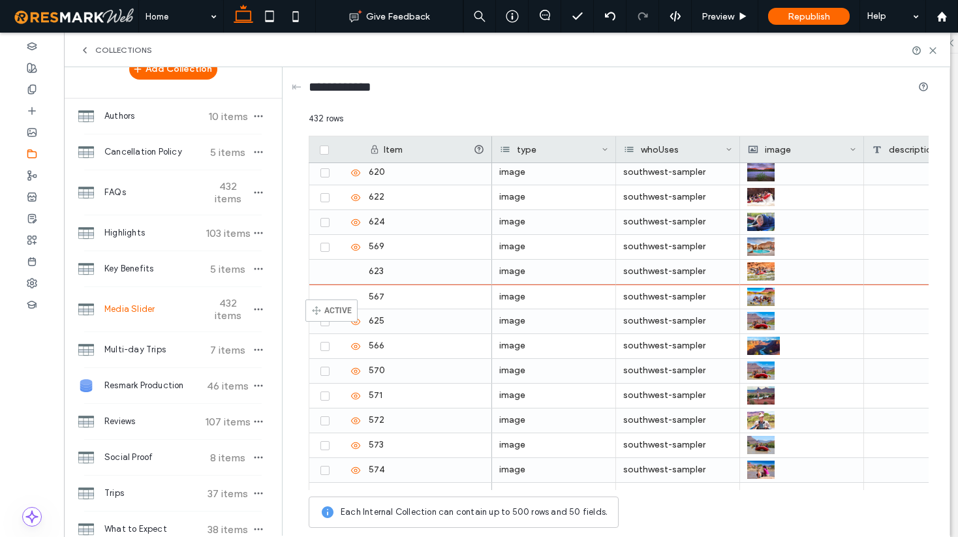
drag, startPoint x: 314, startPoint y: 207, endPoint x: 329, endPoint y: 334, distance: 128.2
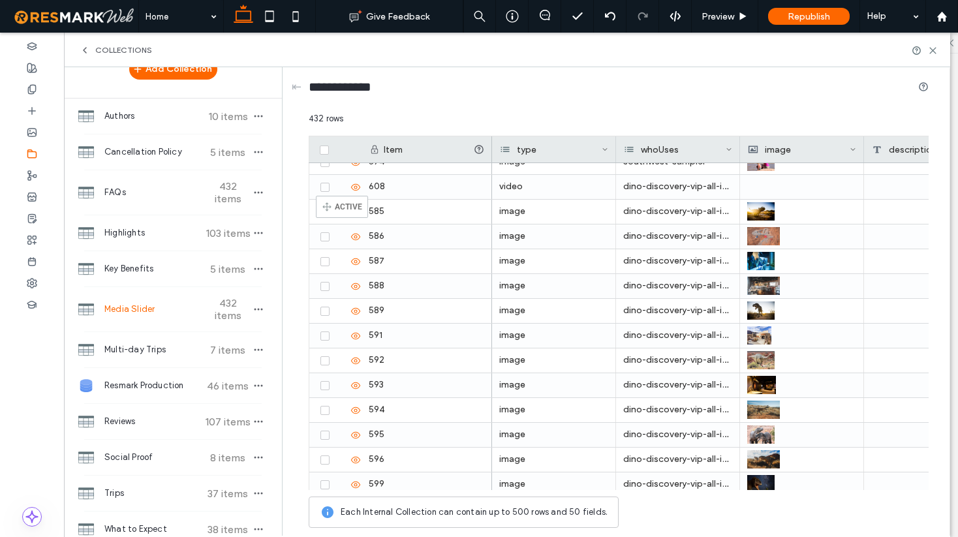
scroll to position [9668, 0]
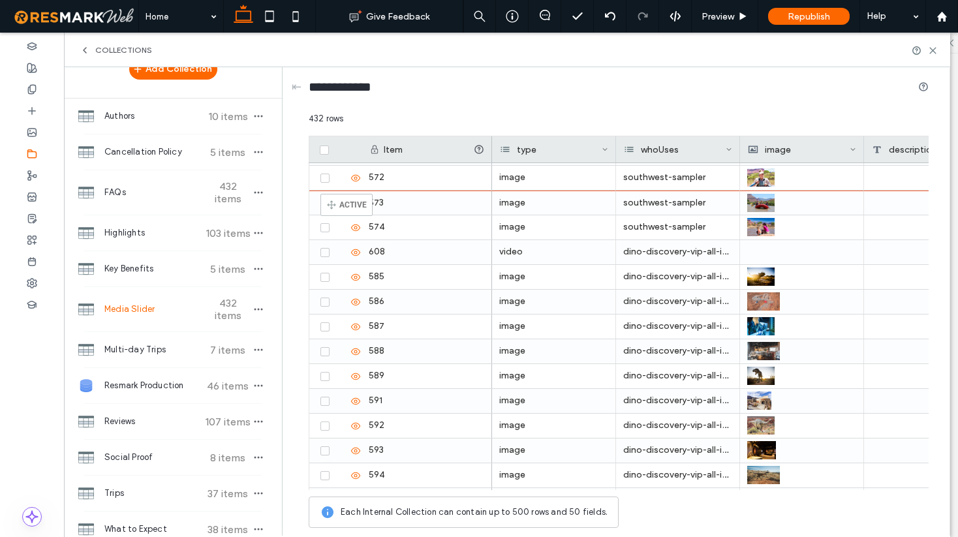
drag, startPoint x: 313, startPoint y: 403, endPoint x: 340, endPoint y: 200, distance: 204.8
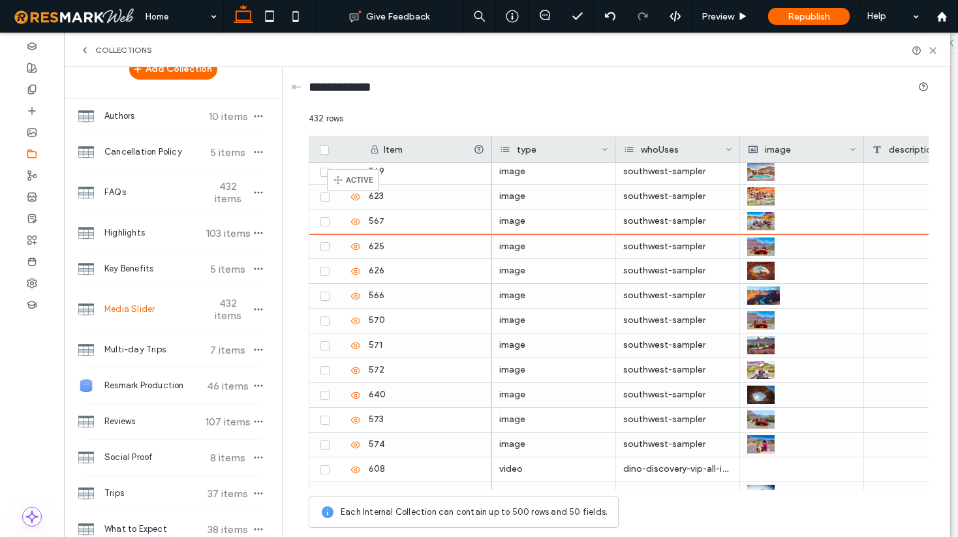
scroll to position [9410, 0]
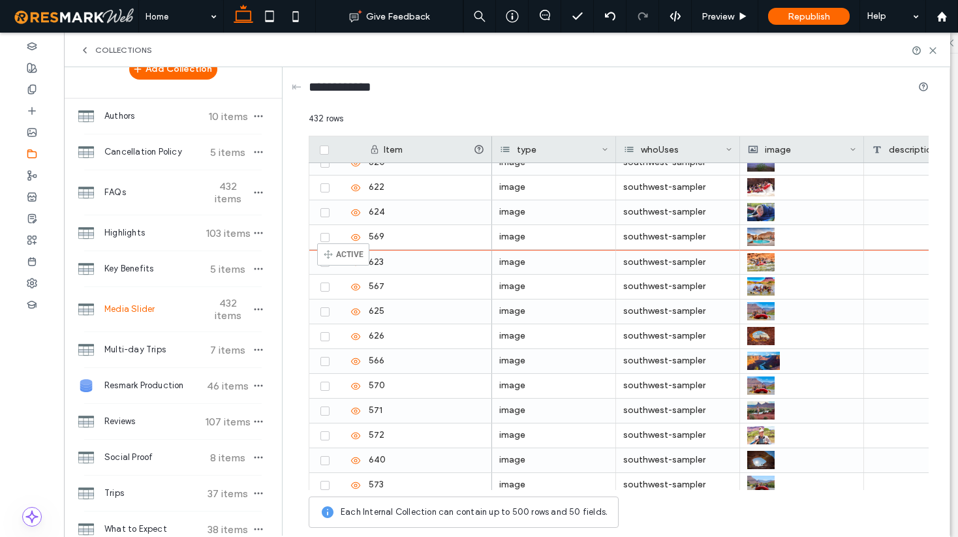
drag, startPoint x: 314, startPoint y: 327, endPoint x: 337, endPoint y: 249, distance: 80.9
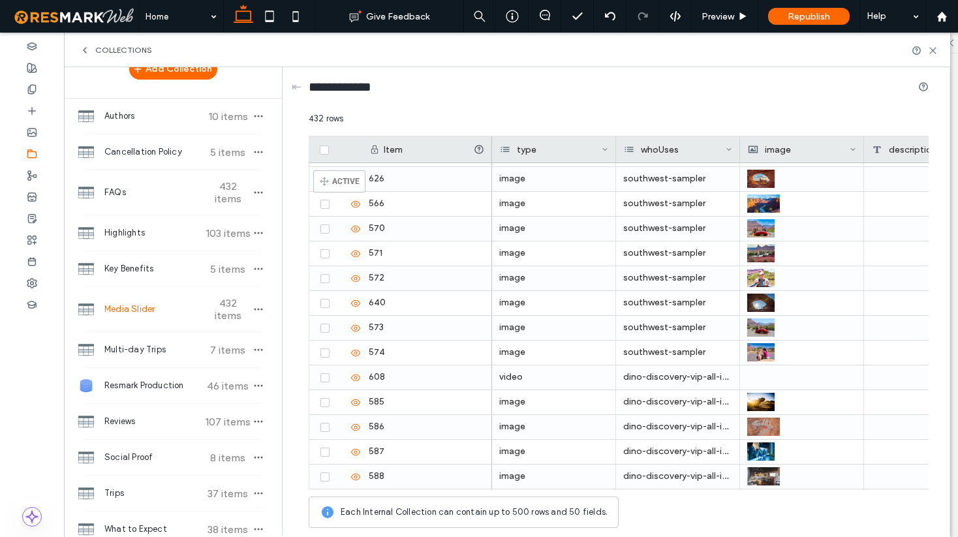
scroll to position [9467, 0]
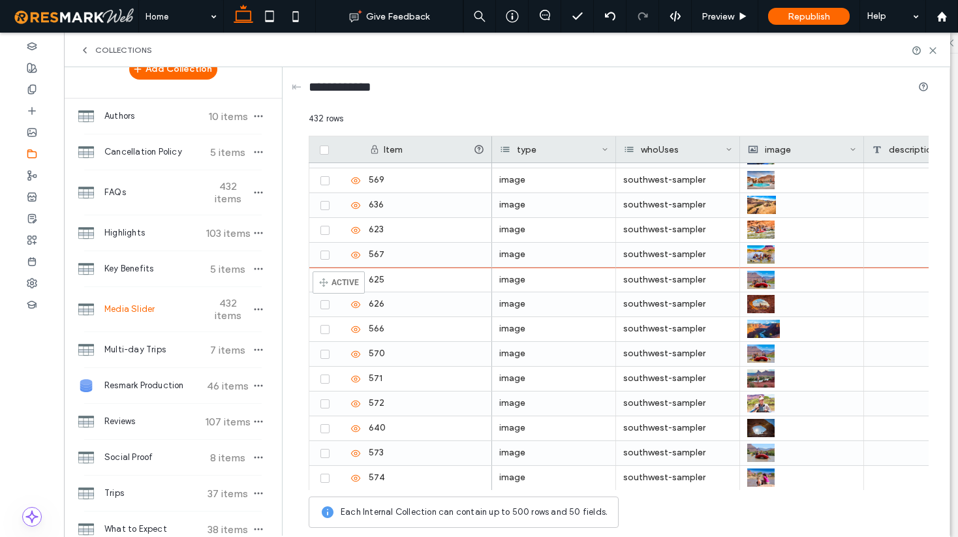
drag, startPoint x: 315, startPoint y: 354, endPoint x: 332, endPoint y: 284, distance: 71.8
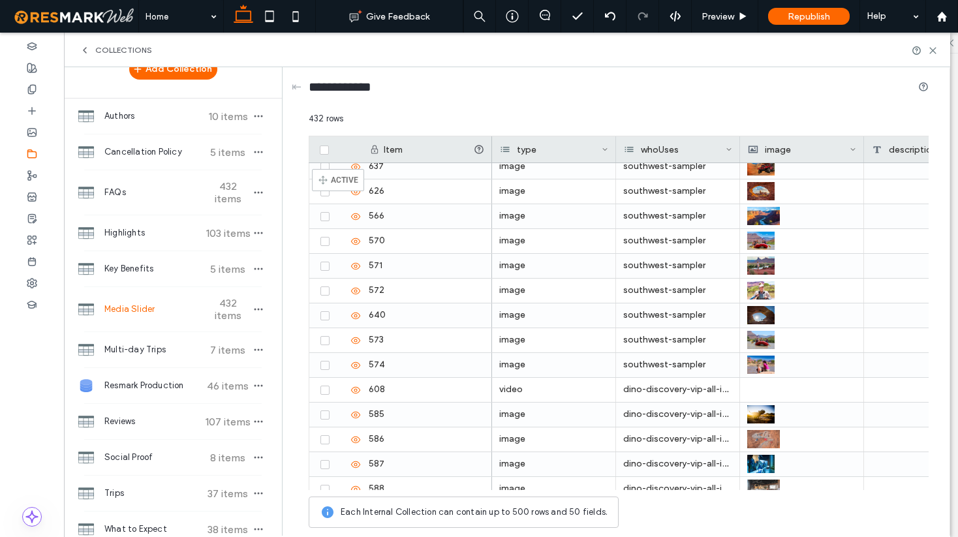
scroll to position [9474, 0]
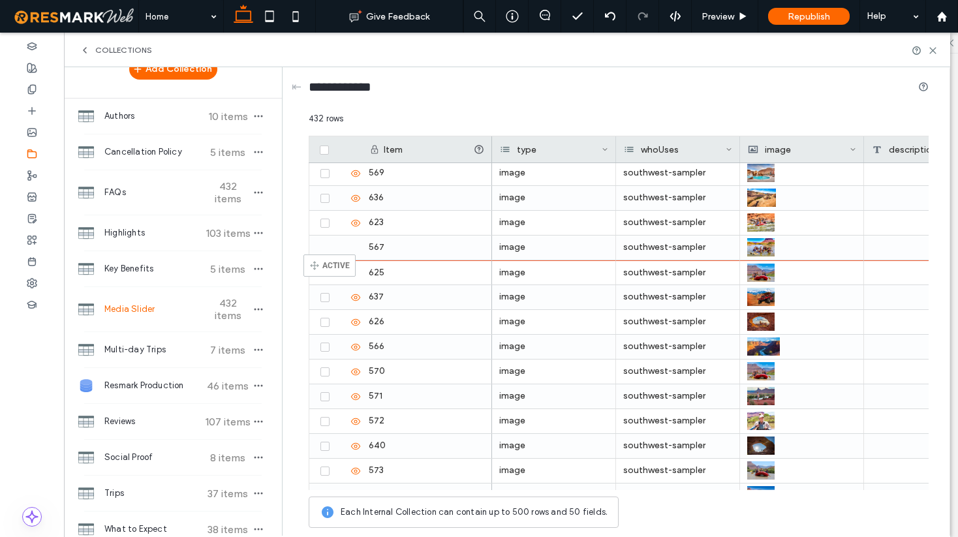
drag, startPoint x: 313, startPoint y: 330, endPoint x: 323, endPoint y: 261, distance: 69.9
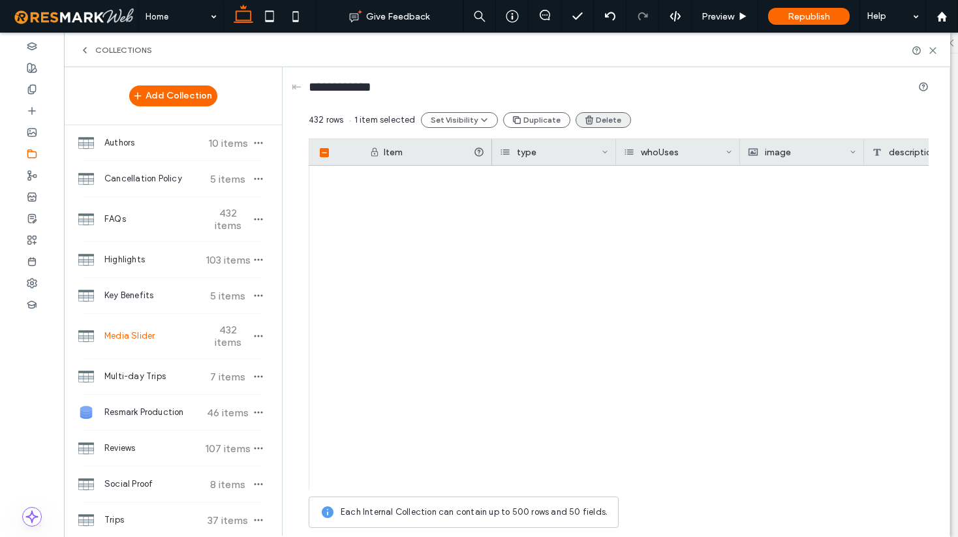
scroll to position [0, 76]
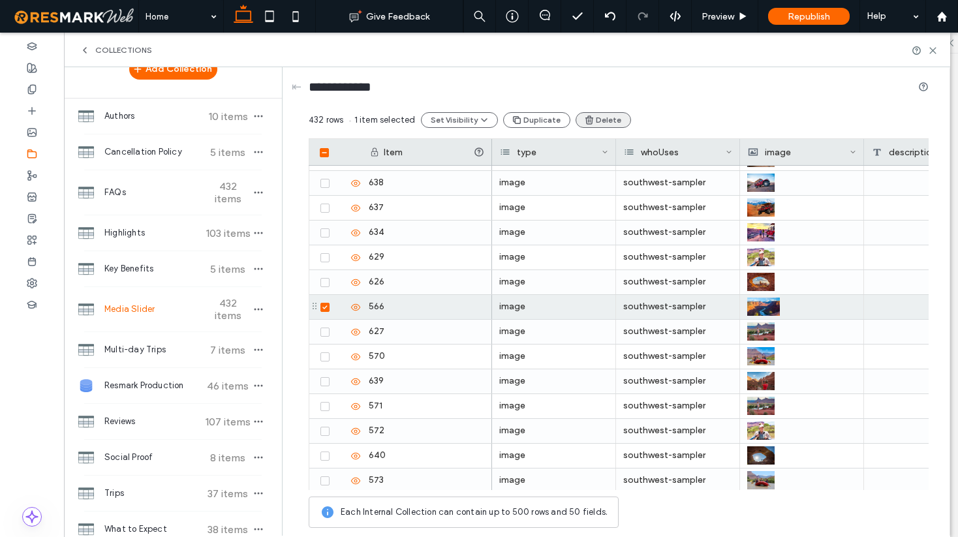
click at [609, 121] on button "Delete" at bounding box center [602, 120] width 55 height 16
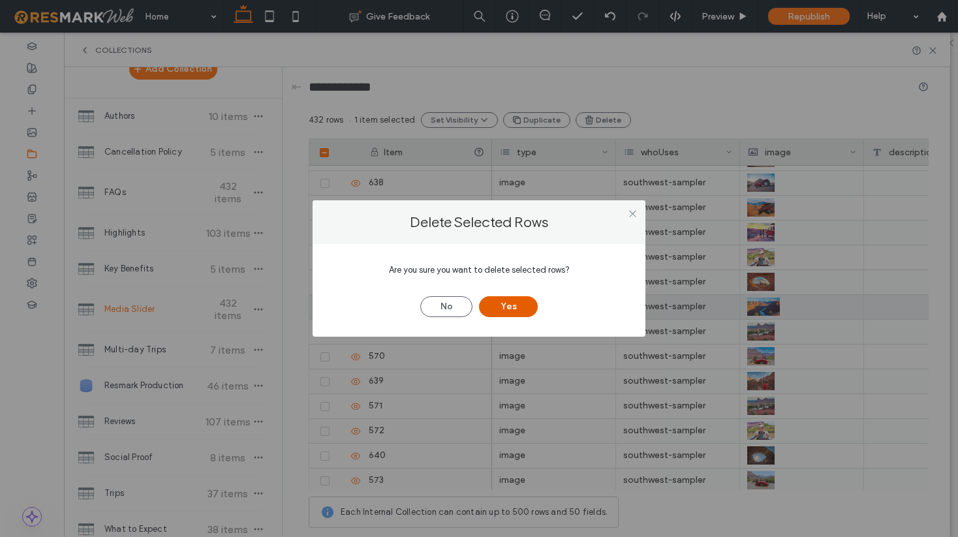
click at [518, 305] on button "Yes" at bounding box center [508, 306] width 59 height 21
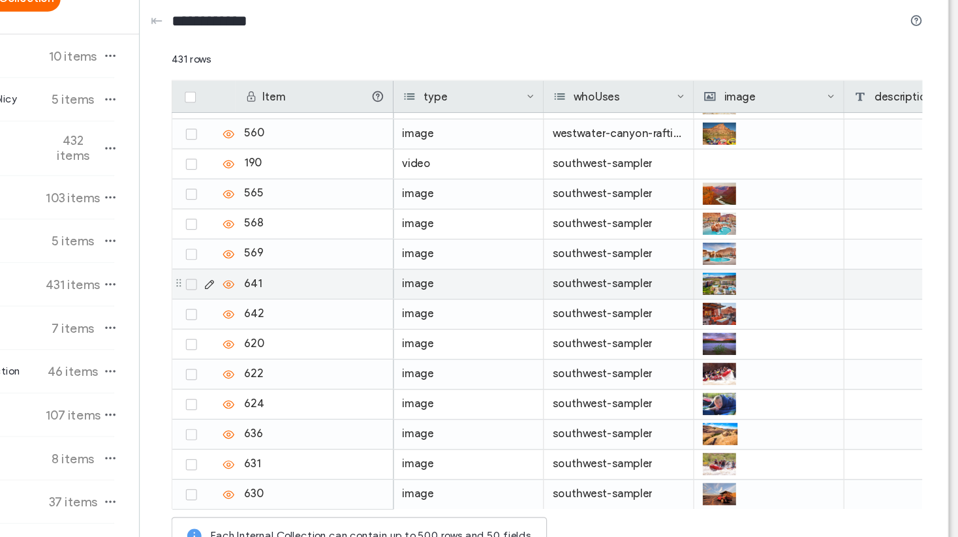
scroll to position [0, 0]
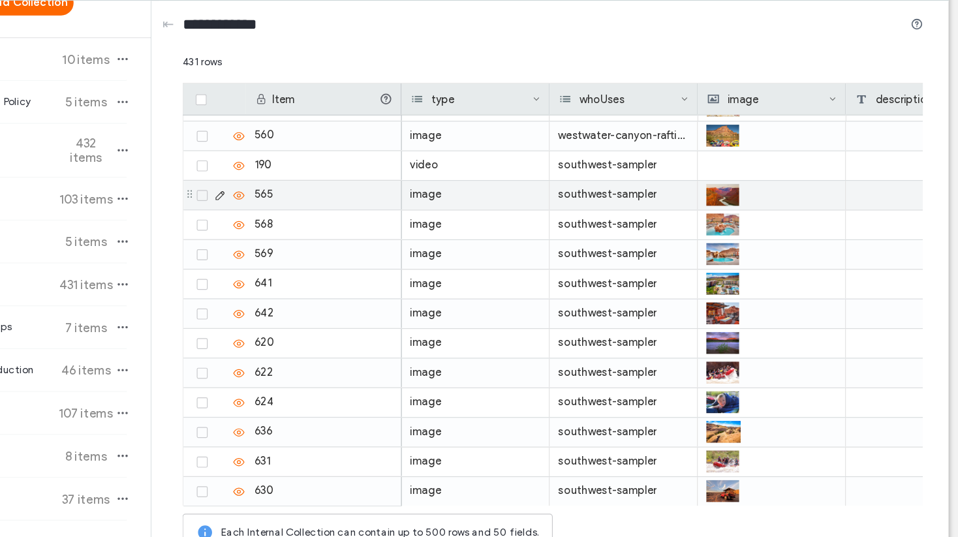
click at [322, 231] on icon at bounding box center [324, 230] width 5 height 4
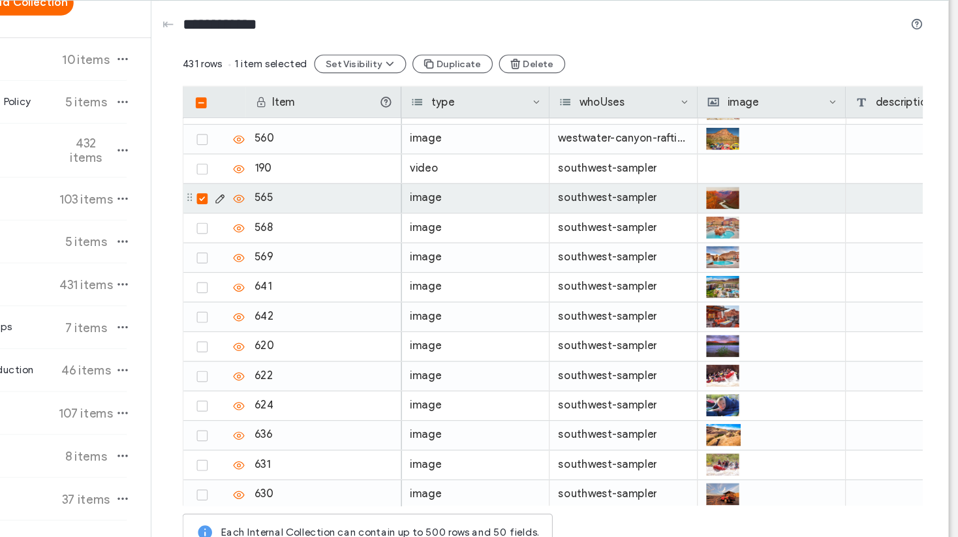
click at [325, 232] on icon at bounding box center [324, 233] width 5 height 4
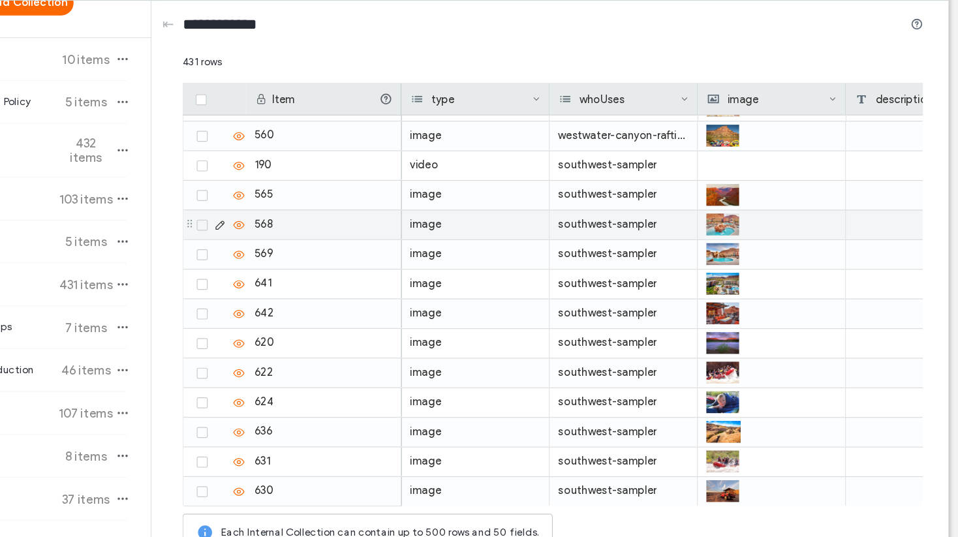
click at [325, 258] on span at bounding box center [324, 255] width 9 height 9
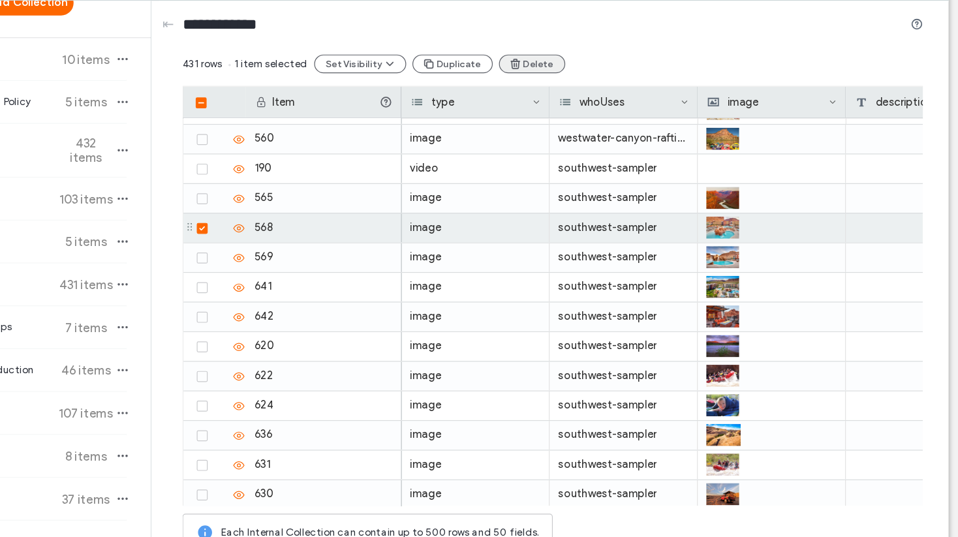
click at [588, 119] on button "Delete" at bounding box center [601, 120] width 55 height 16
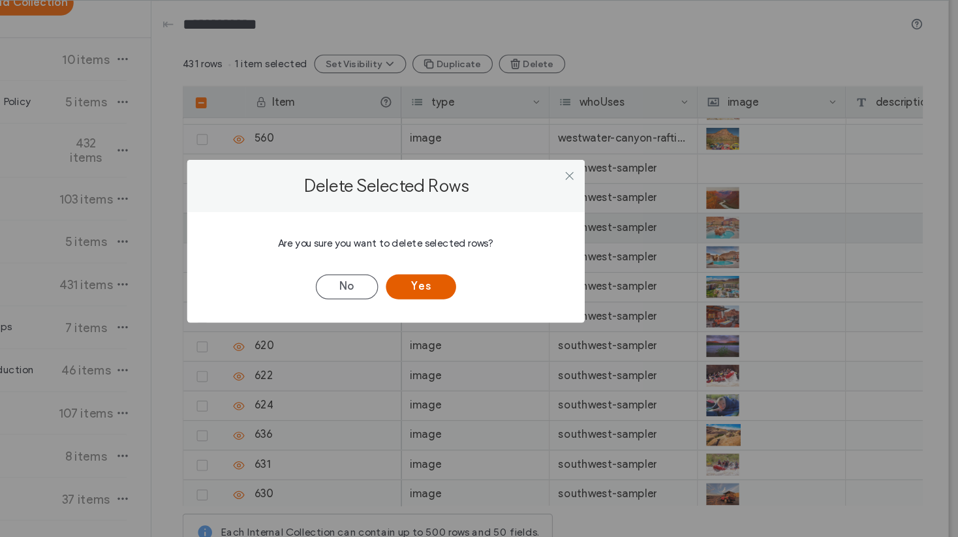
click at [521, 308] on button "Yes" at bounding box center [508, 306] width 59 height 21
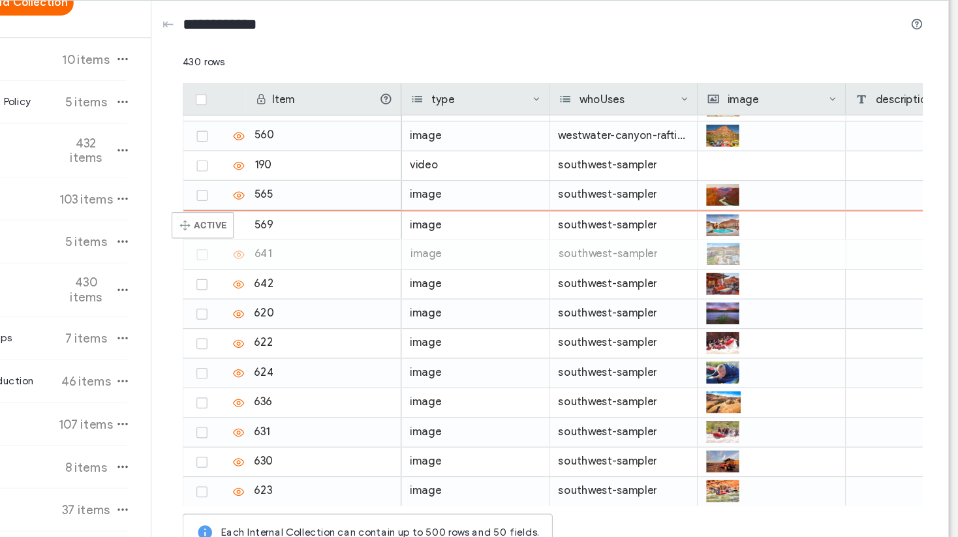
drag, startPoint x: 314, startPoint y: 283, endPoint x: 320, endPoint y: 248, distance: 35.1
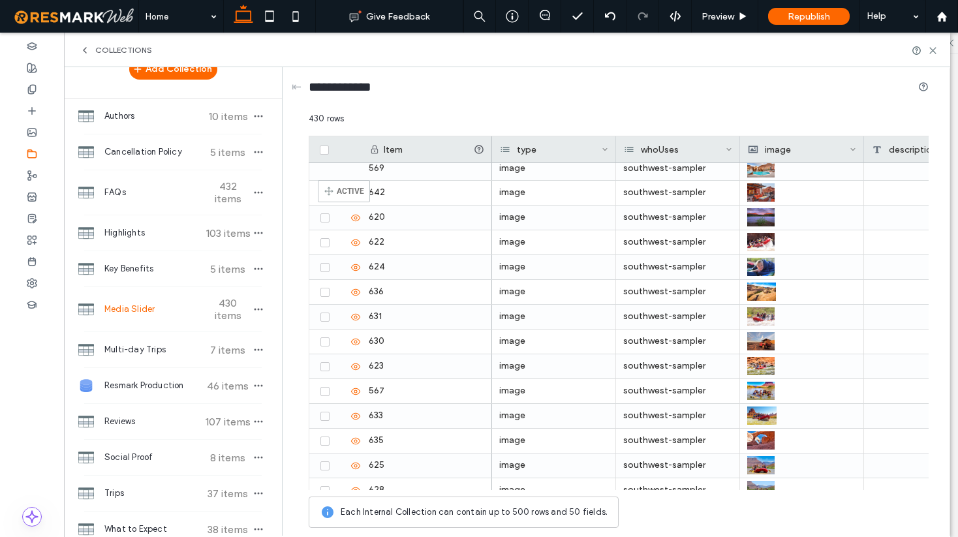
scroll to position [9362, 0]
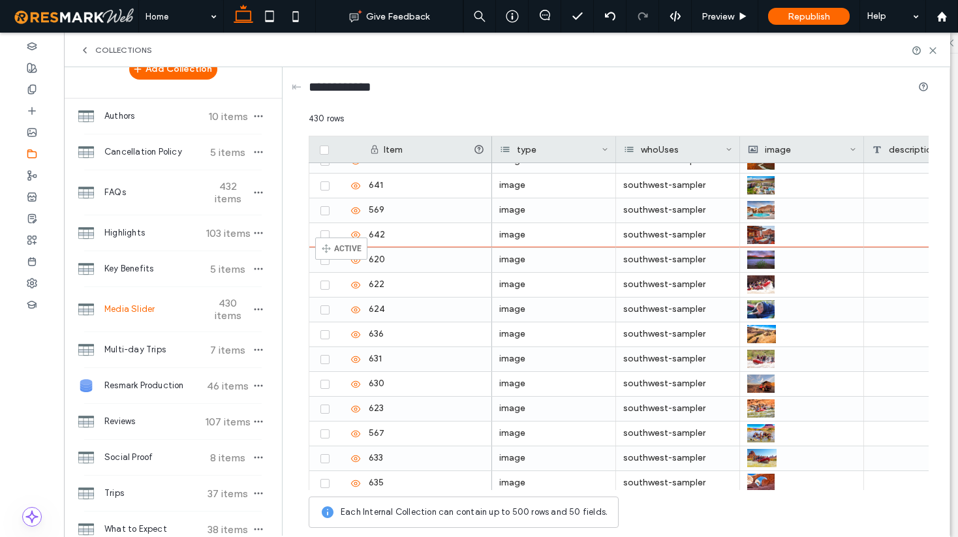
drag, startPoint x: 314, startPoint y: 302, endPoint x: 335, endPoint y: 243, distance: 62.1
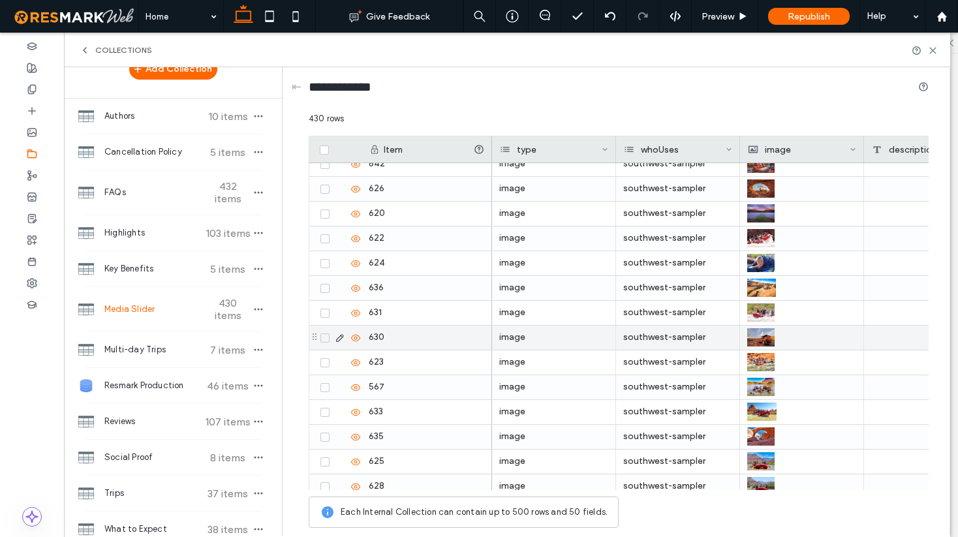
scroll to position [9435, 0]
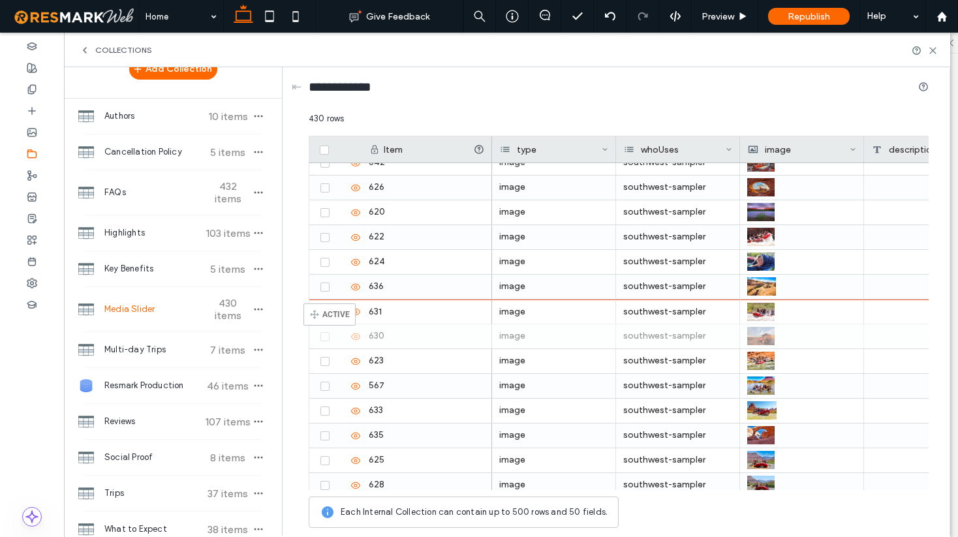
drag, startPoint x: 315, startPoint y: 335, endPoint x: 323, endPoint y: 309, distance: 26.6
drag, startPoint x: 314, startPoint y: 435, endPoint x: 358, endPoint y: 210, distance: 229.4
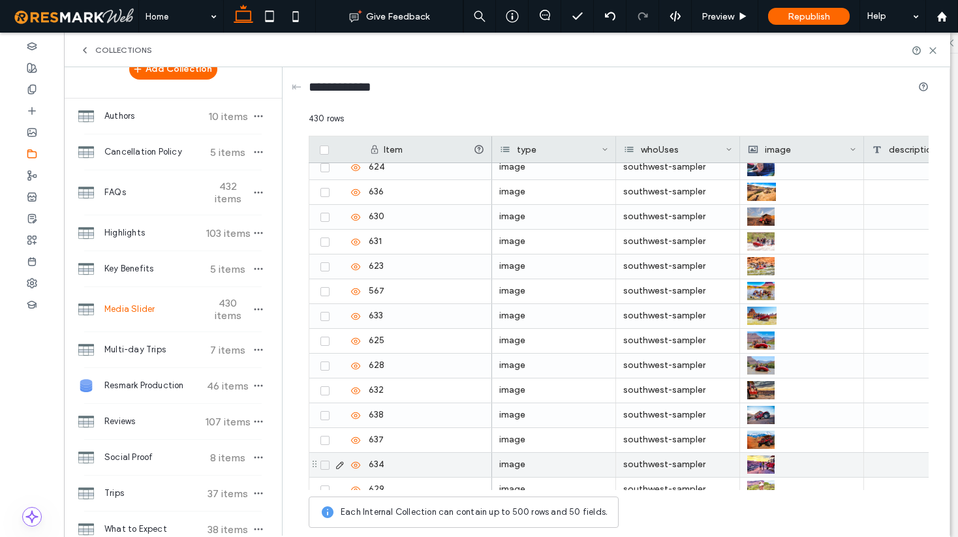
scroll to position [9591, 0]
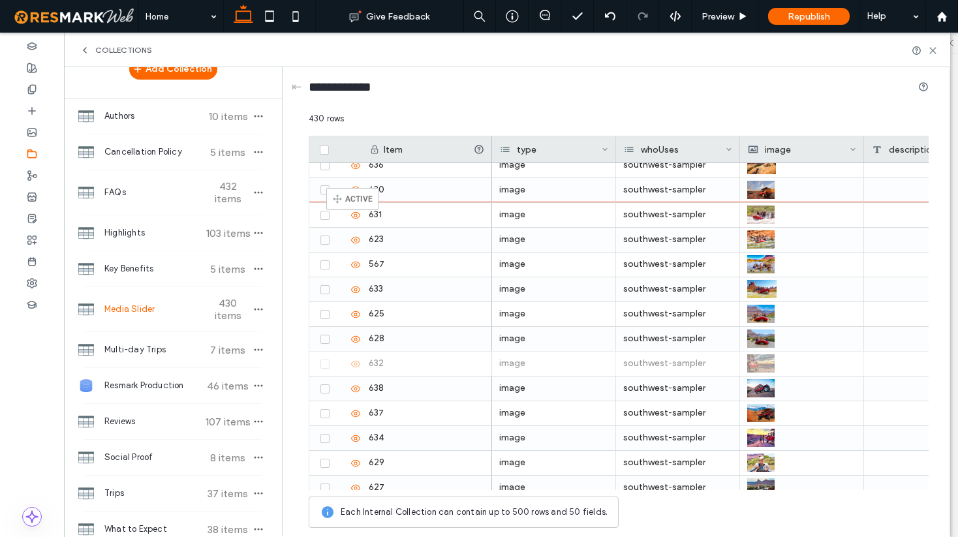
drag, startPoint x: 315, startPoint y: 355, endPoint x: 346, endPoint y: 194, distance: 164.1
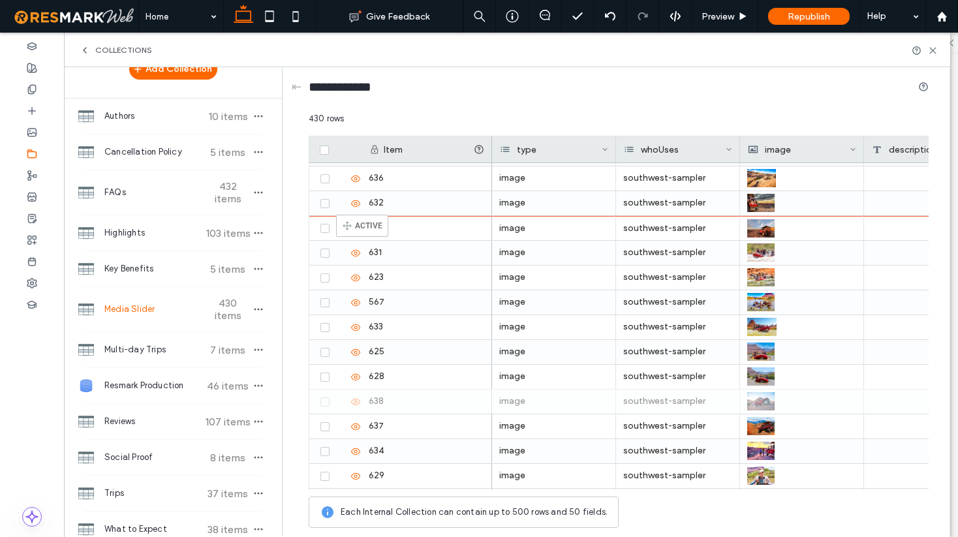
drag, startPoint x: 314, startPoint y: 403, endPoint x: 356, endPoint y: 221, distance: 187.4
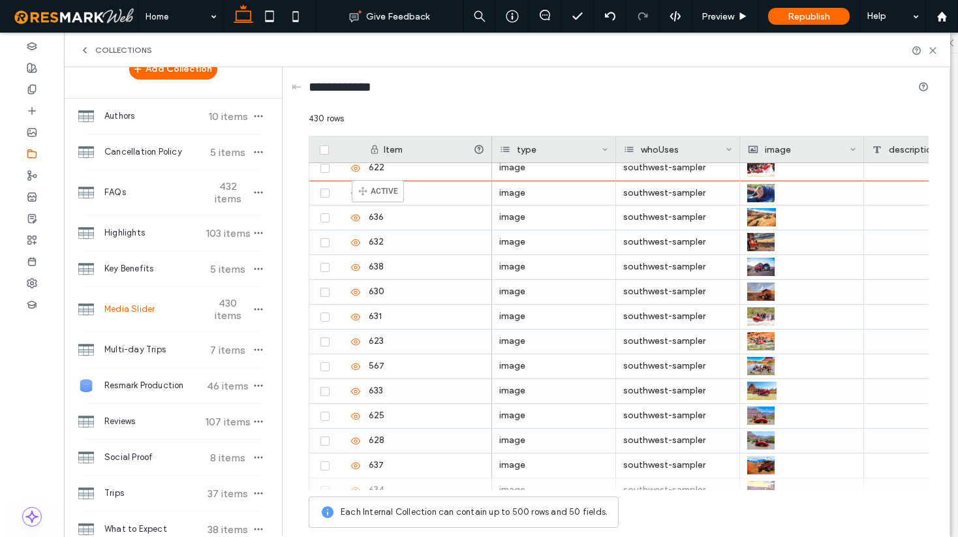
scroll to position [9509, 0]
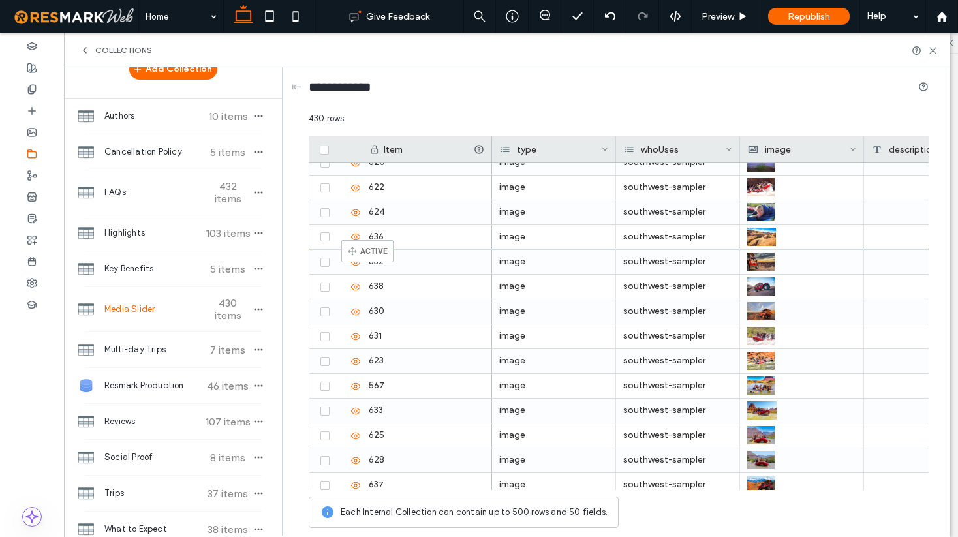
drag, startPoint x: 314, startPoint y: 450, endPoint x: 361, endPoint y: 246, distance: 208.9
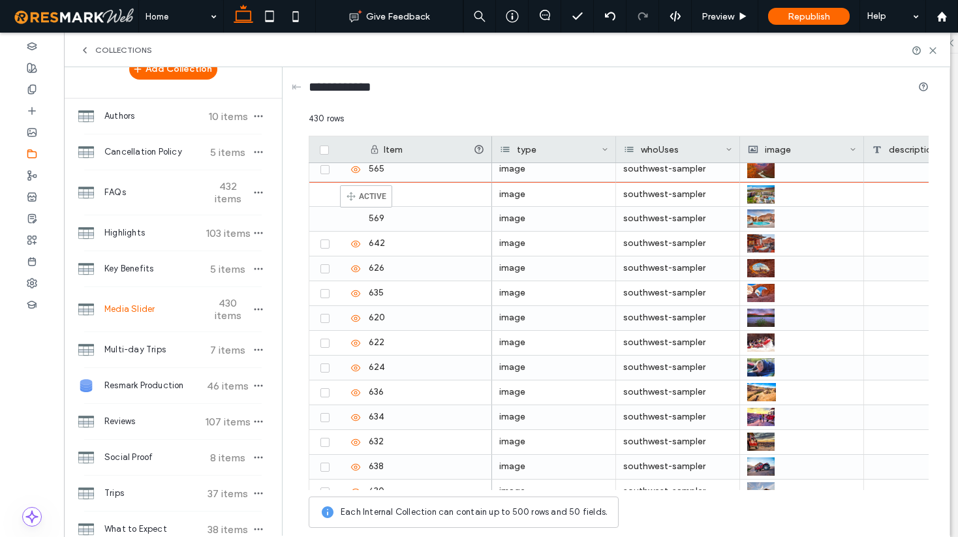
scroll to position [9318, 0]
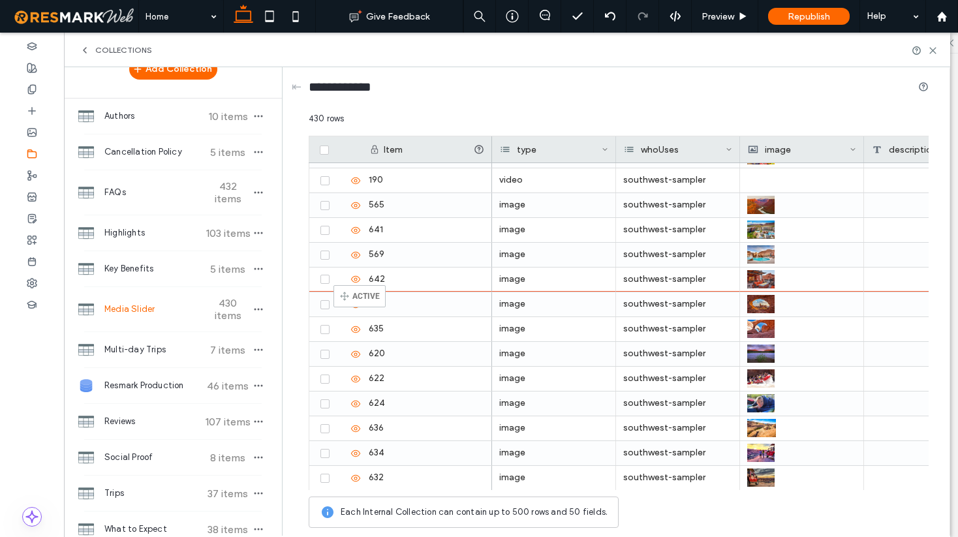
drag, startPoint x: 312, startPoint y: 387, endPoint x: 353, endPoint y: 291, distance: 104.4
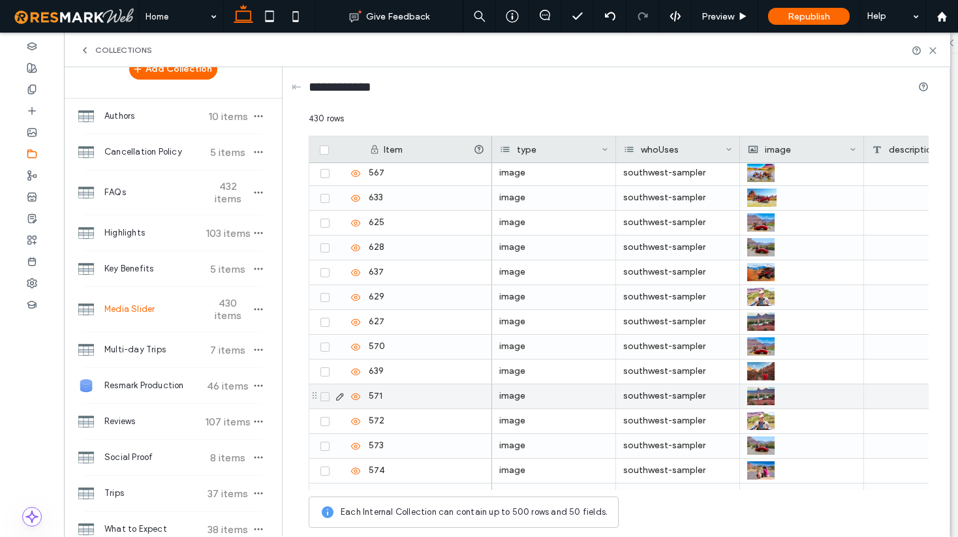
scroll to position [9770, 0]
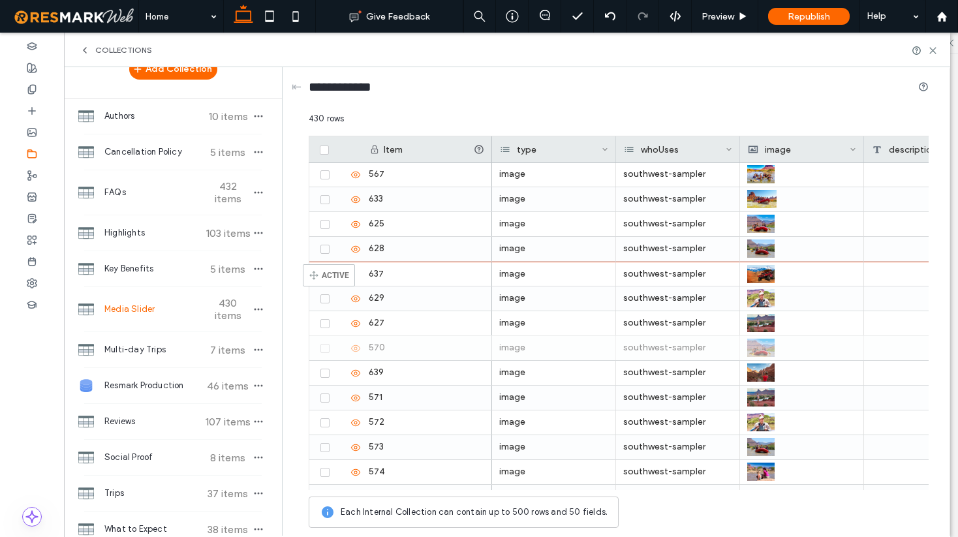
drag, startPoint x: 311, startPoint y: 349, endPoint x: 323, endPoint y: 268, distance: 81.8
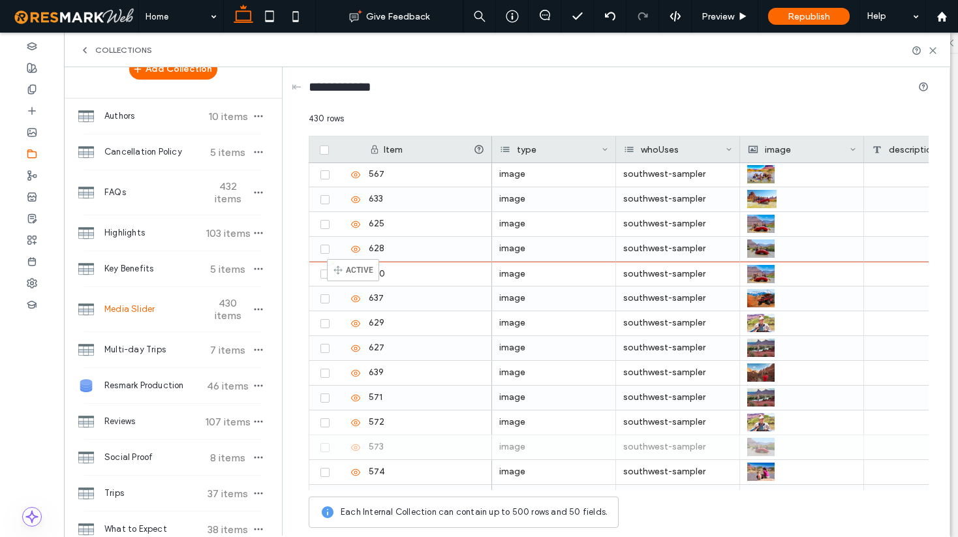
drag, startPoint x: 313, startPoint y: 446, endPoint x: 346, endPoint y: 265, distance: 183.8
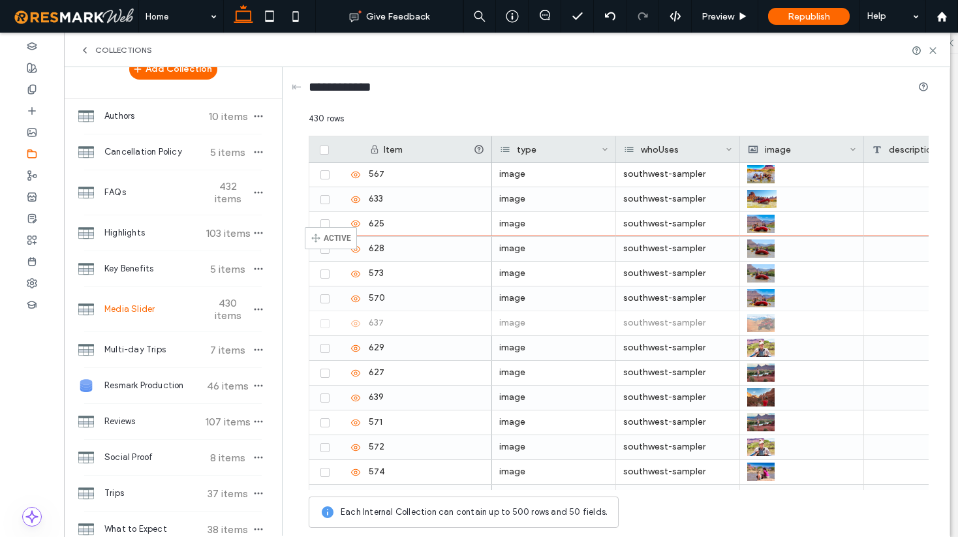
drag, startPoint x: 313, startPoint y: 322, endPoint x: 324, endPoint y: 233, distance: 89.5
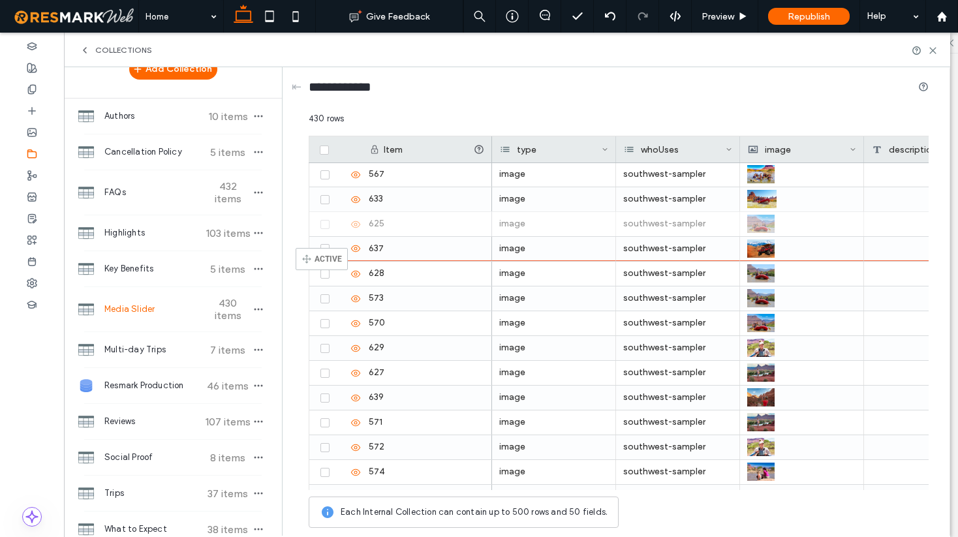
drag, startPoint x: 315, startPoint y: 224, endPoint x: 315, endPoint y: 254, distance: 29.4
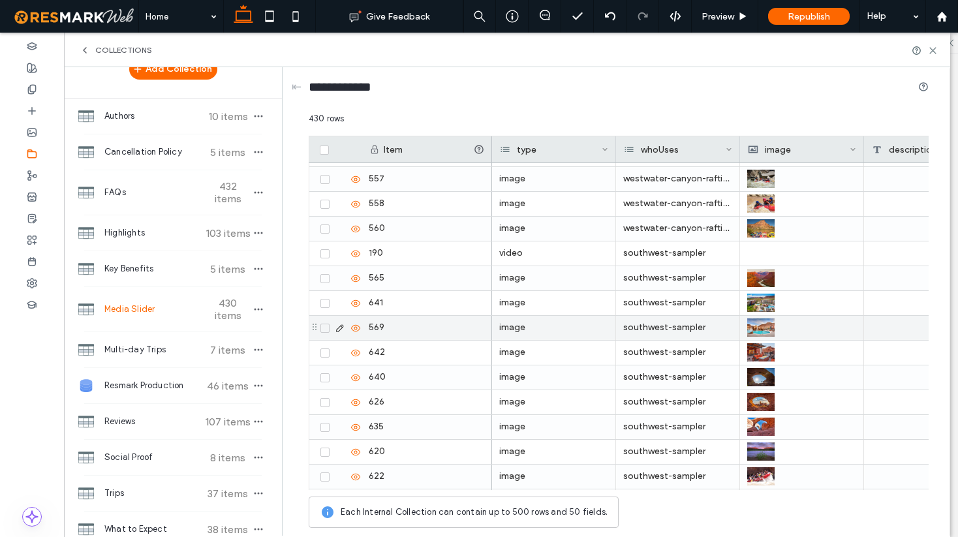
scroll to position [9244, 0]
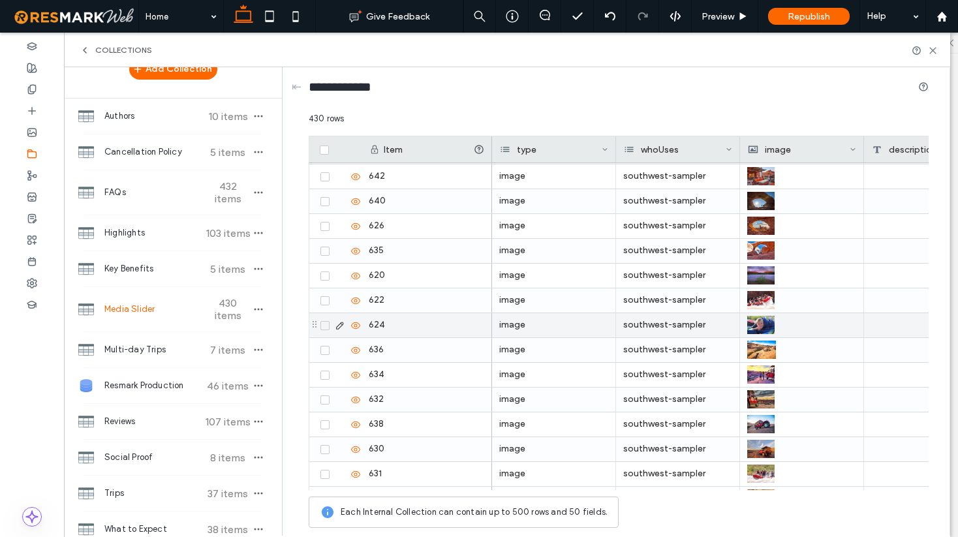
scroll to position [9418, 0]
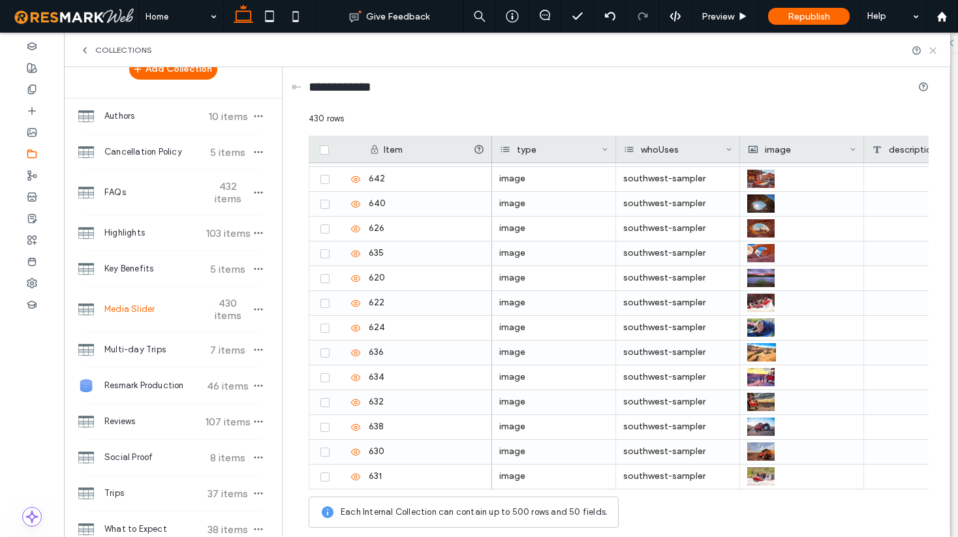
click at [935, 49] on icon at bounding box center [933, 51] width 10 height 10
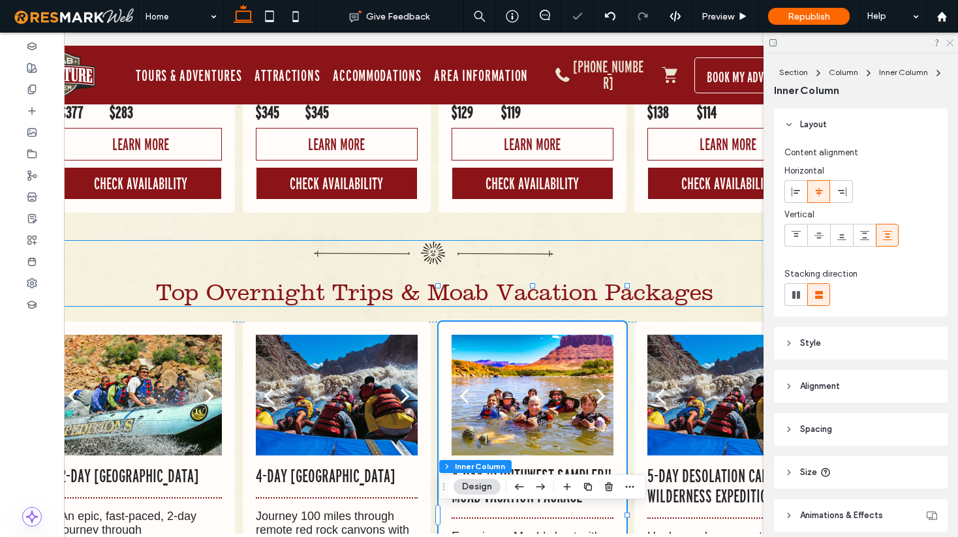
click at [953, 45] on icon at bounding box center [949, 42] width 8 height 8
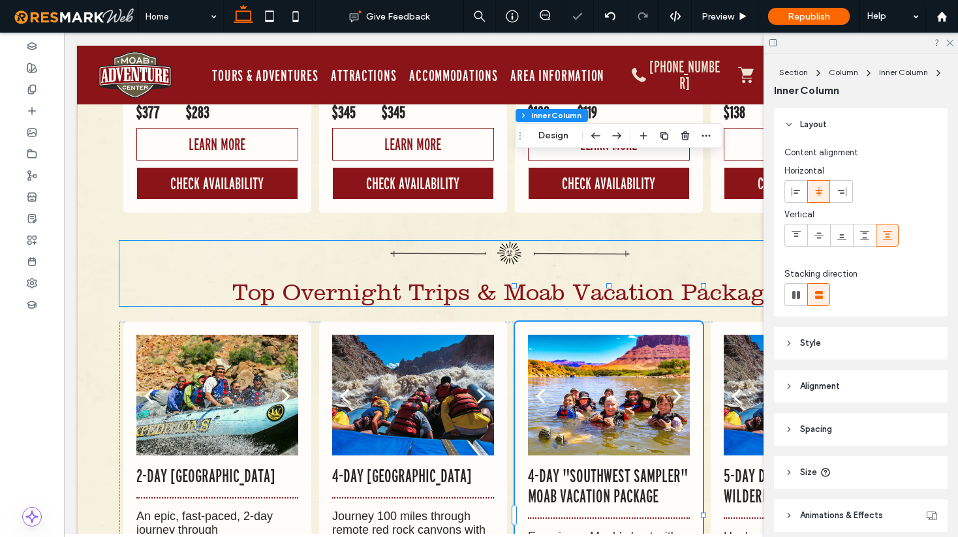
scroll to position [0, 0]
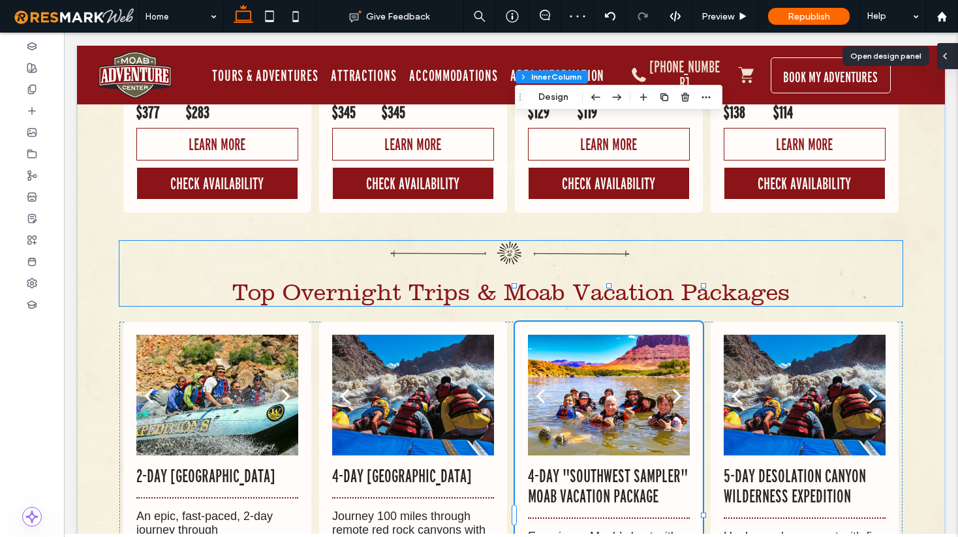
click at [953, 43] on div at bounding box center [947, 56] width 21 height 26
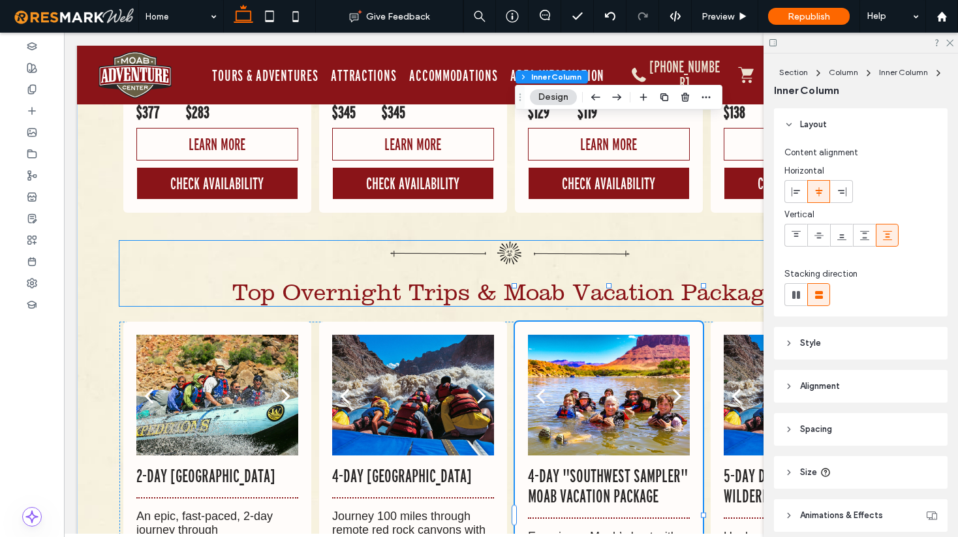
click at [953, 42] on div at bounding box center [860, 43] width 194 height 20
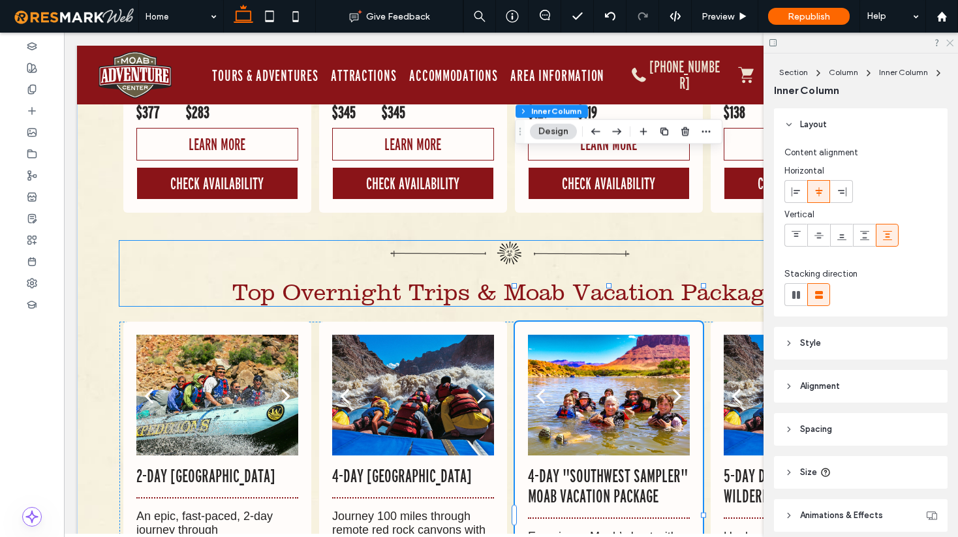
click at [951, 46] on icon at bounding box center [949, 42] width 8 height 8
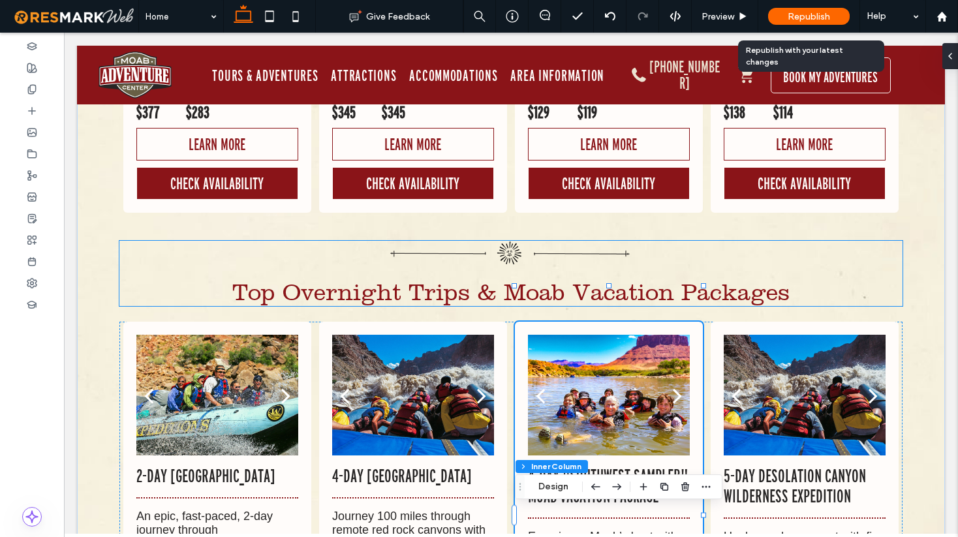
click at [810, 12] on span "Republish" at bounding box center [809, 16] width 42 height 11
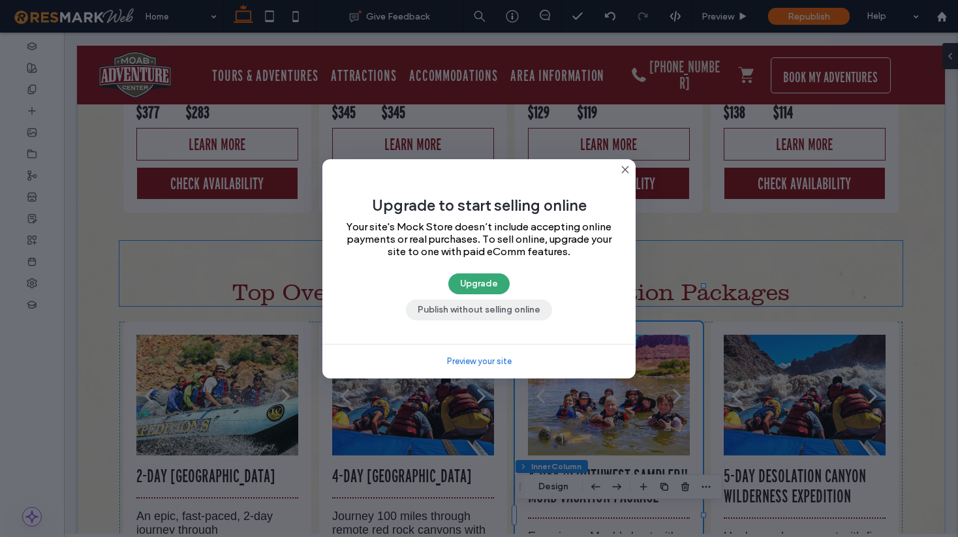
click at [497, 313] on button "Publish without selling online" at bounding box center [479, 309] width 146 height 21
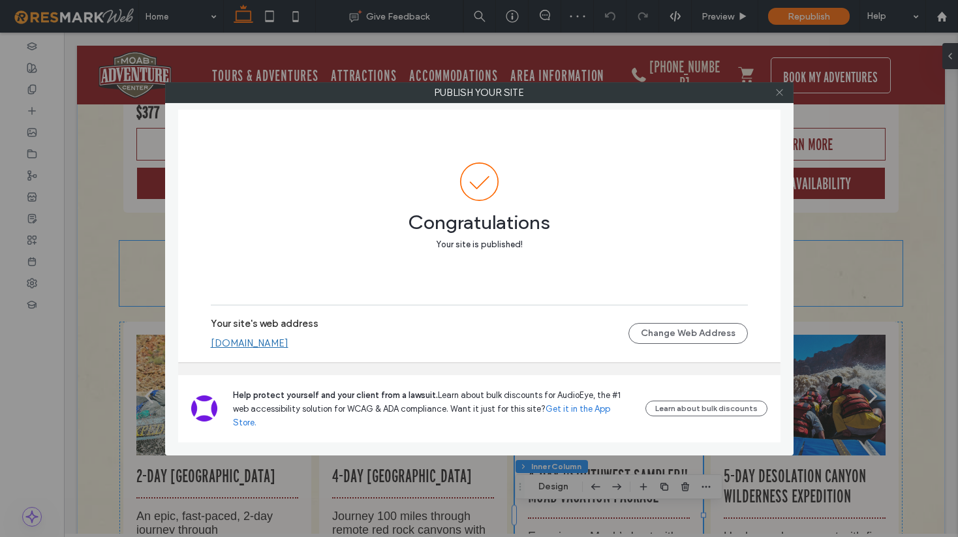
click at [779, 94] on icon at bounding box center [779, 92] width 10 height 10
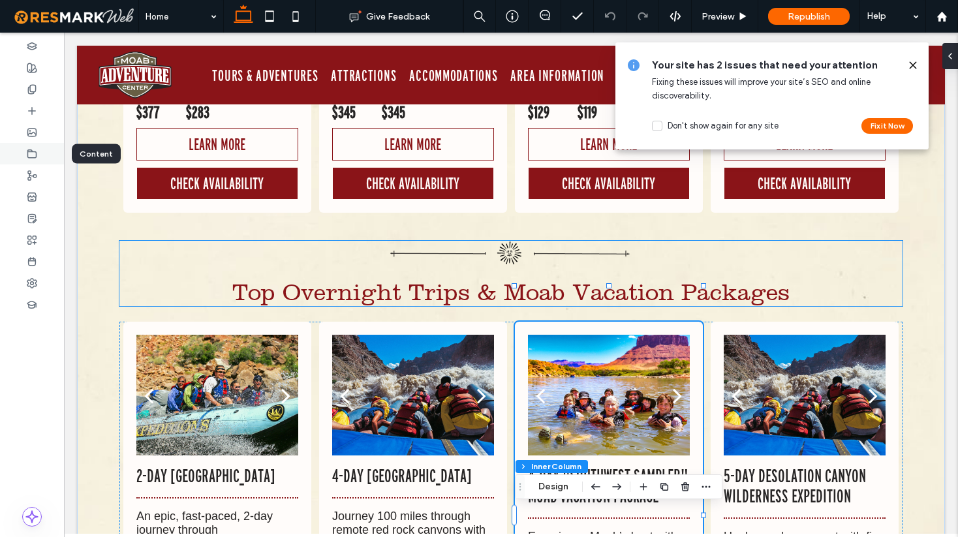
click at [30, 163] on div at bounding box center [32, 154] width 64 height 22
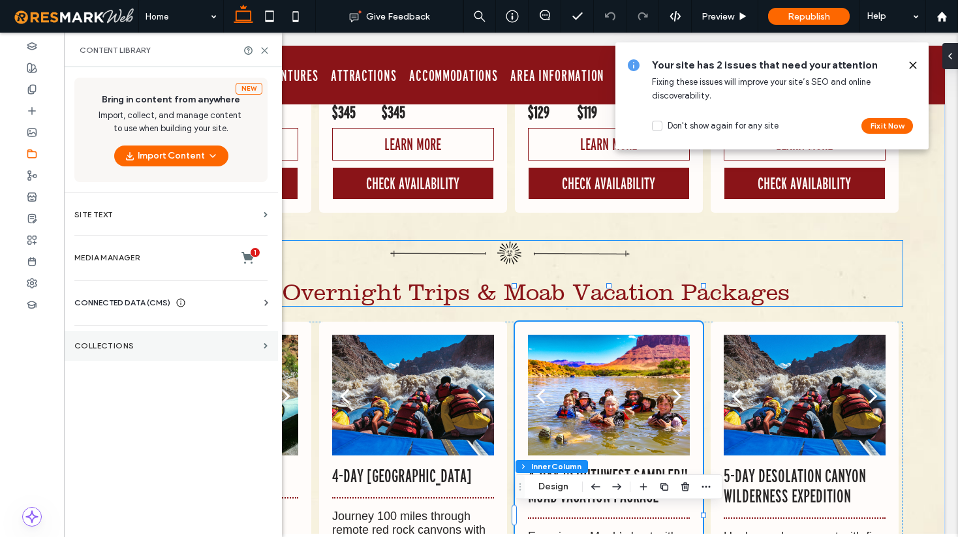
click at [123, 345] on label "Collections" at bounding box center [166, 345] width 184 height 9
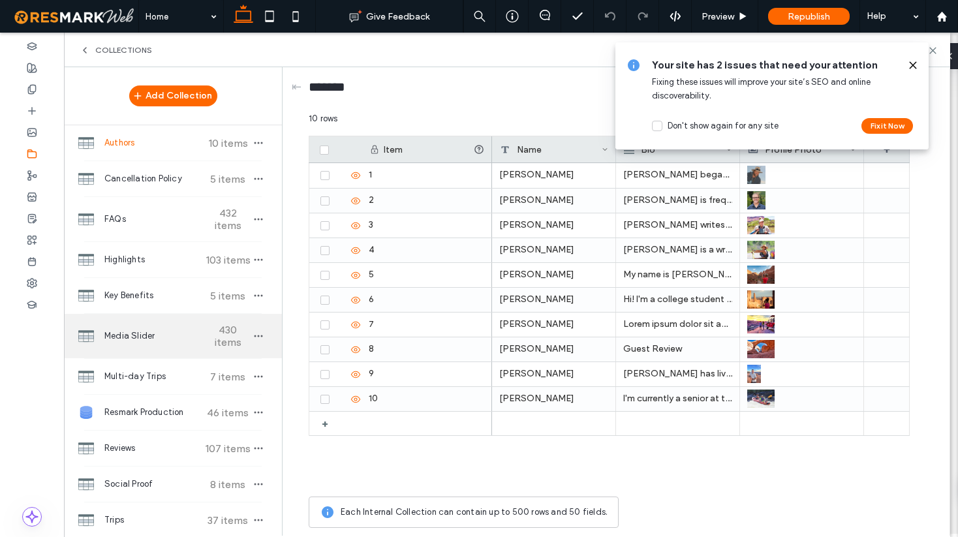
click at [138, 330] on span "Media Slider" at bounding box center [152, 335] width 97 height 13
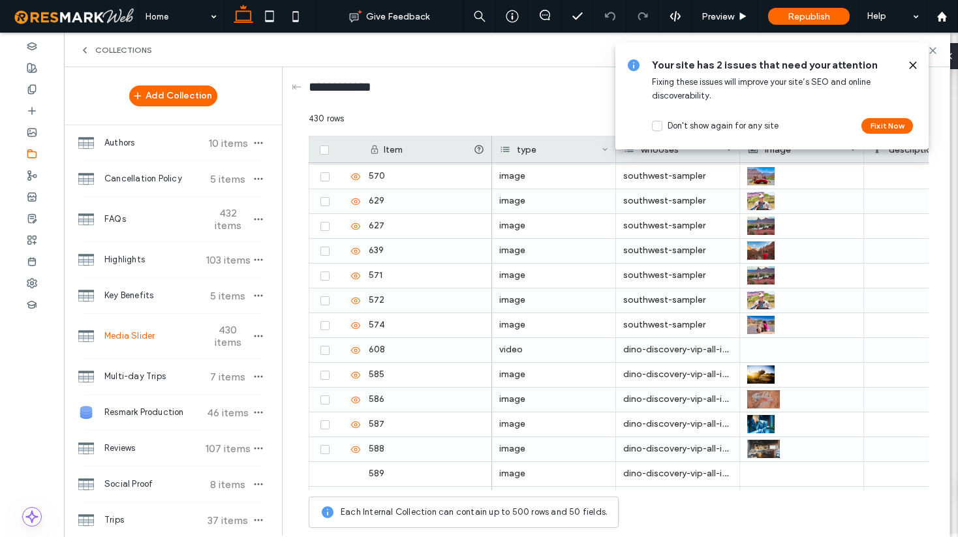
scroll to position [10098, 0]
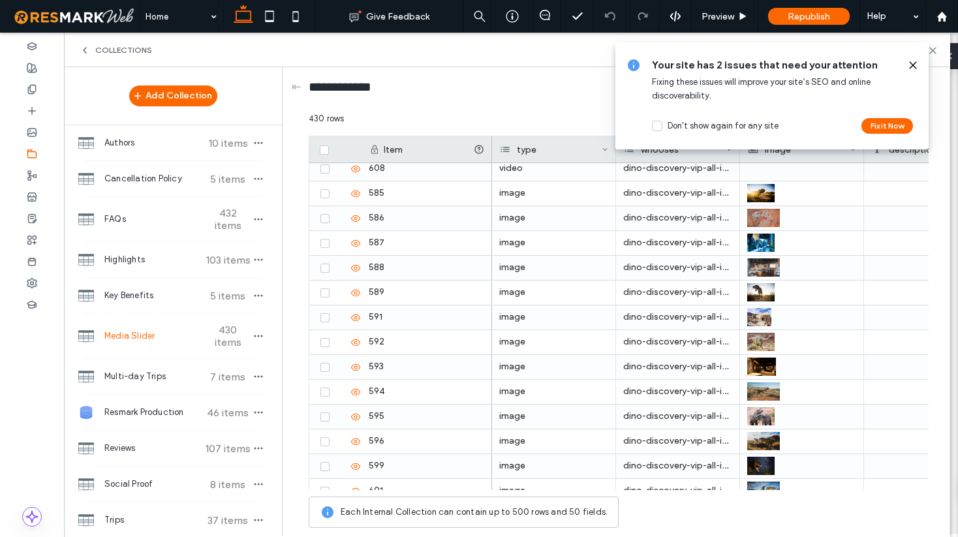
click at [912, 65] on use at bounding box center [913, 65] width 6 height 6
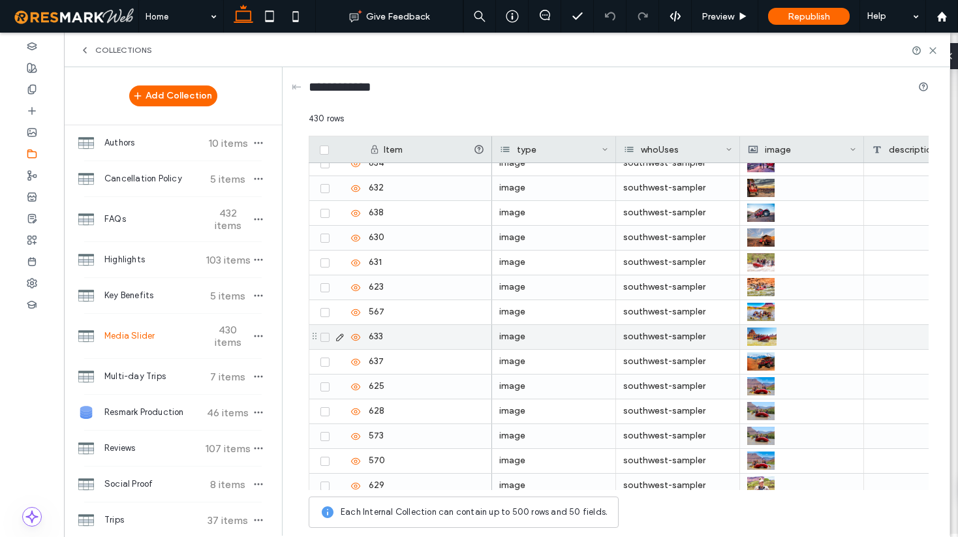
scroll to position [9644, 0]
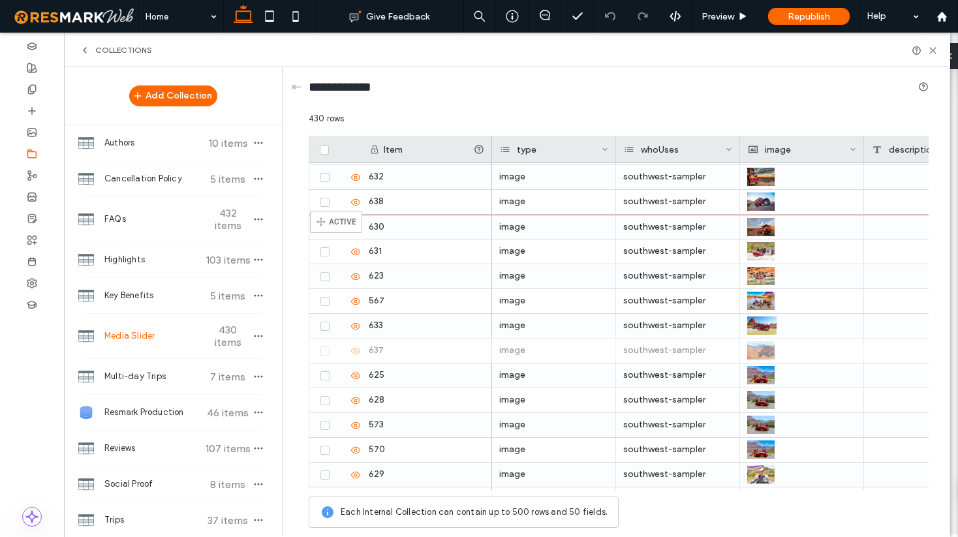
drag, startPoint x: 313, startPoint y: 352, endPoint x: 329, endPoint y: 217, distance: 136.1
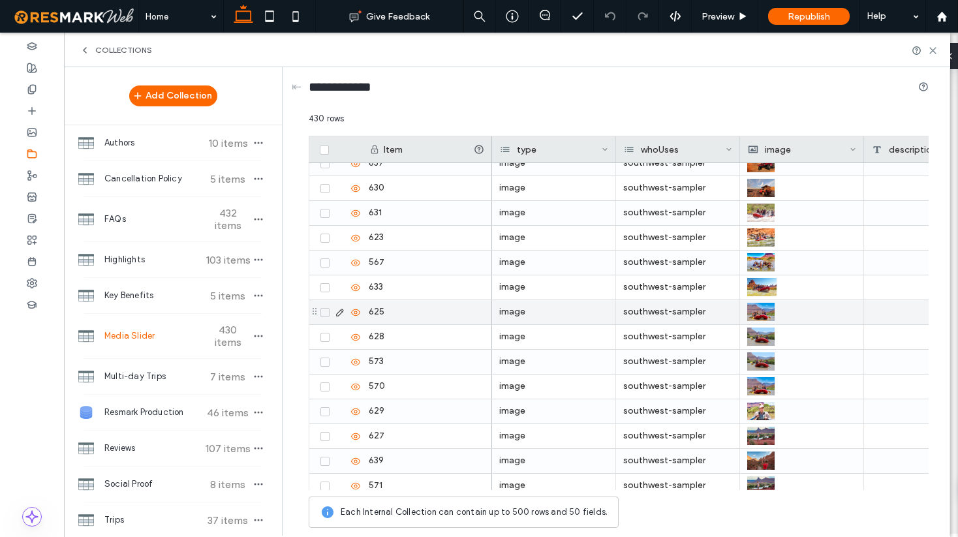
scroll to position [9714, 0]
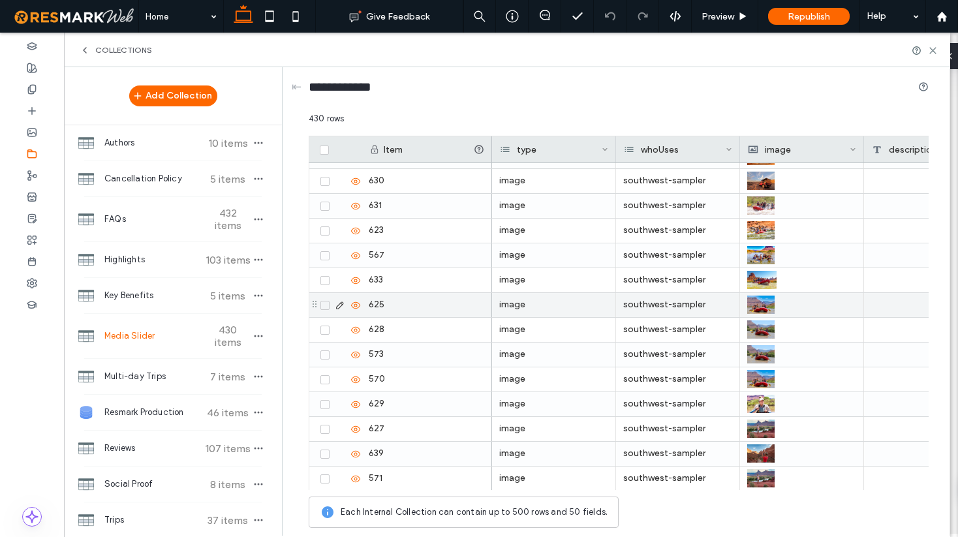
click at [326, 307] on span at bounding box center [324, 305] width 9 height 9
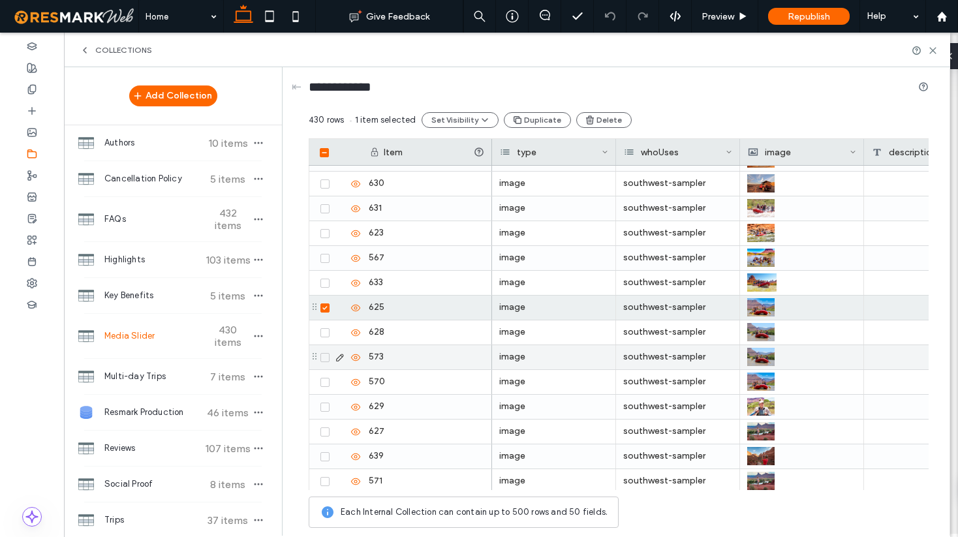
click at [328, 353] on span at bounding box center [324, 357] width 9 height 9
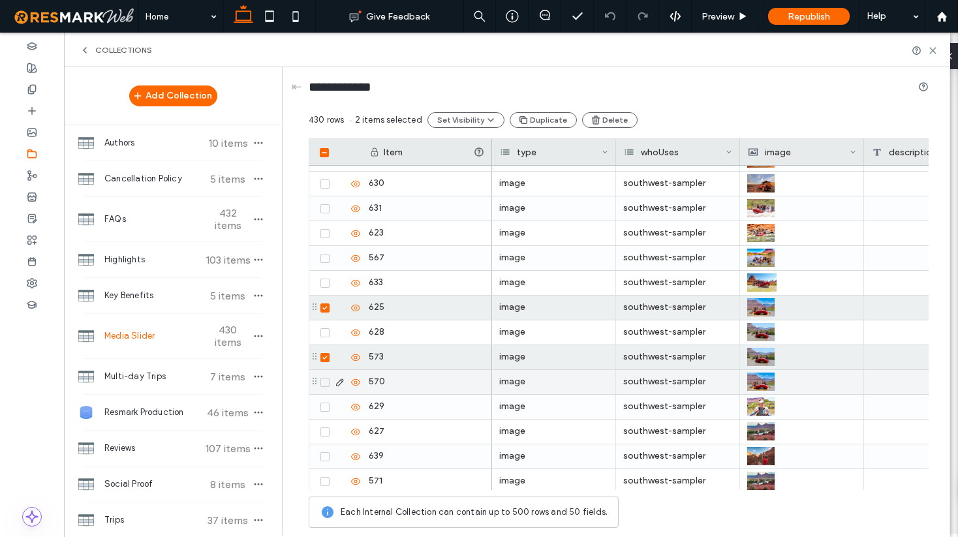
click at [326, 383] on icon at bounding box center [324, 382] width 5 height 4
click at [608, 123] on button "Delete" at bounding box center [608, 120] width 55 height 16
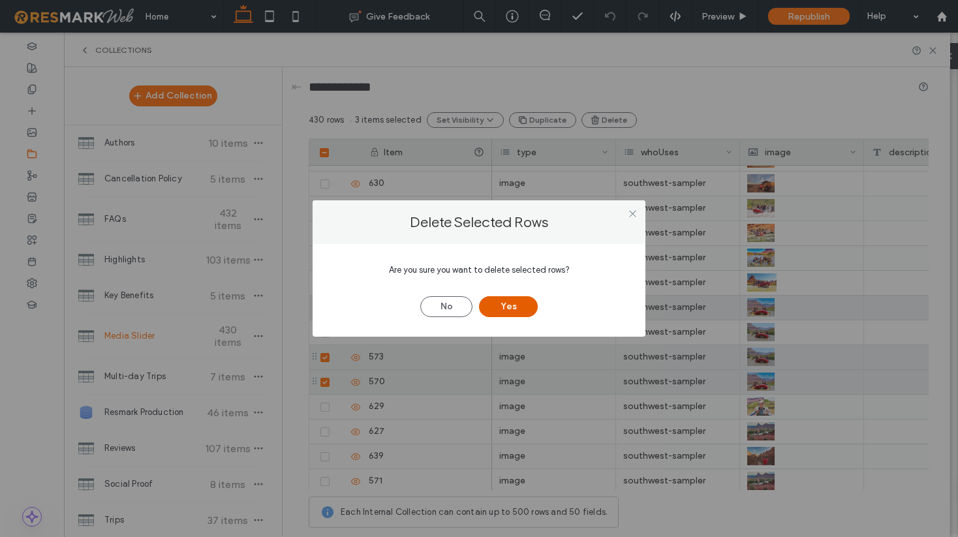
click at [503, 306] on button "Yes" at bounding box center [508, 306] width 59 height 21
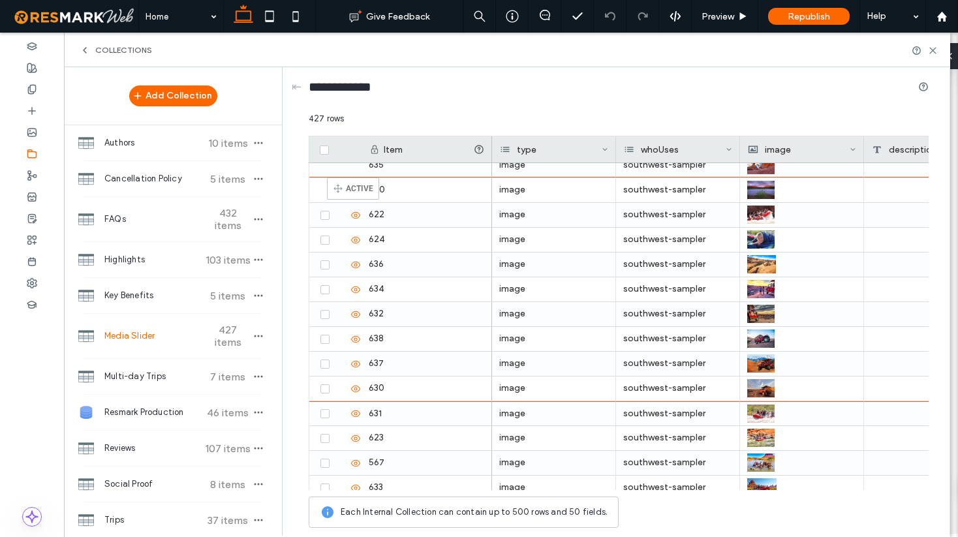
scroll to position [9448, 0]
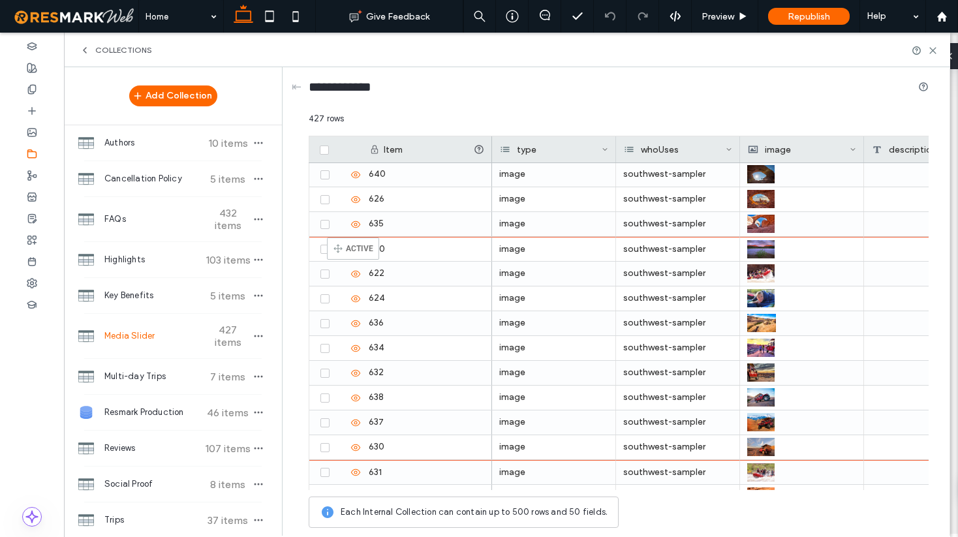
drag, startPoint x: 314, startPoint y: 383, endPoint x: 346, endPoint y: 243, distance: 143.2
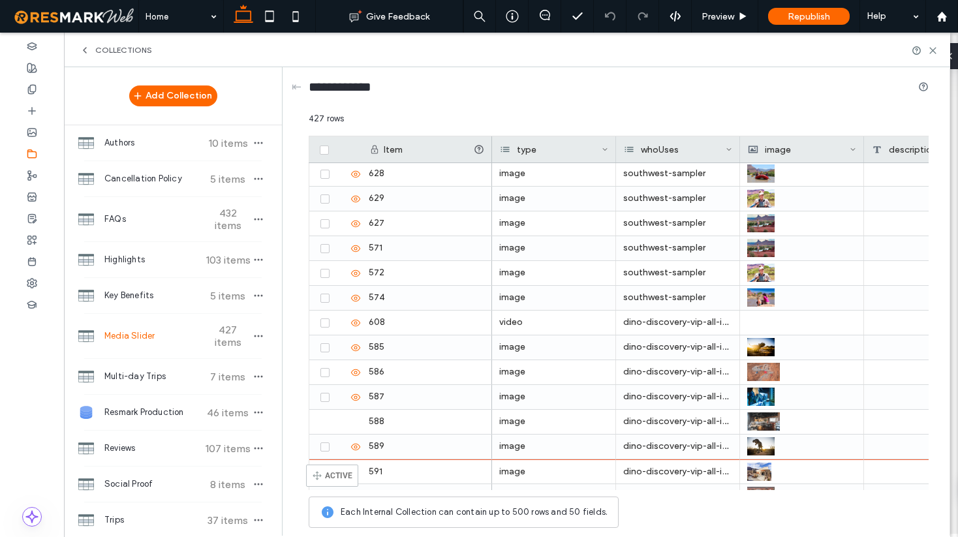
scroll to position [9922, 0]
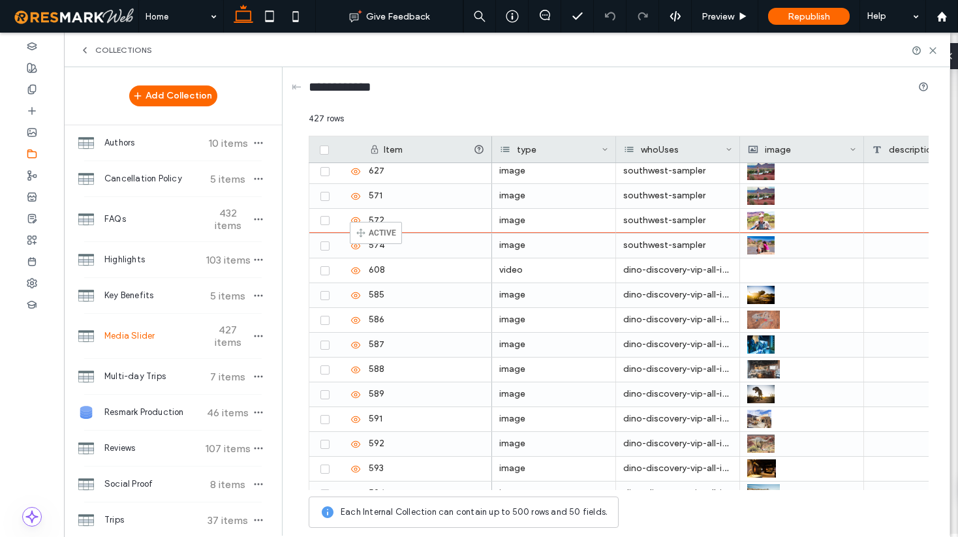
drag, startPoint x: 314, startPoint y: 284, endPoint x: 369, endPoint y: 228, distance: 78.0
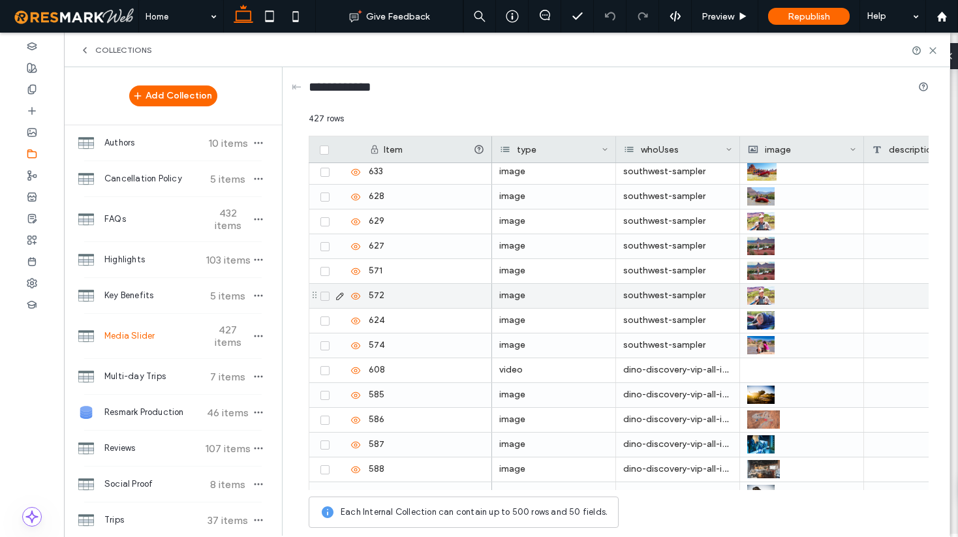
scroll to position [9821, 0]
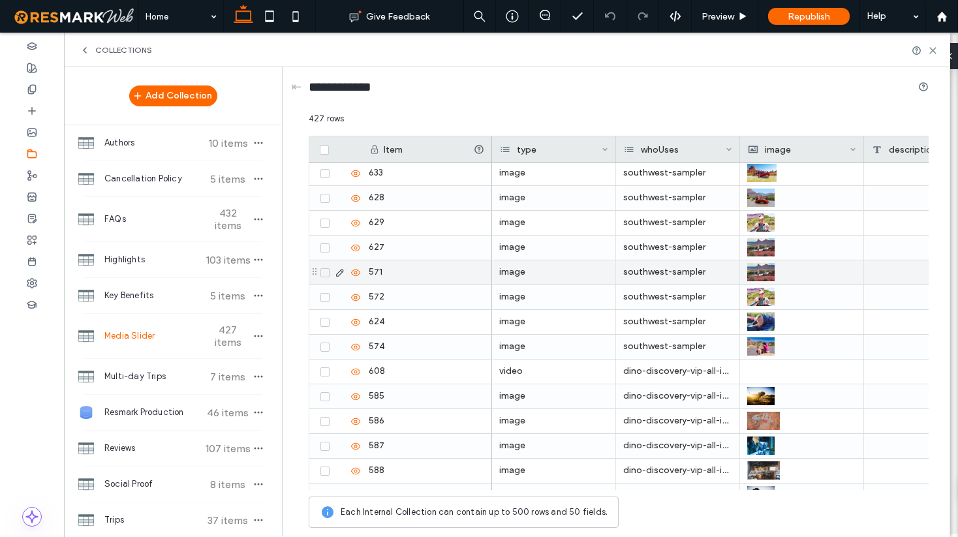
click at [323, 274] on icon at bounding box center [324, 273] width 5 height 4
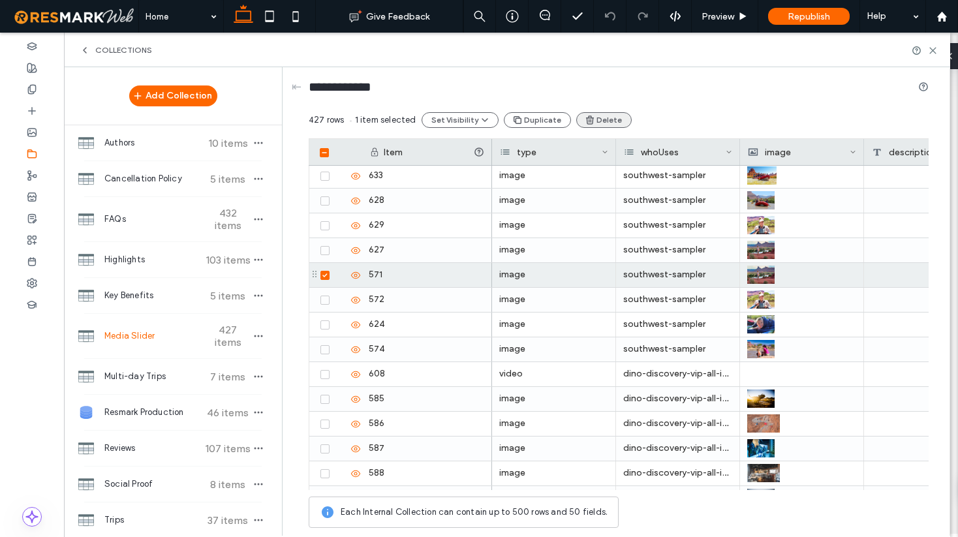
click at [605, 119] on button "Delete" at bounding box center [603, 120] width 55 height 16
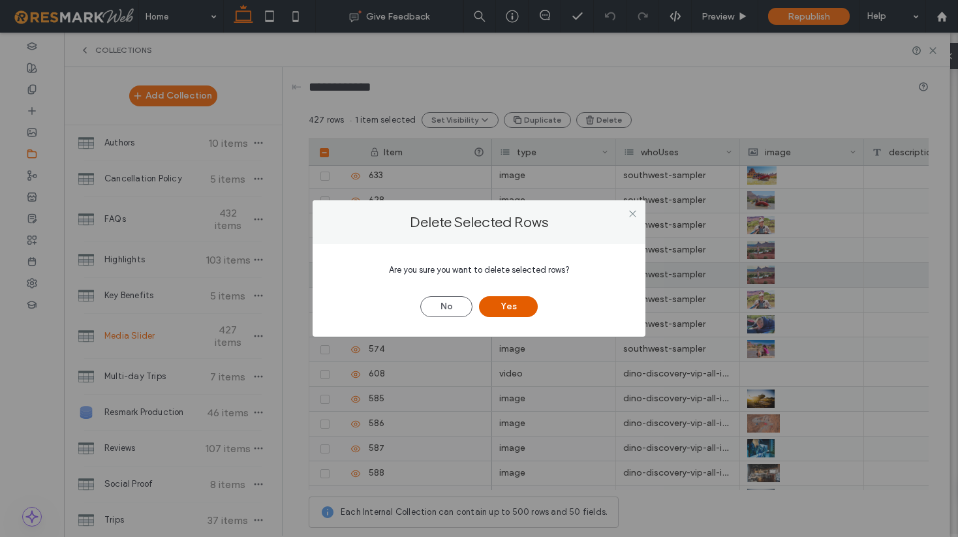
click at [510, 305] on button "Yes" at bounding box center [508, 306] width 59 height 21
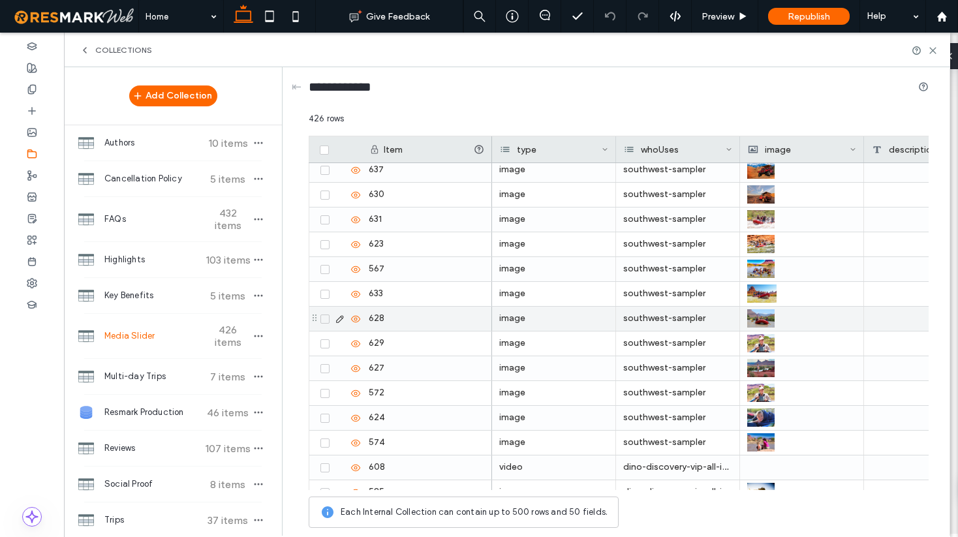
scroll to position [9691, 0]
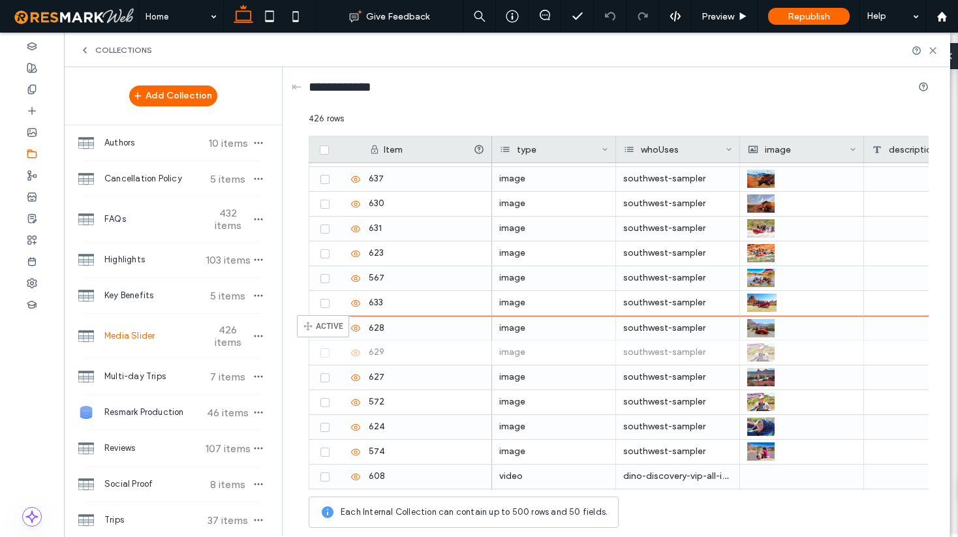
drag, startPoint x: 312, startPoint y: 352, endPoint x: 316, endPoint y: 321, distance: 31.0
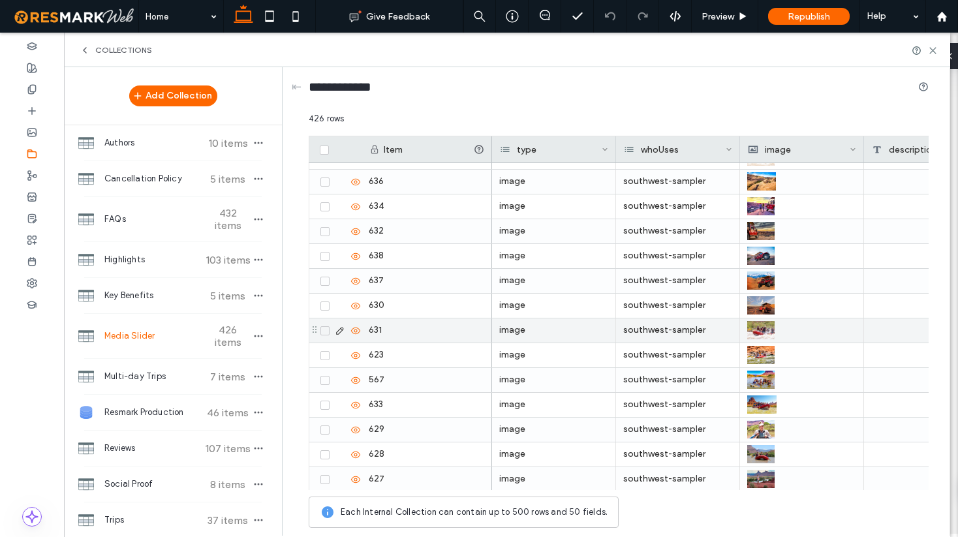
scroll to position [9580, 0]
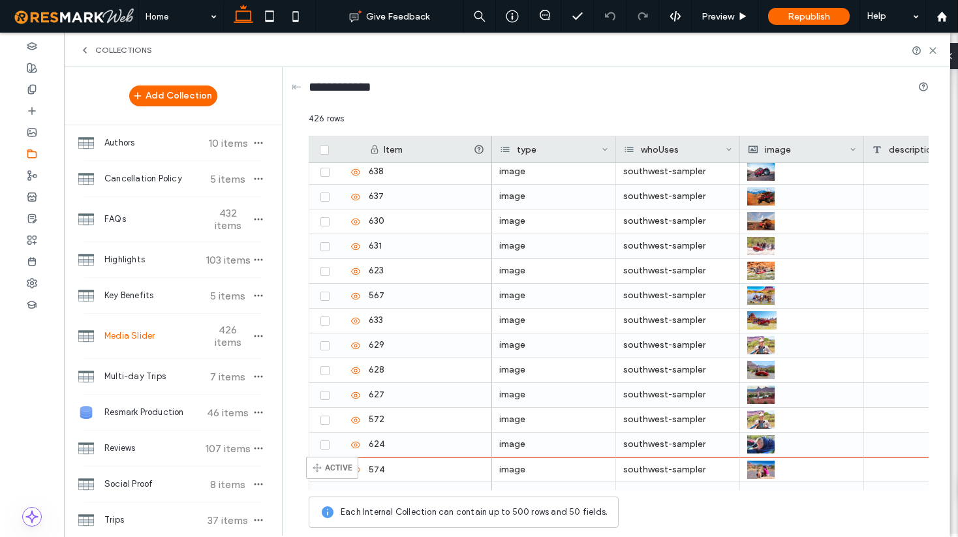
scroll to position [9709, 0]
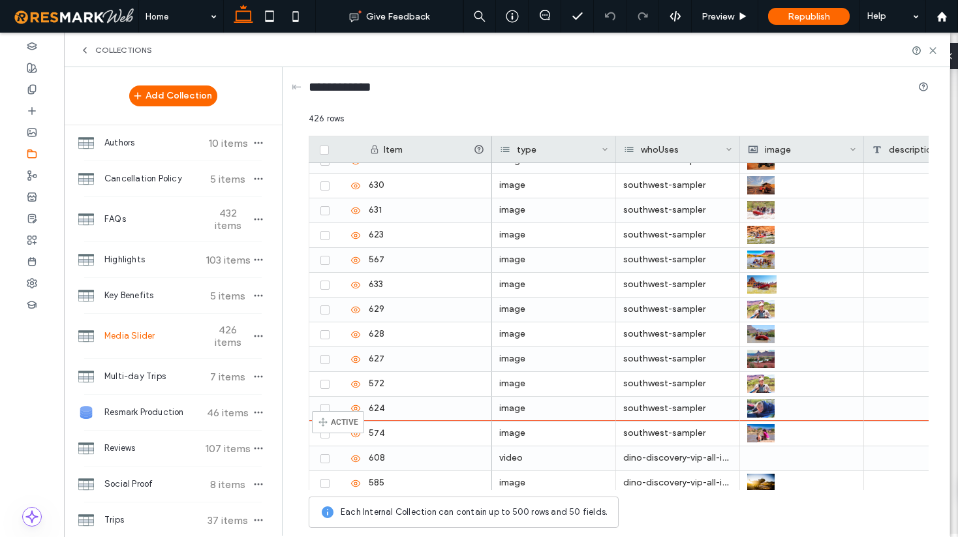
drag, startPoint x: 313, startPoint y: 315, endPoint x: 331, endPoint y: 417, distance: 103.5
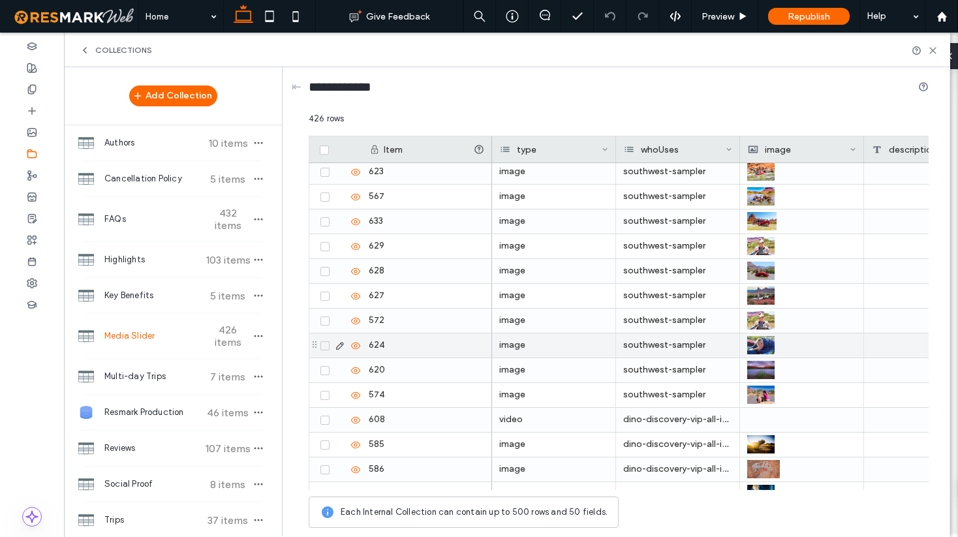
scroll to position [9768, 0]
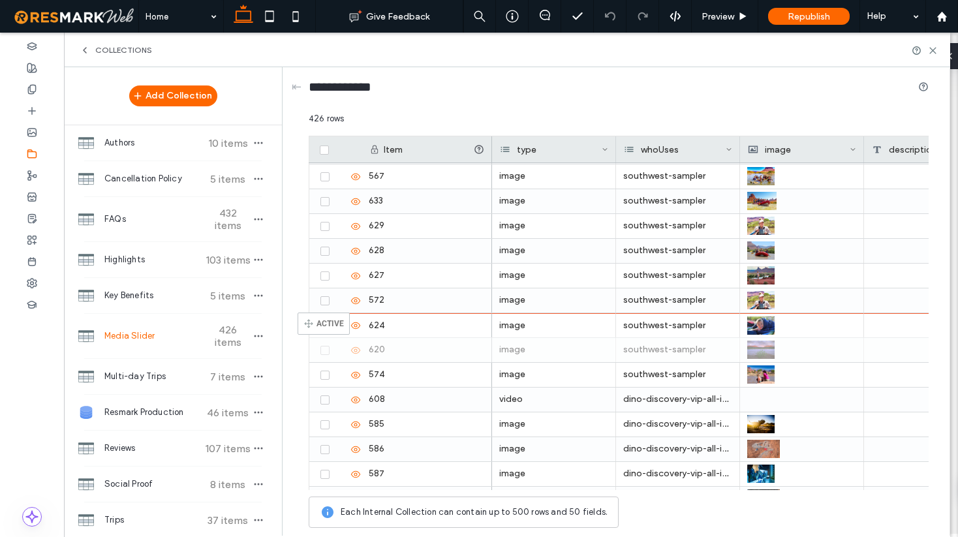
drag, startPoint x: 313, startPoint y: 348, endPoint x: 317, endPoint y: 318, distance: 30.3
drag, startPoint x: 313, startPoint y: 273, endPoint x: 313, endPoint y: 303, distance: 29.4
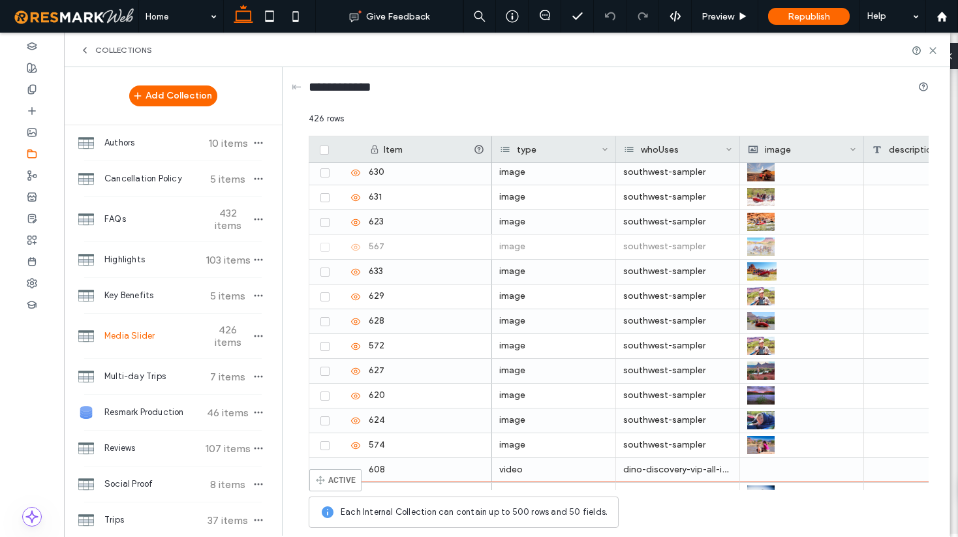
scroll to position [9724, 0]
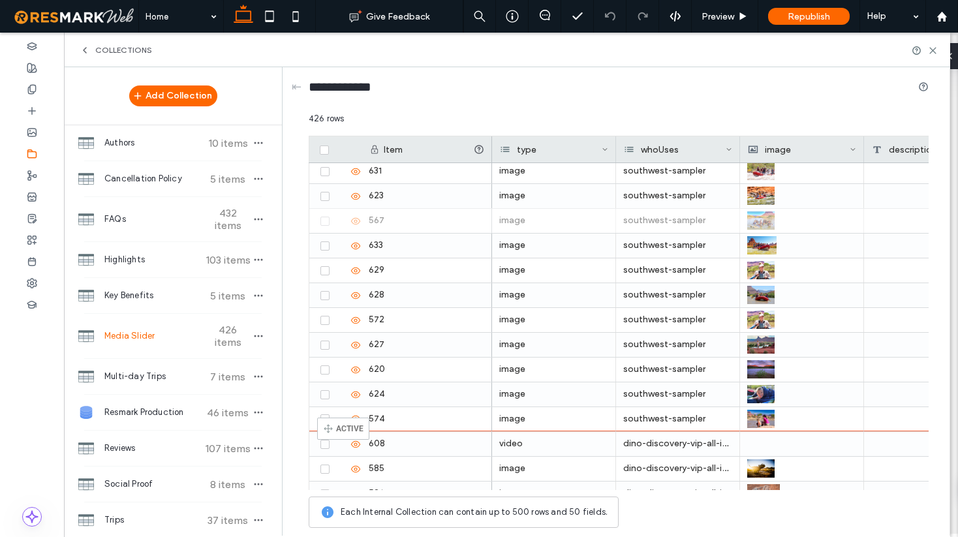
drag, startPoint x: 312, startPoint y: 324, endPoint x: 337, endPoint y: 423, distance: 102.2
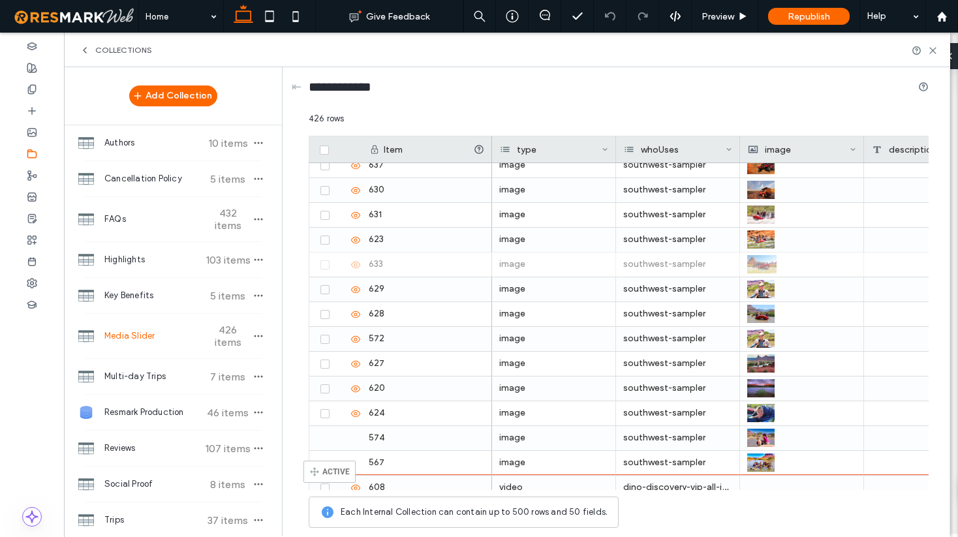
scroll to position [9709, 0]
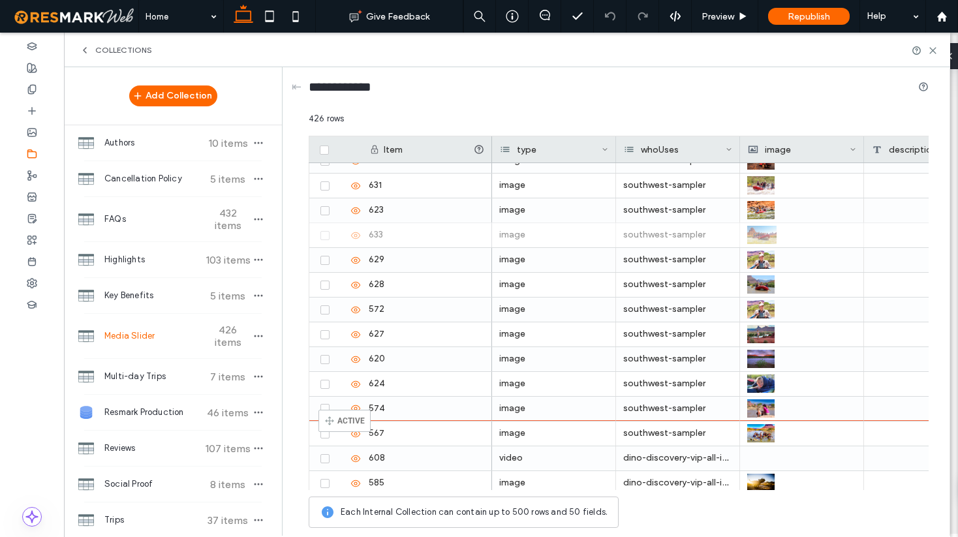
drag, startPoint x: 313, startPoint y: 371, endPoint x: 338, endPoint y: 416, distance: 51.4
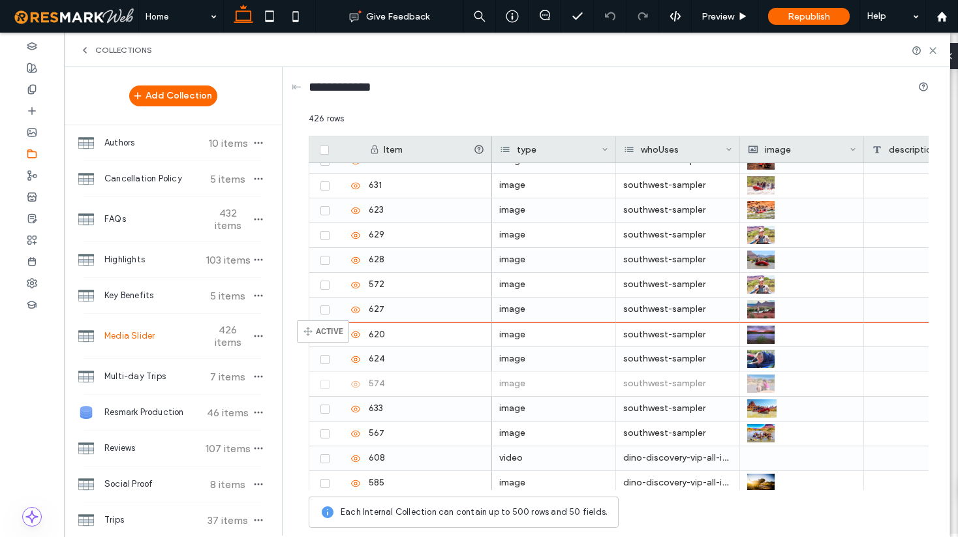
drag, startPoint x: 313, startPoint y: 382, endPoint x: 316, endPoint y: 326, distance: 55.6
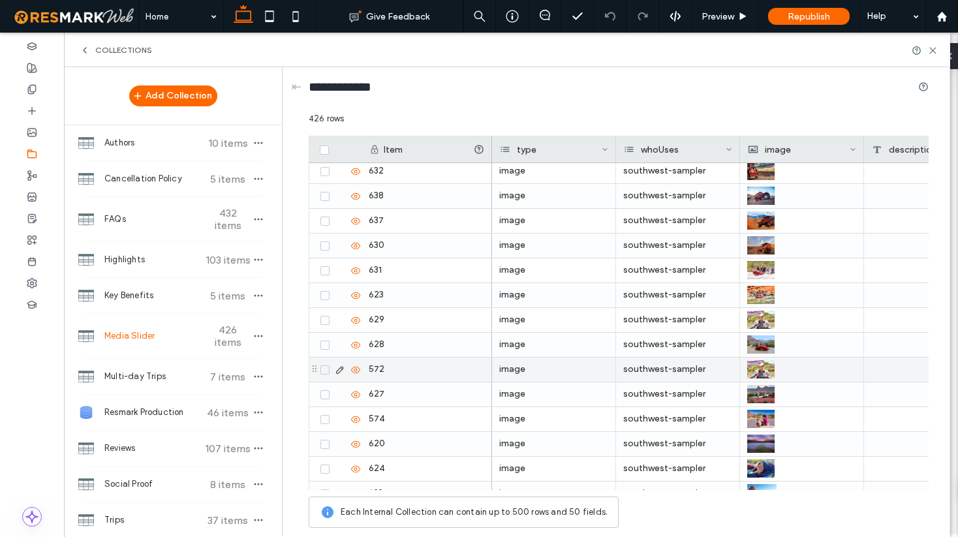
scroll to position [9618, 0]
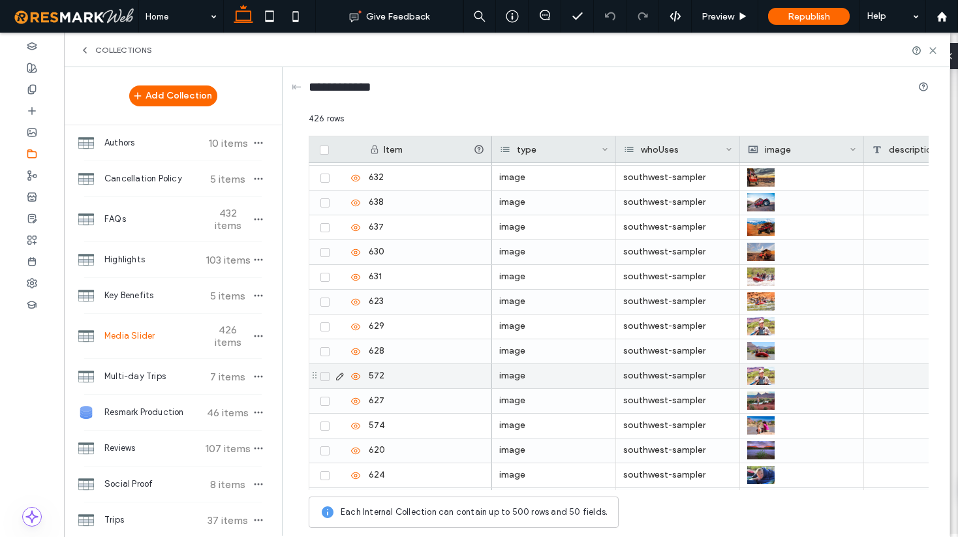
click at [323, 378] on span at bounding box center [324, 376] width 9 height 9
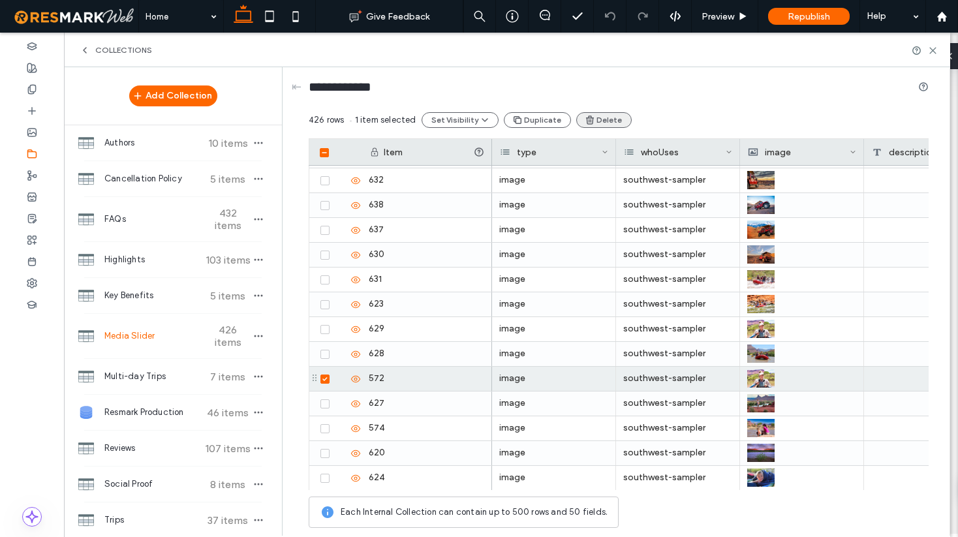
click at [599, 123] on button "Delete" at bounding box center [603, 120] width 55 height 16
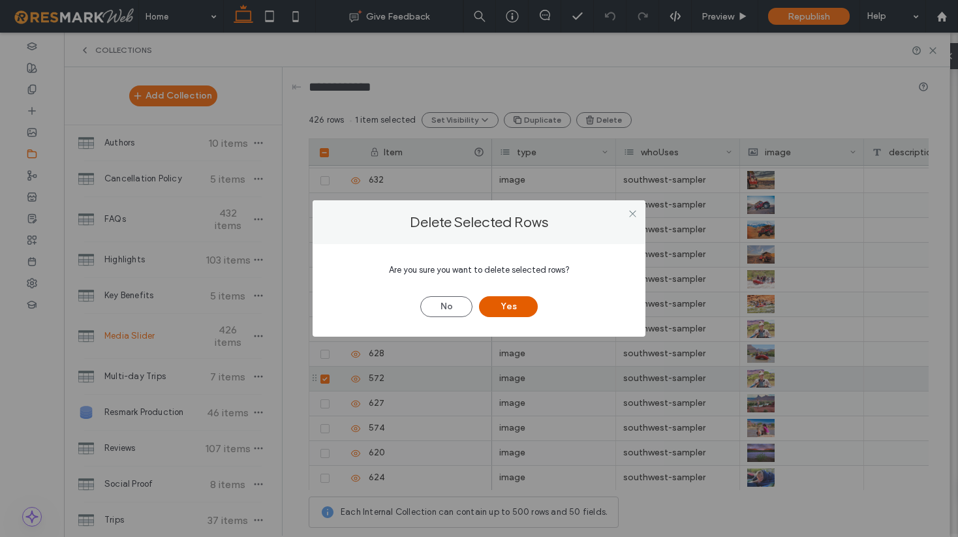
click at [506, 314] on button "Yes" at bounding box center [508, 306] width 59 height 21
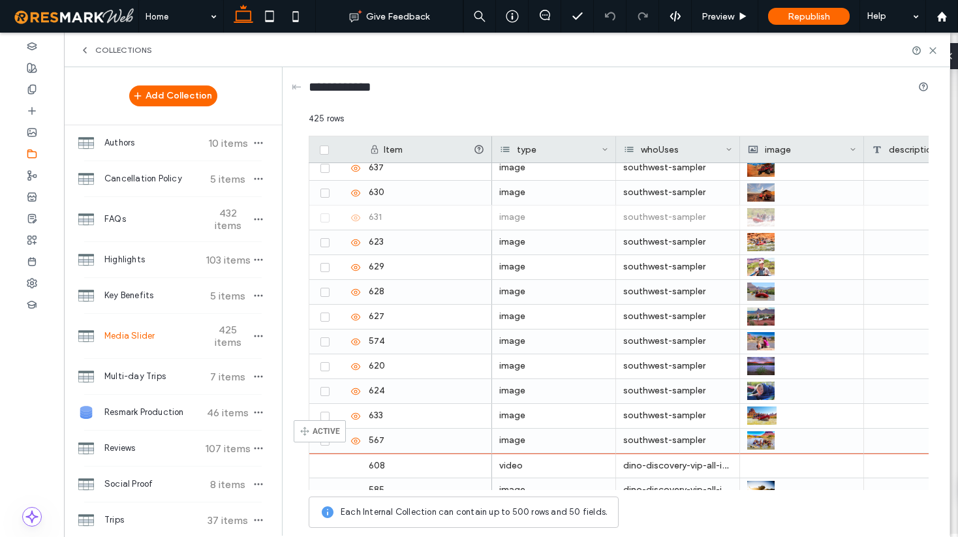
scroll to position [9707, 0]
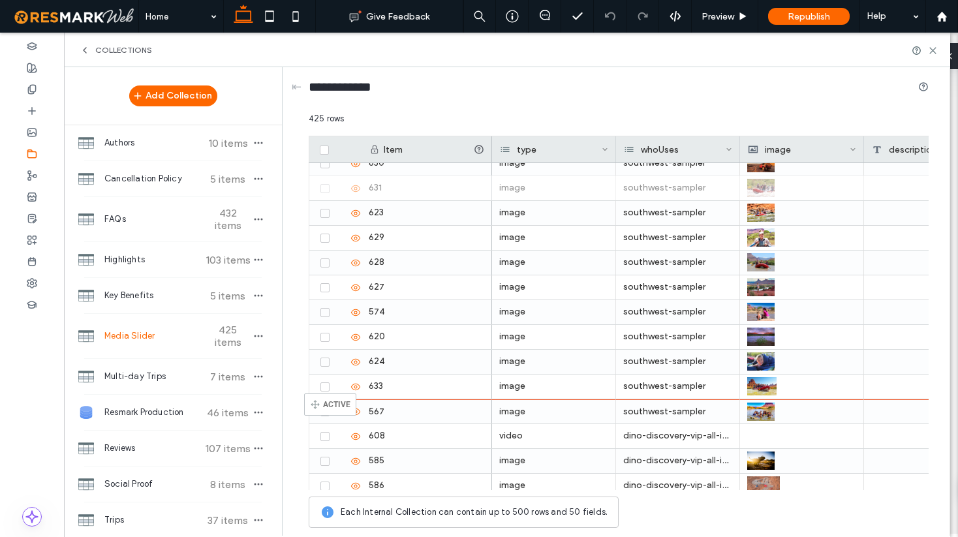
drag, startPoint x: 313, startPoint y: 325, endPoint x: 324, endPoint y: 399, distance: 75.2
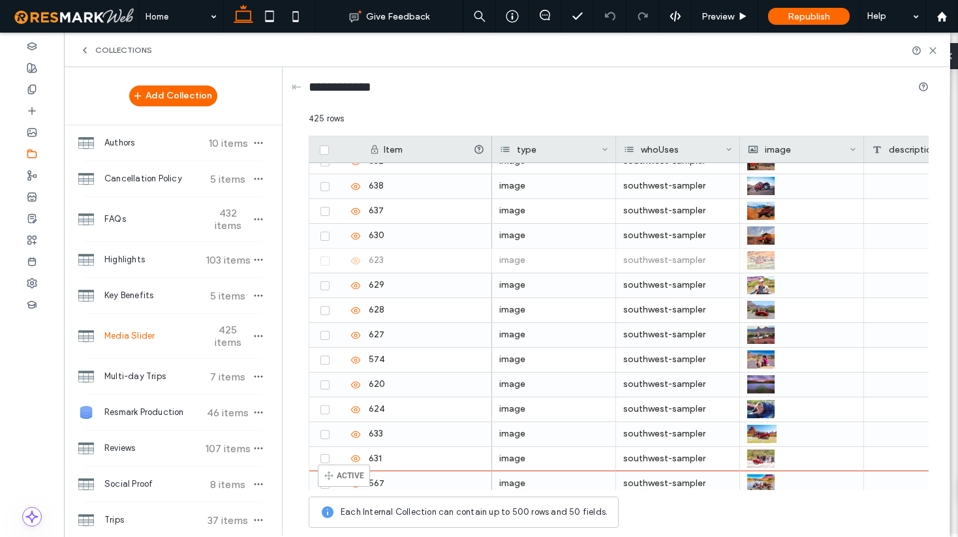
scroll to position [9713, 0]
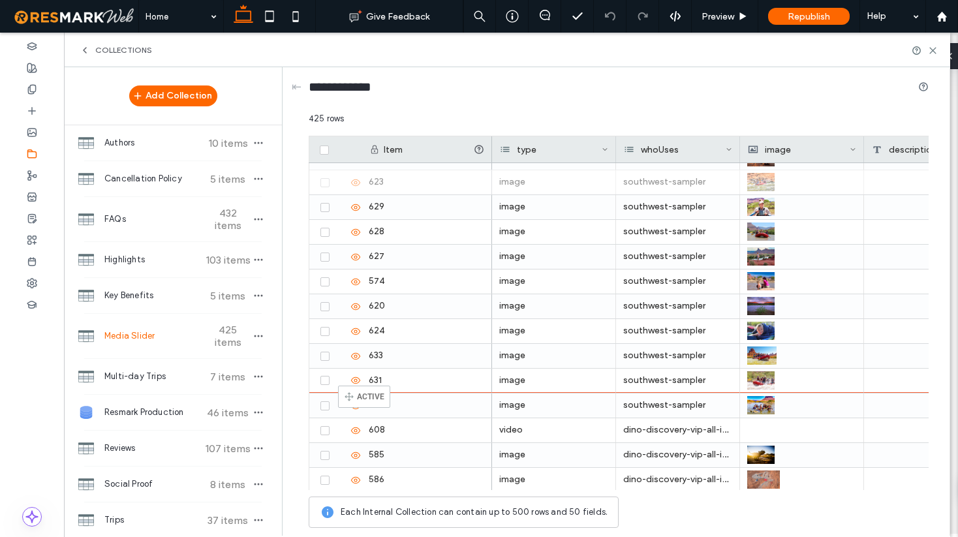
drag, startPoint x: 313, startPoint y: 322, endPoint x: 358, endPoint y: 391, distance: 82.7
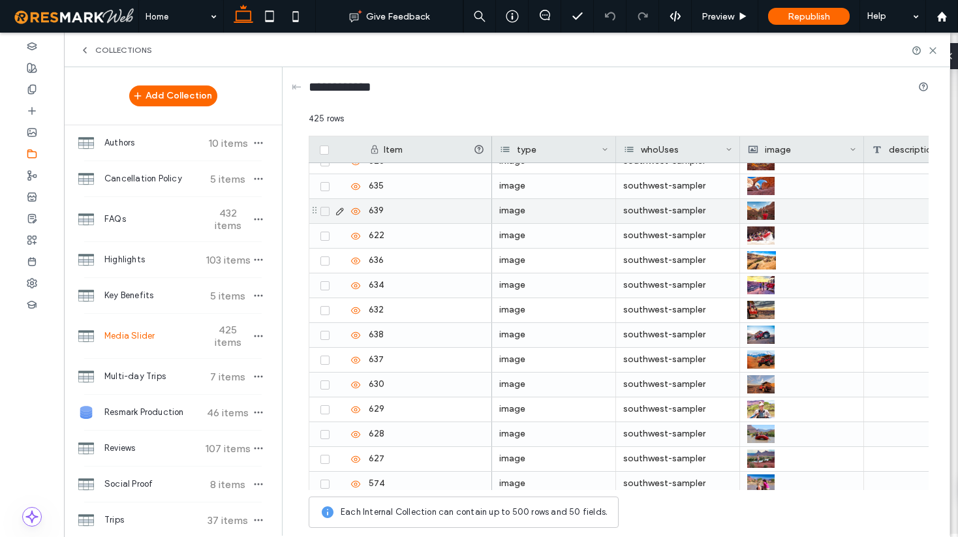
scroll to position [9247, 0]
